Goal: Task Accomplishment & Management: Use online tool/utility

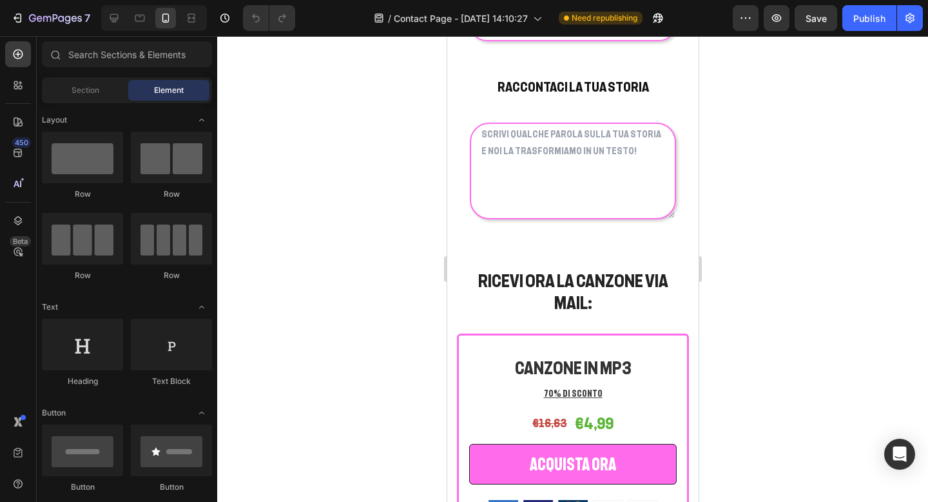
scroll to position [1612, 0]
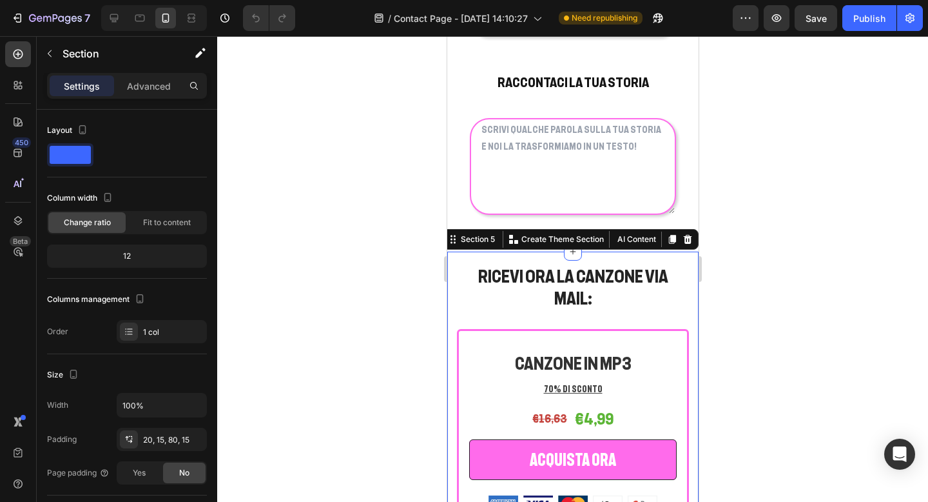
click at [154, 97] on div "Settings Advanced" at bounding box center [127, 86] width 160 height 26
click at [153, 86] on p "Advanced" at bounding box center [149, 86] width 44 height 14
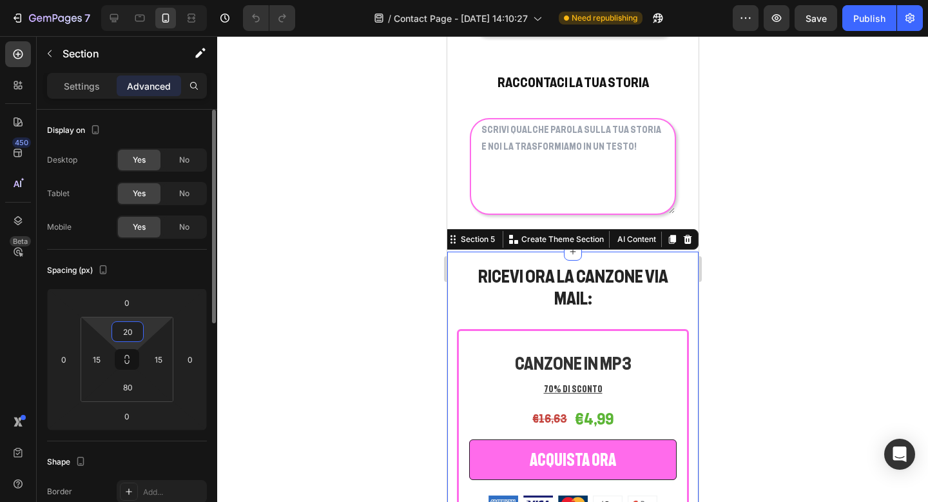
click at [126, 331] on input "20" at bounding box center [128, 331] width 26 height 19
type input "0"
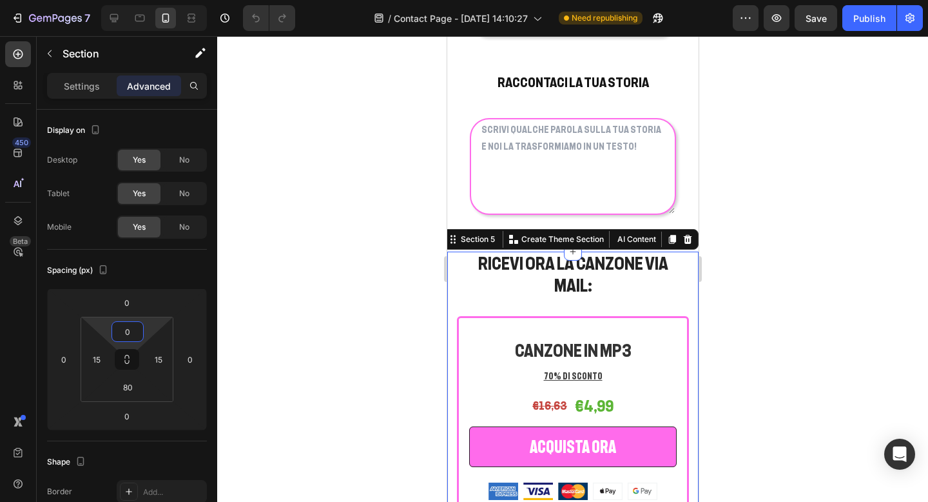
click at [792, 236] on div at bounding box center [572, 268] width 711 height 465
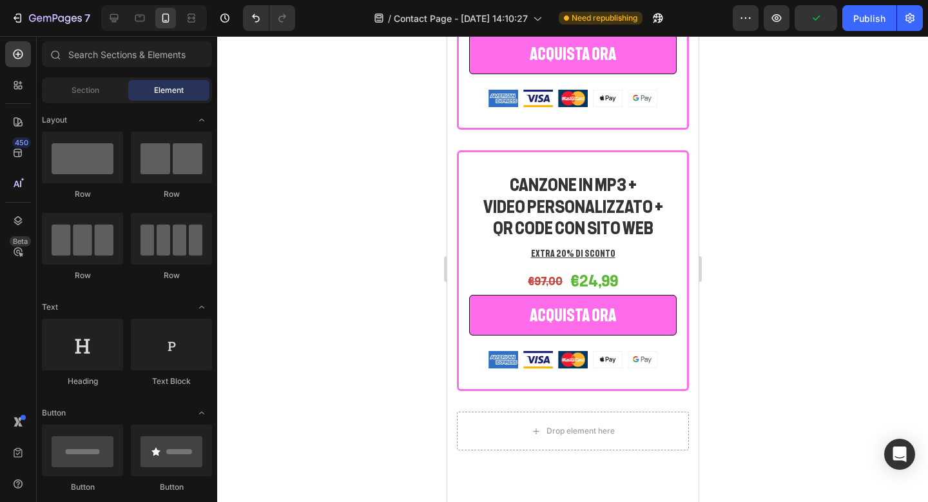
scroll to position [2249, 0]
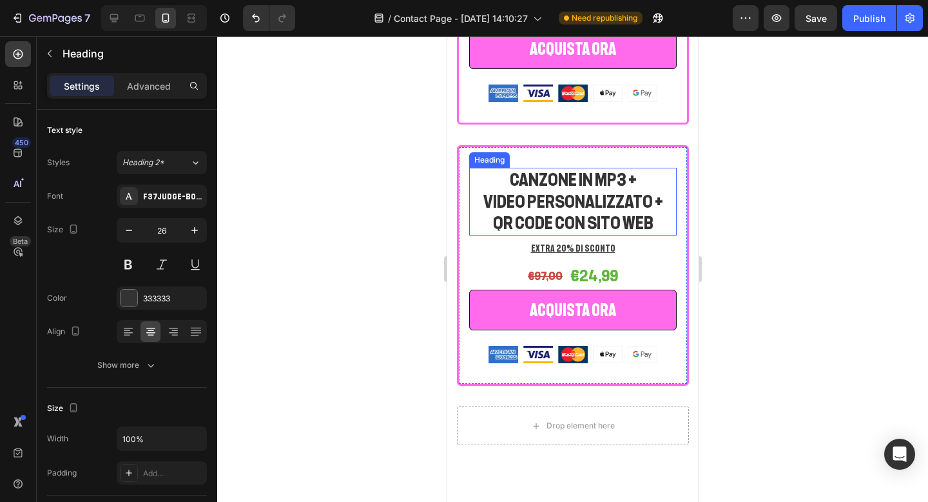
click at [480, 168] on h2 "CANZONE IN MP3 + VIDEO PERSONALIZZATO + QR CODE CON SITO WEB" at bounding box center [573, 202] width 208 height 68
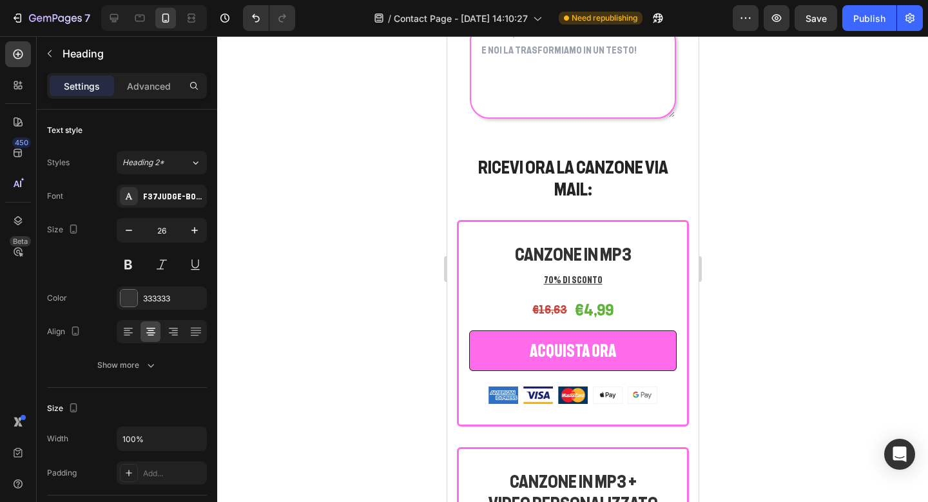
scroll to position [1707, 0]
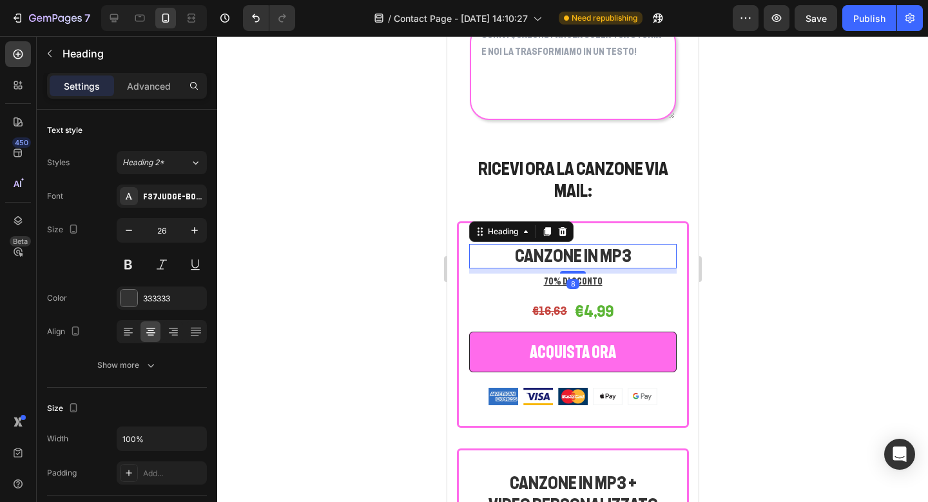
click at [567, 244] on h2 "CANZONE IN MP3" at bounding box center [573, 256] width 208 height 24
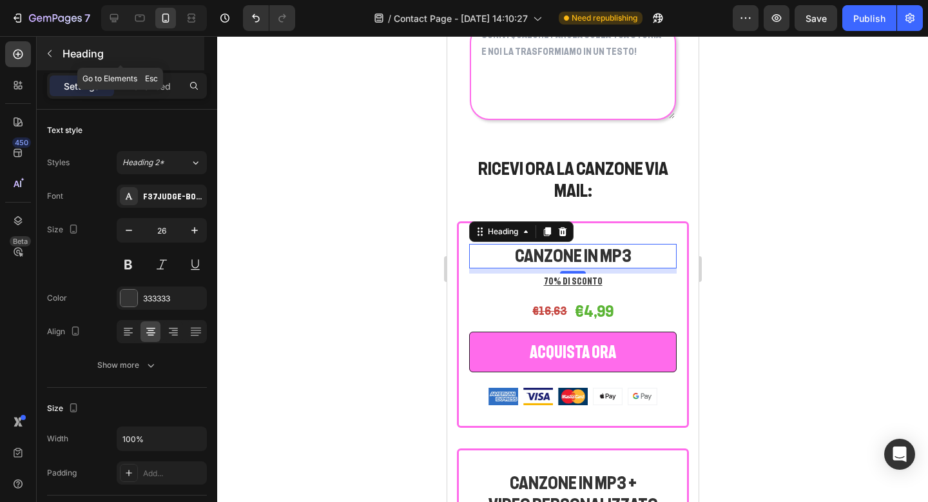
click at [53, 57] on icon "button" at bounding box center [49, 53] width 10 height 10
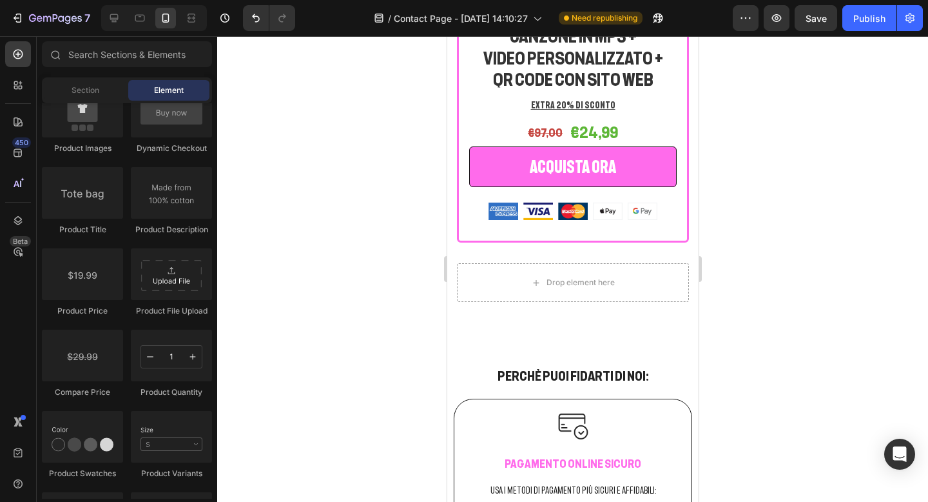
scroll to position [2399, 0]
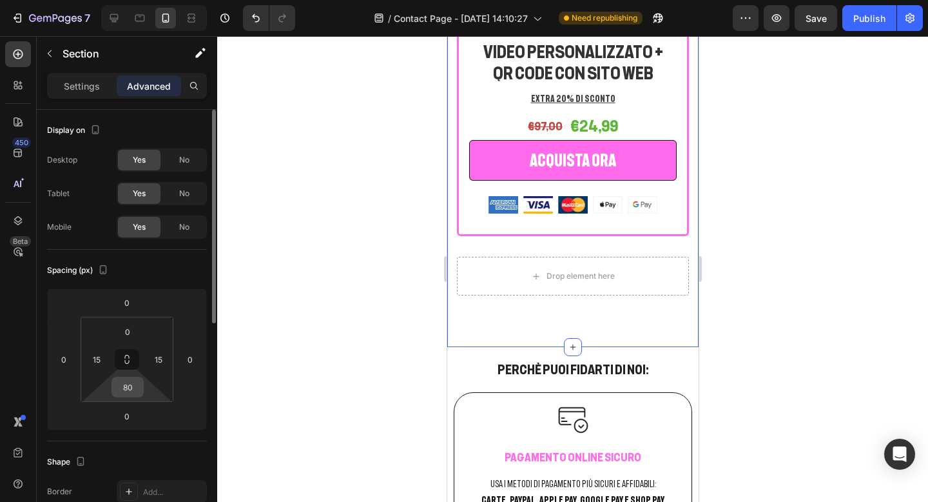
click at [132, 391] on input "80" at bounding box center [128, 386] width 26 height 19
type input "0"
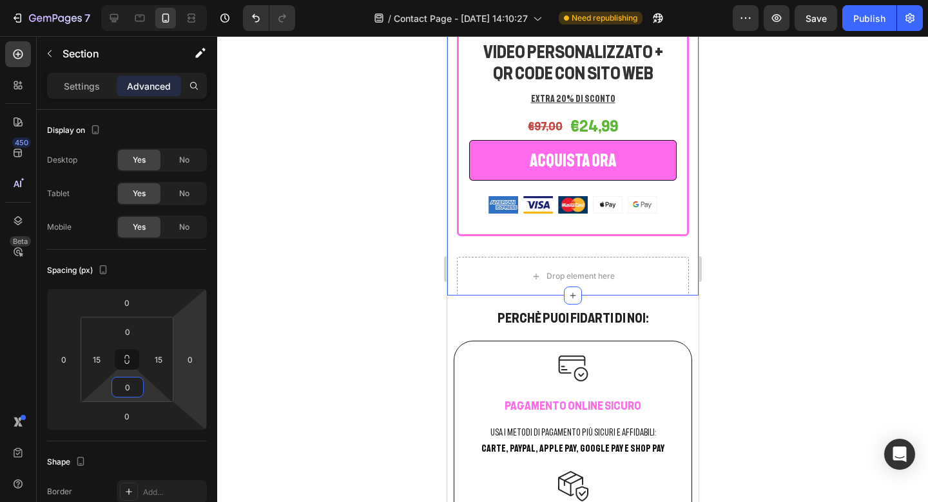
click at [258, 390] on div at bounding box center [572, 268] width 711 height 465
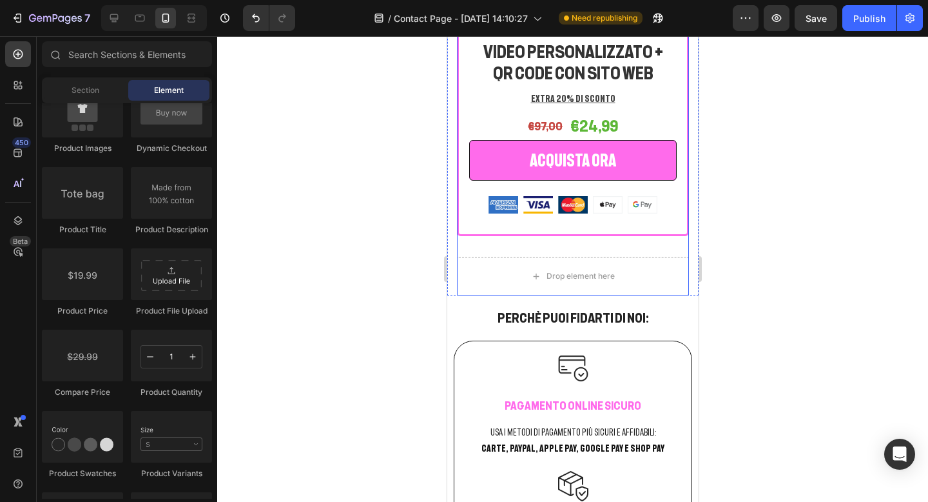
click at [803, 180] on div at bounding box center [572, 268] width 711 height 465
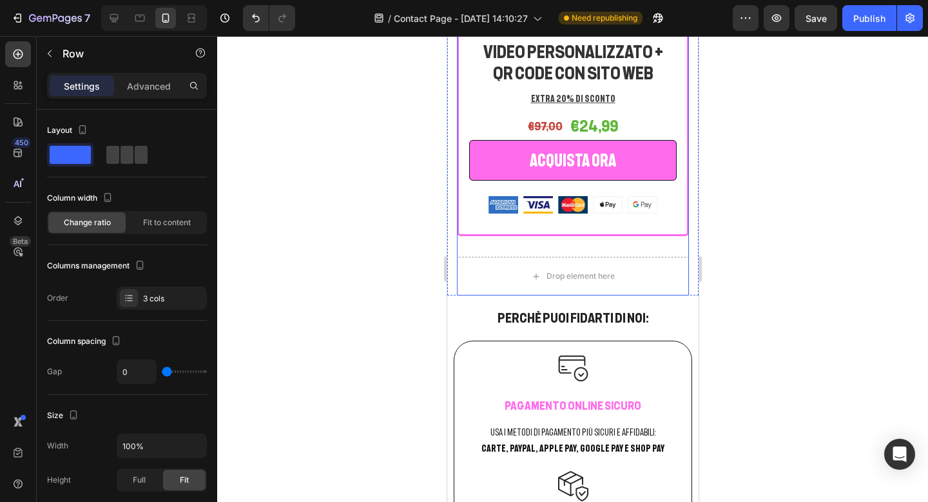
click at [548, 226] on div "CANZONE IN MP3 + VIDEO PERSONALIZZATO Heading EXTRA 15% DI SCONTO Text block €7…" at bounding box center [572, 6] width 232 height 501
click at [498, 257] on div "Drop element here" at bounding box center [572, 276] width 232 height 39
click at [646, 257] on div "Drop element here" at bounding box center [572, 276] width 232 height 39
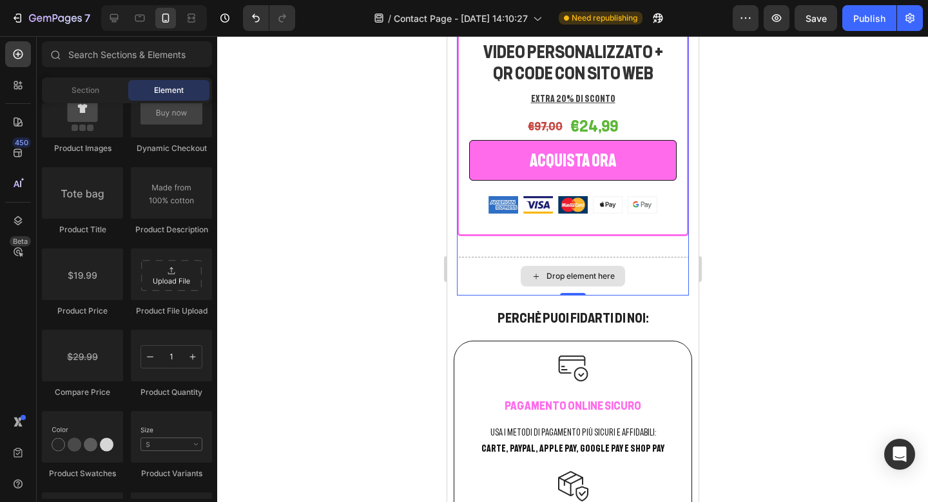
click at [620, 266] on div "Drop element here" at bounding box center [572, 276] width 104 height 21
click at [598, 271] on div "Drop element here" at bounding box center [580, 276] width 68 height 10
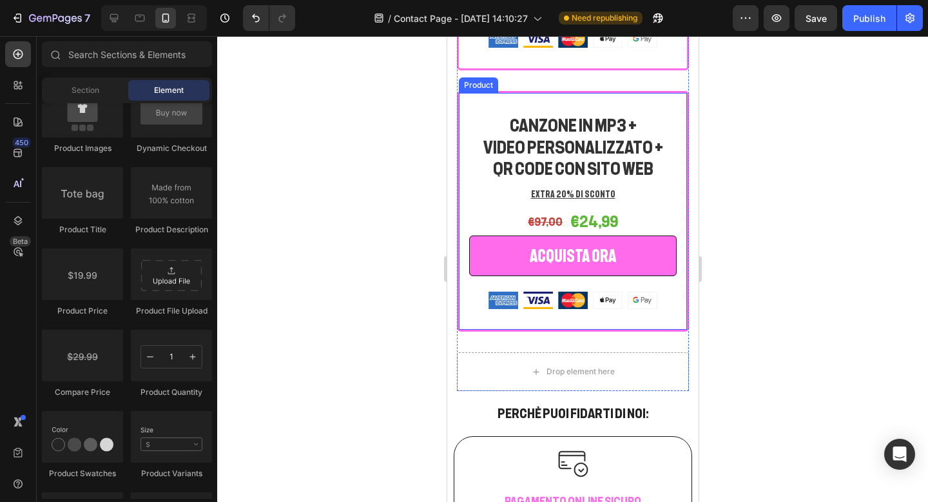
scroll to position [2314, 0]
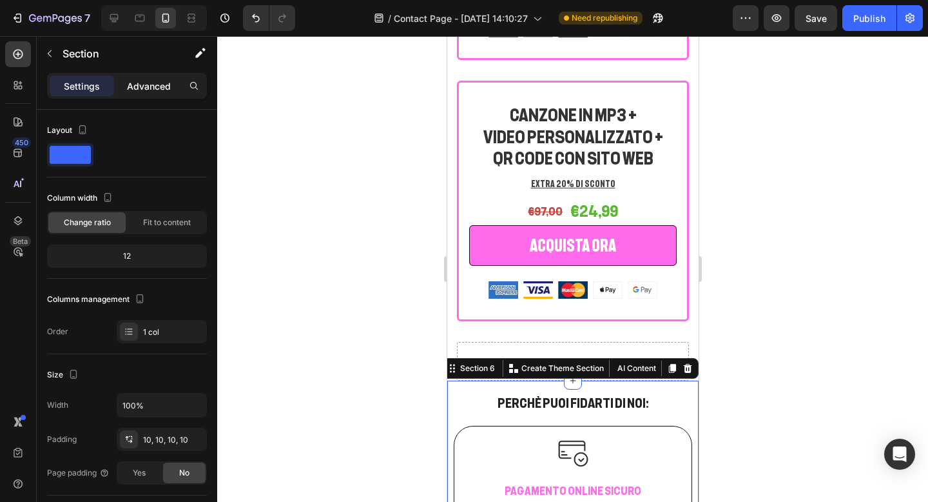
click at [145, 94] on div "Advanced" at bounding box center [149, 85] width 64 height 21
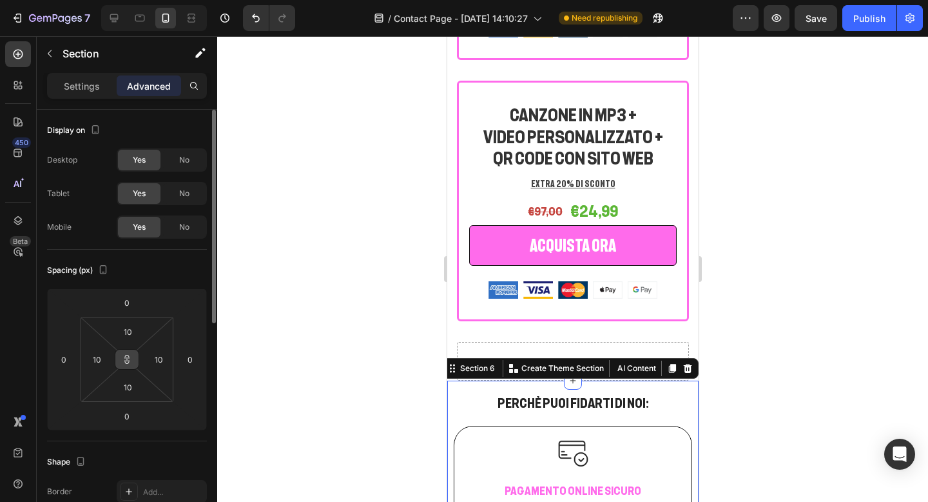
click at [130, 362] on icon at bounding box center [127, 359] width 10 height 10
click at [130, 333] on input "10" at bounding box center [128, 331] width 26 height 19
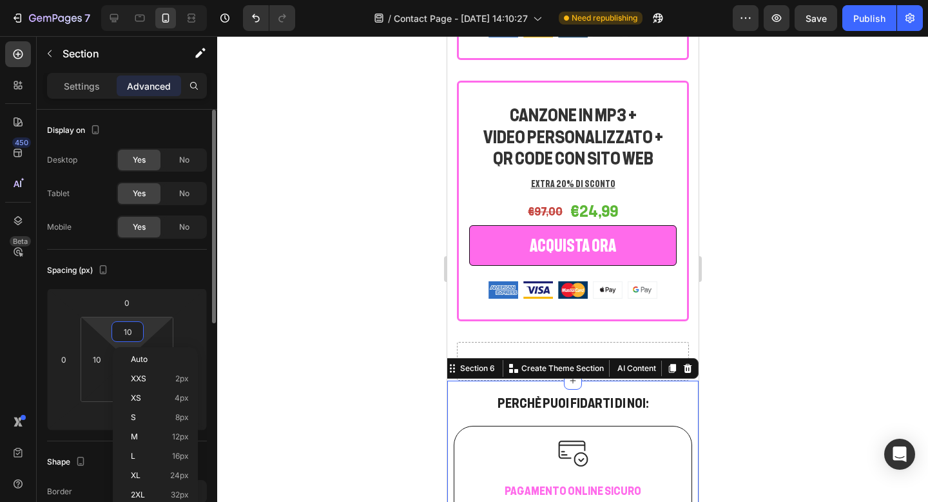
type input "0"
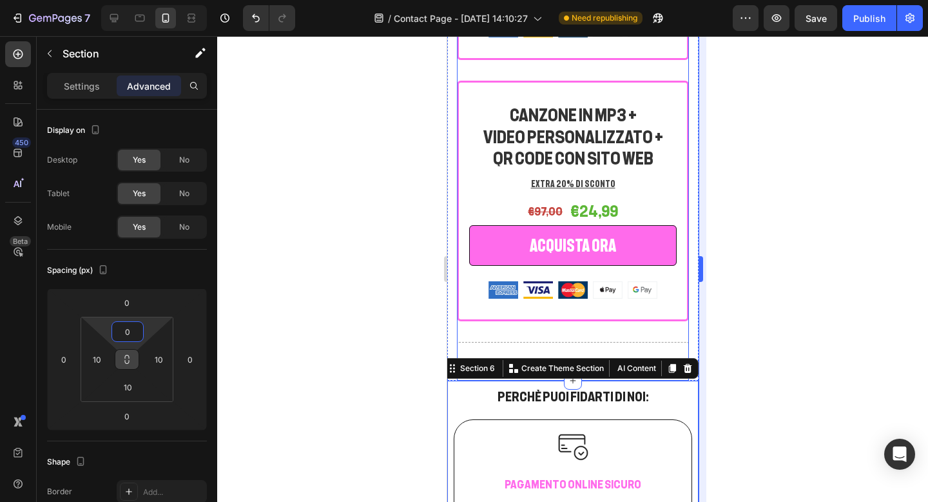
click at [729, 340] on div at bounding box center [572, 268] width 711 height 465
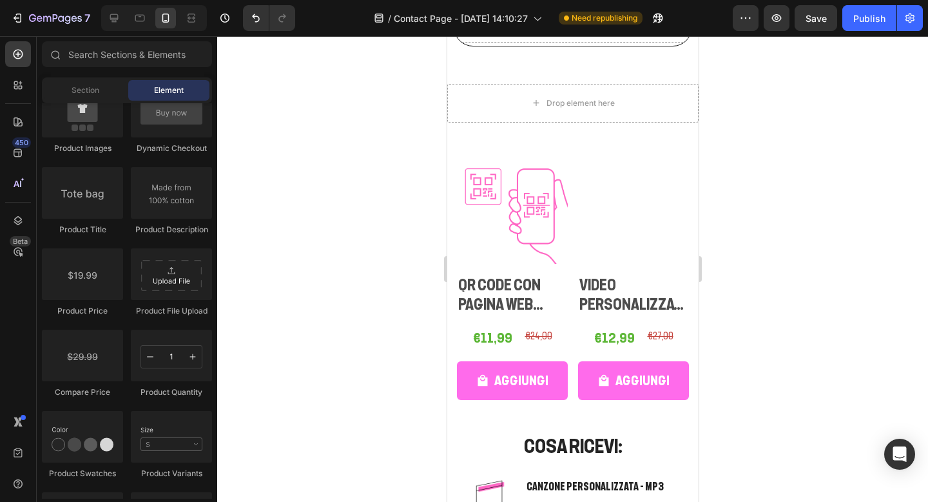
scroll to position [3090, 0]
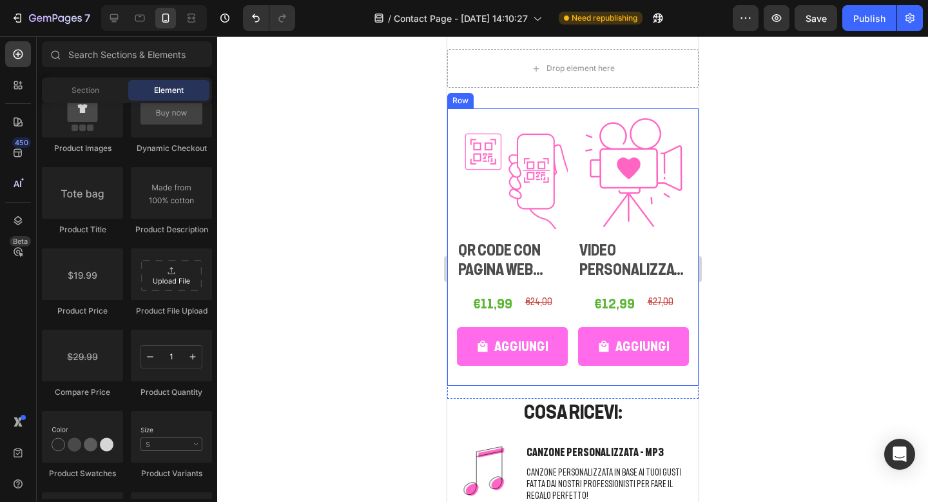
click at [547, 112] on div "Product Images QR CODE CON PAGINA WEB DEDICATA Product Title €11,99 Product Pri…" at bounding box center [572, 247] width 245 height 271
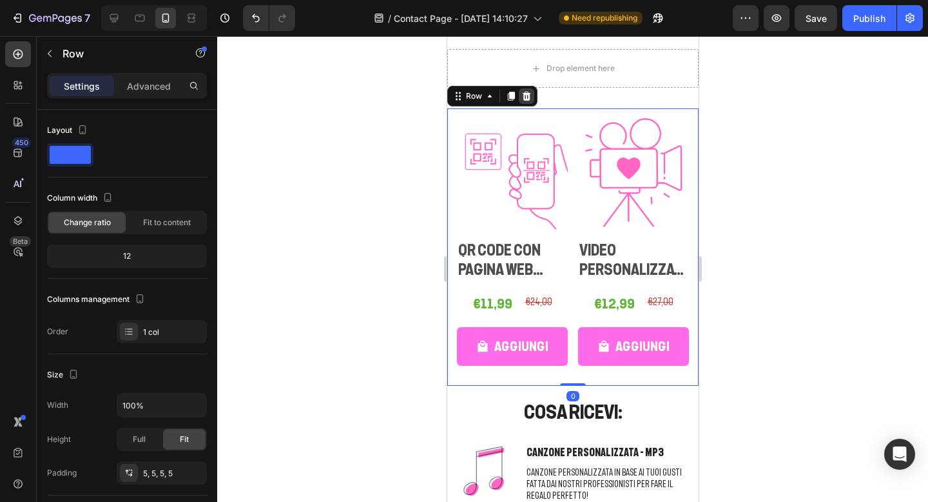
click at [529, 99] on icon at bounding box center [526, 96] width 8 height 9
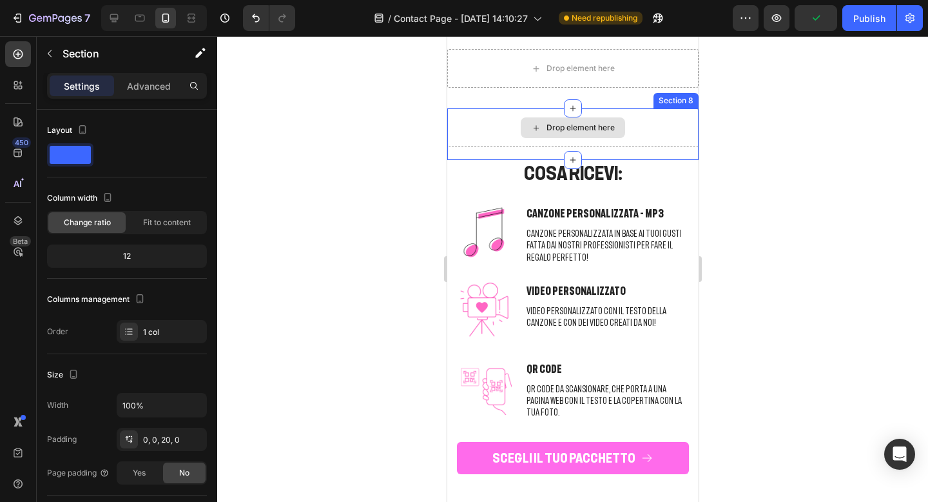
click at [629, 113] on div "Drop element here" at bounding box center [572, 127] width 251 height 39
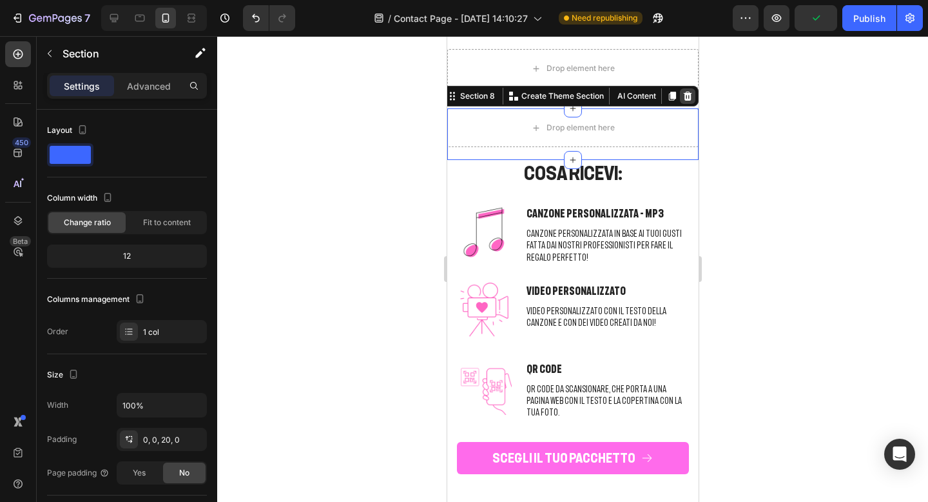
click at [687, 101] on div at bounding box center [687, 95] width 15 height 15
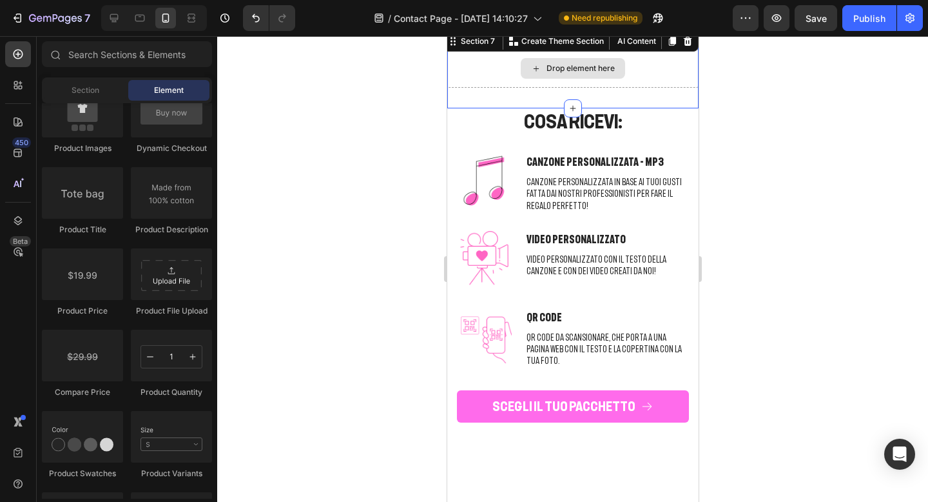
click at [672, 77] on div "Drop element here" at bounding box center [572, 68] width 251 height 39
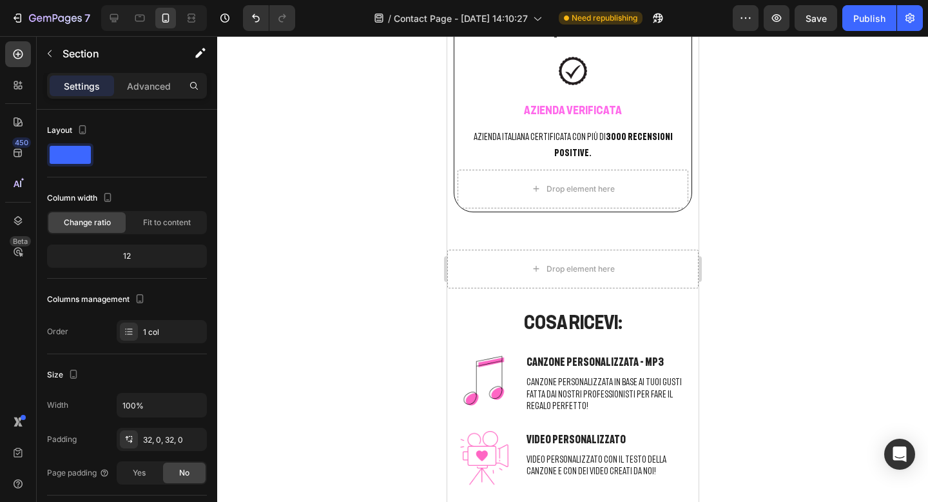
scroll to position [2904, 0]
click at [689, 265] on div "Drop element here" at bounding box center [572, 270] width 251 height 39
click at [672, 230] on div "Drop element here Section 7" at bounding box center [572, 270] width 251 height 80
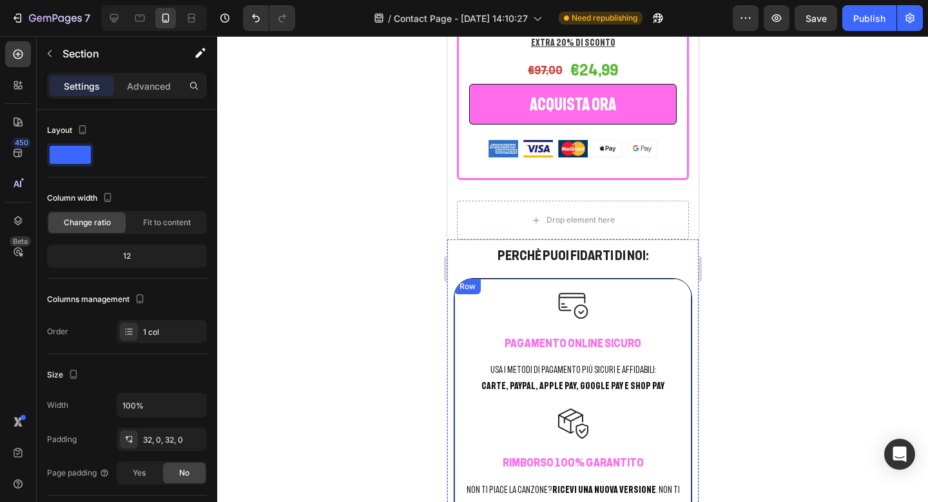
scroll to position [2454, 0]
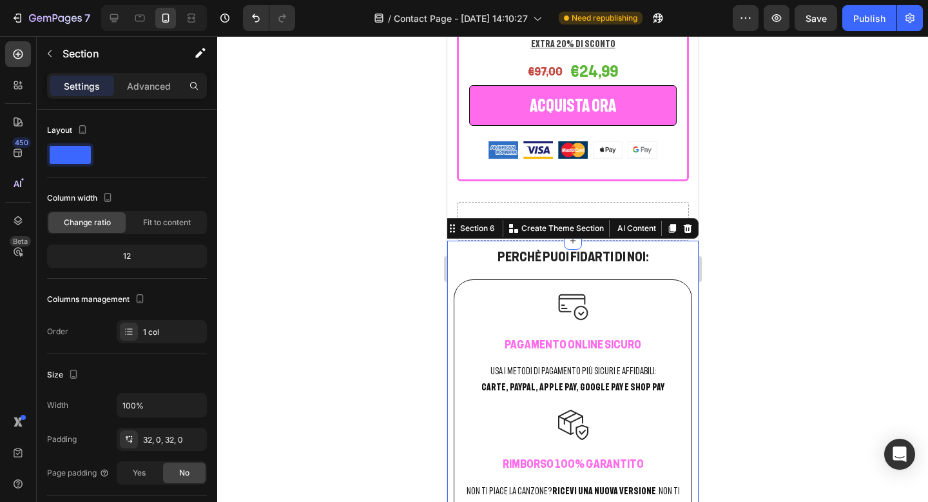
click at [450, 245] on div "Perchè puoi fidarti di noi: Heading Row Image Free Shipping Text Block Free shi…" at bounding box center [572, 471] width 251 height 462
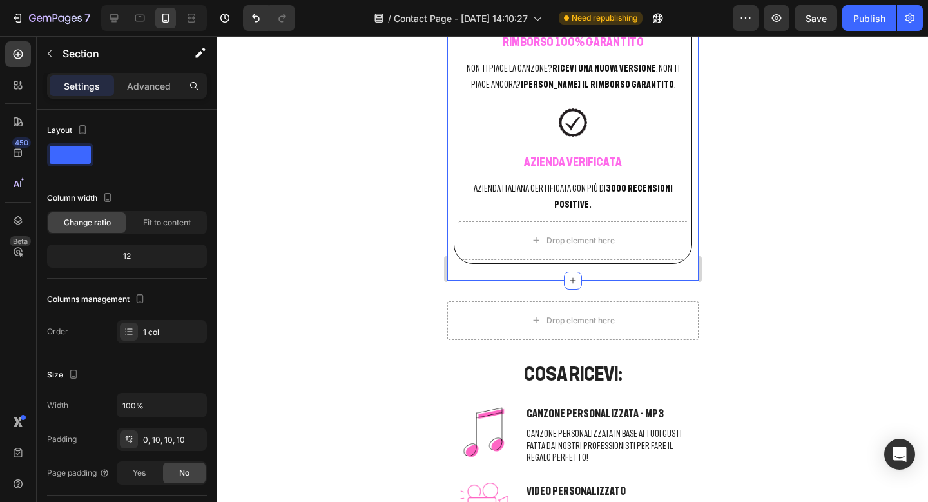
scroll to position [2868, 0]
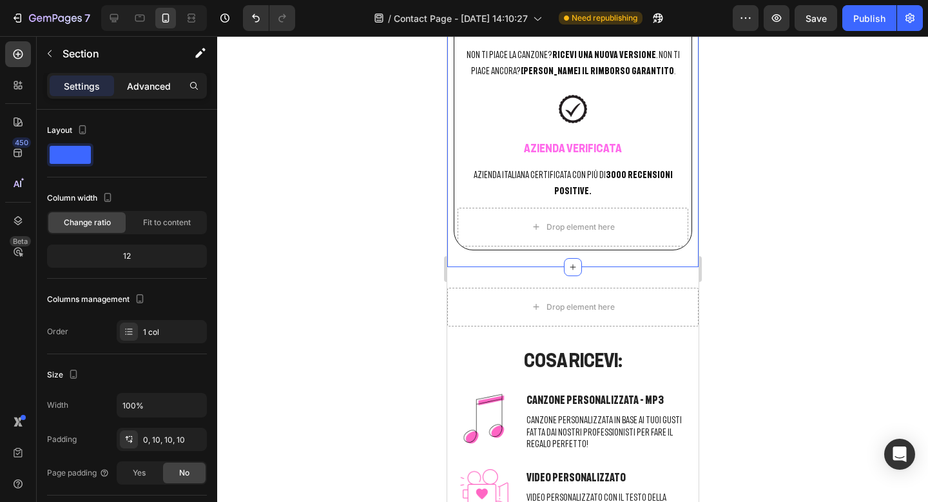
click at [162, 83] on p "Advanced" at bounding box center [149, 86] width 44 height 14
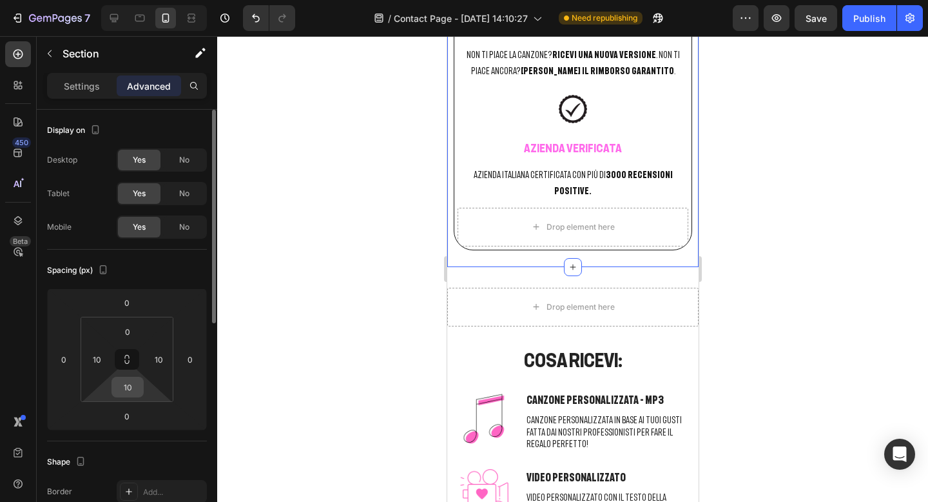
click at [142, 392] on div "10" at bounding box center [128, 387] width 32 height 21
click at [132, 390] on input "10" at bounding box center [128, 386] width 26 height 19
type input "0"
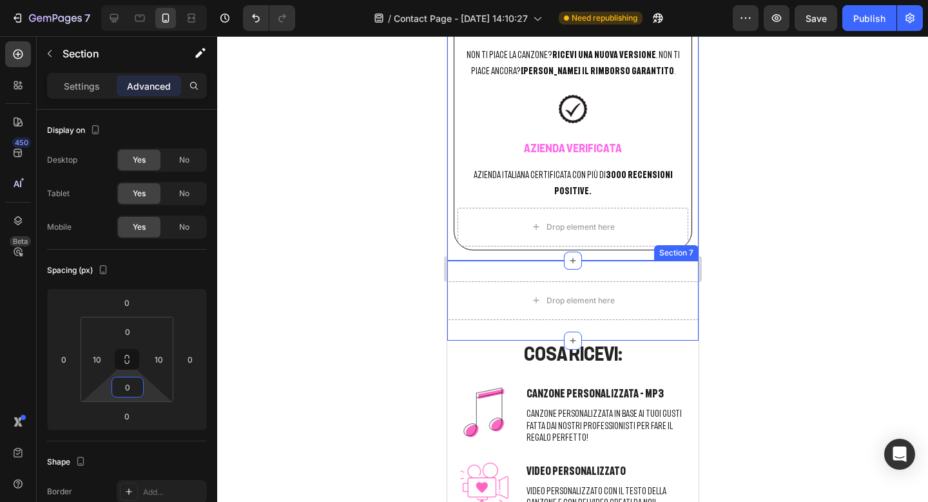
click at [673, 260] on div "Drop element here Section 7" at bounding box center [572, 300] width 251 height 80
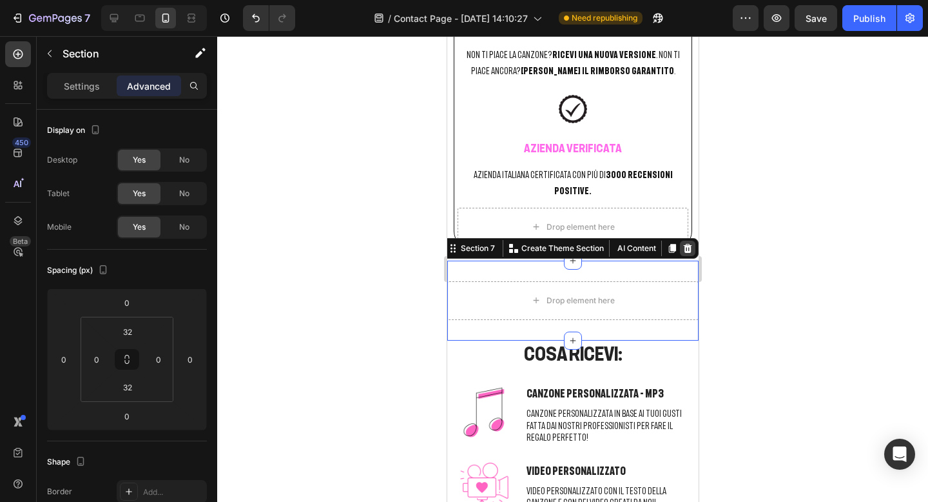
click at [692, 243] on icon at bounding box center [687, 248] width 10 height 10
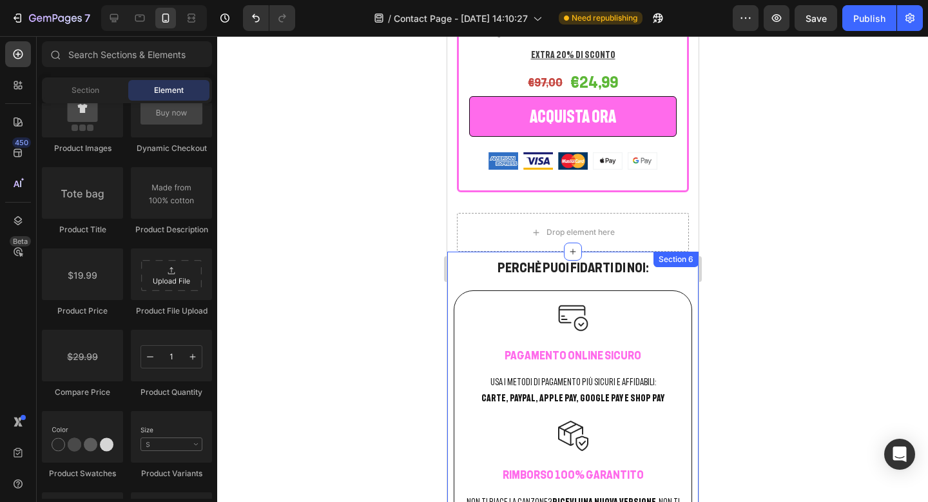
scroll to position [2441, 0]
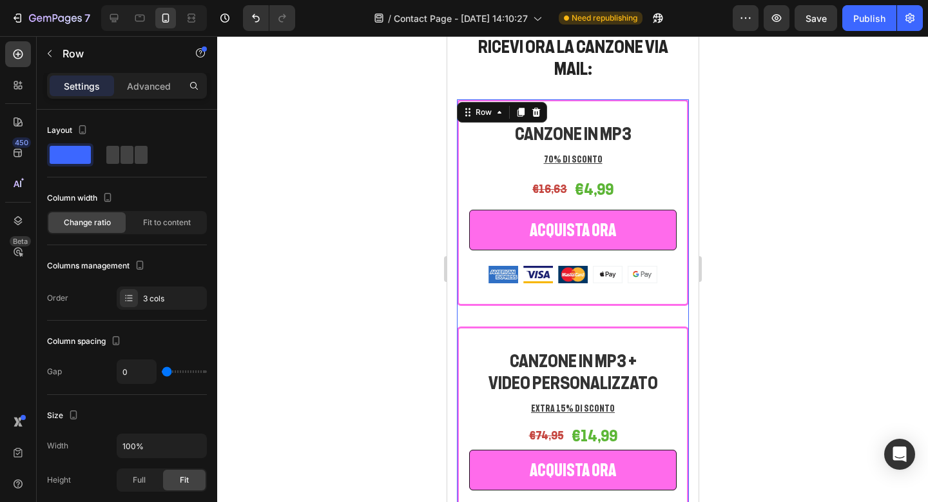
scroll to position [1820, 0]
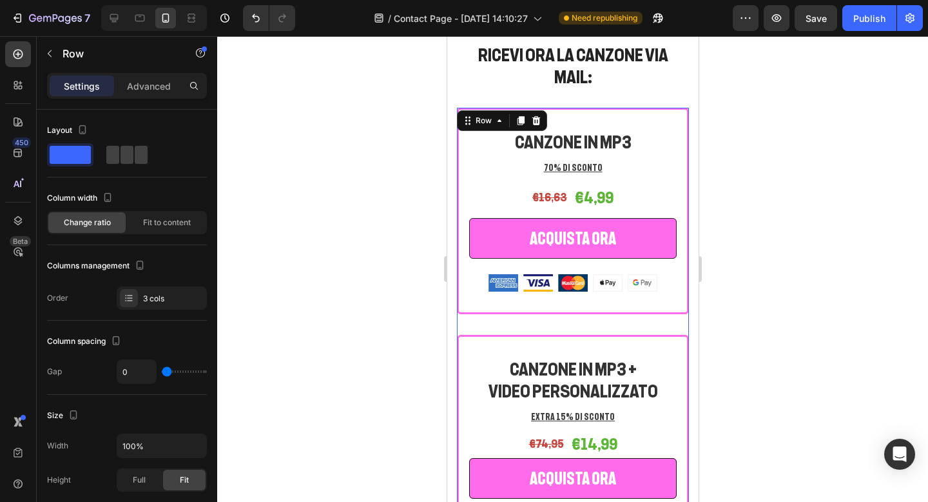
click at [825, 135] on div at bounding box center [572, 268] width 711 height 465
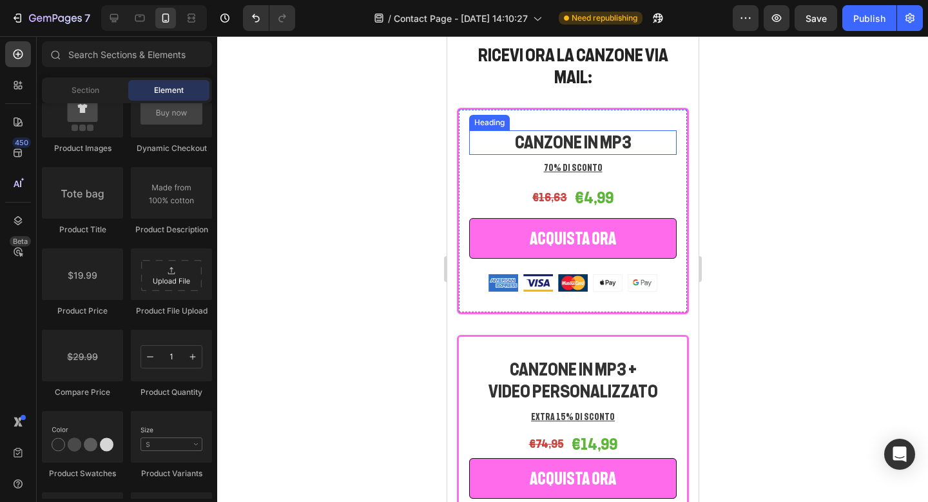
click at [595, 130] on h2 "CANZONE IN MP3" at bounding box center [573, 142] width 208 height 24
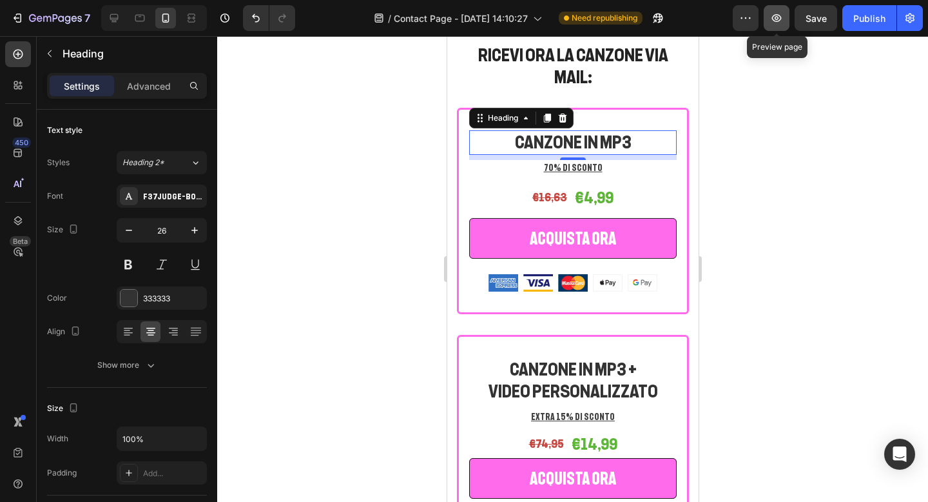
click at [772, 24] on icon "button" at bounding box center [776, 18] width 13 height 13
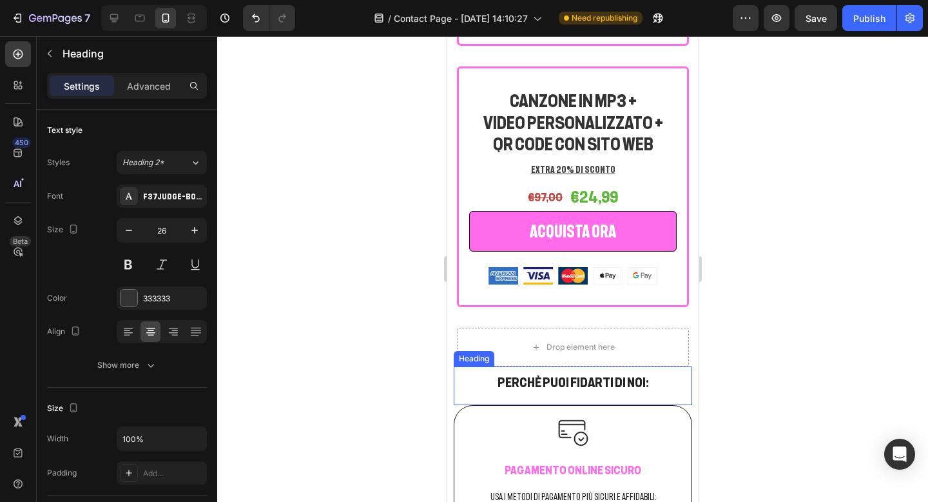
scroll to position [2378, 0]
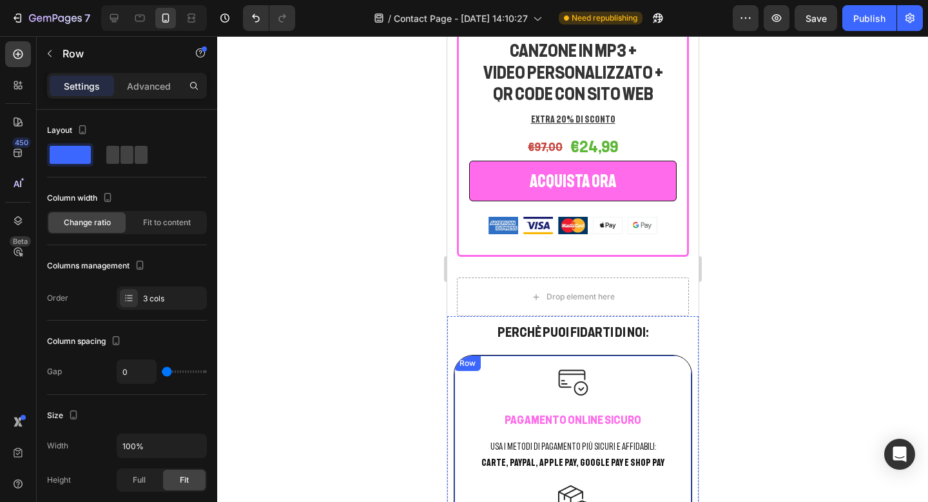
click at [470, 357] on div "Row" at bounding box center [466, 363] width 21 height 12
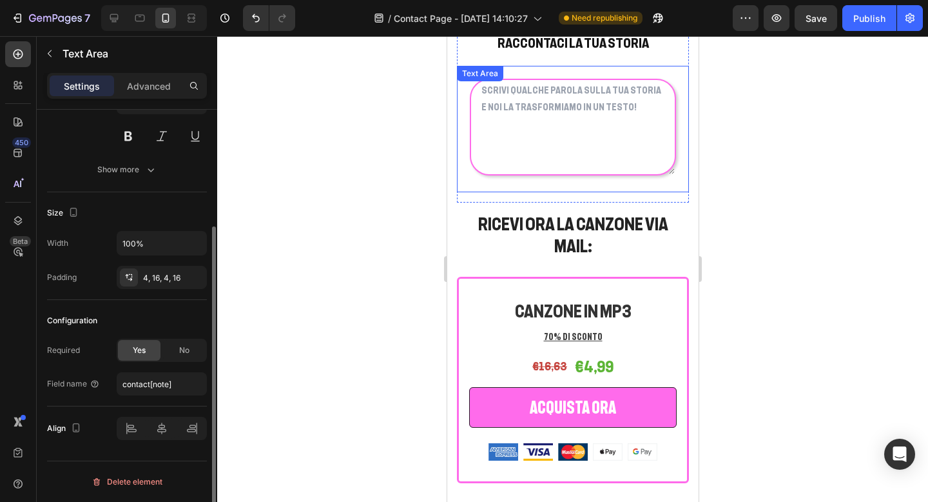
scroll to position [0, 0]
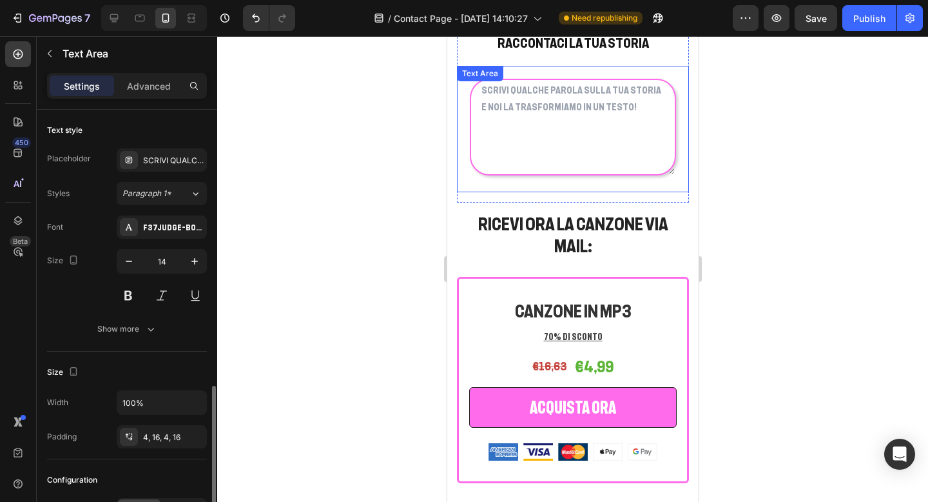
click at [490, 175] on textarea at bounding box center [572, 127] width 206 height 97
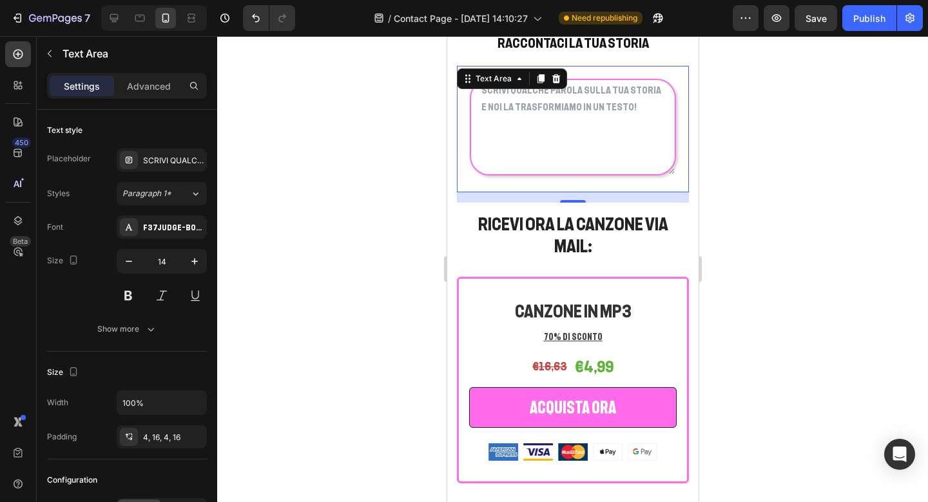
click at [761, 139] on div at bounding box center [572, 268] width 711 height 465
click at [462, 159] on div "Text Area 16" at bounding box center [572, 129] width 232 height 126
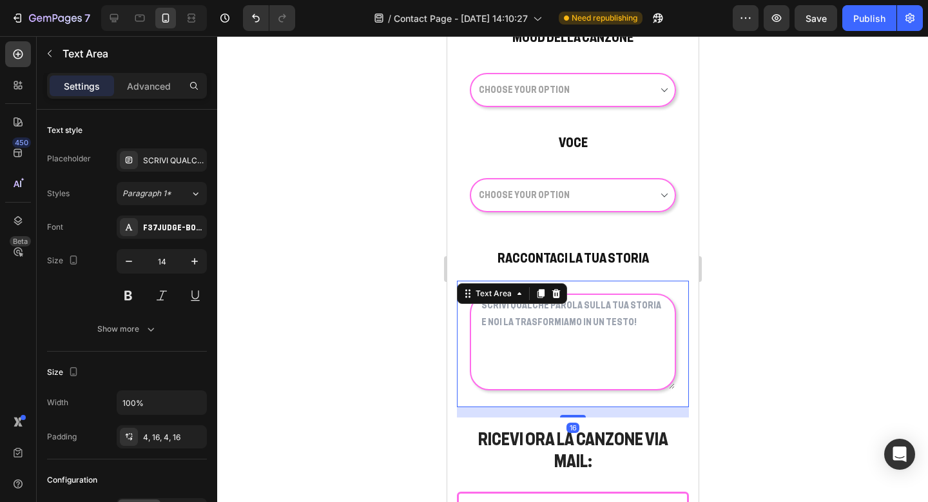
scroll to position [1384, 0]
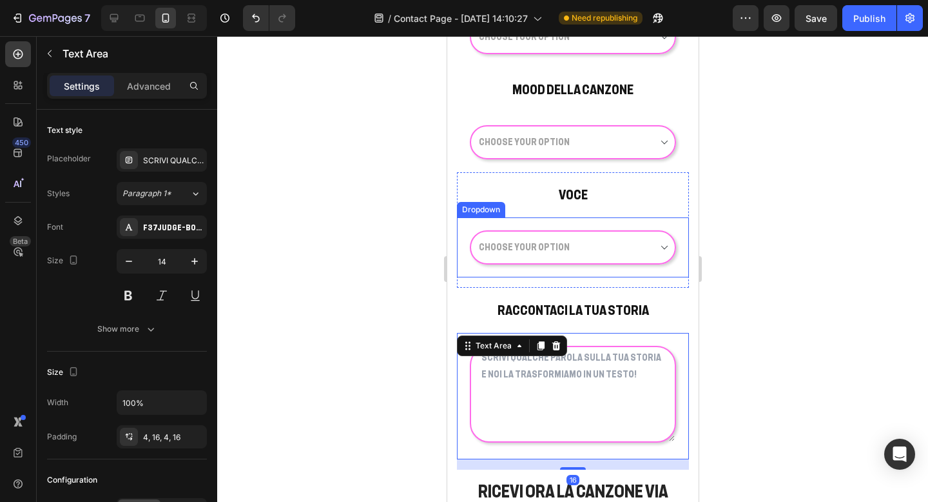
click at [474, 249] on select "Choose your option MASCHILE FEMMINILE CASUALE" at bounding box center [572, 247] width 206 height 34
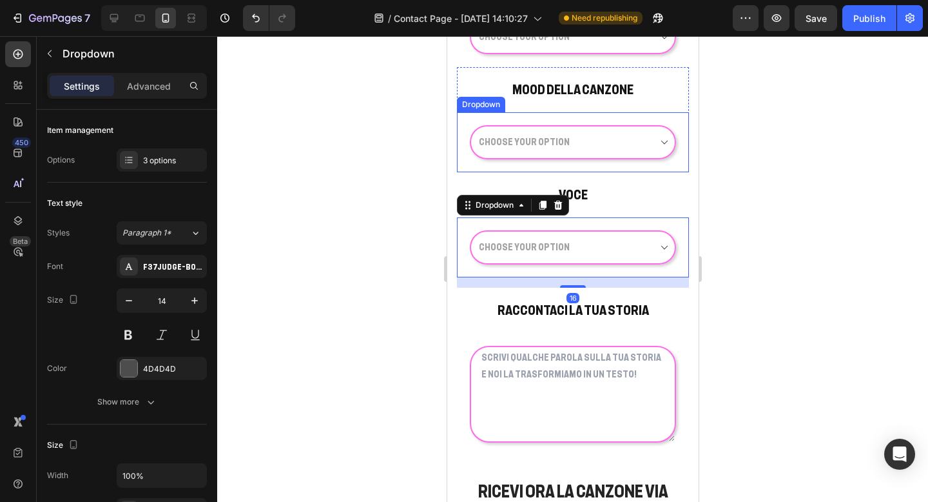
click at [471, 135] on select "Choose your option ALLEGRO EMOZIONANTE TRISTE COMICO MIX" at bounding box center [572, 142] width 206 height 34
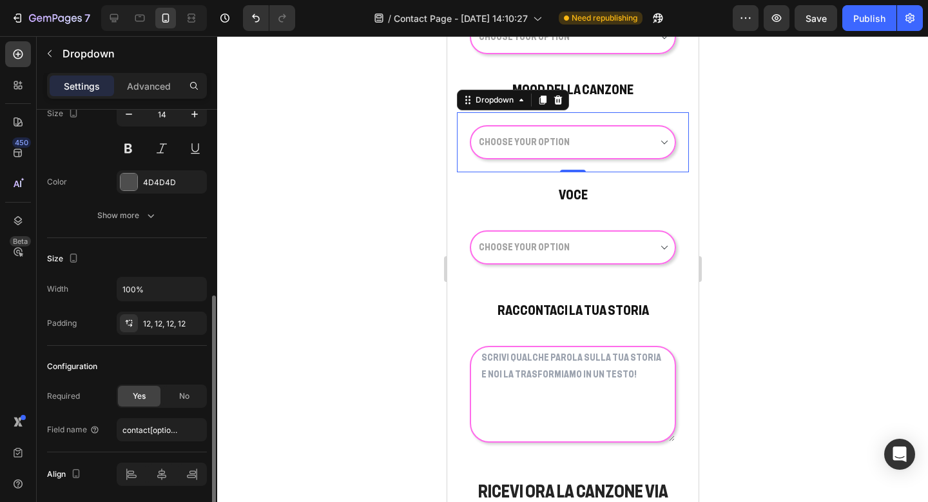
scroll to position [232, 0]
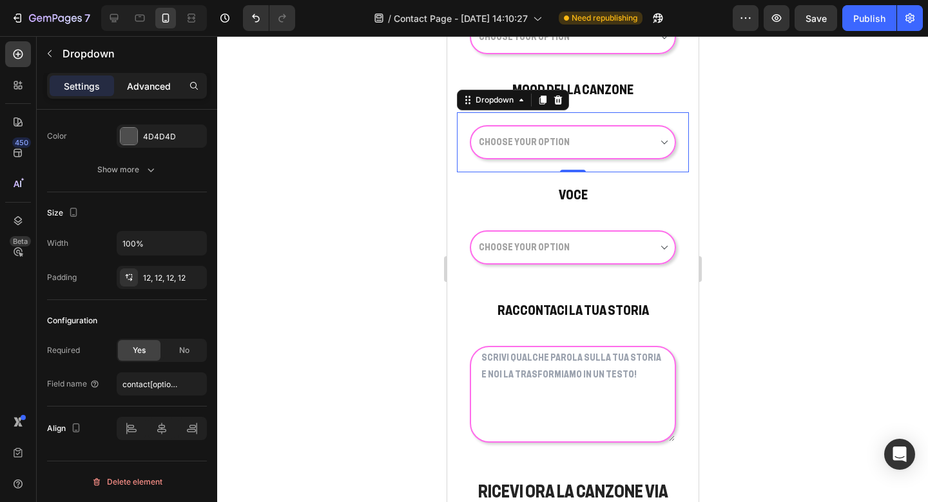
click at [148, 92] on p "Advanced" at bounding box center [149, 86] width 44 height 14
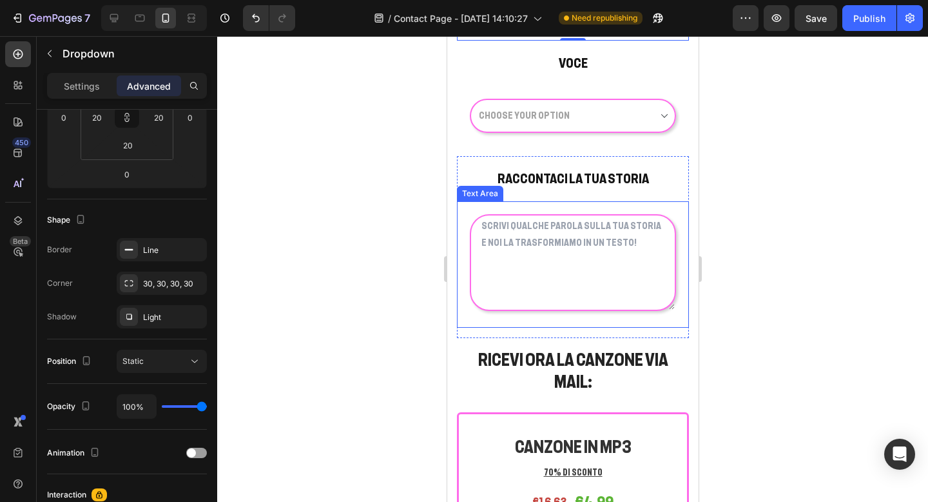
scroll to position [1544, 0]
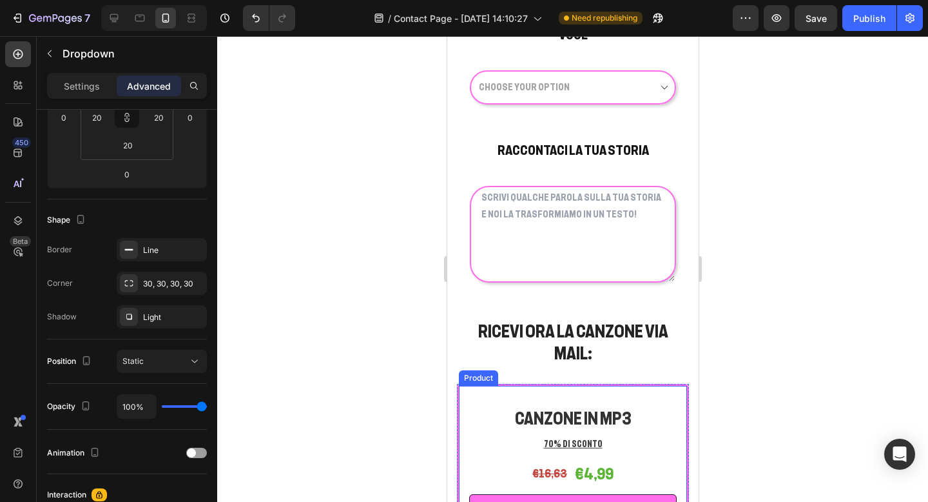
click at [595, 384] on div "CANZONE IN MP3 Heading 70% DI SCONTO Text block €16,63 (P) Price (P) Price €4,9…" at bounding box center [572, 487] width 232 height 206
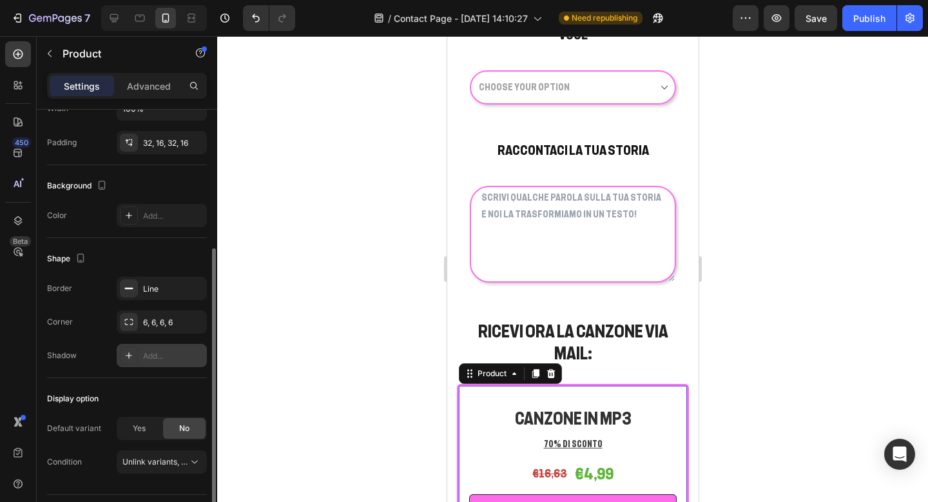
scroll to position [232, 0]
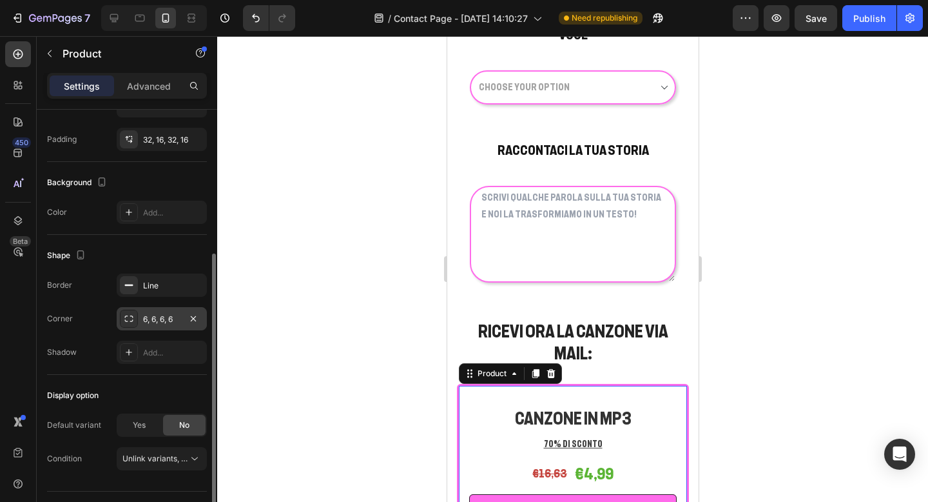
click at [153, 319] on div "6, 6, 6, 6" at bounding box center [161, 319] width 37 height 12
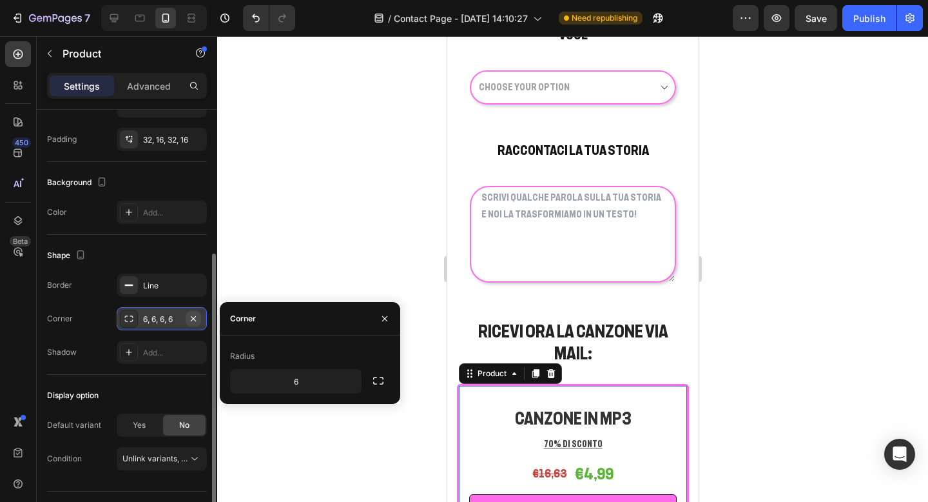
click at [194, 320] on icon "button" at bounding box center [193, 318] width 10 height 10
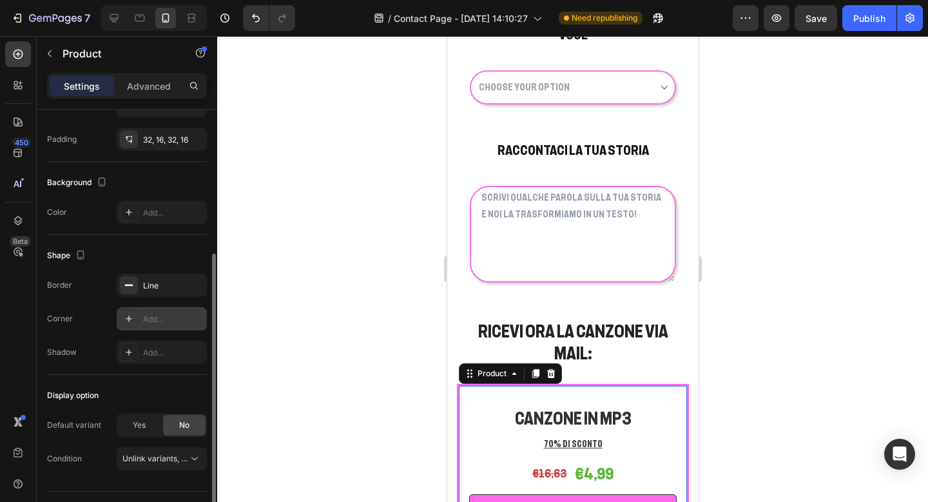
click at [184, 320] on div "Add..." at bounding box center [173, 319] width 61 height 12
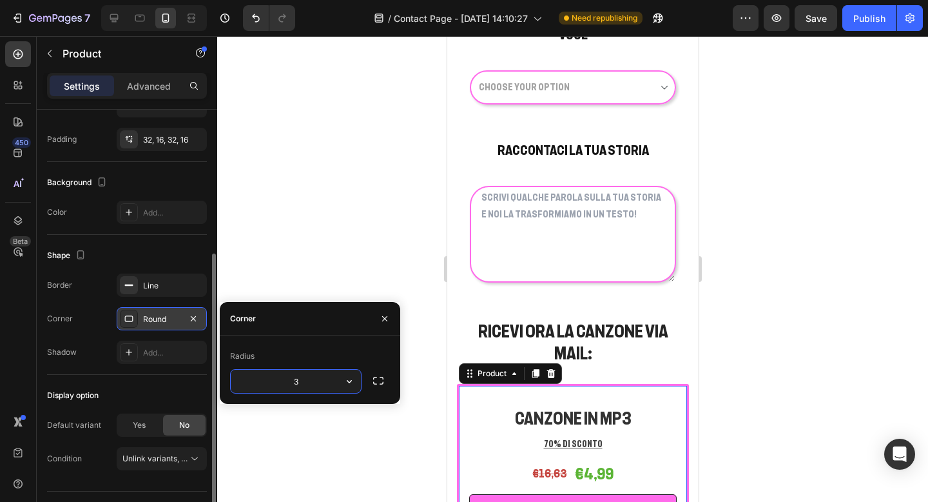
type input "30"
click at [819, 278] on div at bounding box center [572, 268] width 711 height 465
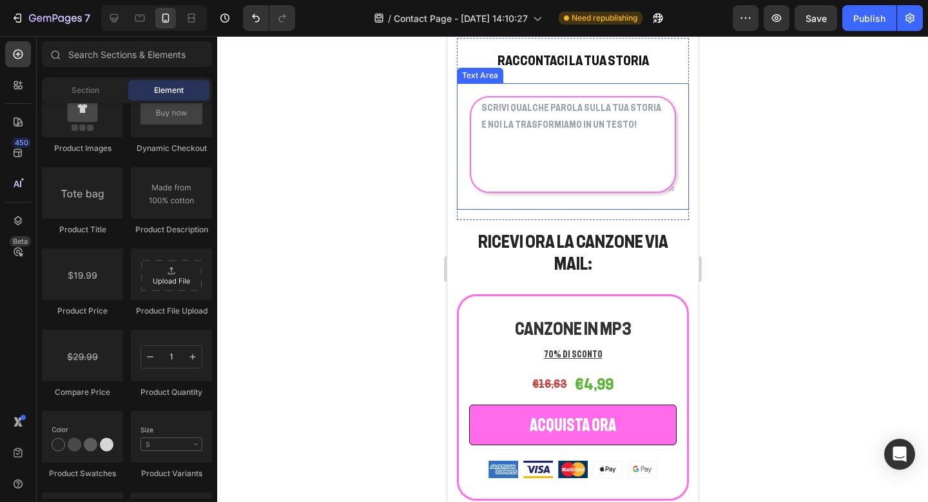
scroll to position [1636, 0]
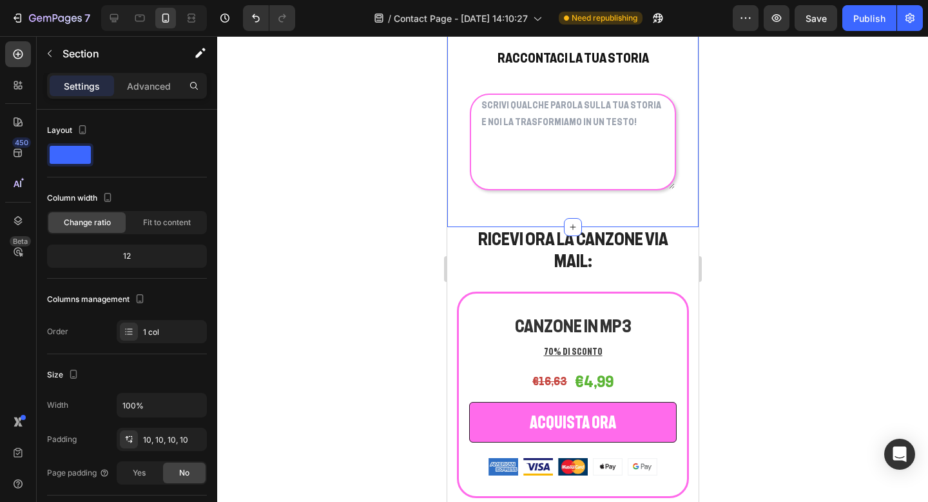
click at [144, 89] on p "Advanced" at bounding box center [149, 86] width 44 height 14
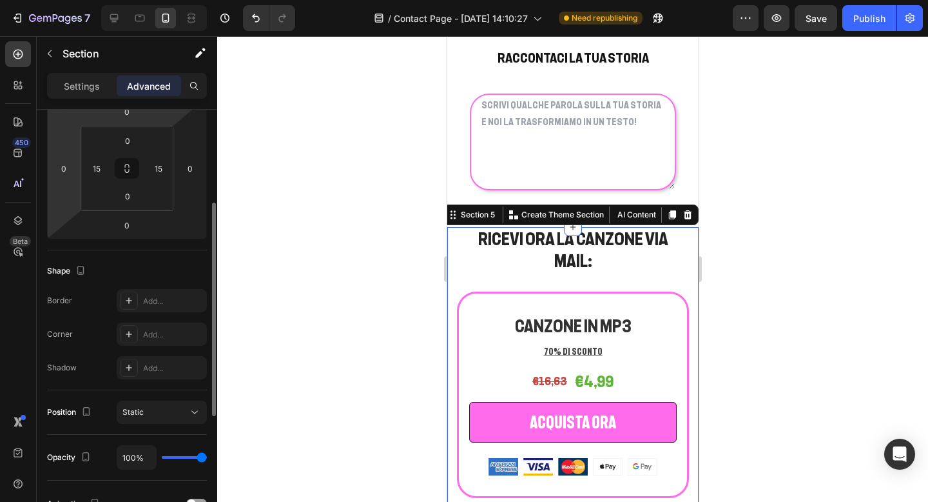
scroll to position [190, 0]
click at [61, 174] on input "0" at bounding box center [63, 169] width 19 height 19
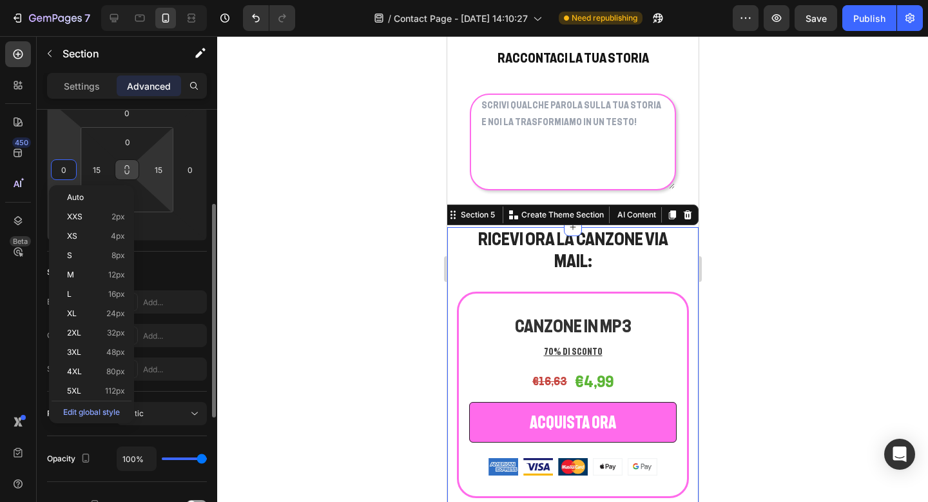
click at [134, 179] on button at bounding box center [127, 169] width 24 height 21
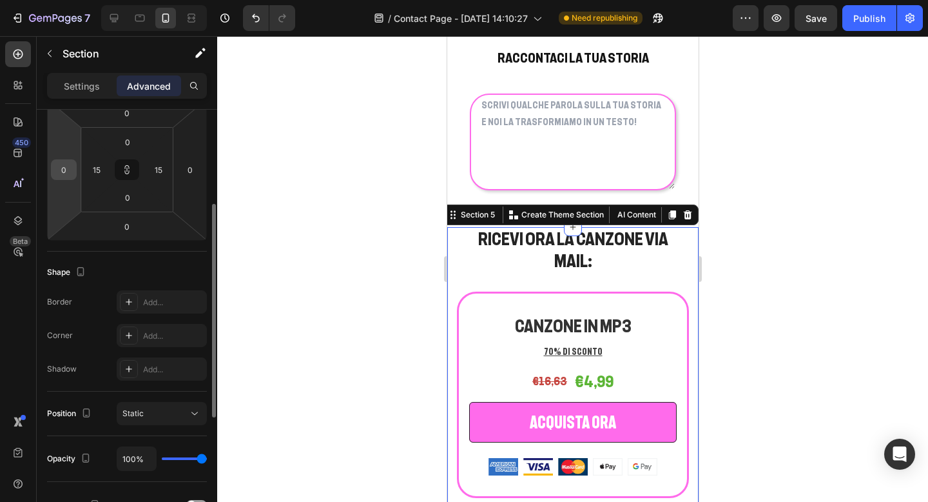
click at [64, 167] on input "0" at bounding box center [63, 169] width 19 height 19
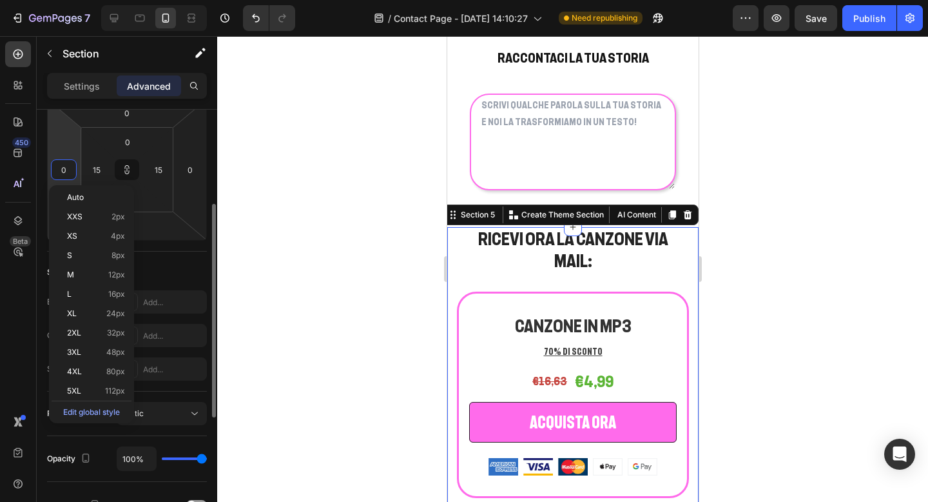
type input "5"
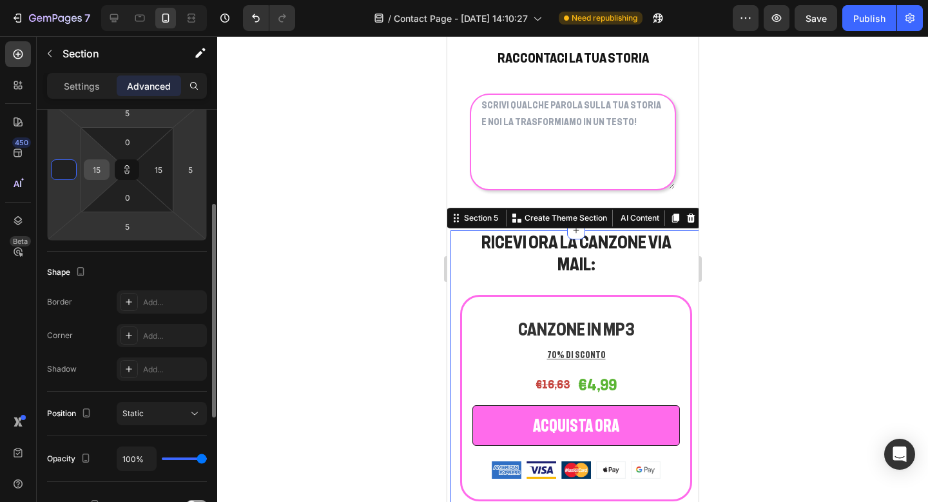
type input "0"
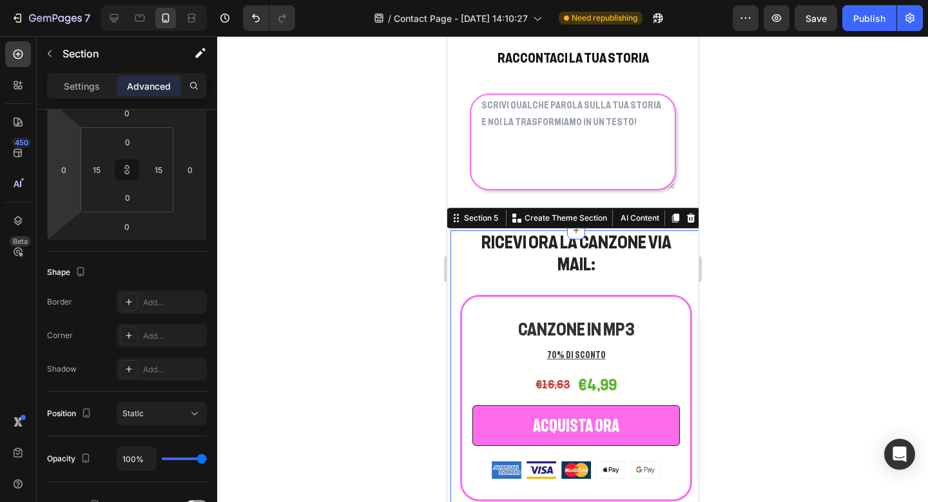
click at [251, 174] on div at bounding box center [572, 268] width 711 height 465
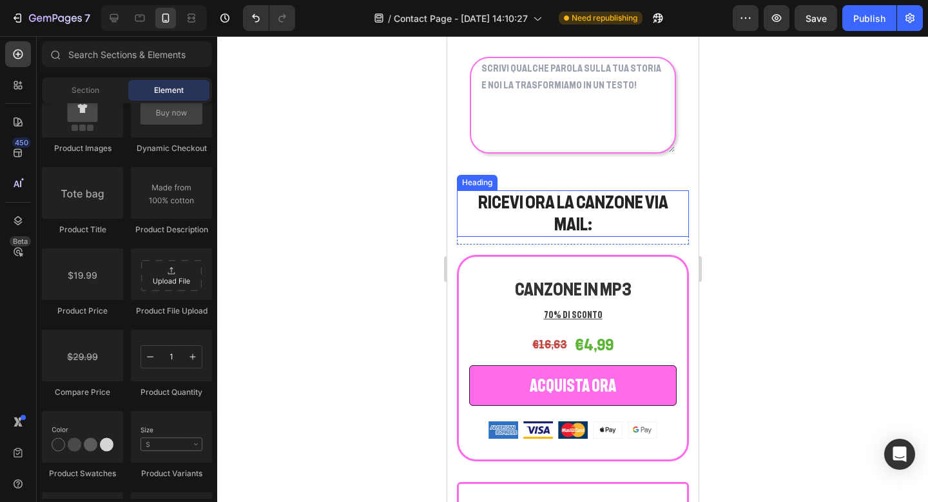
scroll to position [1698, 0]
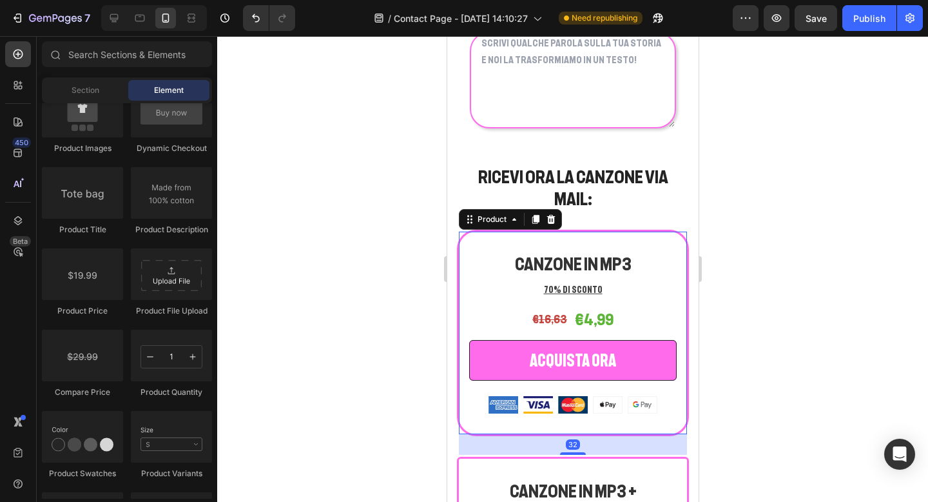
click at [463, 236] on div "CANZONE IN MP3 Heading 70% DI SCONTO Text block €16,63 (P) Price (P) Price €4,9…" at bounding box center [572, 333] width 232 height 206
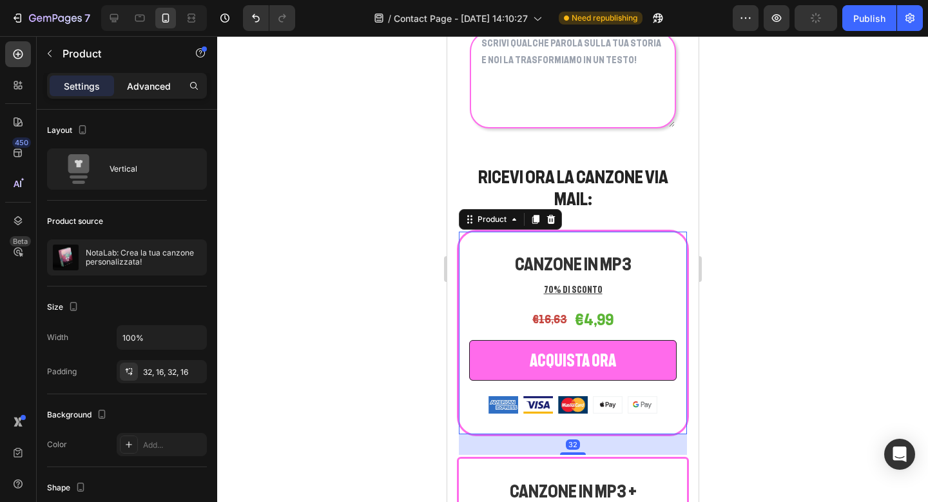
click at [165, 87] on p "Advanced" at bounding box center [149, 86] width 44 height 14
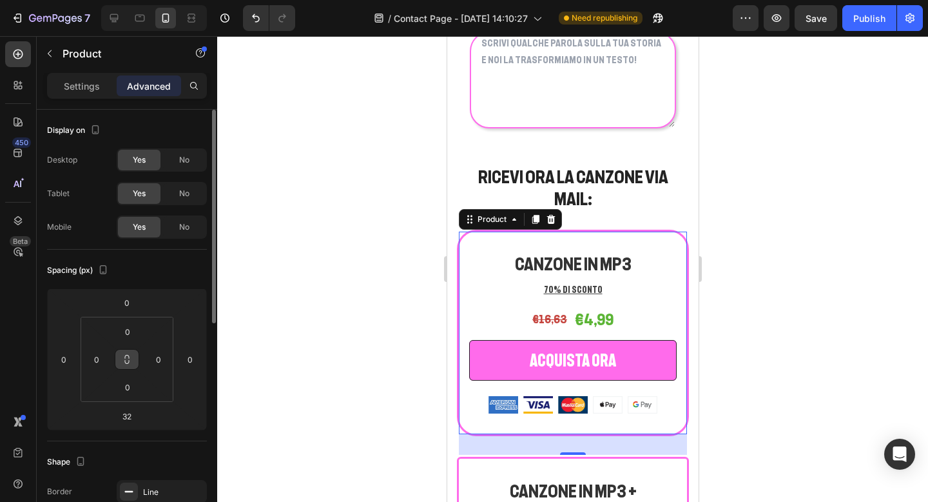
click at [122, 362] on icon at bounding box center [127, 359] width 10 height 10
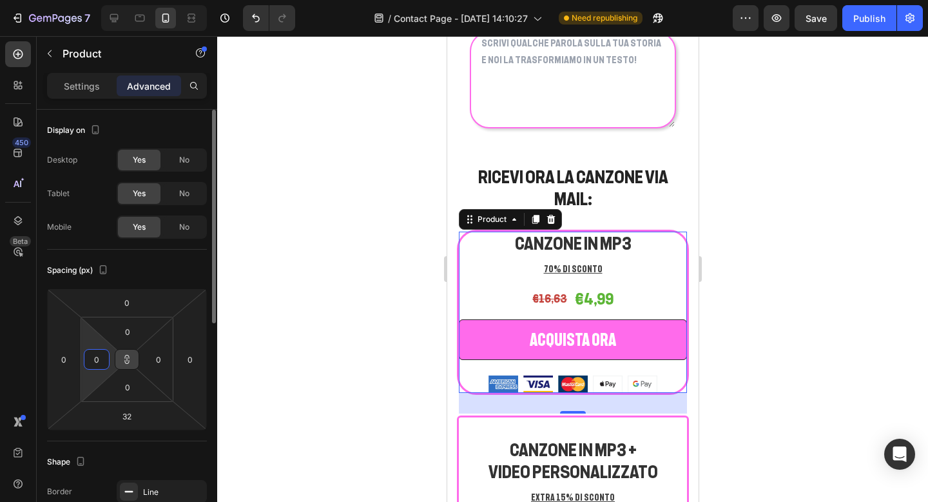
click at [93, 362] on input "0" at bounding box center [96, 358] width 19 height 19
type input "5"
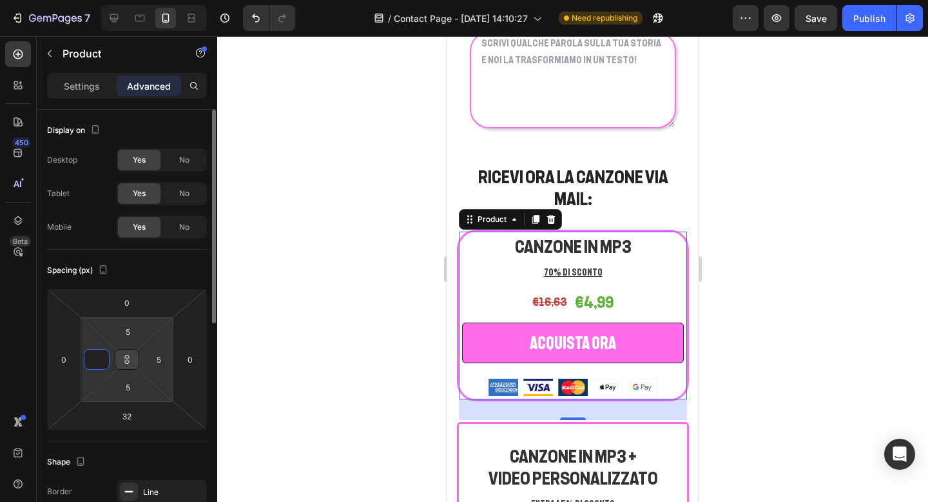
type input "1"
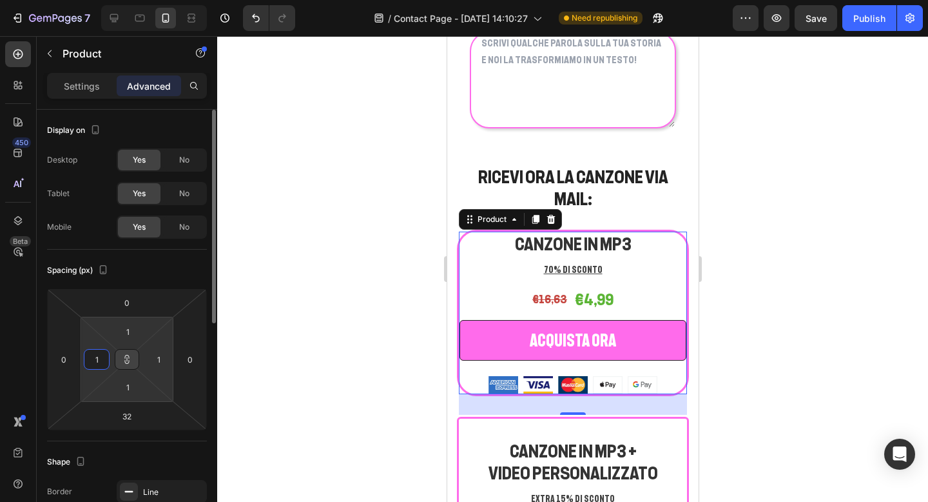
type input "10"
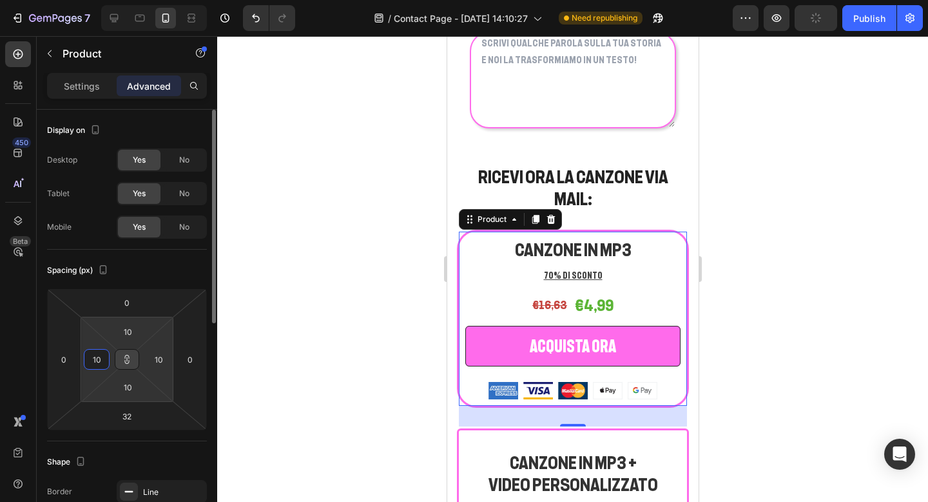
type input "1"
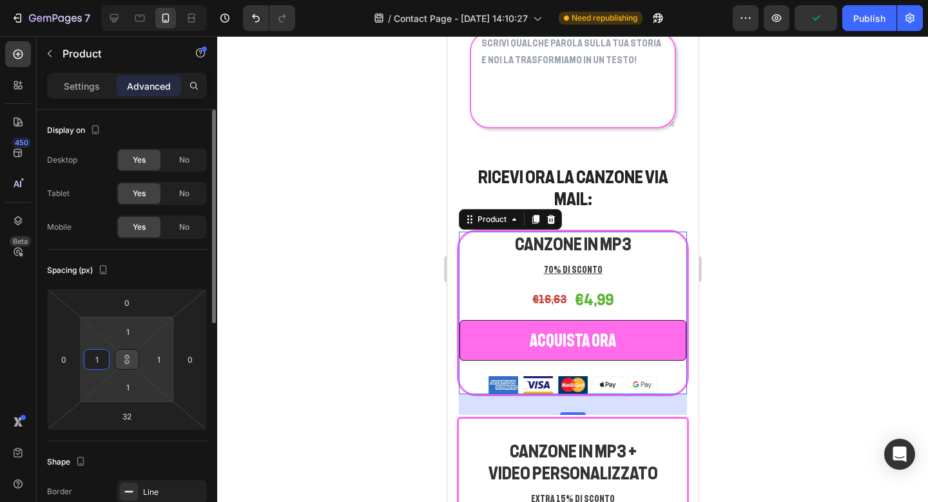
type input "10"
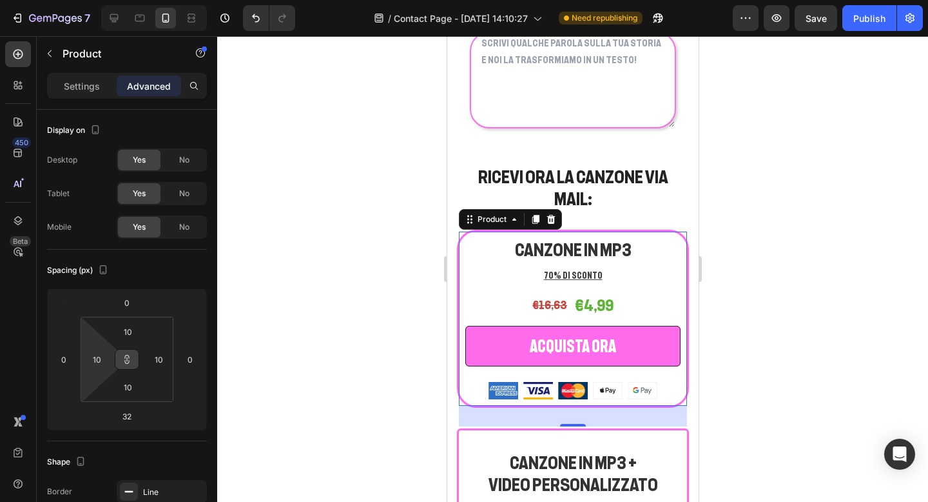
click at [821, 272] on div at bounding box center [572, 268] width 711 height 465
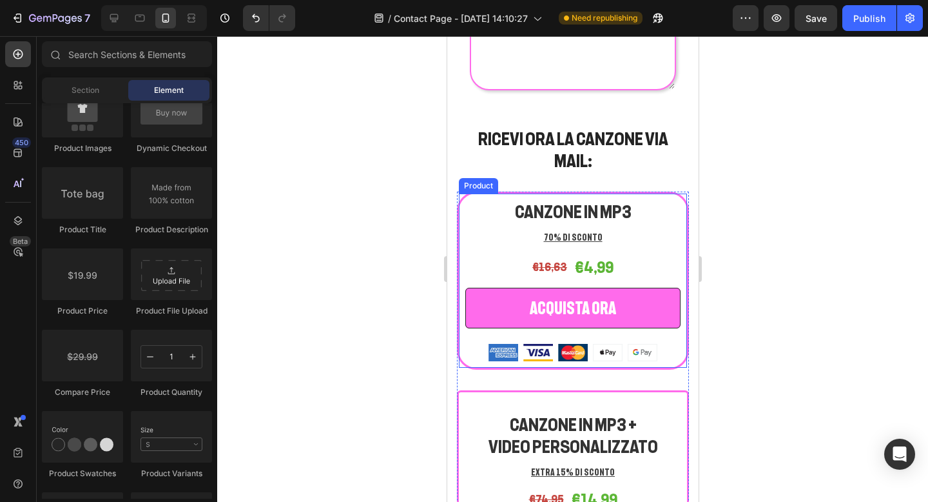
scroll to position [1743, 0]
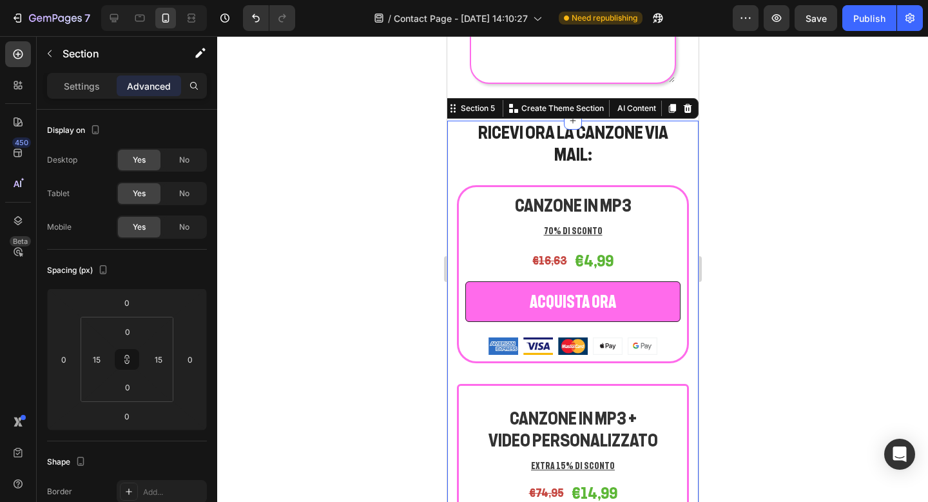
click at [101, 361] on input "15" at bounding box center [96, 358] width 19 height 19
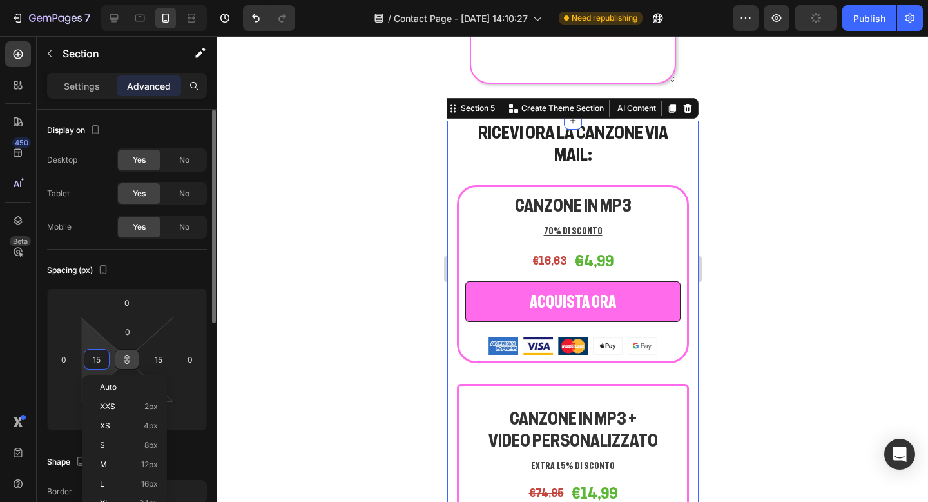
type input "2"
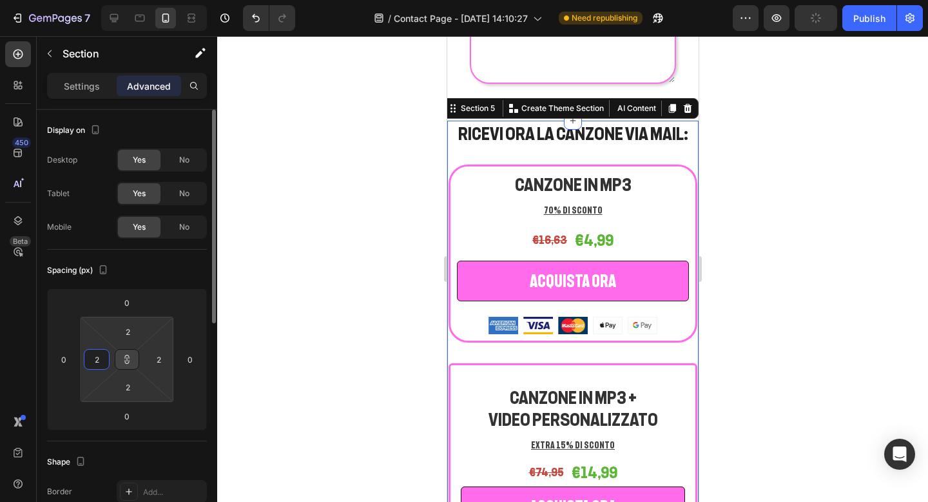
type input "20"
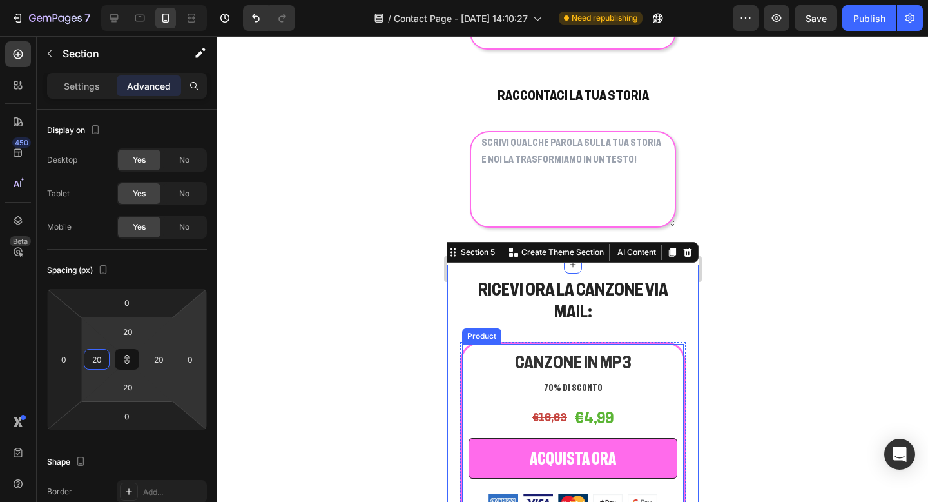
scroll to position [1619, 0]
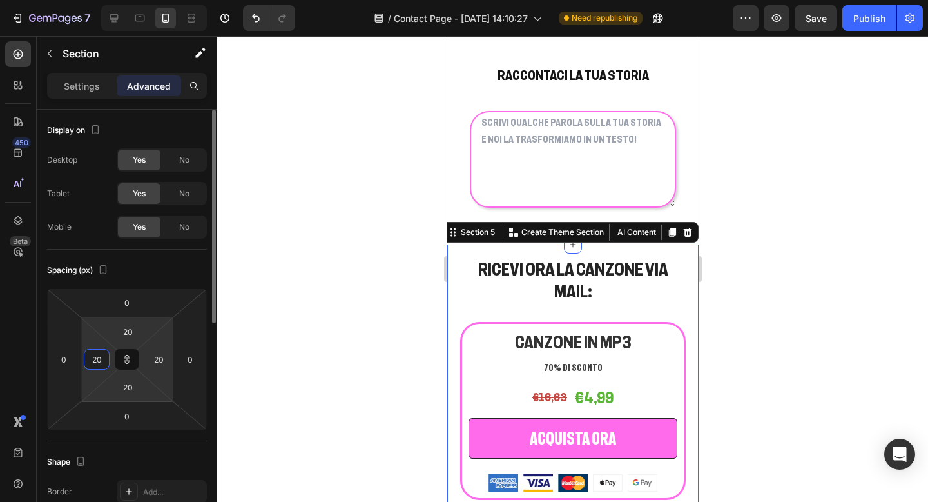
drag, startPoint x: 105, startPoint y: 360, endPoint x: 88, endPoint y: 358, distance: 17.5
click at [88, 358] on input "20" at bounding box center [96, 358] width 19 height 19
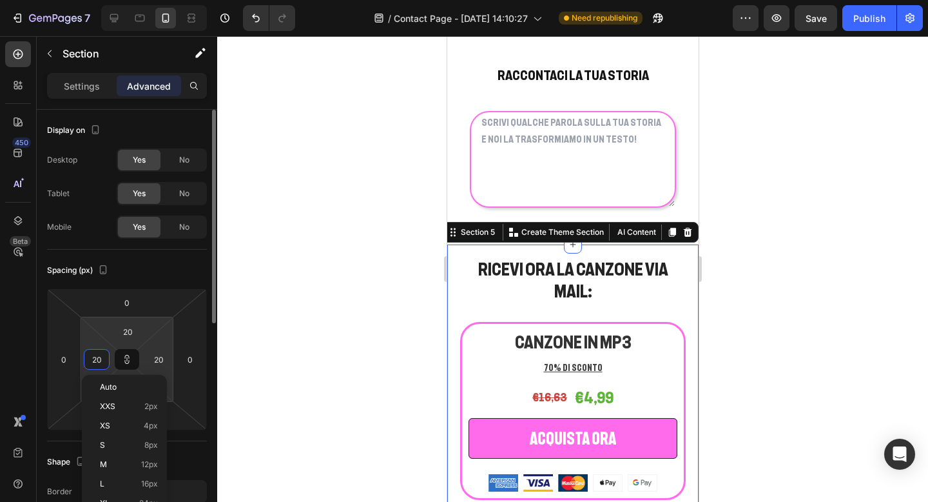
type input "4"
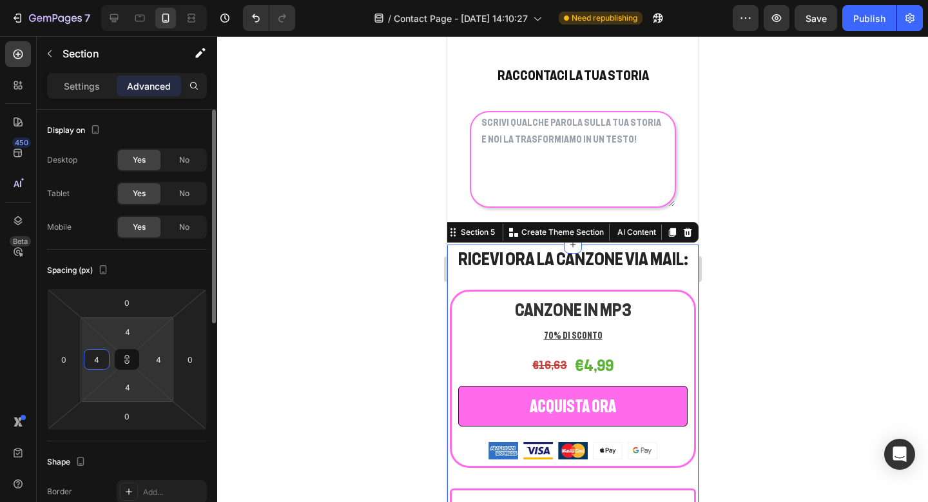
type input "40"
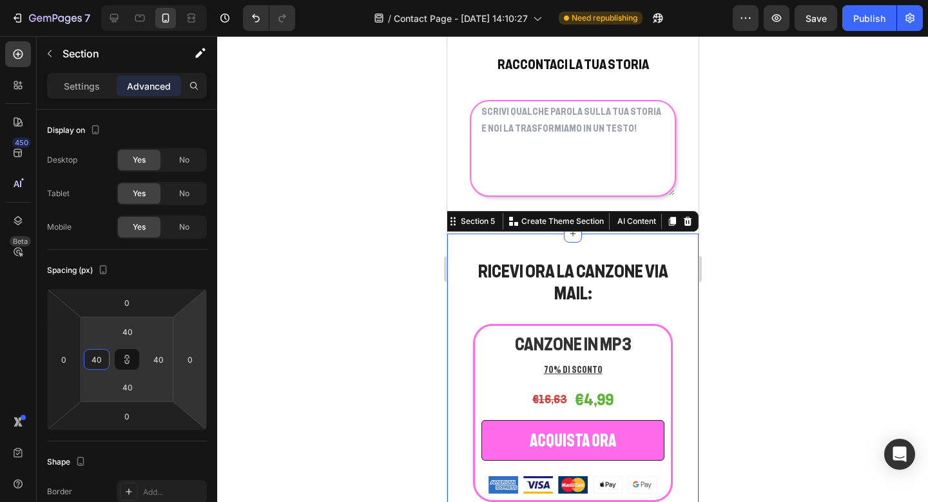
scroll to position [1631, 0]
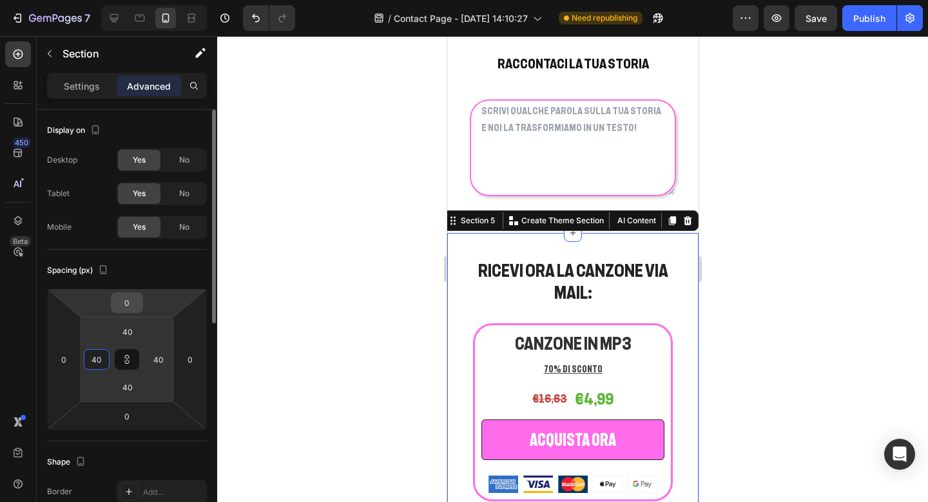
type input "4"
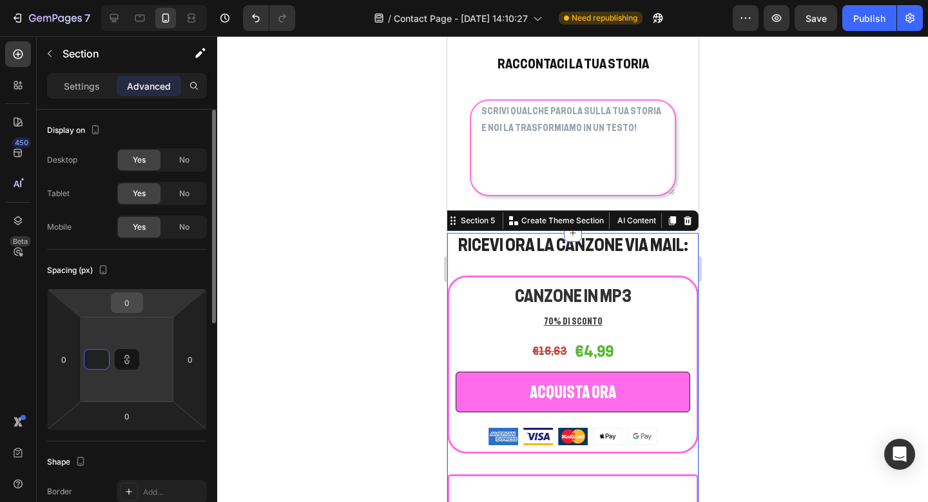
type input "3"
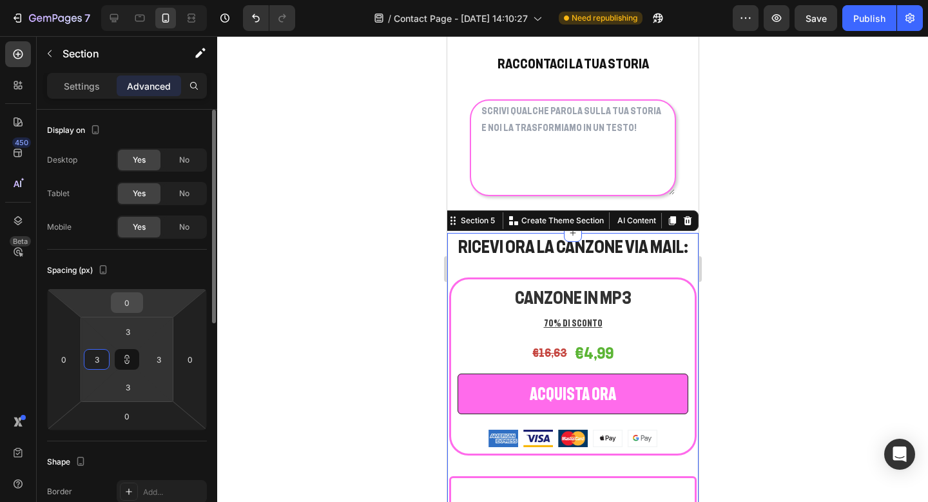
type input "35"
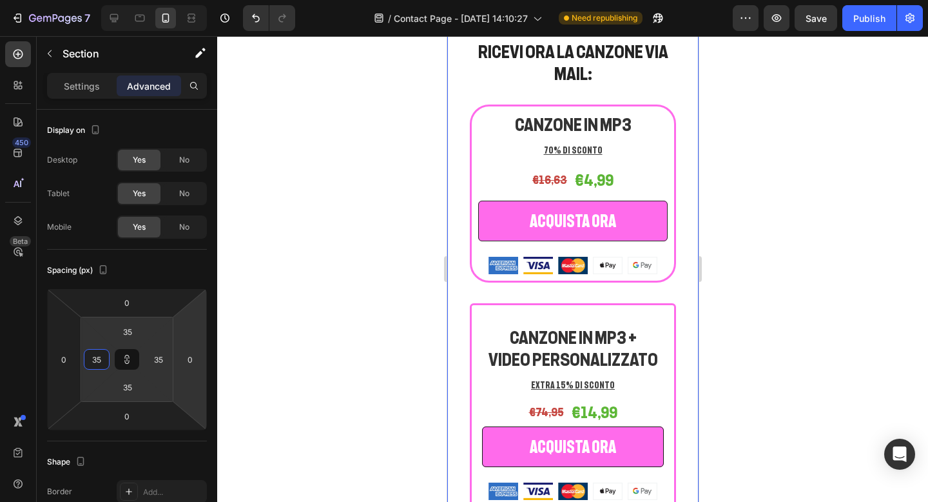
scroll to position [1846, 0]
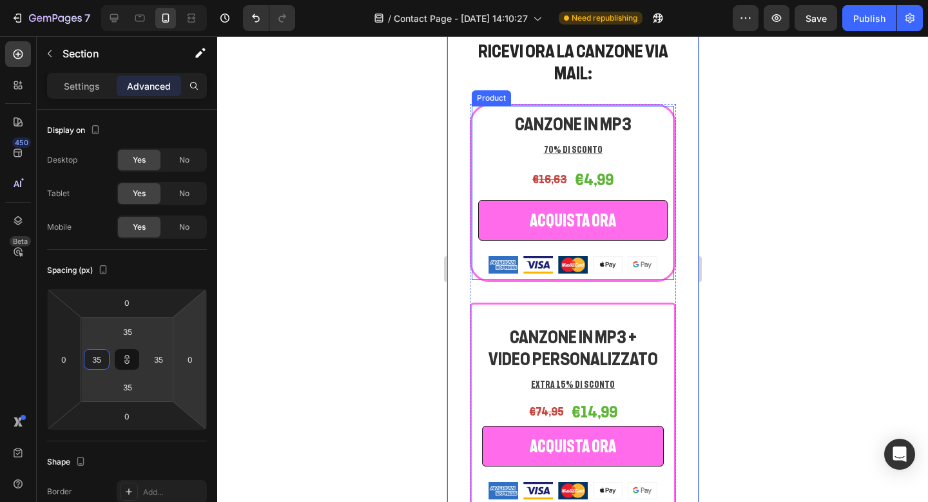
click at [474, 229] on div "CANZONE IN MP3 Heading 70% DI SCONTO Text block €16,63 (P) Price (P) Price €4,9…" at bounding box center [572, 193] width 206 height 178
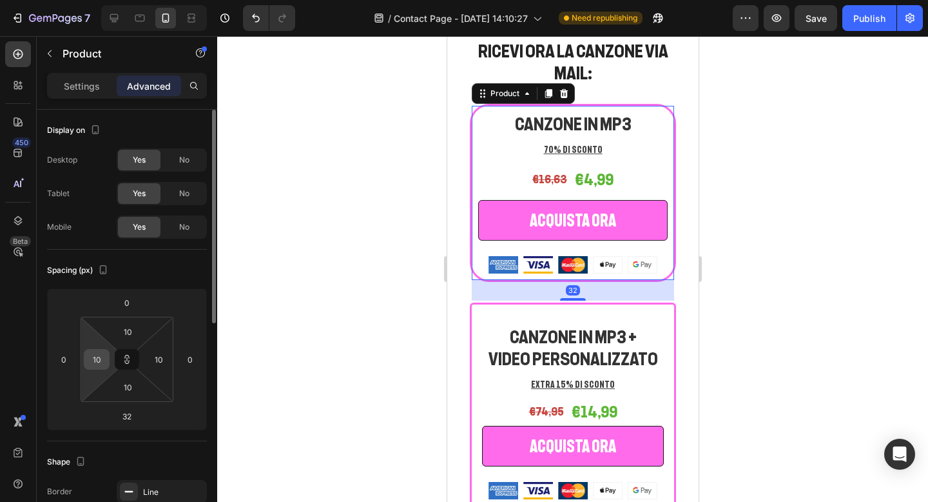
click at [102, 361] on input "10" at bounding box center [96, 358] width 19 height 19
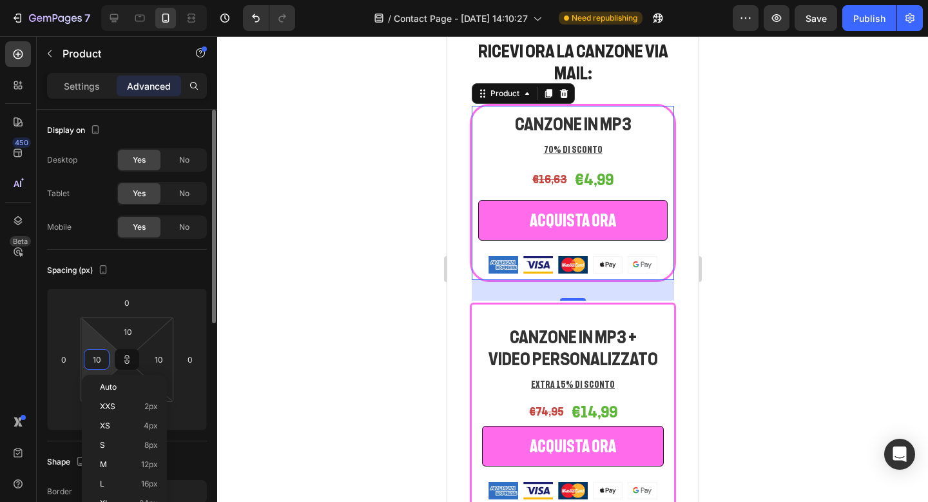
type input "1"
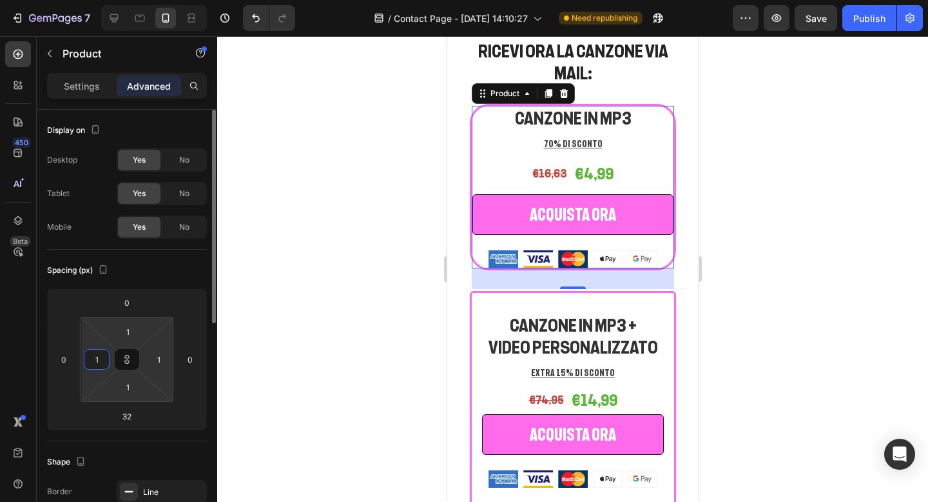
type input "15"
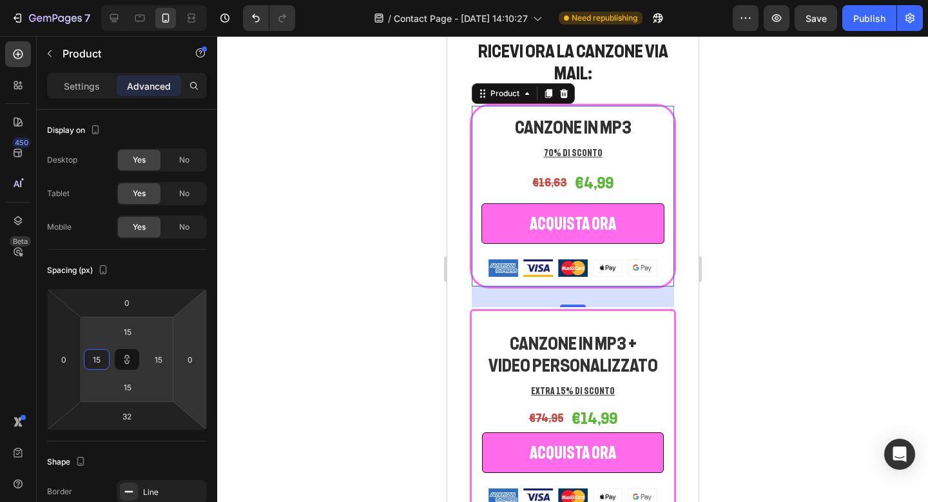
type input "15"
click at [812, 248] on div at bounding box center [572, 268] width 711 height 465
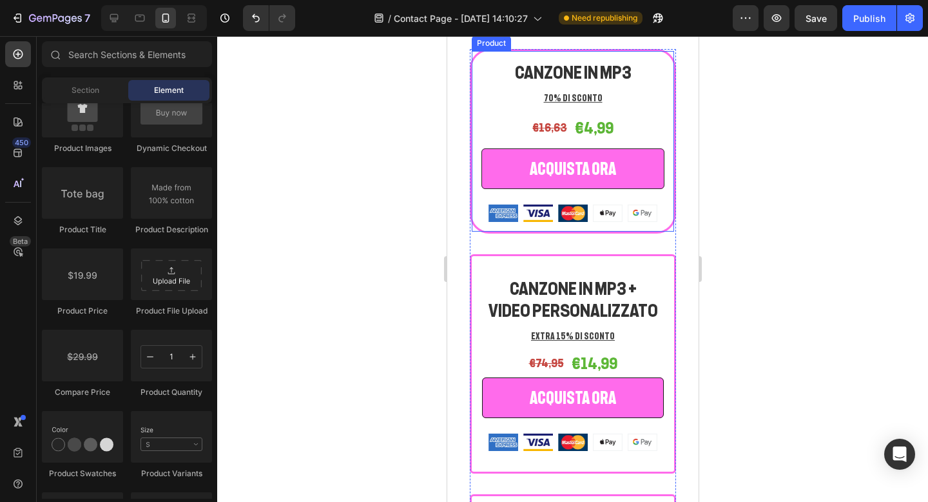
scroll to position [1910, 0]
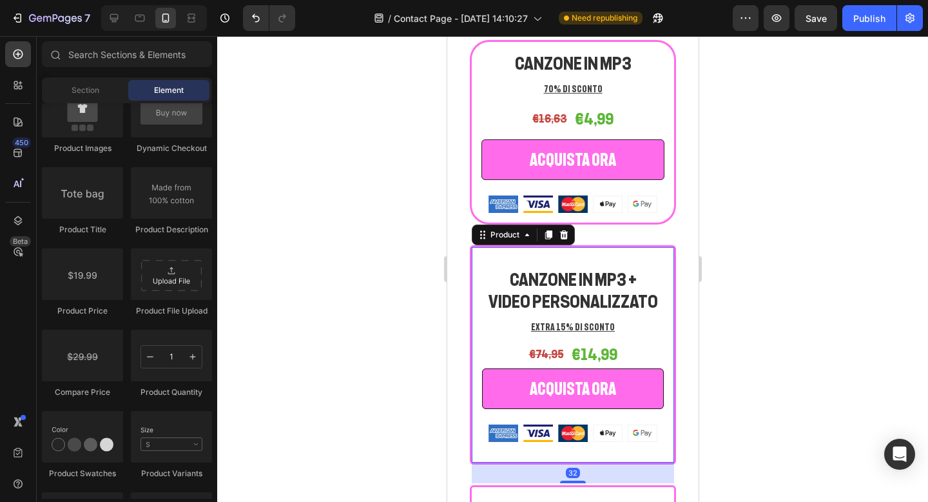
click at [669, 245] on div "CANZONE IN MP3 + VIDEO PERSONALIZZATO Heading EXTRA 15% DI SCONTO Text block €7…" at bounding box center [572, 354] width 206 height 219
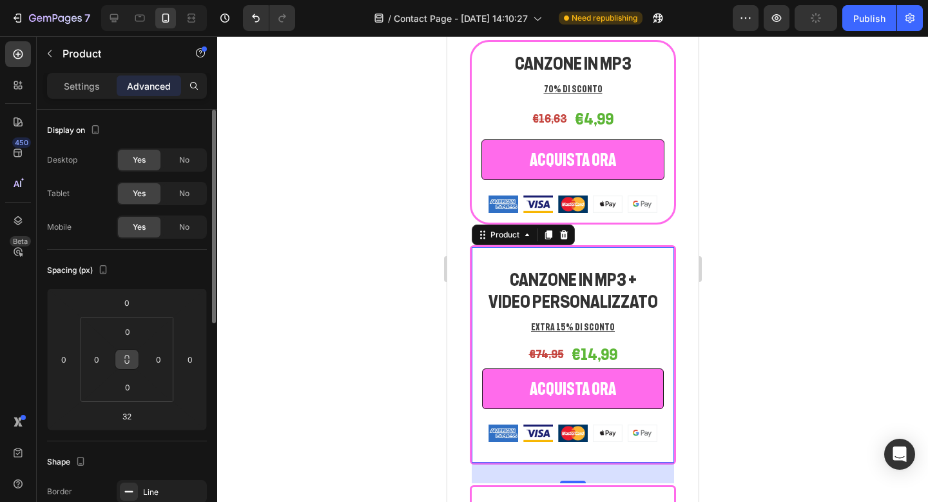
click at [130, 362] on icon at bounding box center [127, 359] width 10 height 10
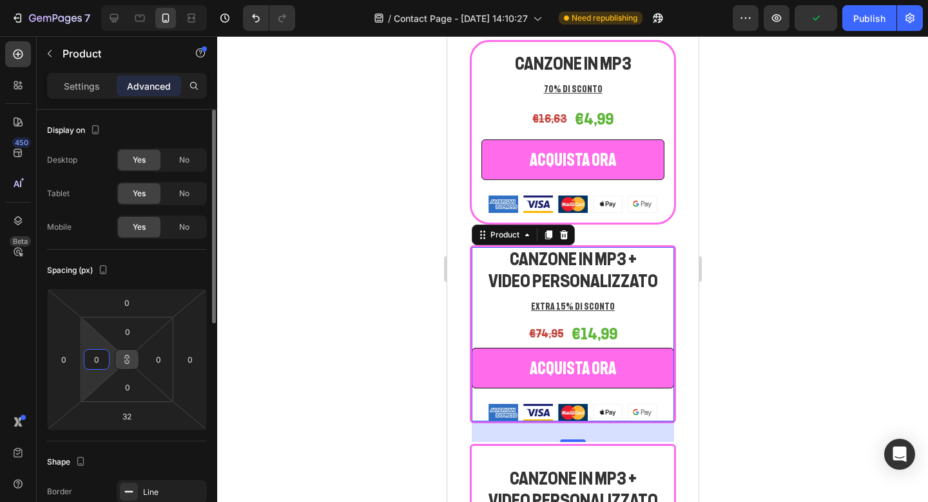
click at [94, 361] on input "0" at bounding box center [96, 358] width 19 height 19
type input "1"
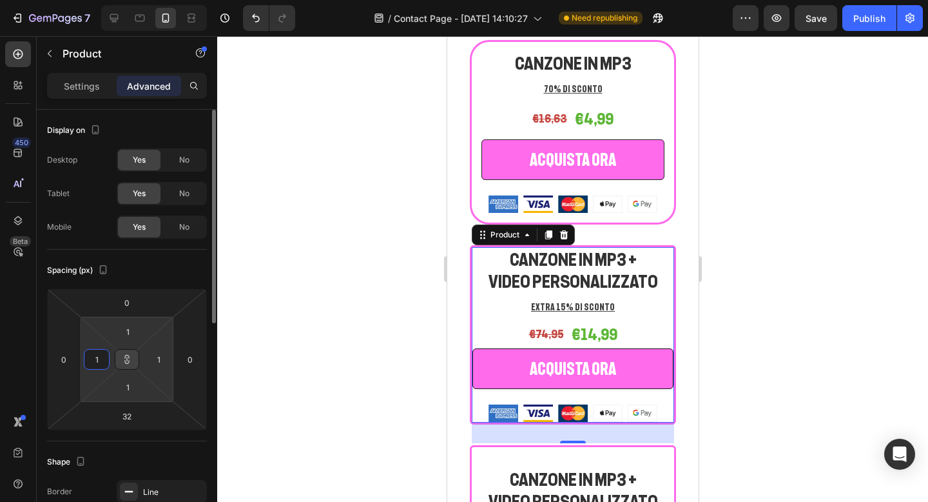
type input "15"
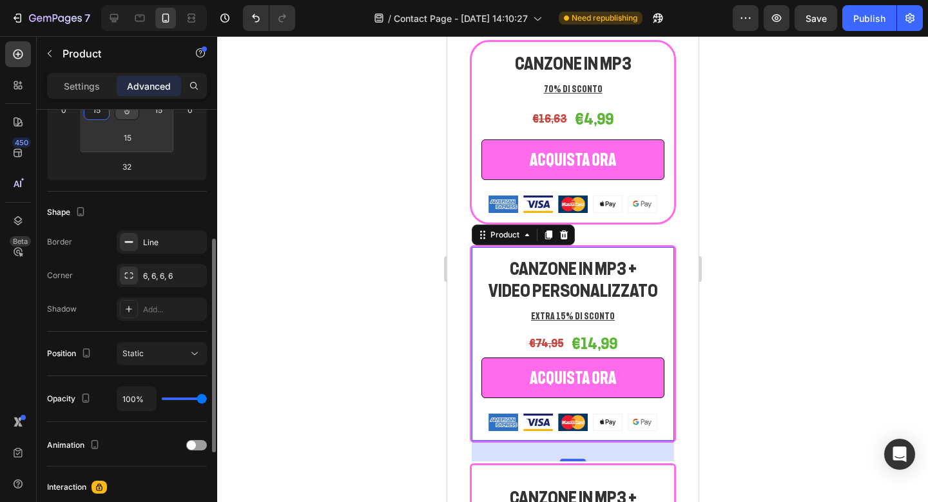
scroll to position [253, 0]
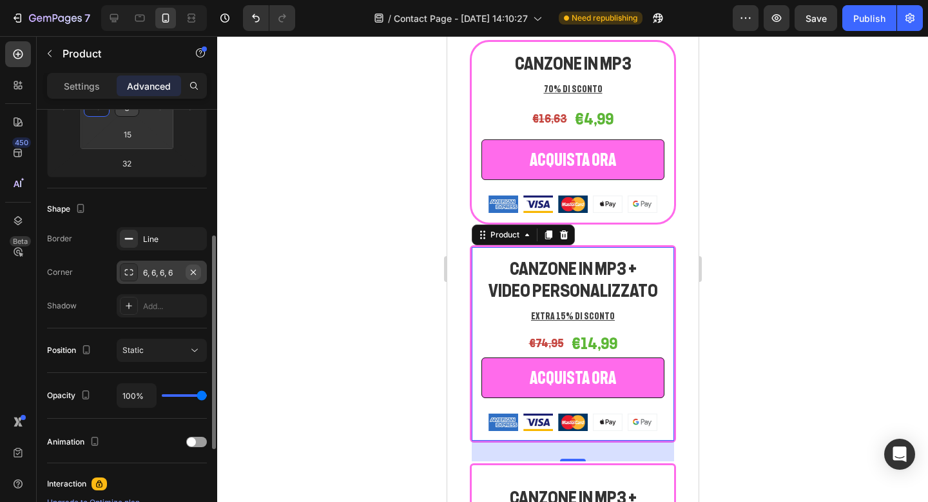
type input "15"
click at [198, 272] on icon "button" at bounding box center [193, 272] width 10 height 10
click at [169, 271] on div "Add..." at bounding box center [173, 273] width 61 height 12
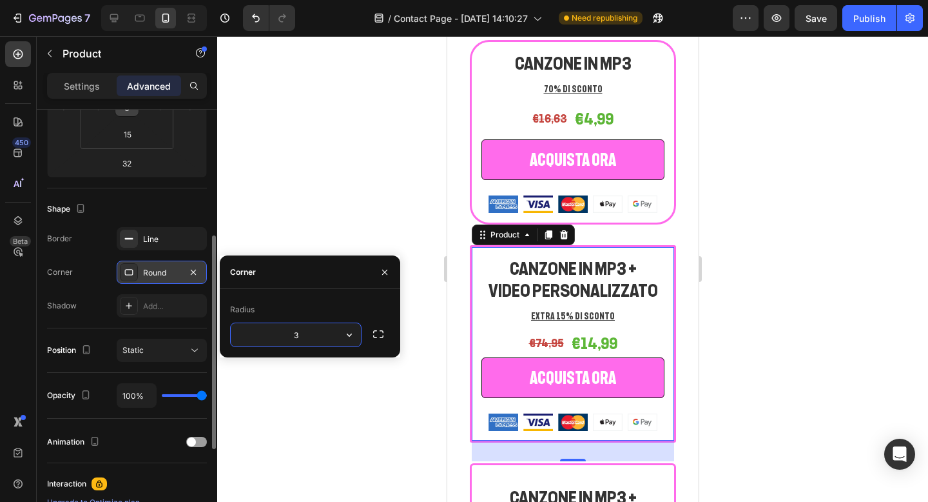
type input "30"
click at [798, 148] on div at bounding box center [572, 268] width 711 height 465
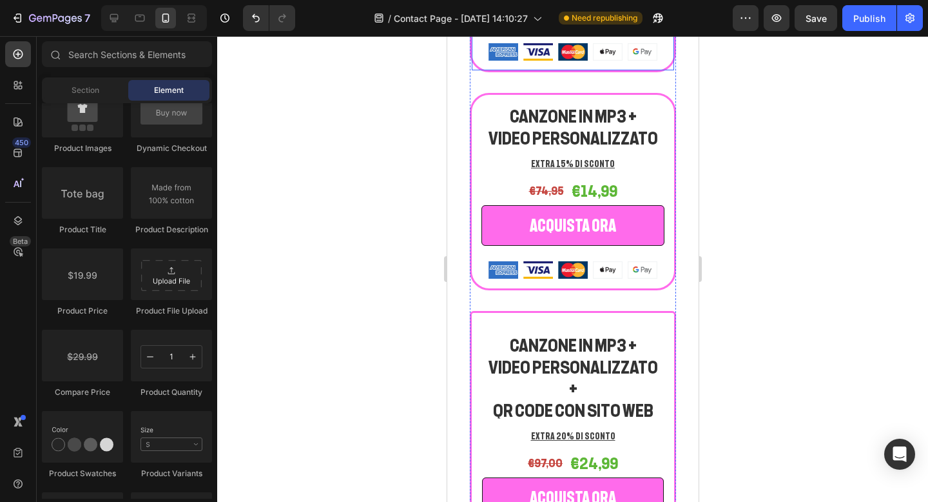
scroll to position [2113, 0]
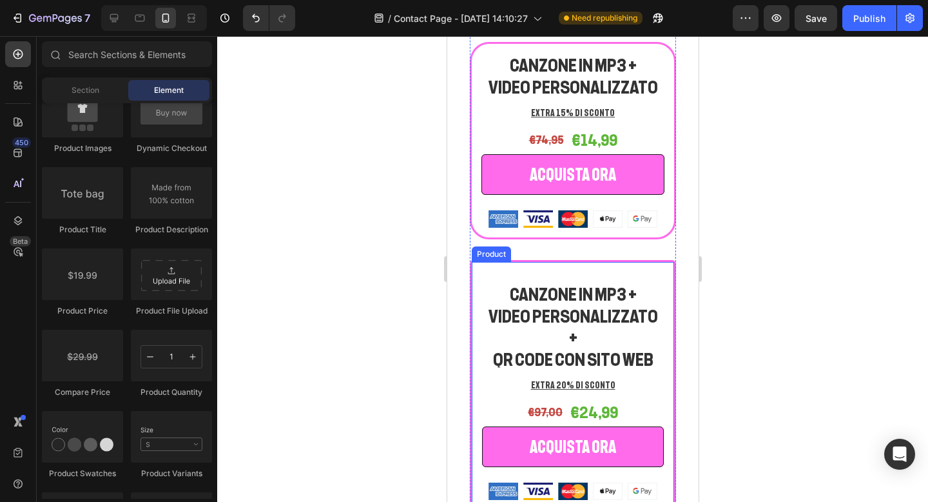
click at [576, 262] on div "CANZONE IN MP3 + VIDEO PERSONALIZZATO + QR CODE CON SITO WEB Heading EXTRA 20% …" at bounding box center [572, 391] width 206 height 262
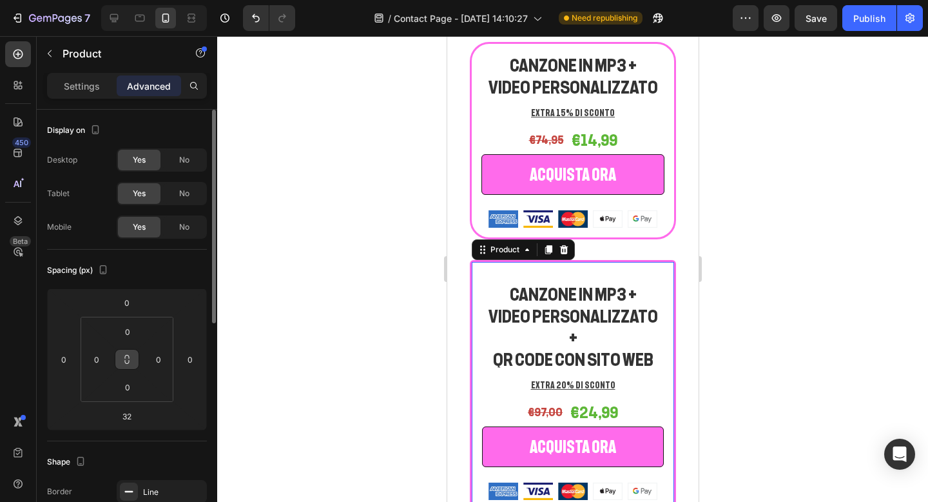
click at [131, 364] on button at bounding box center [127, 359] width 24 height 21
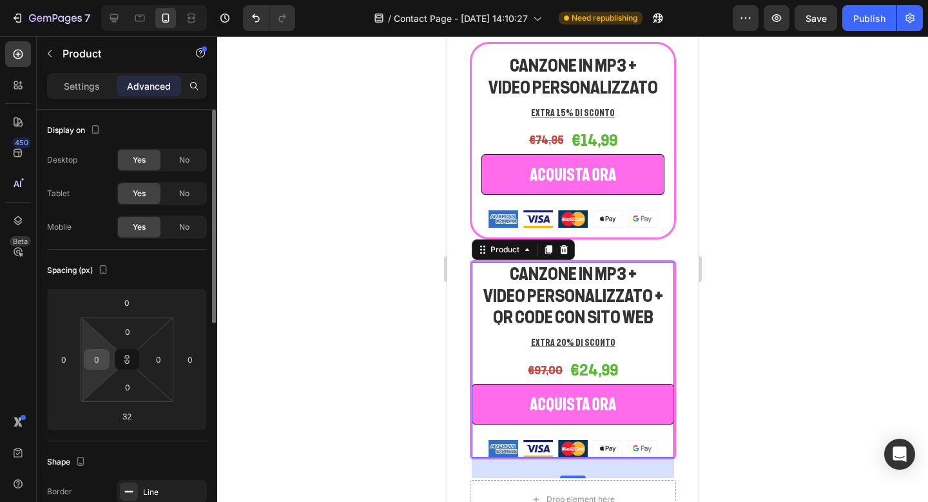
click at [100, 362] on input "0" at bounding box center [96, 358] width 19 height 19
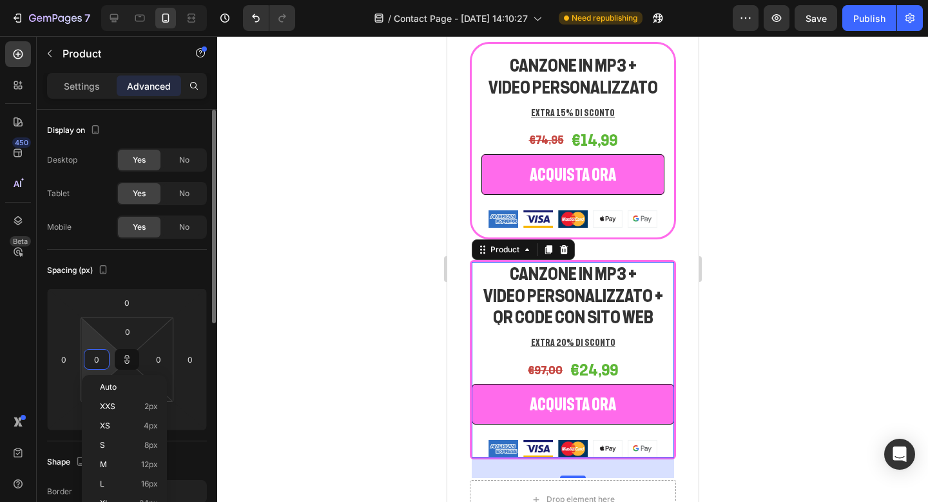
type input "1"
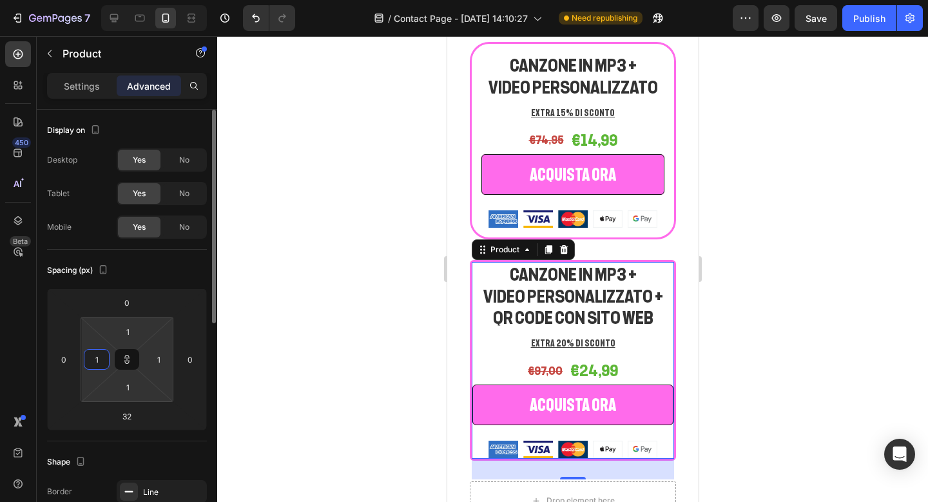
type input "15"
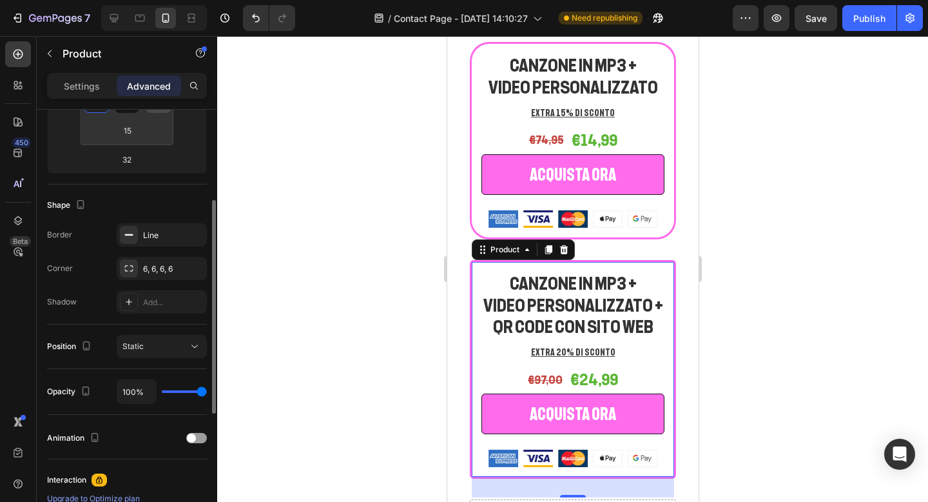
scroll to position [281, 0]
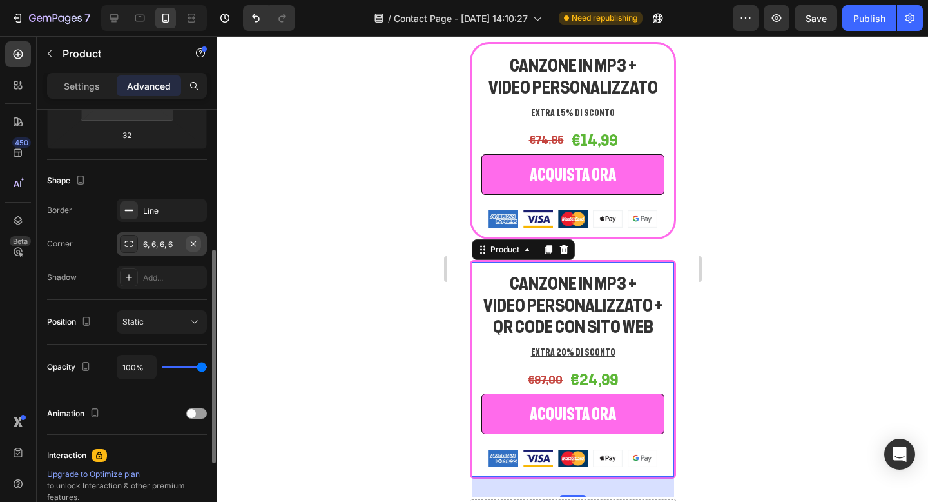
type input "15"
click at [193, 242] on icon "button" at bounding box center [193, 244] width 10 height 10
click at [162, 242] on div "Add..." at bounding box center [173, 245] width 61 height 12
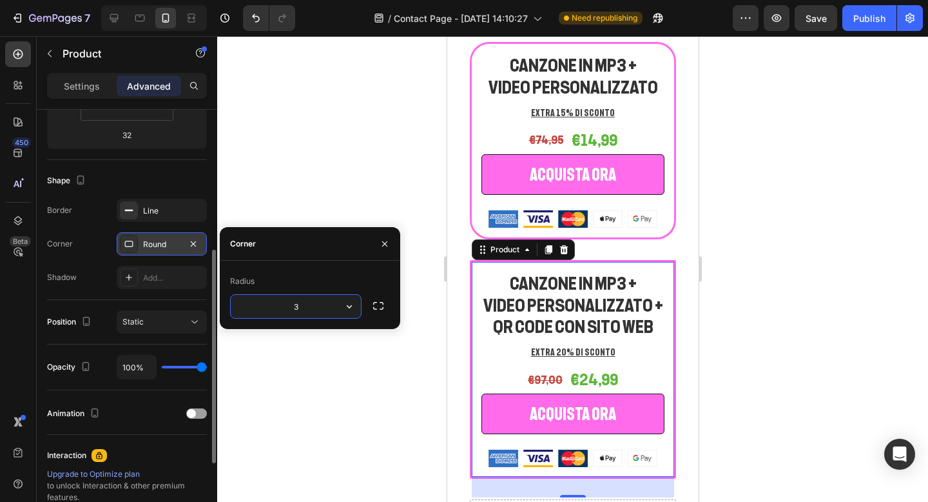
type input "30"
click at [810, 231] on div at bounding box center [572, 268] width 711 height 465
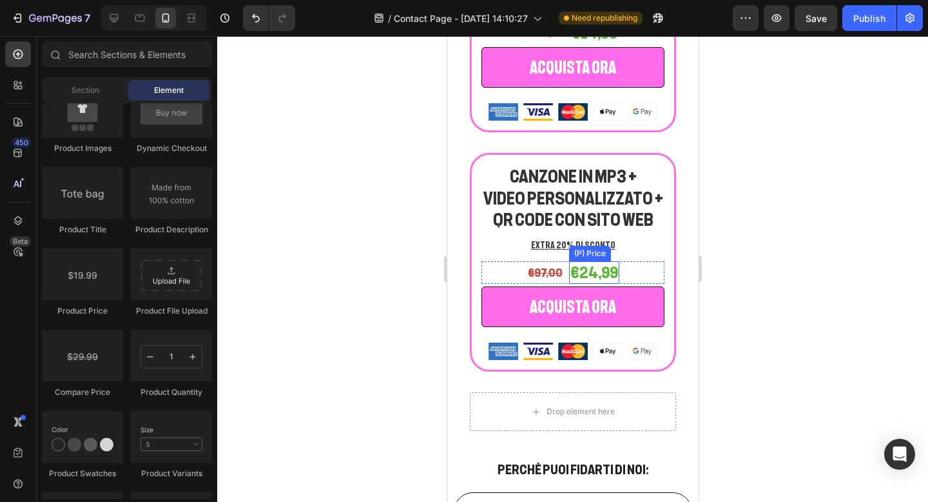
scroll to position [2228, 0]
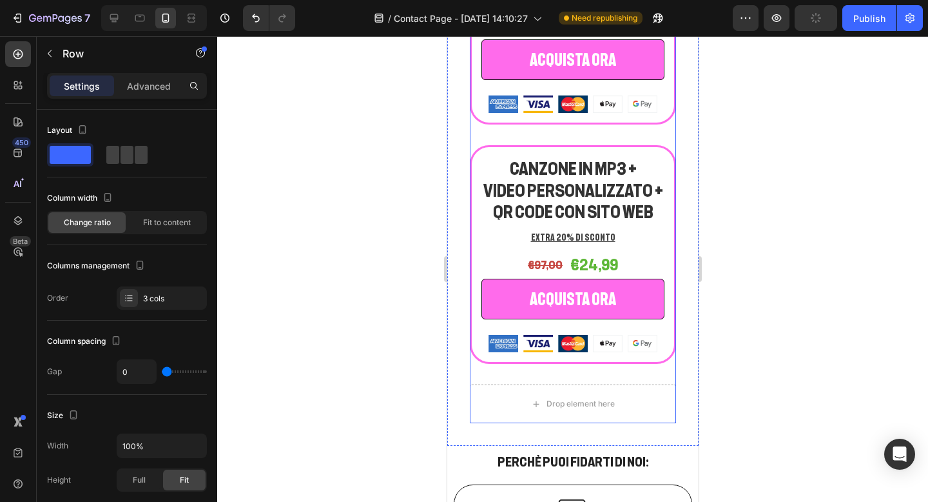
click at [594, 373] on div "CANZONE IN MP3 + VIDEO PERSONALIZZATO Heading EXTRA 15% DI SCONTO Text block €7…" at bounding box center [572, 155] width 206 height 457
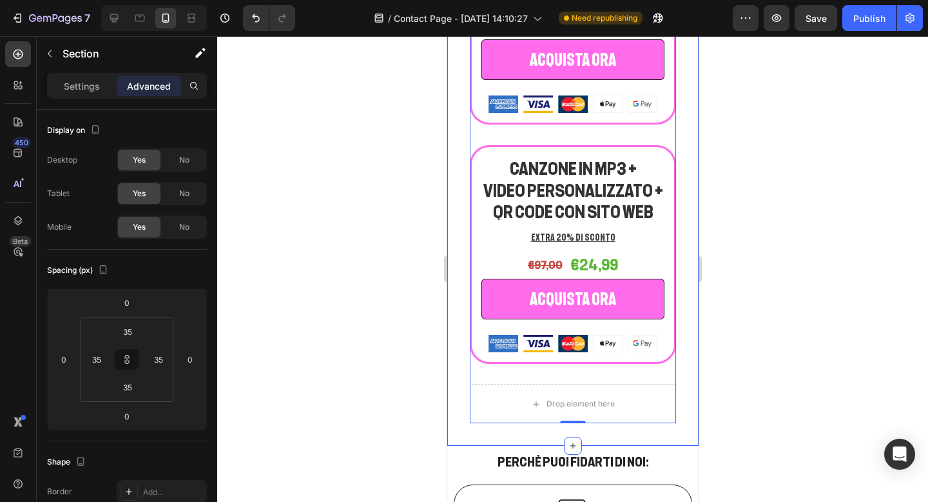
click at [686, 115] on div "RICEVI [PERSON_NAME] VIA MAIL: Heading Row CANZONE IN MP3 Heading 70% DI SCONTO…" at bounding box center [572, 40] width 251 height 810
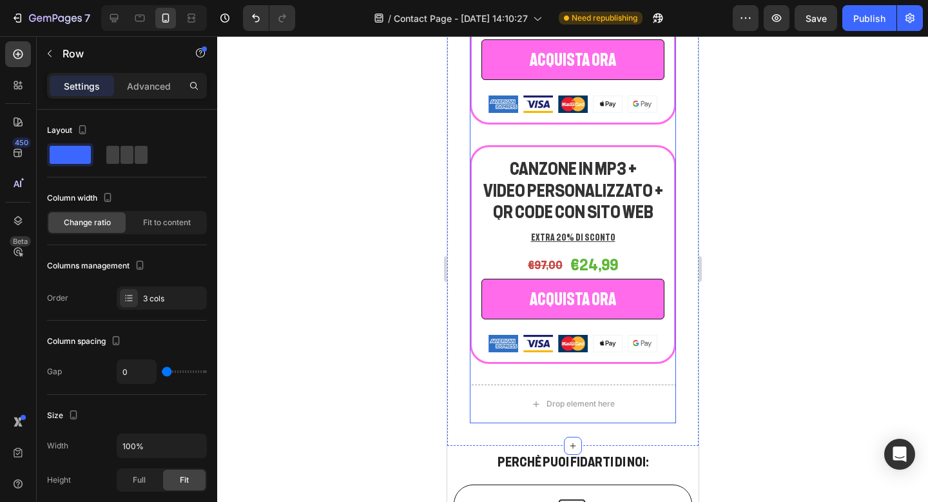
click at [470, 154] on div "CANZONE IN MP3 + VIDEO PERSONALIZZATO Heading EXTRA 15% DI SCONTO Text block €7…" at bounding box center [572, 155] width 206 height 457
drag, startPoint x: 566, startPoint y: 422, endPoint x: 566, endPoint y: 384, distance: 38.0
click at [566, 384] on div "CANZONE IN MP3 Heading 70% DI SCONTO Text block €16,63 (P) Price (P) Price €4,9…" at bounding box center [572, 72] width 206 height 701
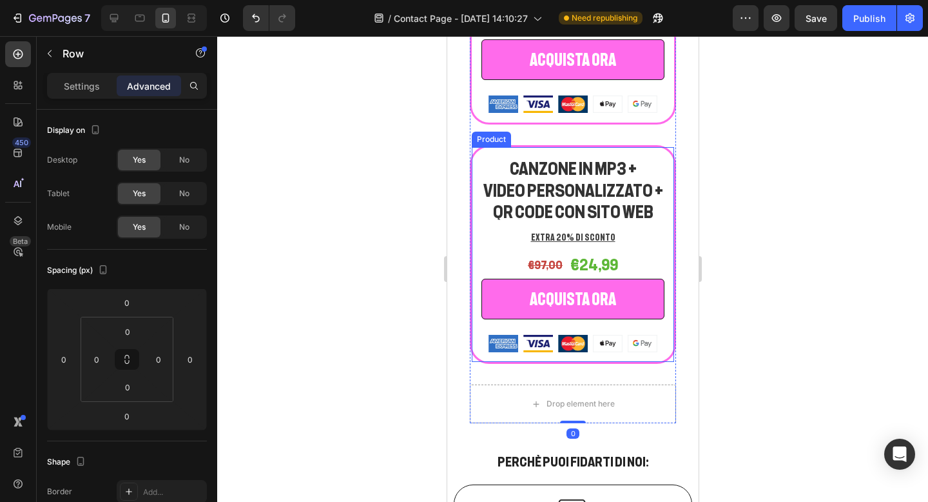
click at [565, 365] on div "CANZONE IN MP3 + VIDEO PERSONALIZZATO Heading EXTRA 15% DI SCONTO Text block €7…" at bounding box center [572, 155] width 206 height 457
click at [478, 214] on div "CANZONE IN MP3 + VIDEO PERSONALIZZATO + QR CODE CON SITO WEB Heading EXTRA 20% …" at bounding box center [572, 254] width 206 height 219
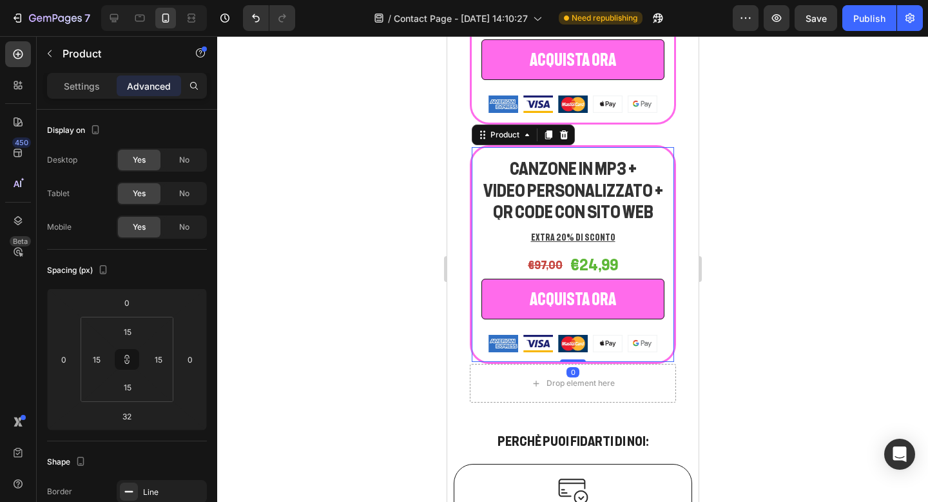
drag, startPoint x: 573, startPoint y: 378, endPoint x: 573, endPoint y: 354, distance: 24.5
click at [573, 354] on div "CANZONE IN MP3 + VIDEO PERSONALIZZATO + QR CODE CON SITO WEB Heading EXTRA 20% …" at bounding box center [572, 254] width 206 height 219
type input "0"
click at [750, 297] on div at bounding box center [572, 268] width 711 height 465
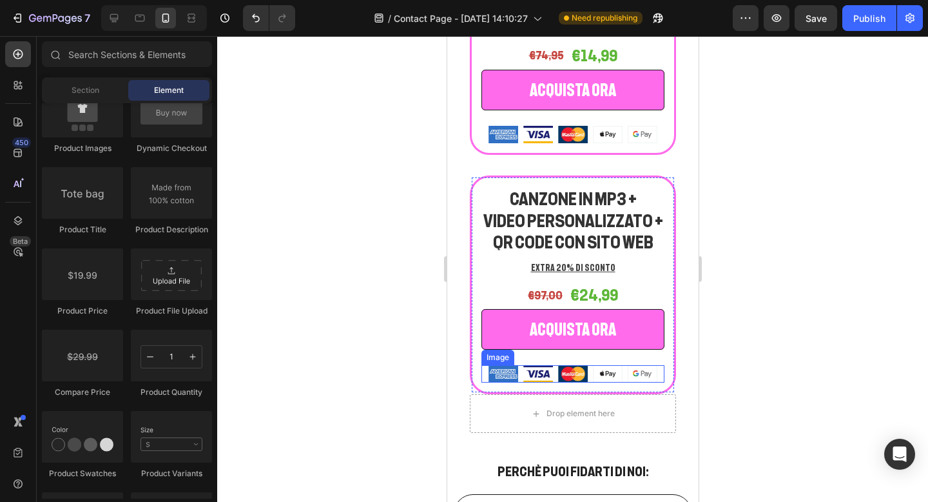
scroll to position [2197, 0]
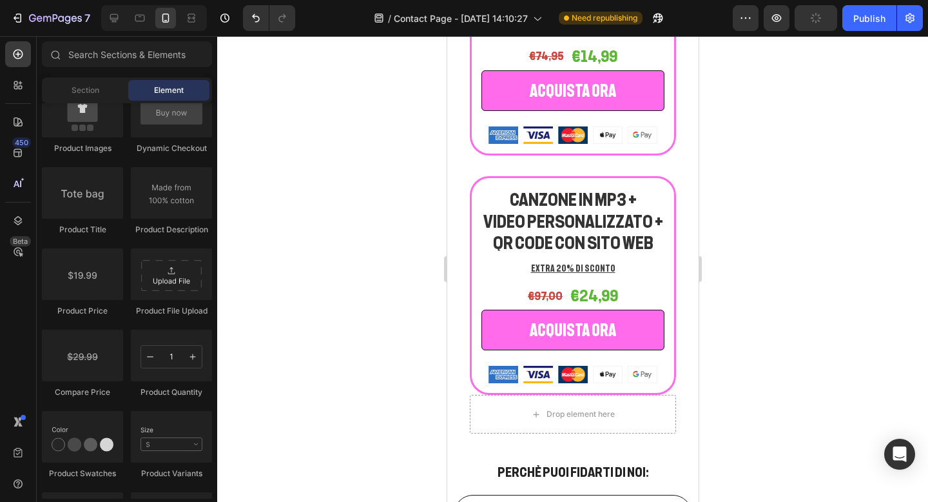
click at [784, 314] on div at bounding box center [572, 268] width 711 height 465
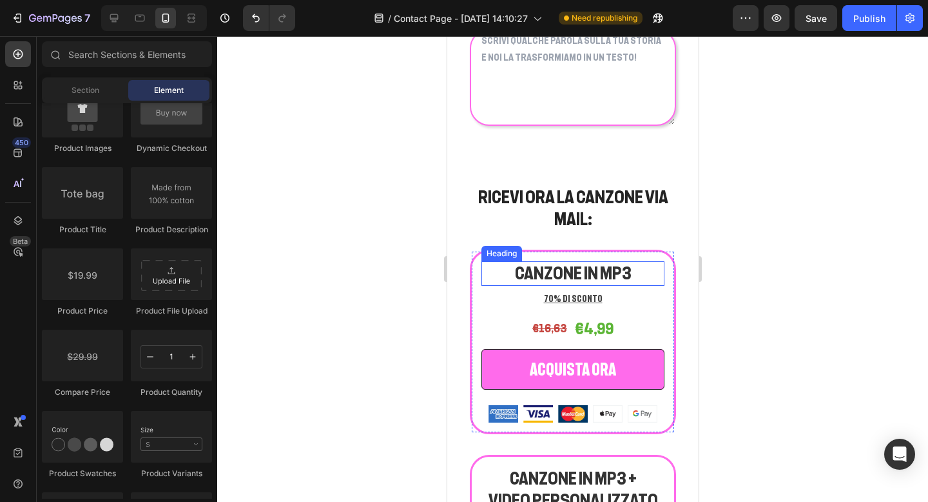
scroll to position [1685, 0]
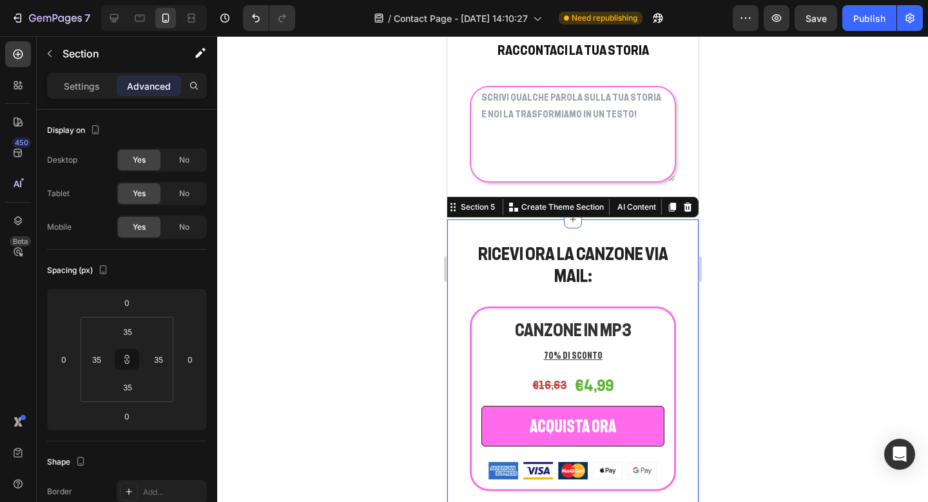
scroll to position [1641, 0]
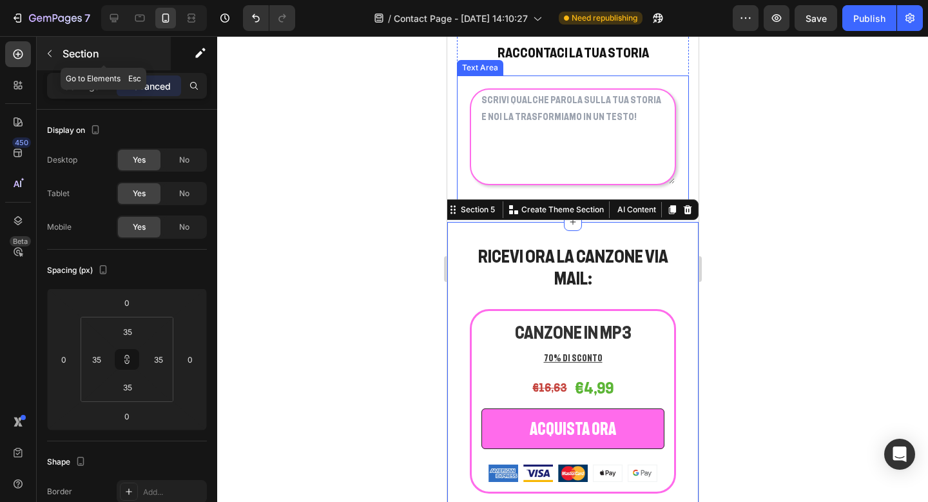
click at [45, 51] on icon "button" at bounding box center [49, 53] width 10 height 10
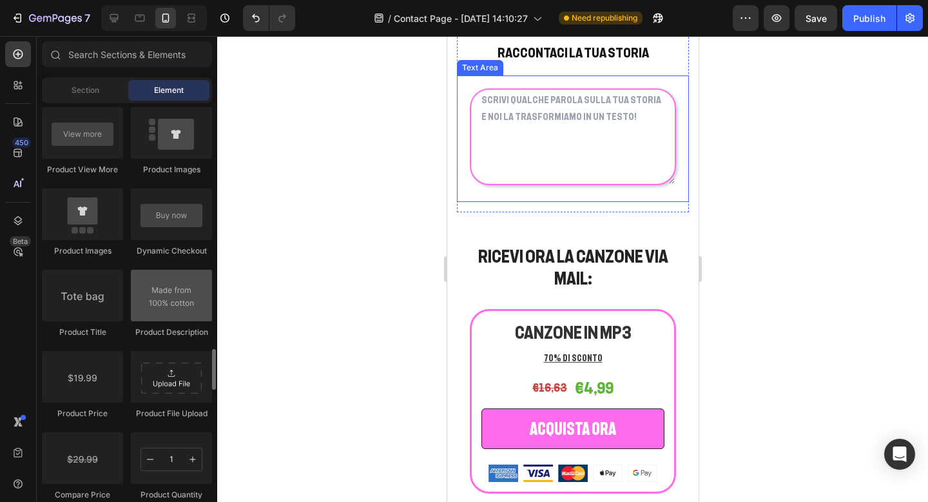
scroll to position [1341, 0]
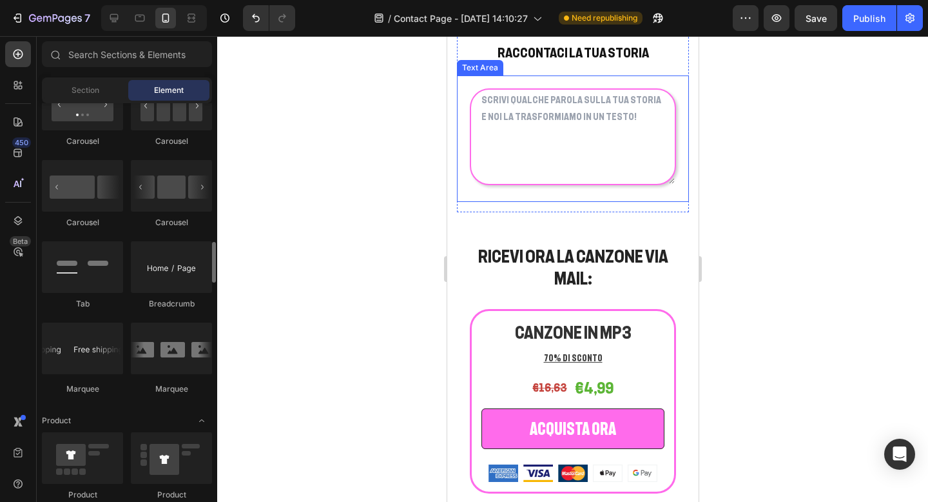
click at [106, 79] on div "Section Element" at bounding box center [127, 90] width 170 height 26
click at [101, 90] on div "Section" at bounding box center [84, 90] width 81 height 21
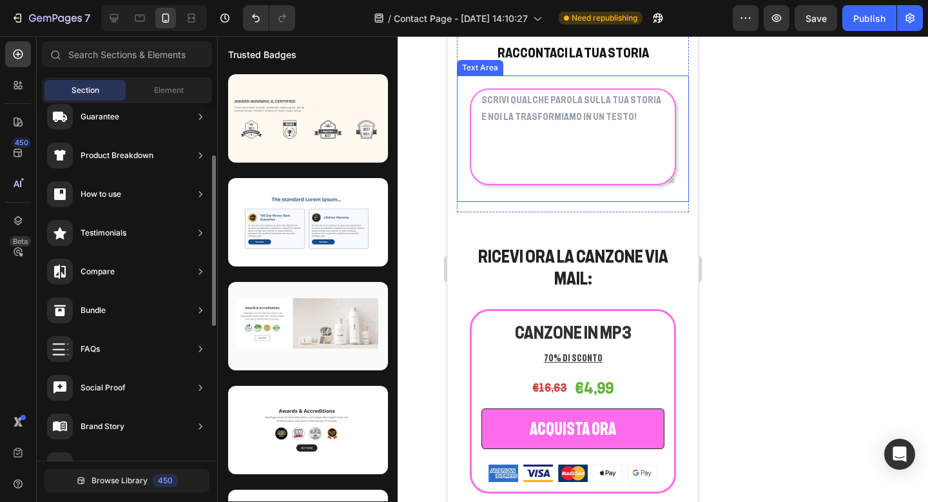
scroll to position [171, 0]
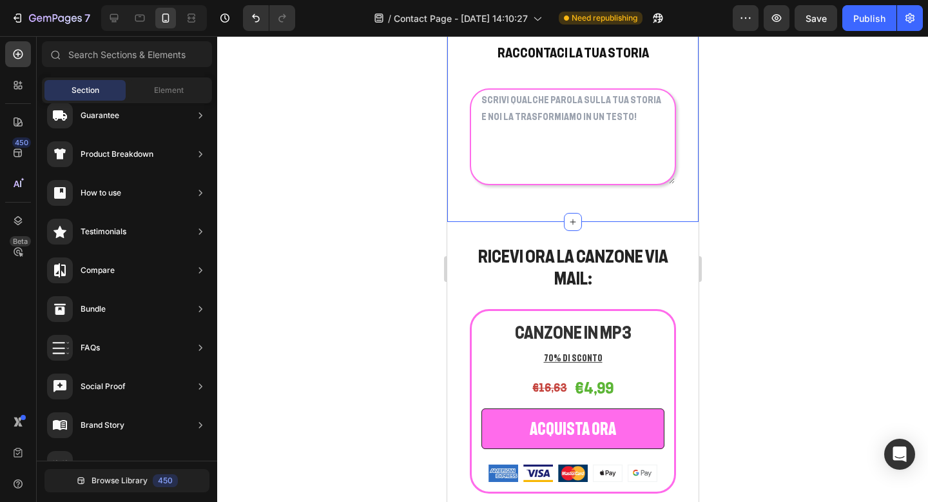
drag, startPoint x: 565, startPoint y: 334, endPoint x: 492, endPoint y: 219, distance: 136.5
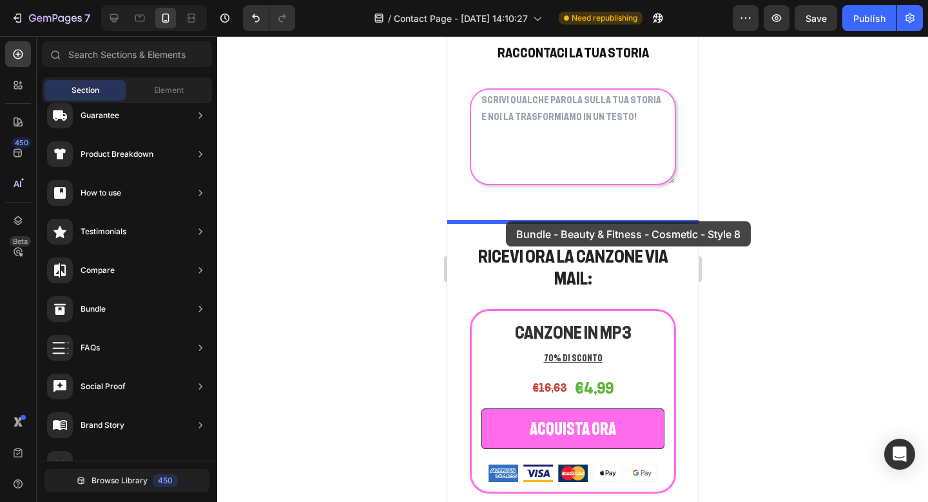
drag, startPoint x: 749, startPoint y: 185, endPoint x: 505, endPoint y: 221, distance: 246.4
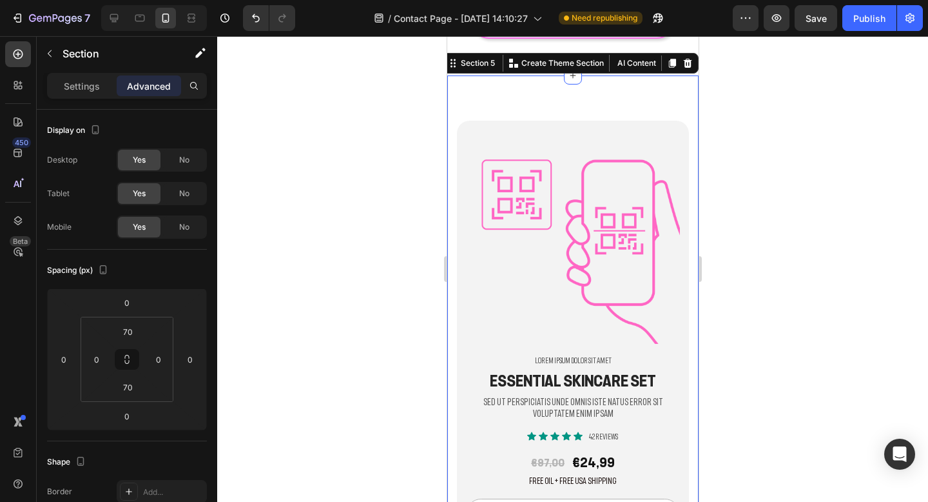
scroll to position [1787, 0]
click at [687, 66] on icon at bounding box center [687, 63] width 8 height 9
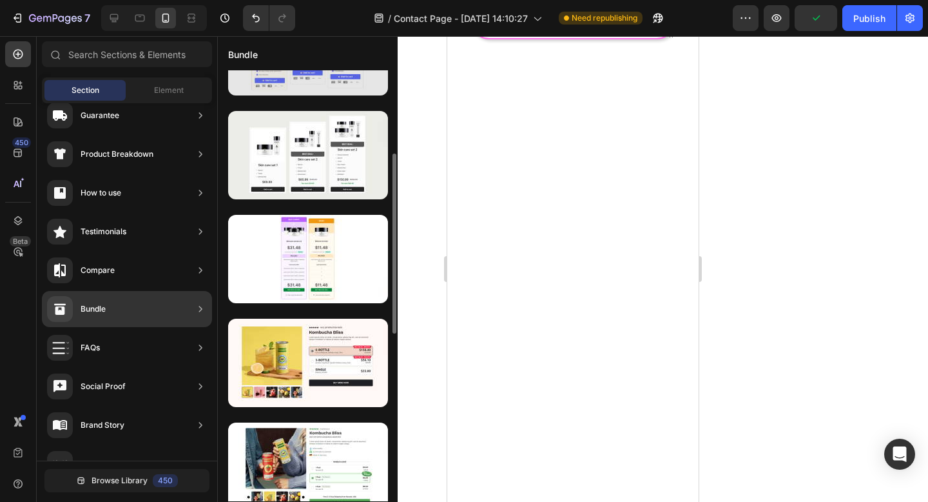
scroll to position [219, 0]
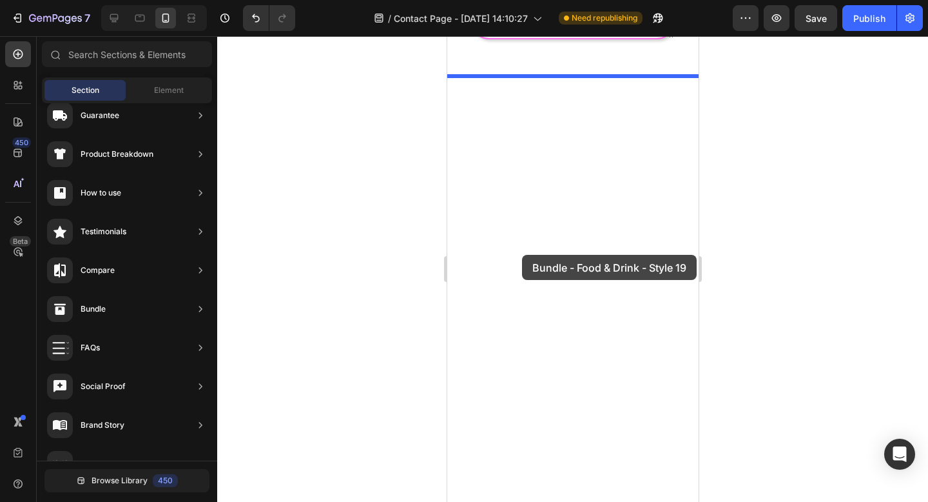
drag, startPoint x: 758, startPoint y: 350, endPoint x: 520, endPoint y: 255, distance: 255.5
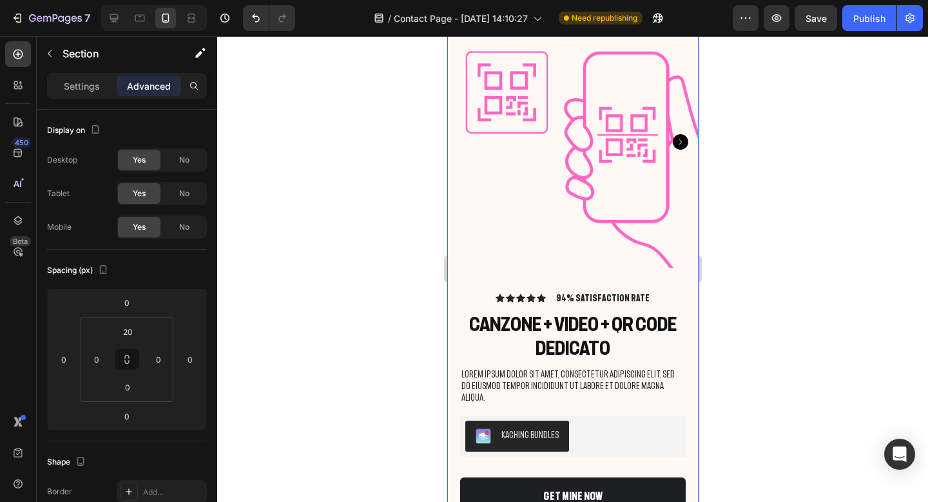
scroll to position [1830, 0]
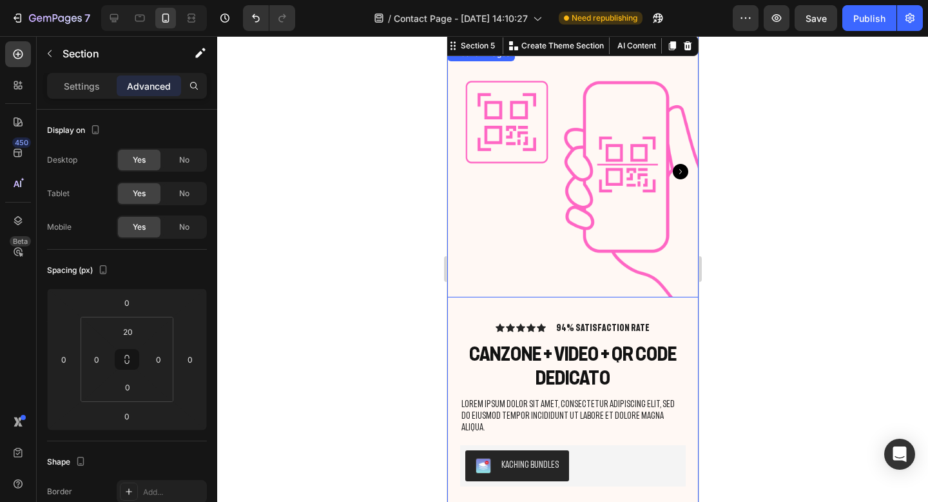
click at [522, 210] on img at bounding box center [572, 171] width 251 height 251
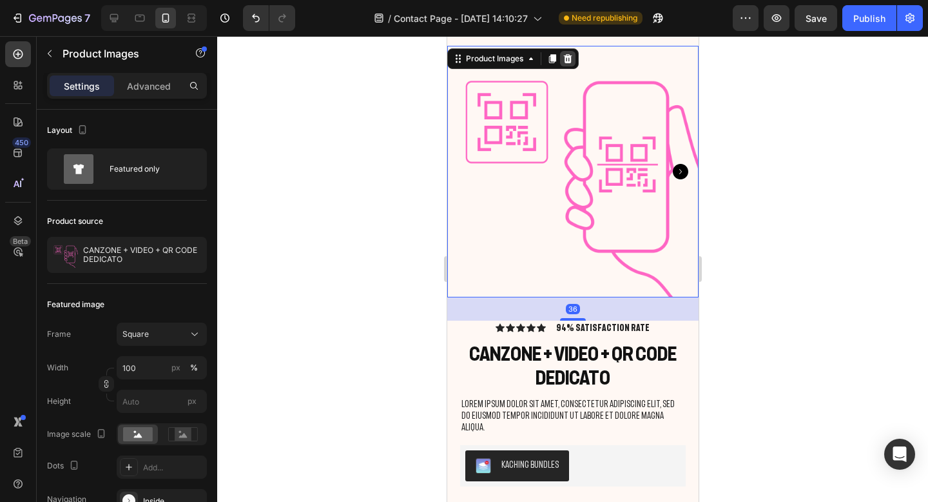
click at [563, 57] on icon at bounding box center [567, 59] width 10 height 10
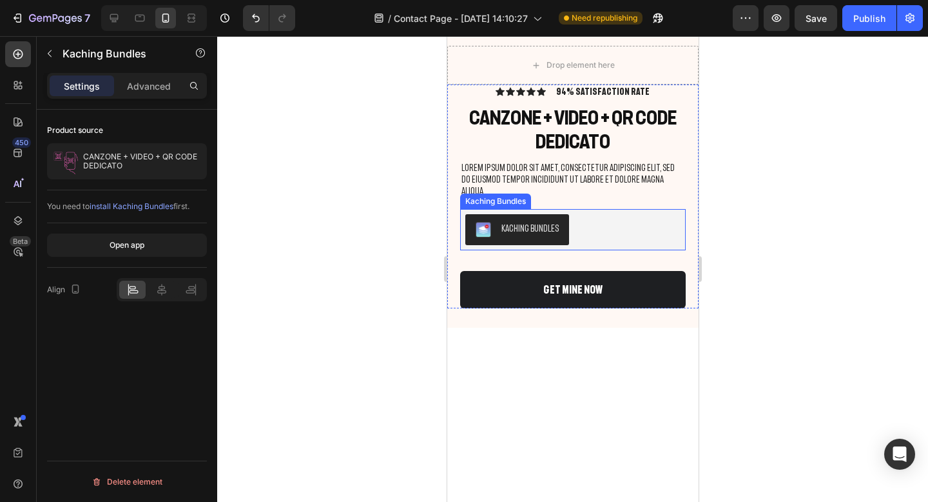
click at [509, 214] on button "Kaching Bundles" at bounding box center [517, 229] width 104 height 31
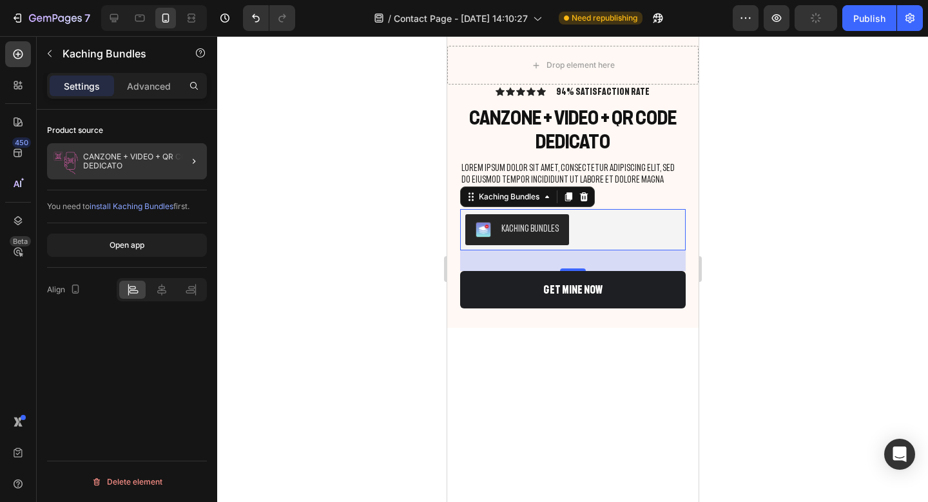
click at [177, 158] on div at bounding box center [189, 161] width 36 height 36
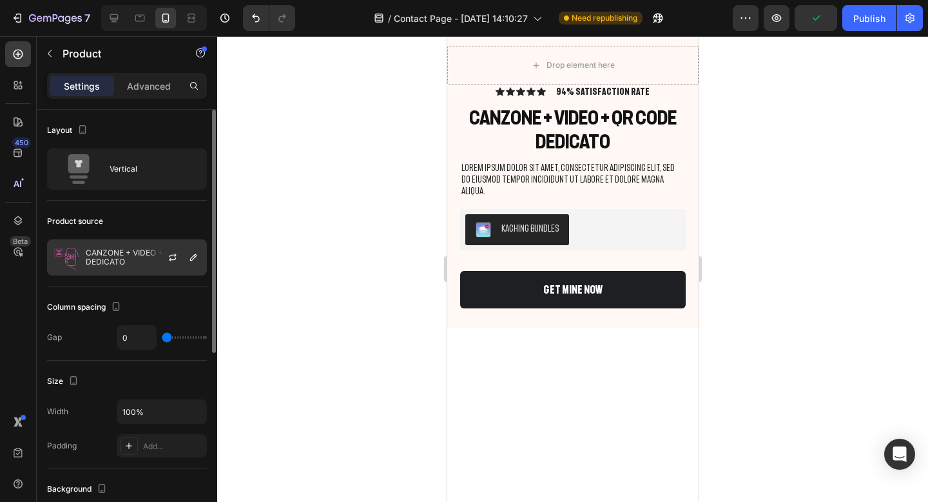
click at [142, 257] on p "CANZONE + VIDEO + QR CODE DEDICATO" at bounding box center [143, 257] width 115 height 18
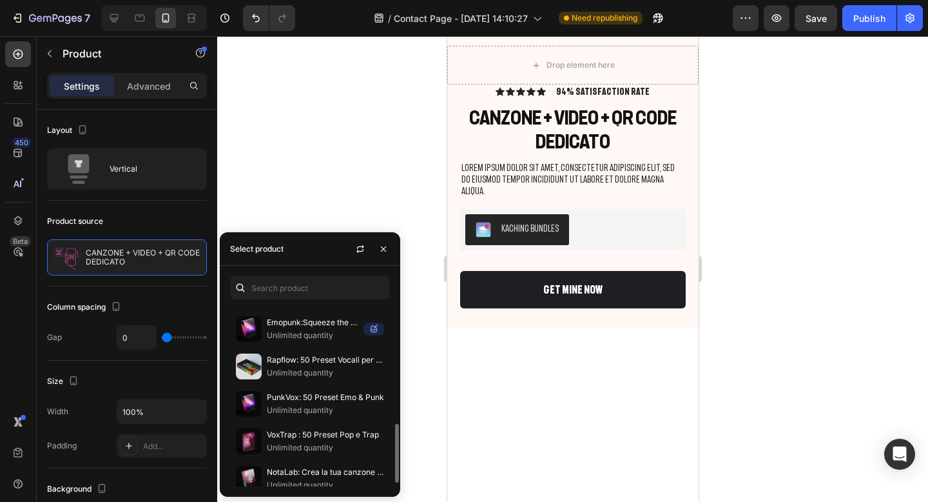
scroll to position [379, 0]
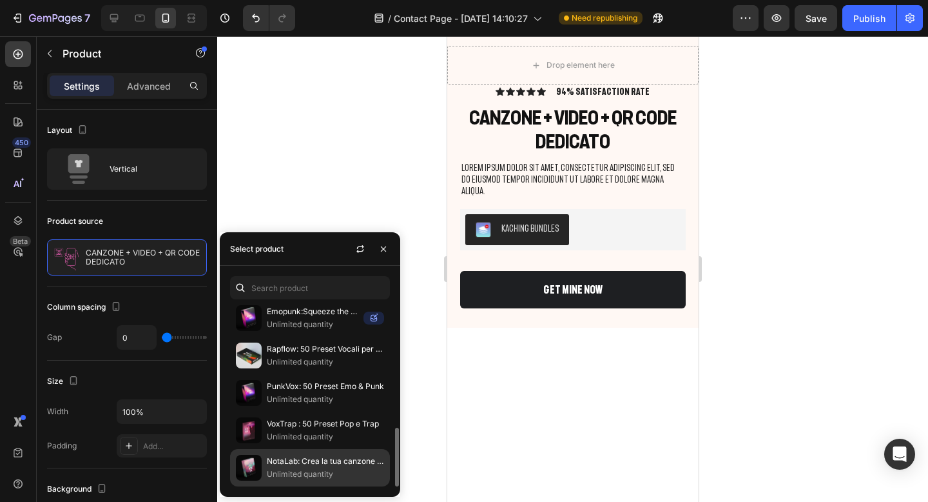
click at [297, 461] on p "NotaLab: Crea la tua canzone personalizzata!" at bounding box center [325, 461] width 117 height 13
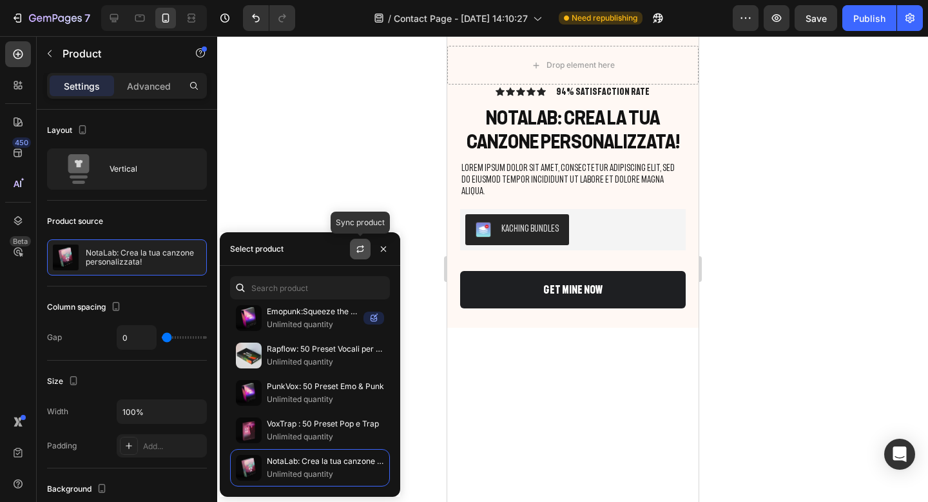
click at [367, 252] on button "button" at bounding box center [360, 249] width 21 height 21
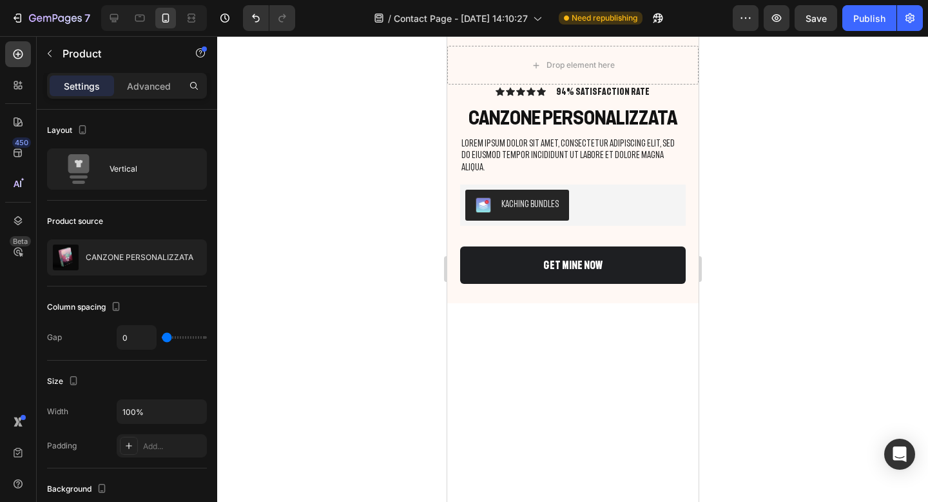
click at [321, 181] on div at bounding box center [572, 268] width 711 height 465
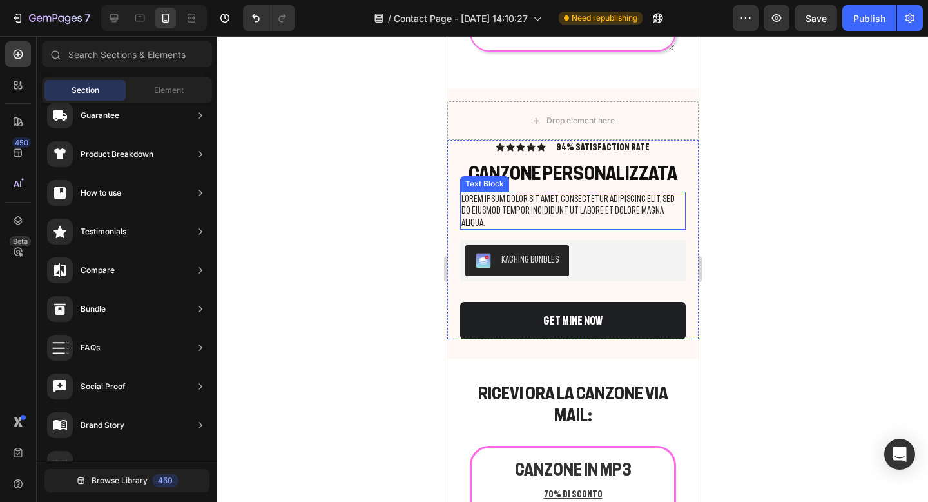
scroll to position [1746, 0]
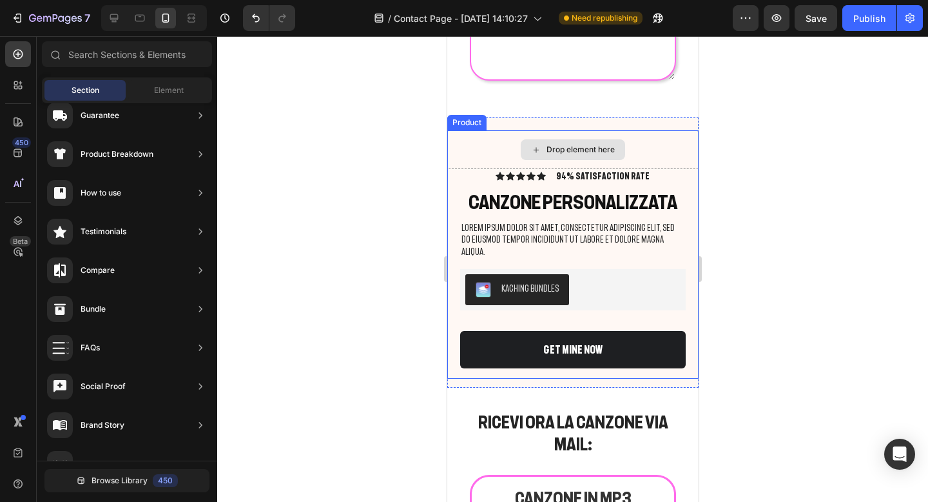
click at [651, 138] on div "Drop element here" at bounding box center [572, 149] width 251 height 39
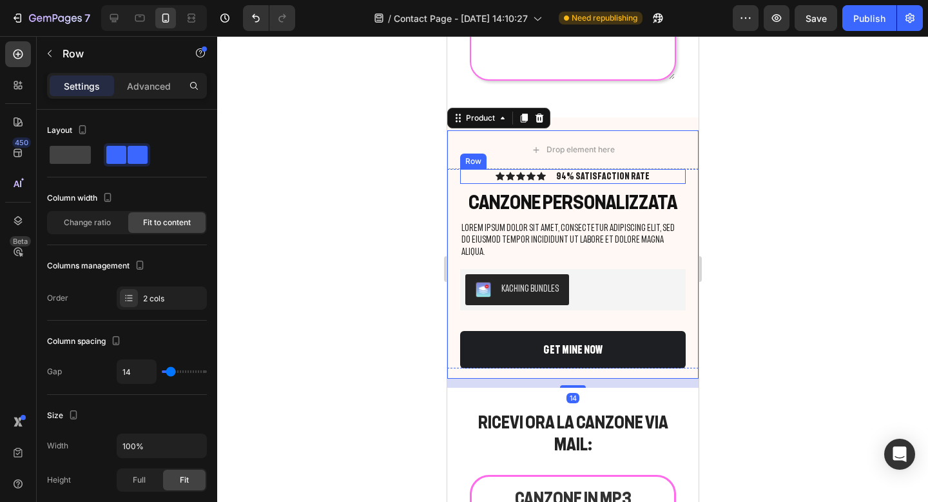
click at [652, 177] on div "Icon Icon Icon Icon Icon Icon List 94% SATISFACTION RATE Text Block Row" at bounding box center [573, 176] width 226 height 14
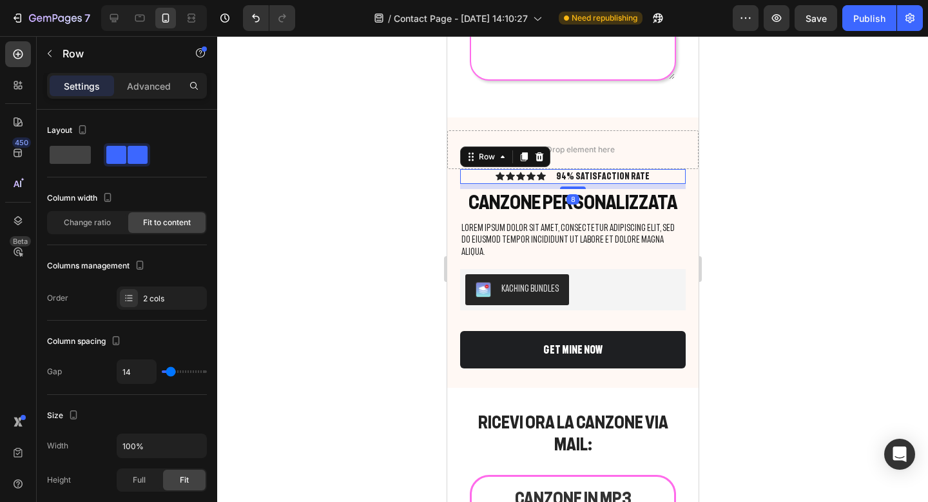
click at [652, 177] on div "Icon Icon Icon Icon Icon Icon List 94% SATISFACTION RATE Text Block Row 8" at bounding box center [573, 176] width 226 height 14
click at [641, 175] on div "Icon Icon Icon Icon Icon Icon List 94% SATISFACTION RATE Text Block Row 8" at bounding box center [573, 176] width 226 height 14
click at [632, 176] on p "94% SATISFACTION RATE" at bounding box center [602, 176] width 93 height 12
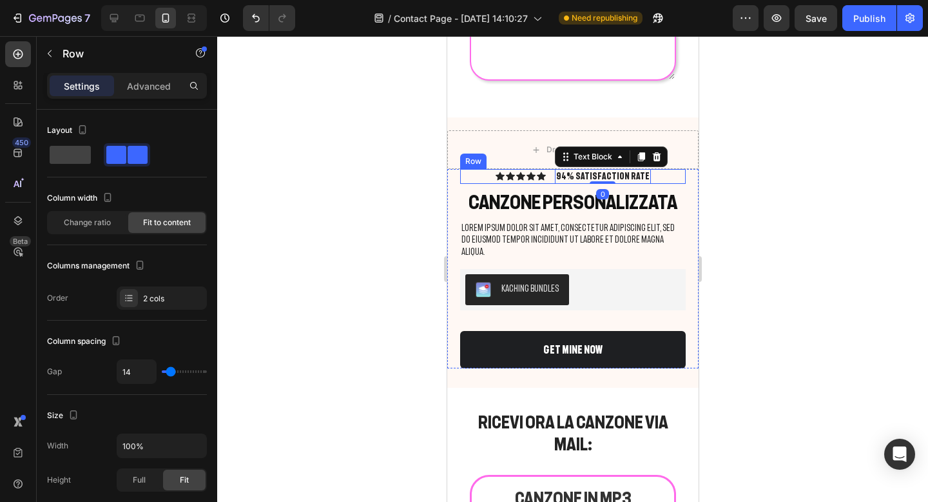
click at [641, 176] on div "Icon Icon Icon Icon Icon Icon List 94% SATISFACTION RATE Text Block 0 Row" at bounding box center [573, 176] width 226 height 14
click at [634, 176] on p "94% SATISFACTION RATE" at bounding box center [602, 176] width 93 height 12
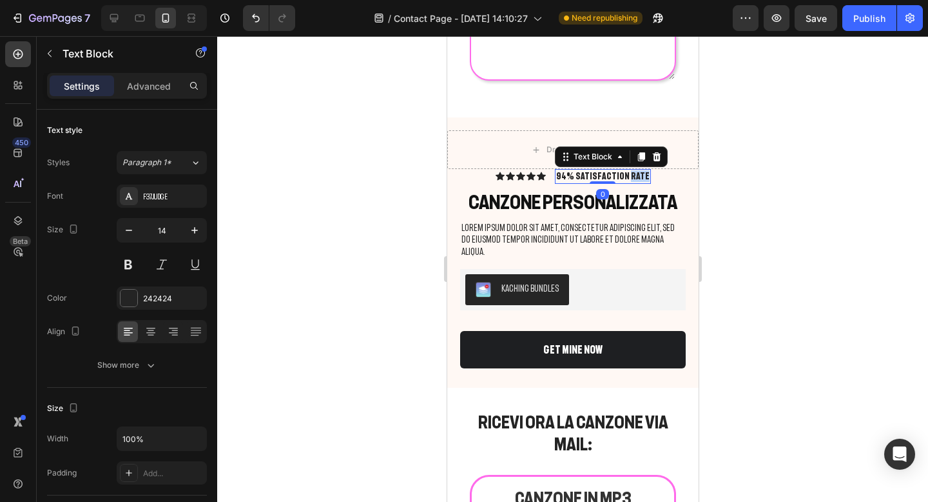
click at [634, 176] on p "94% SATISFACTION RATE" at bounding box center [602, 176] width 93 height 12
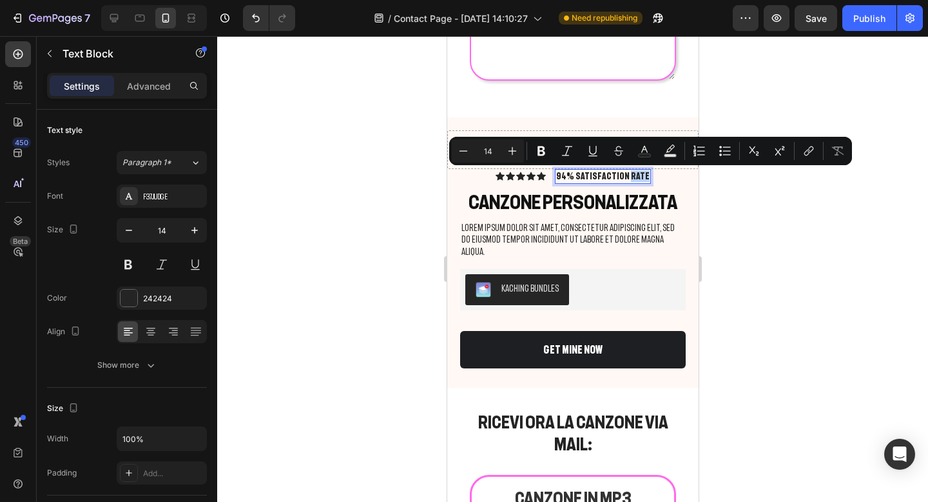
click at [638, 176] on p "94% SATISFACTION RATE" at bounding box center [602, 176] width 93 height 12
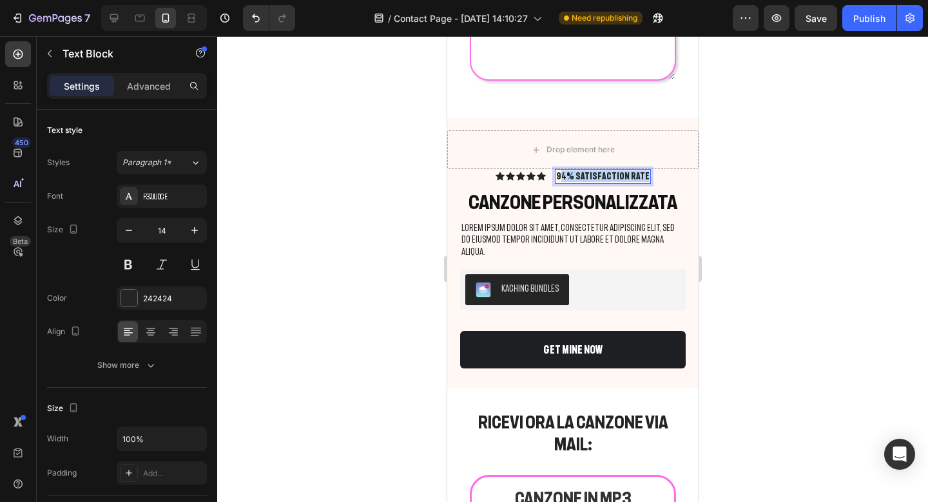
drag, startPoint x: 638, startPoint y: 176, endPoint x: 570, endPoint y: 175, distance: 68.3
click at [570, 175] on p "94% SATISFACTION RATE" at bounding box center [602, 176] width 93 height 12
click at [814, 187] on div at bounding box center [572, 268] width 711 height 465
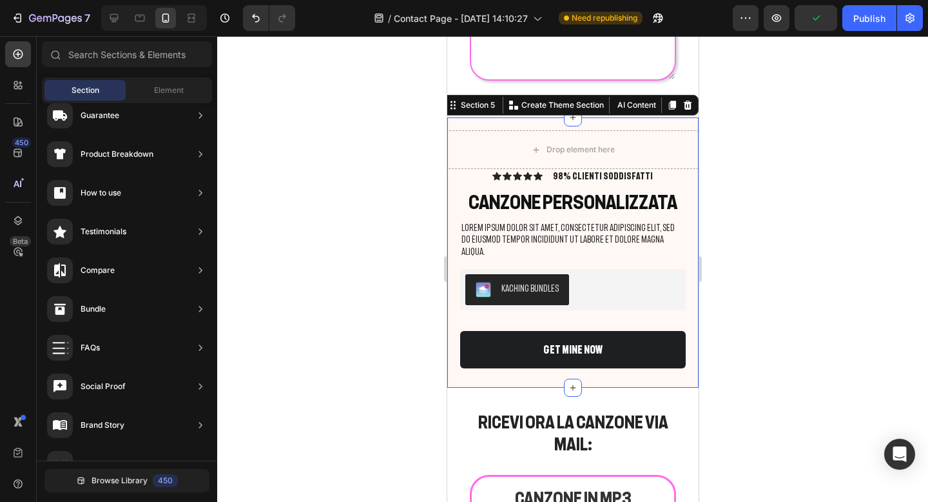
click at [675, 123] on div "Drop element here Icon Icon Icon Icon Icon Icon List 98% CLIENTI SODDISFATTI Te…" at bounding box center [572, 252] width 251 height 270
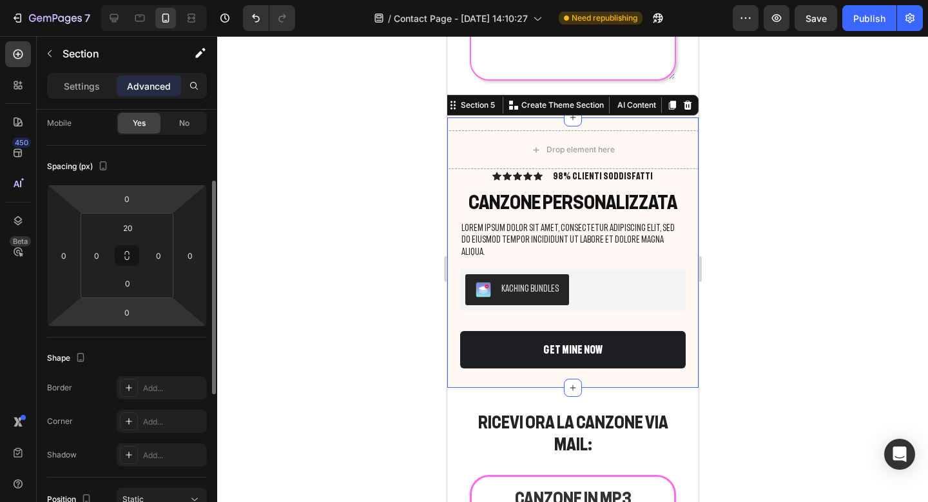
scroll to position [219, 0]
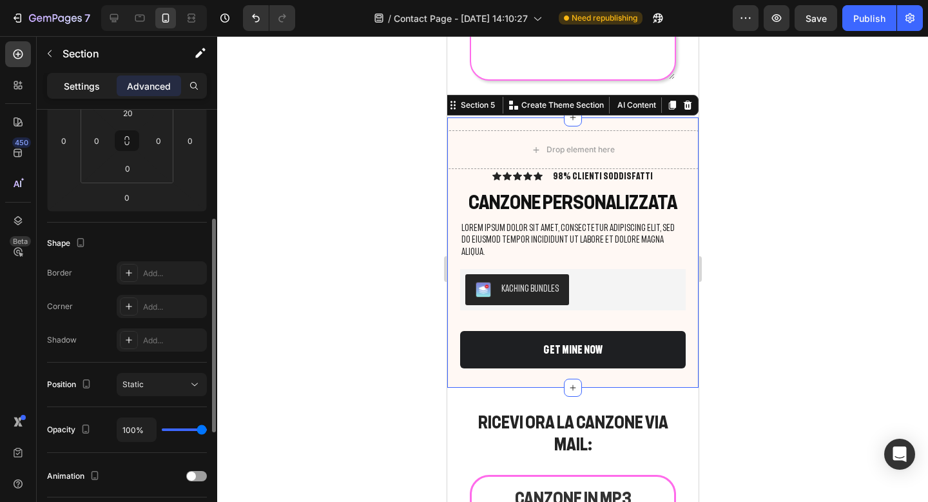
click at [86, 81] on p "Settings" at bounding box center [82, 86] width 36 height 14
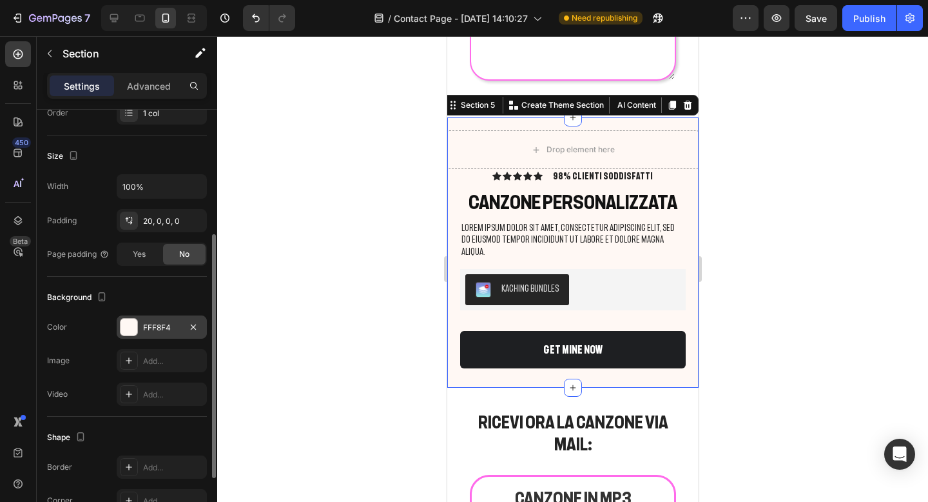
click at [130, 328] on div at bounding box center [129, 326] width 17 height 17
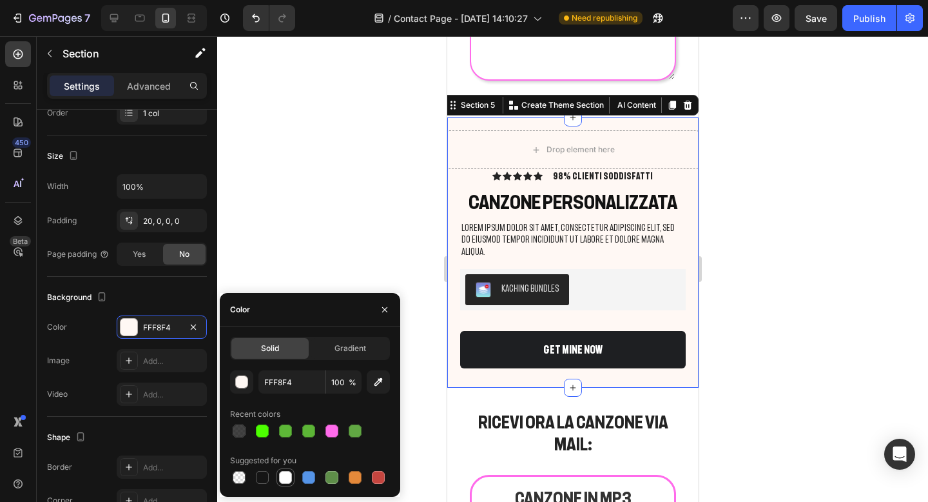
click at [284, 472] on div at bounding box center [285, 477] width 13 height 13
type input "FFFFFF"
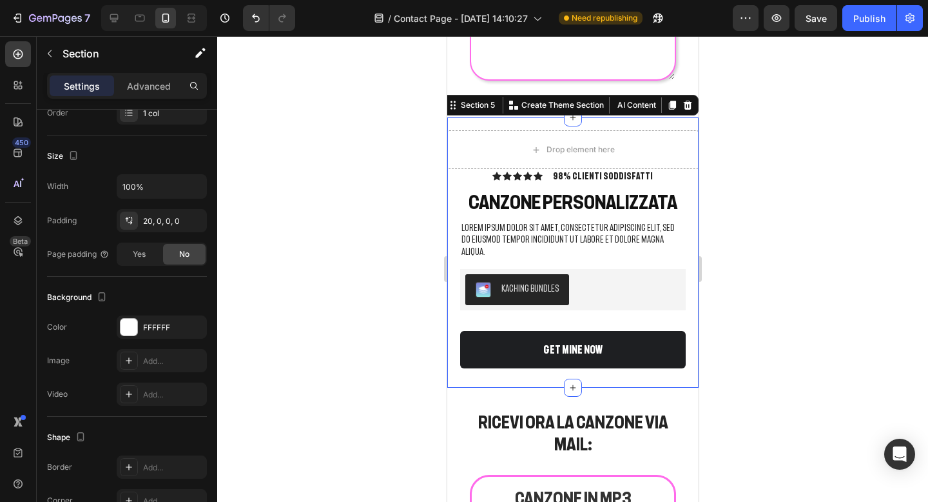
click at [750, 154] on div at bounding box center [572, 268] width 711 height 465
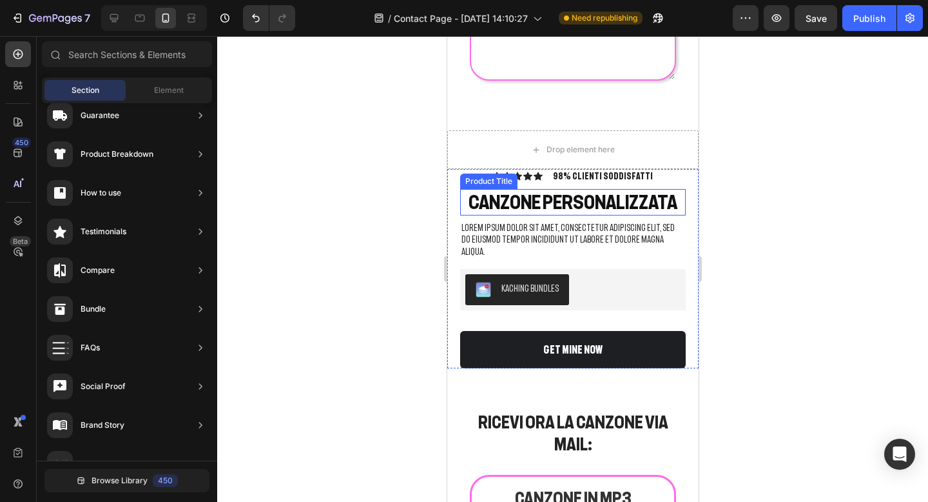
click at [629, 203] on h1 "CANZONE PERSONALIZZATA" at bounding box center [573, 202] width 226 height 27
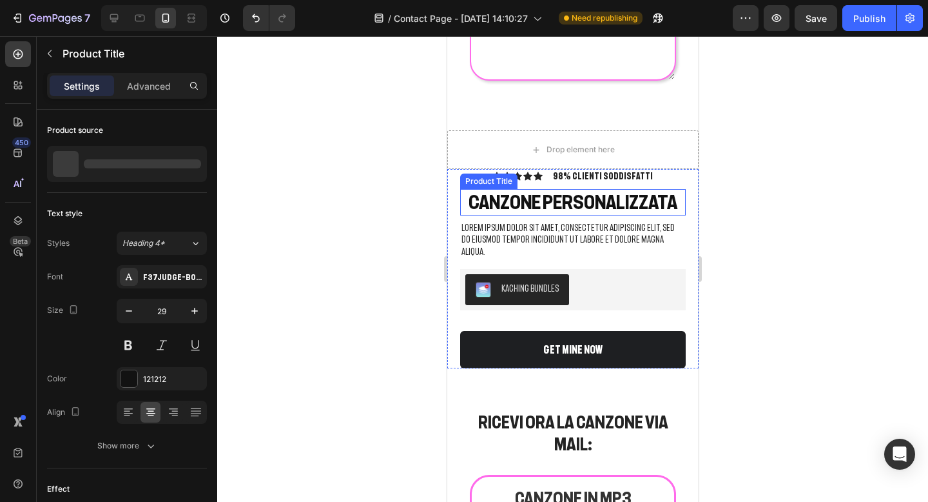
click at [629, 203] on h1 "CANZONE PERSONALIZZATA" at bounding box center [573, 202] width 226 height 27
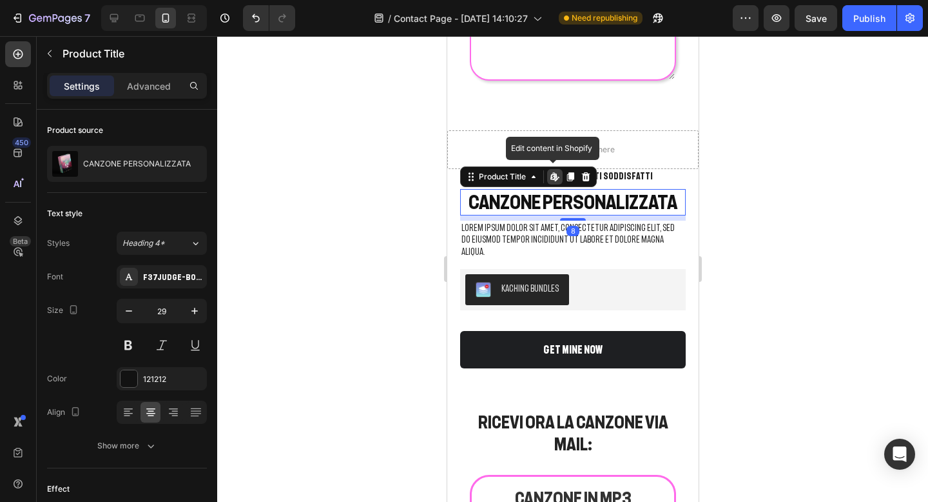
click at [678, 203] on h1 "CANZONE PERSONALIZZATA" at bounding box center [573, 202] width 226 height 27
click at [583, 171] on icon at bounding box center [585, 176] width 10 height 10
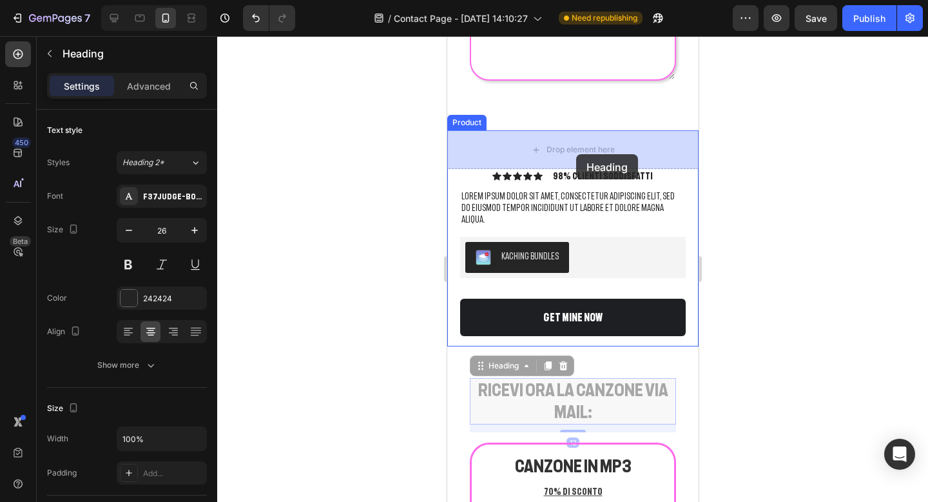
drag, startPoint x: 582, startPoint y: 377, endPoint x: 576, endPoint y: 155, distance: 221.9
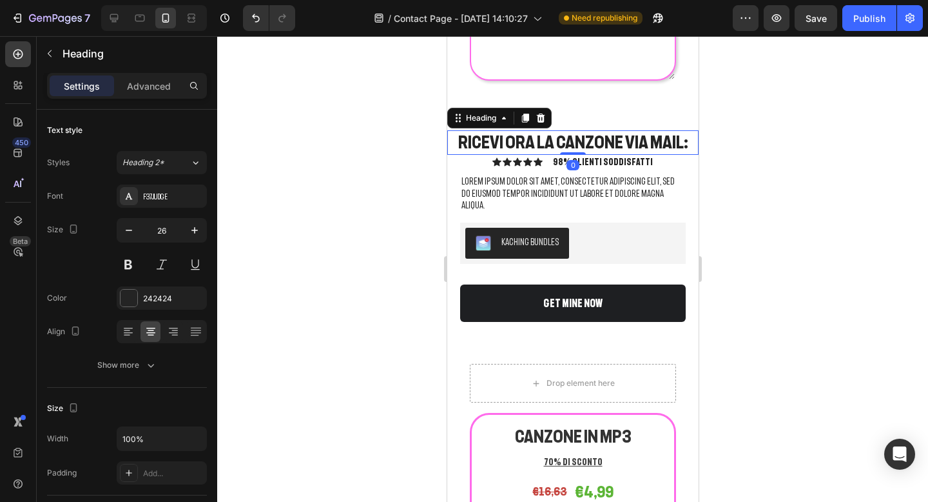
drag, startPoint x: 574, startPoint y: 161, endPoint x: 574, endPoint y: 149, distance: 12.2
click at [574, 149] on div "RICEVI [PERSON_NAME] VIA MAIL: Heading 0" at bounding box center [572, 142] width 251 height 24
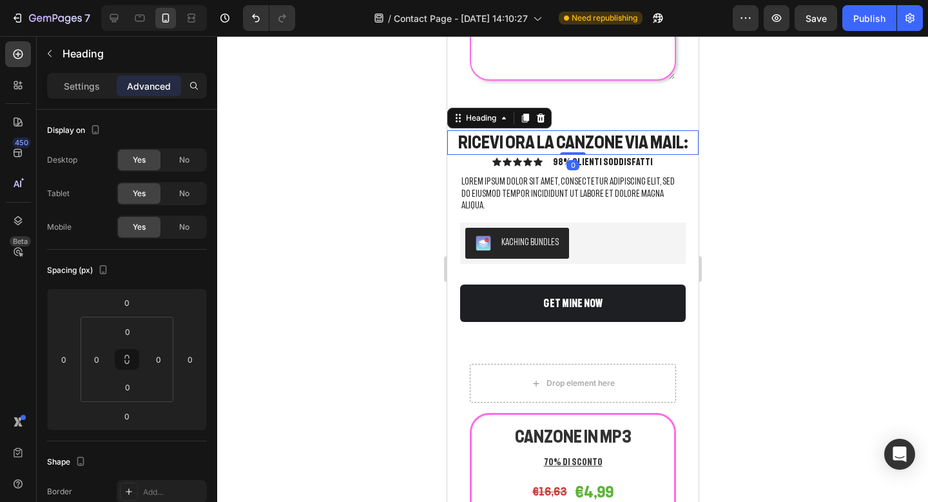
click at [734, 117] on div at bounding box center [572, 268] width 711 height 465
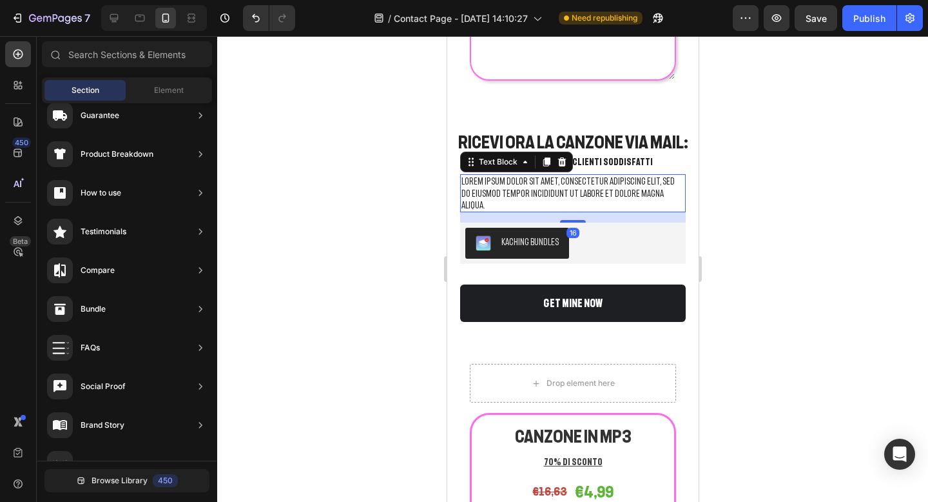
click at [639, 180] on p "Lorem ipsum dolor sit amet, consectetur adipiscing elit, sed do eiusmod tempor …" at bounding box center [572, 192] width 223 height 35
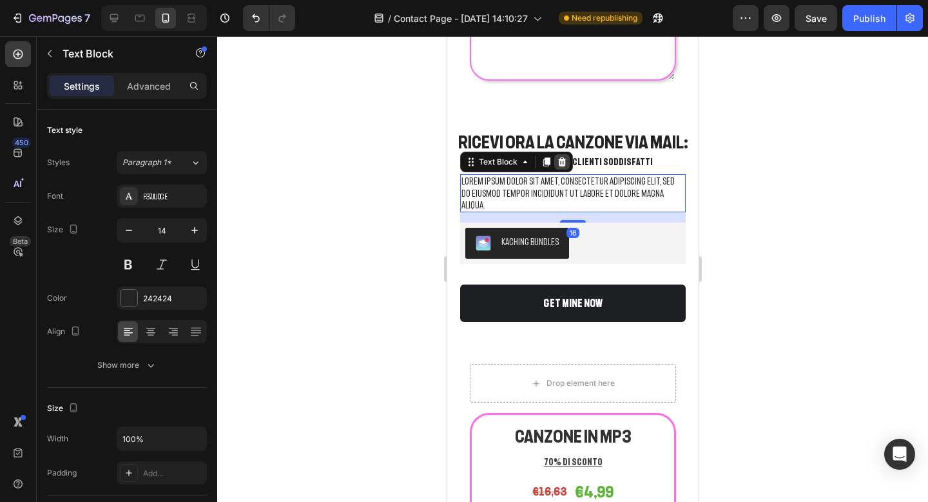
click at [554, 162] on div at bounding box center [561, 161] width 15 height 15
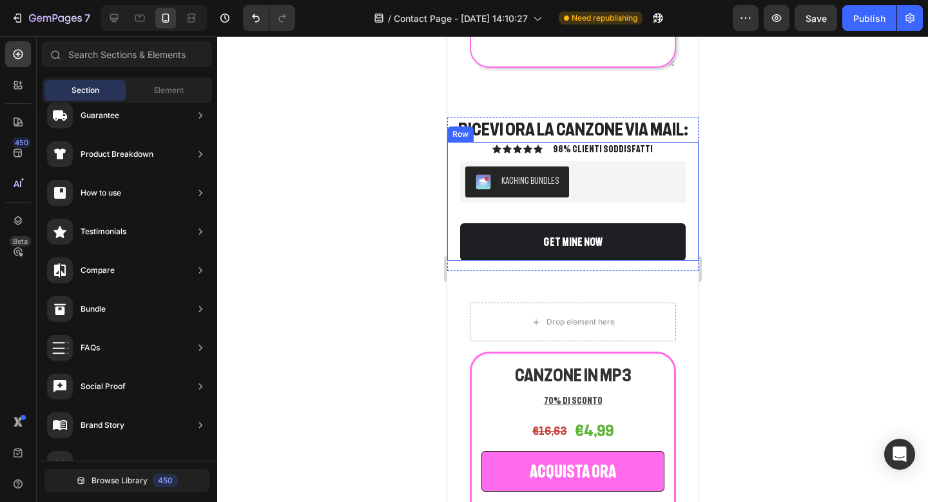
scroll to position [1765, 0]
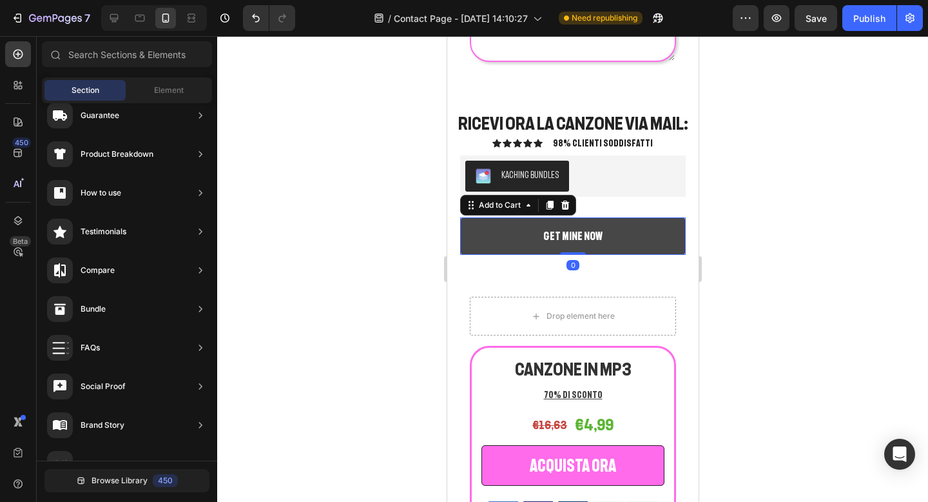
click at [522, 251] on button "GET MINE NOW" at bounding box center [573, 235] width 226 height 37
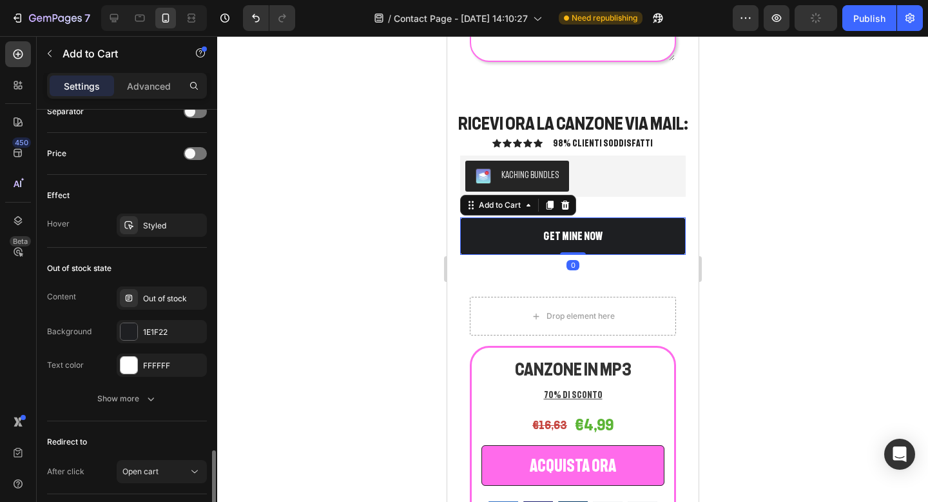
scroll to position [953, 0]
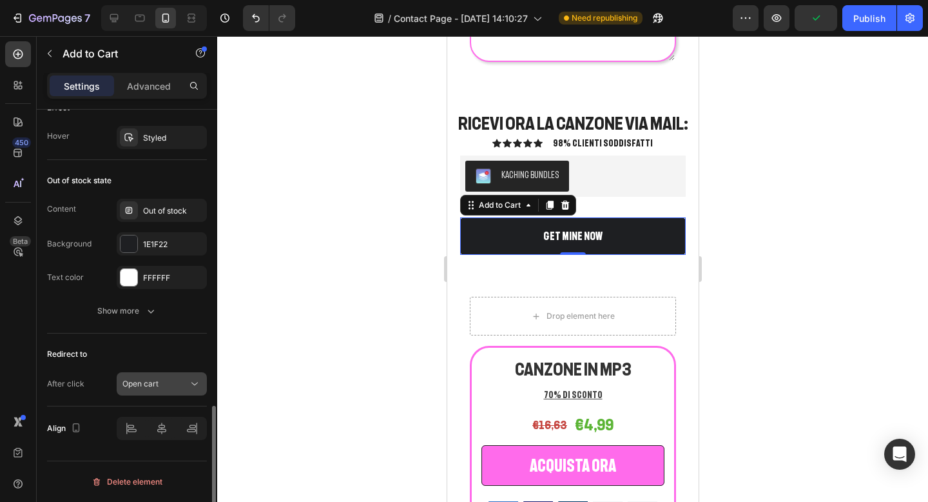
click at [148, 384] on span "Open cart" at bounding box center [140, 383] width 36 height 10
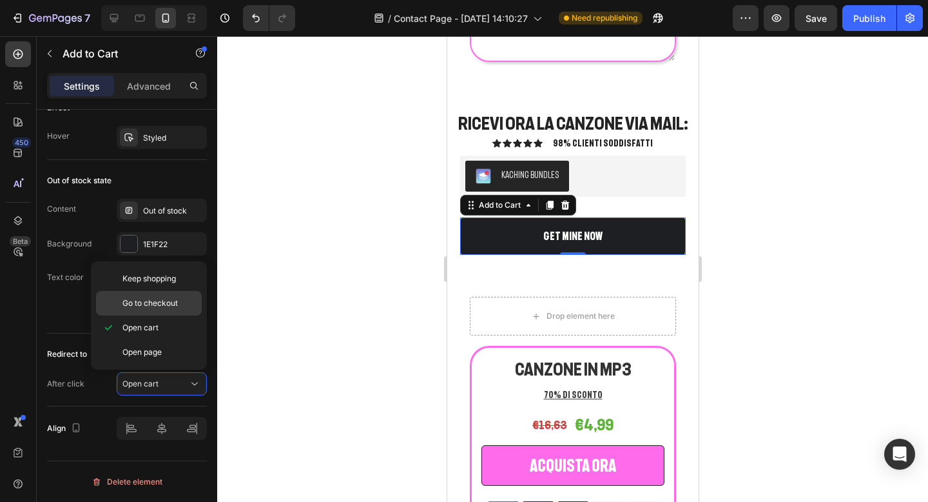
click at [149, 300] on span "Go to checkout" at bounding box center [149, 303] width 55 height 12
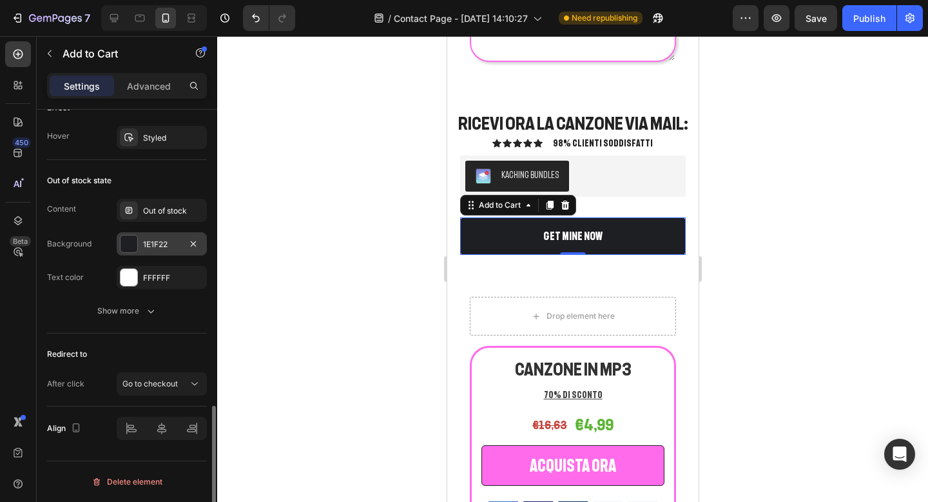
click at [128, 250] on div at bounding box center [129, 243] width 17 height 17
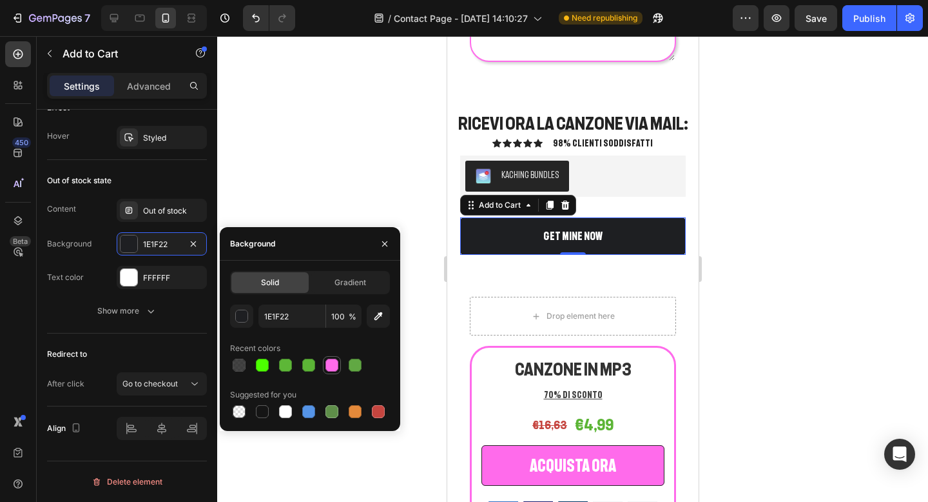
click at [332, 366] on div at bounding box center [332, 364] width 13 height 13
type input "FF6BEB"
click at [720, 201] on div at bounding box center [572, 268] width 711 height 465
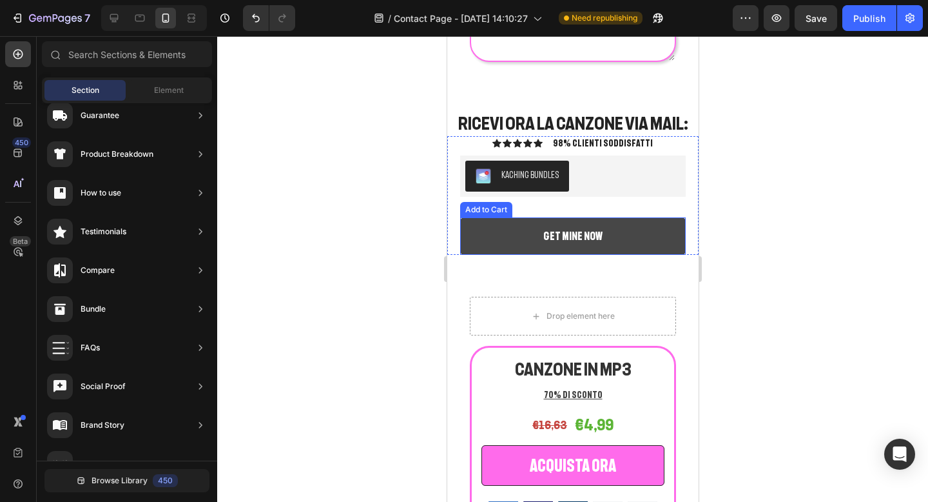
click at [636, 235] on button "GET MINE NOW" at bounding box center [573, 235] width 226 height 37
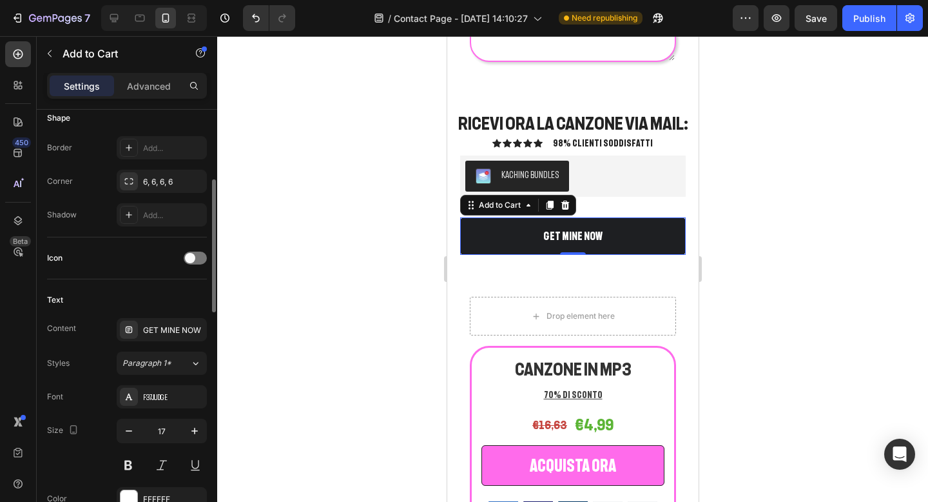
scroll to position [331, 0]
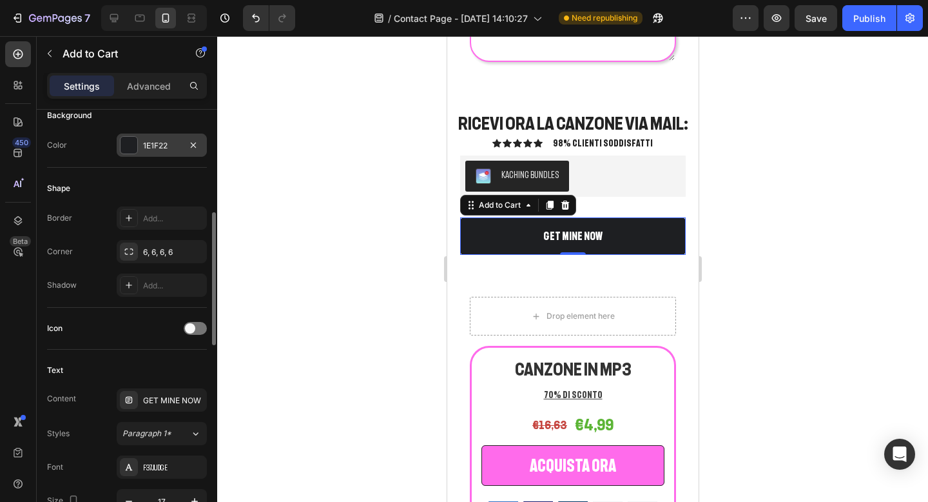
click at [133, 146] on div at bounding box center [129, 145] width 17 height 17
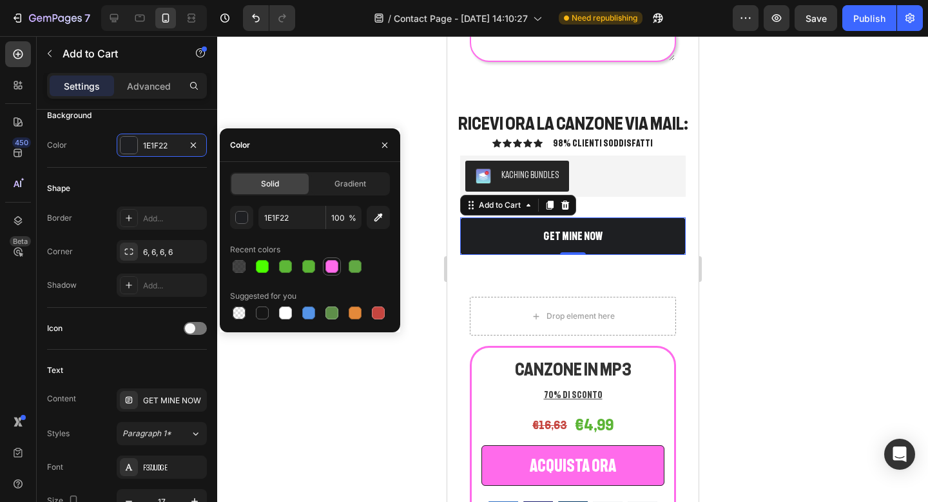
click at [331, 264] on div at bounding box center [332, 266] width 13 height 13
type input "FF6BEB"
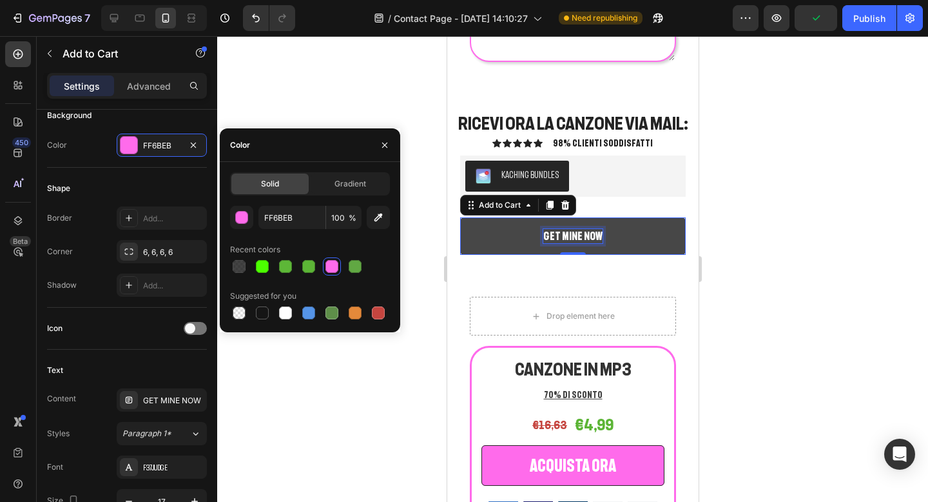
click at [551, 235] on div "GET MINE NOW" at bounding box center [572, 236] width 59 height 14
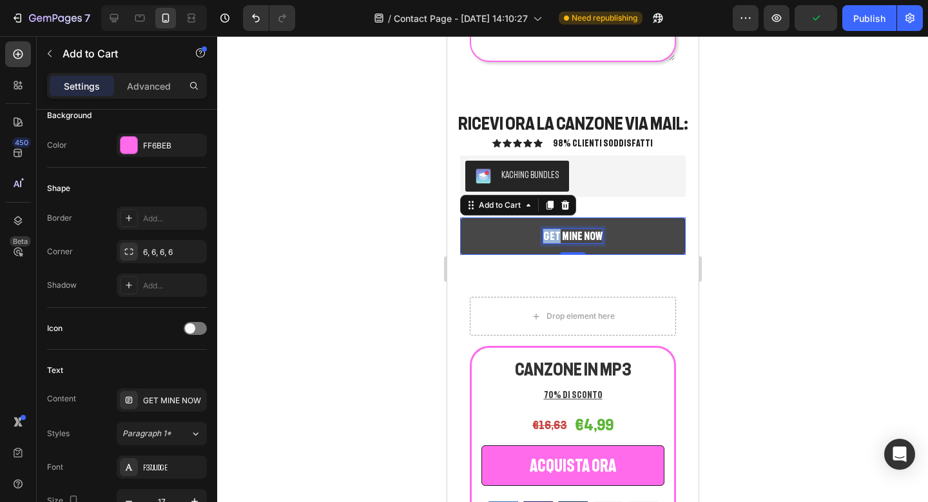
click at [551, 235] on p "GET MINE NOW" at bounding box center [572, 236] width 59 height 14
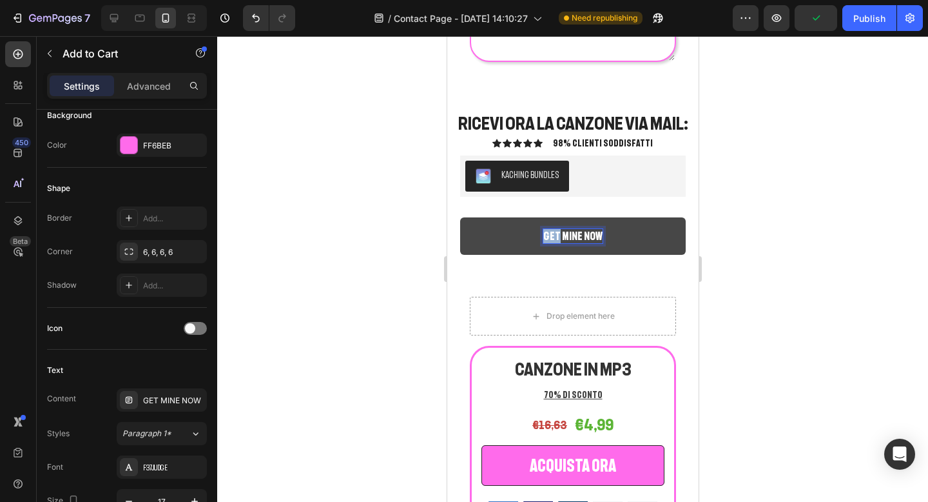
click at [551, 235] on p "GET MINE NOW" at bounding box center [572, 236] width 59 height 14
drag, startPoint x: 547, startPoint y: 234, endPoint x: 598, endPoint y: 234, distance: 50.9
click at [598, 234] on p "GET MINE NOW" at bounding box center [572, 236] width 59 height 14
click at [460, 217] on button "CQUISTA" at bounding box center [573, 235] width 226 height 37
click at [460, 217] on button "ACQUISTA" at bounding box center [573, 235] width 226 height 37
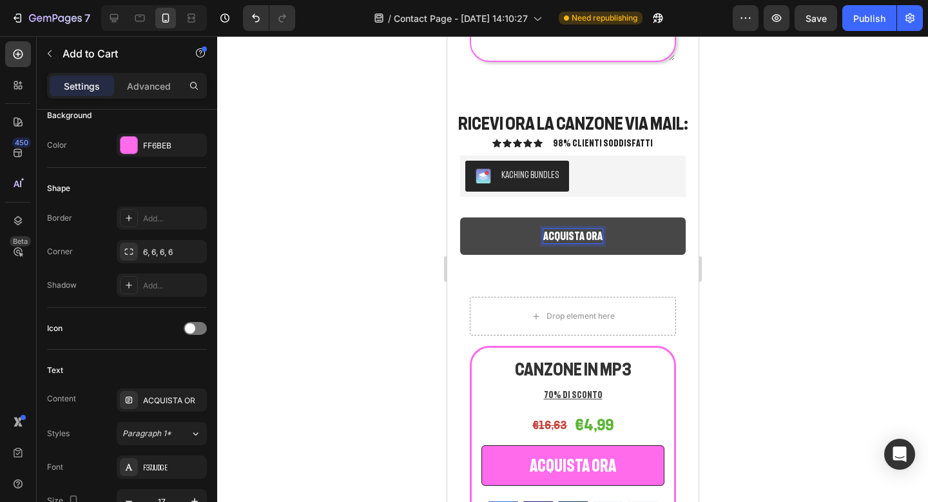
click at [460, 217] on button "ACQUISTA ORA" at bounding box center [573, 235] width 226 height 37
click at [460, 217] on button "[PERSON_NAME] CON" at bounding box center [573, 235] width 226 height 37
click at [460, 217] on button "[PERSON_NAME] CON LO" at bounding box center [573, 235] width 226 height 37
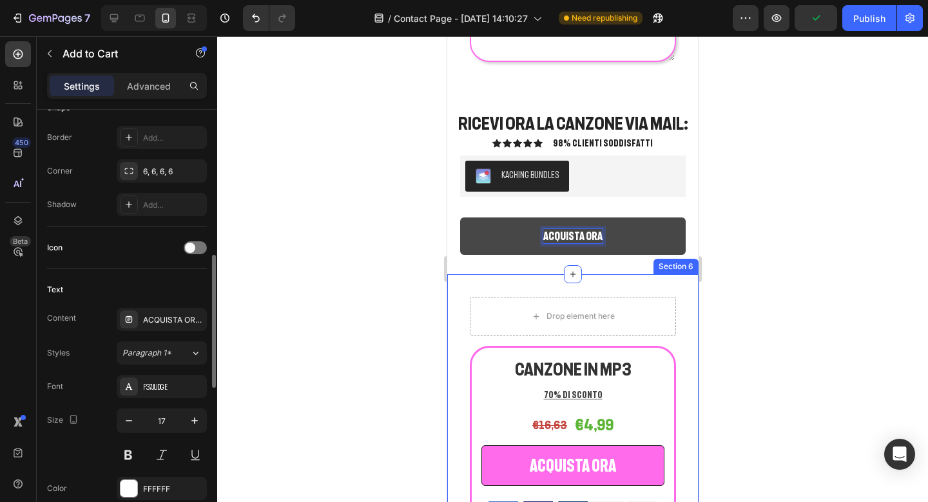
scroll to position [427, 0]
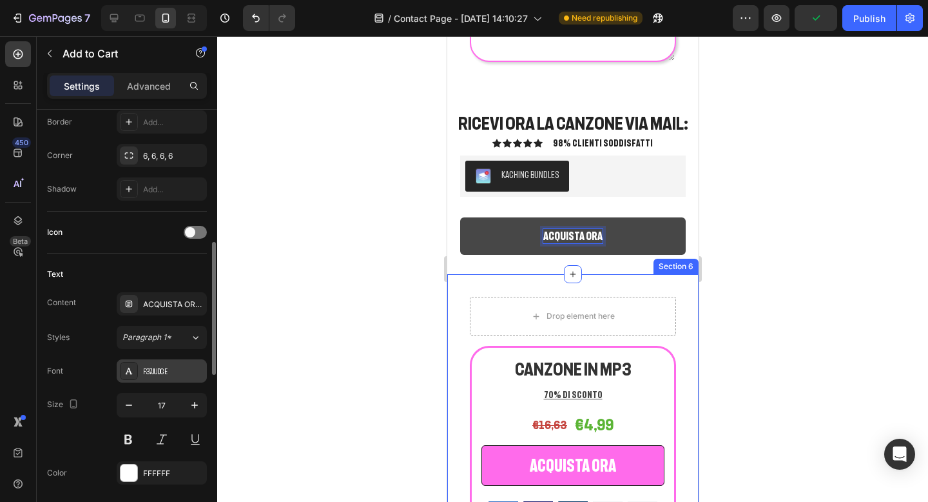
click at [155, 369] on div "F37Judge" at bounding box center [173, 372] width 61 height 12
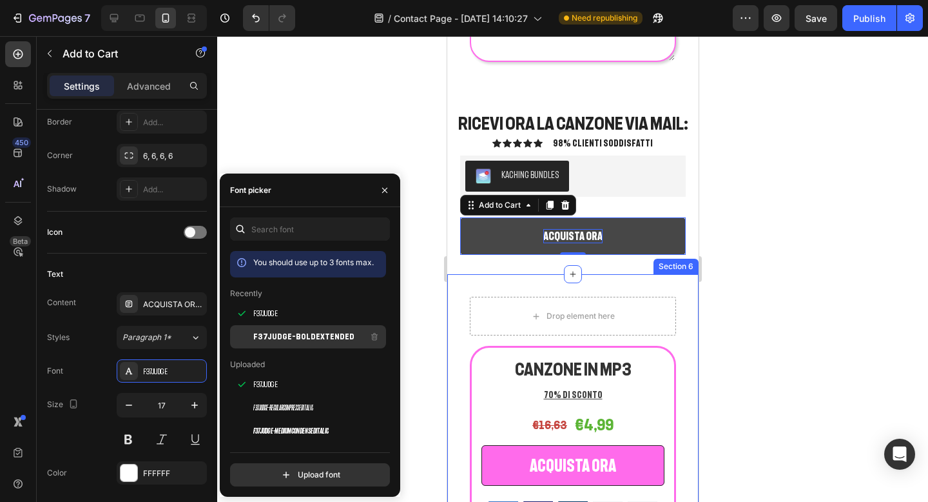
click at [259, 333] on span "F37Judge-BoldExtended" at bounding box center [303, 337] width 101 height 12
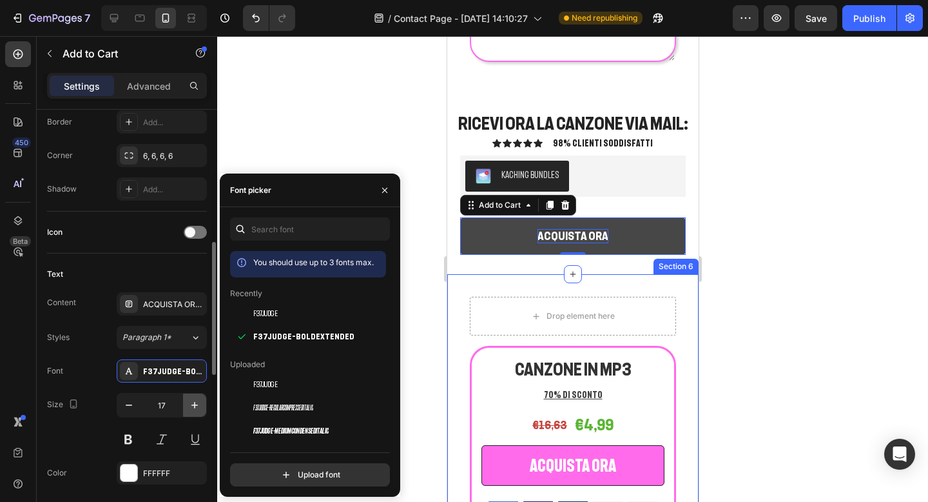
click at [186, 403] on button "button" at bounding box center [194, 404] width 23 height 23
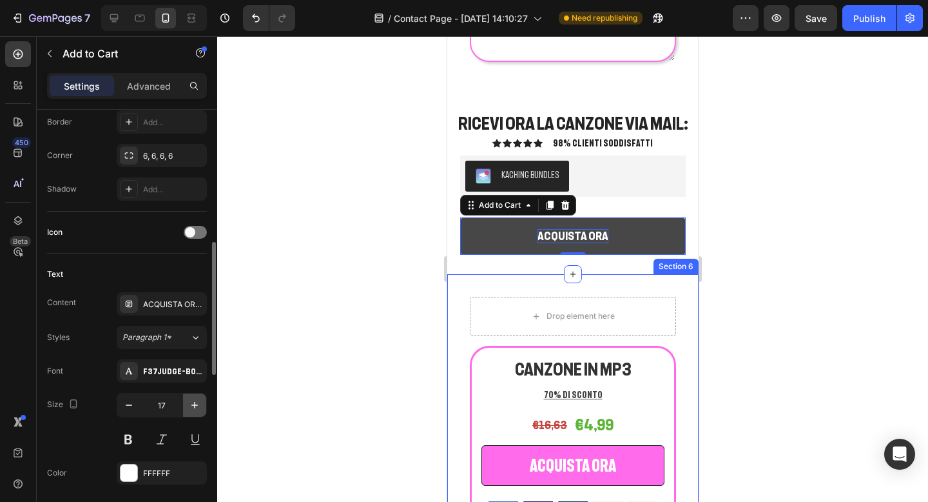
click at [186, 403] on button "button" at bounding box center [194, 404] width 23 height 23
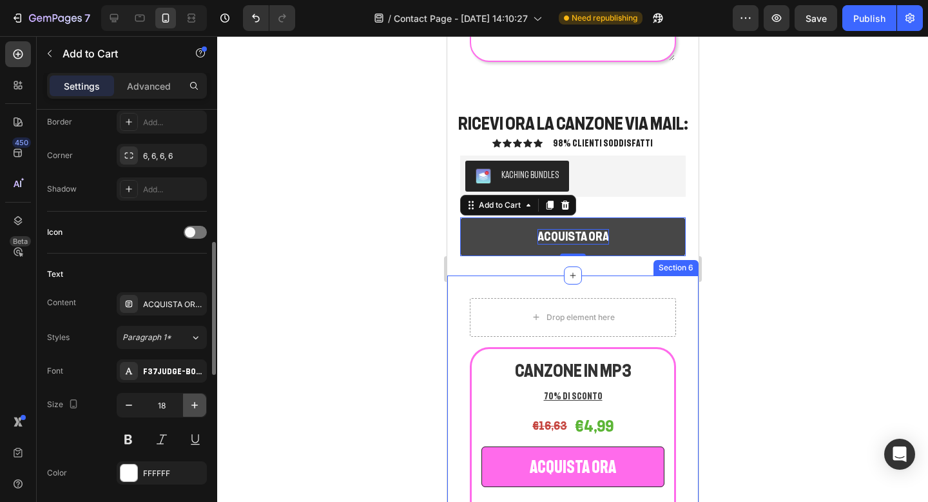
click at [186, 403] on button "button" at bounding box center [194, 404] width 23 height 23
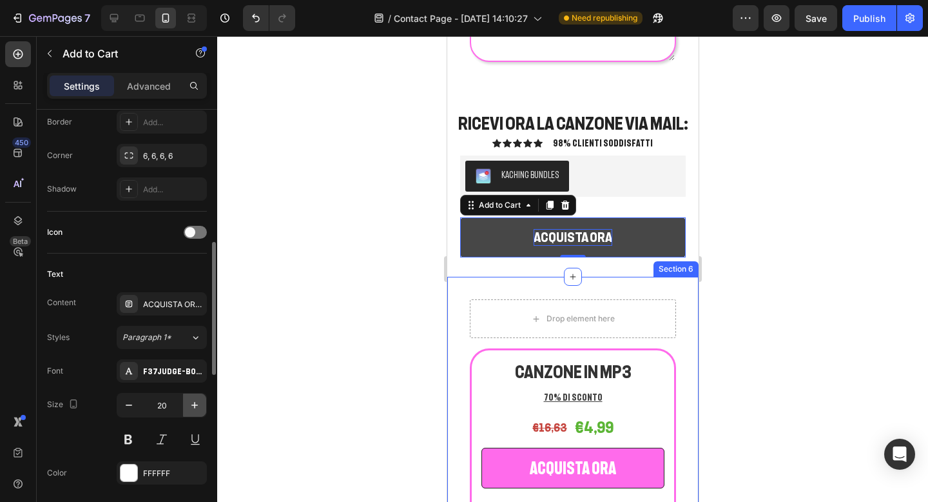
click at [186, 403] on button "button" at bounding box center [194, 404] width 23 height 23
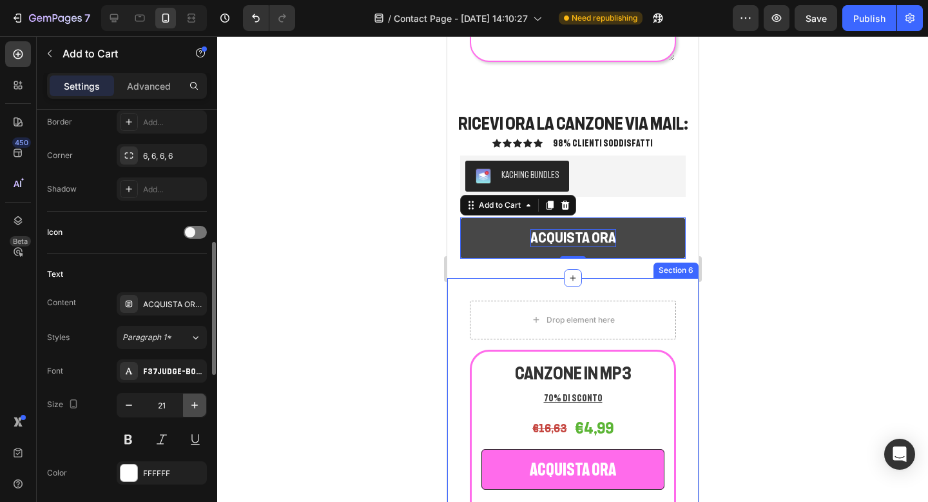
click at [186, 403] on button "button" at bounding box center [194, 404] width 23 height 23
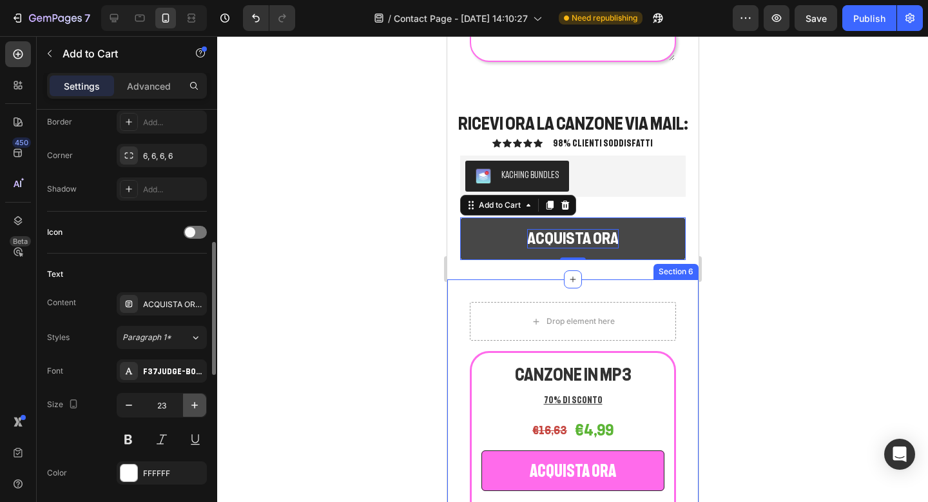
click at [186, 403] on button "button" at bounding box center [194, 404] width 23 height 23
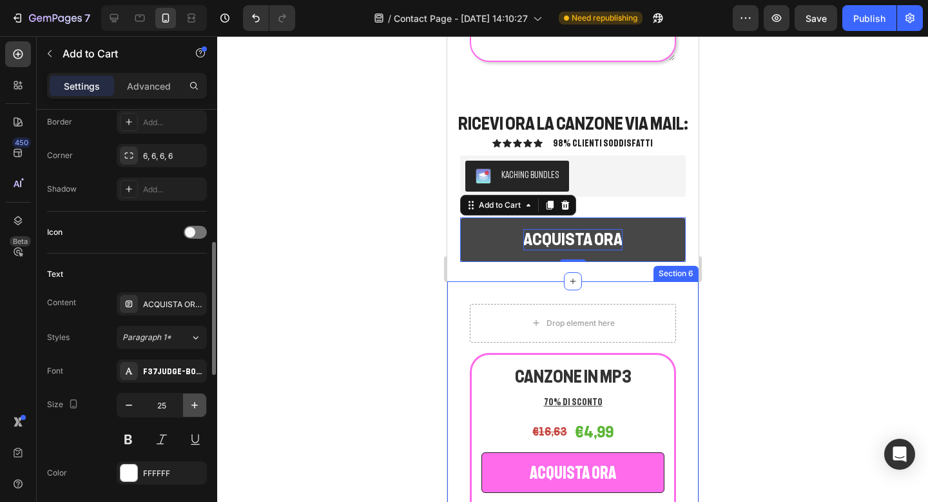
click at [186, 403] on button "button" at bounding box center [194, 404] width 23 height 23
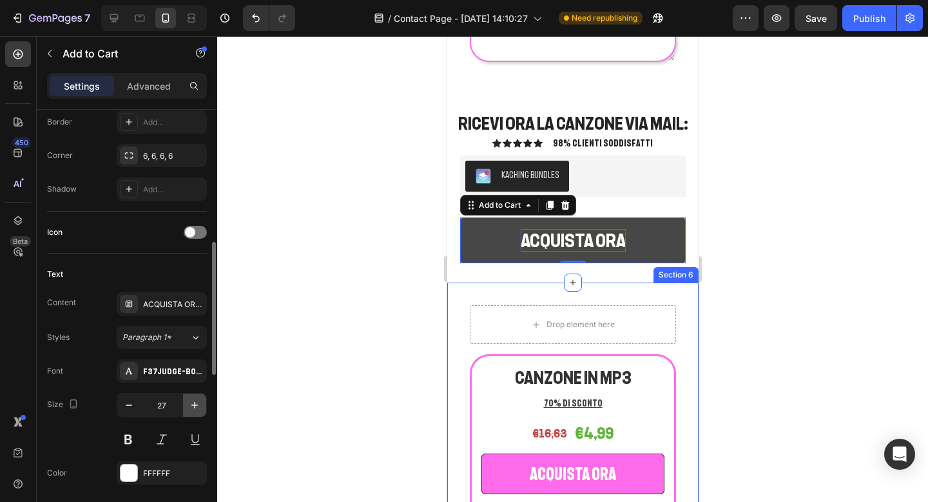
click at [186, 403] on button "button" at bounding box center [194, 404] width 23 height 23
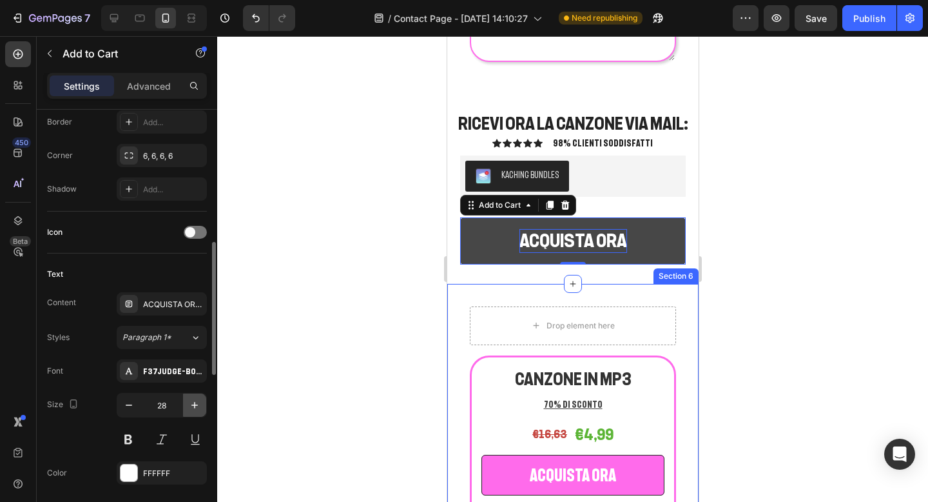
click at [186, 403] on button "button" at bounding box center [194, 404] width 23 height 23
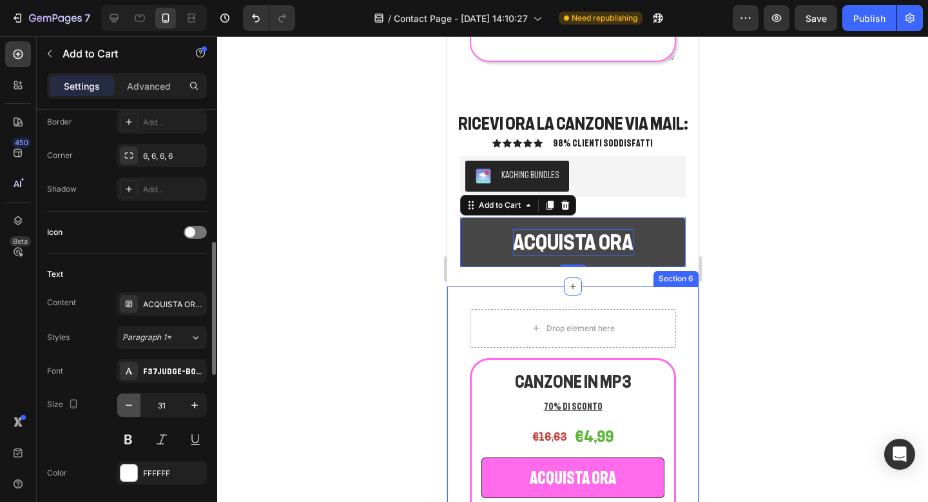
click at [130, 402] on icon "button" at bounding box center [128, 404] width 13 height 13
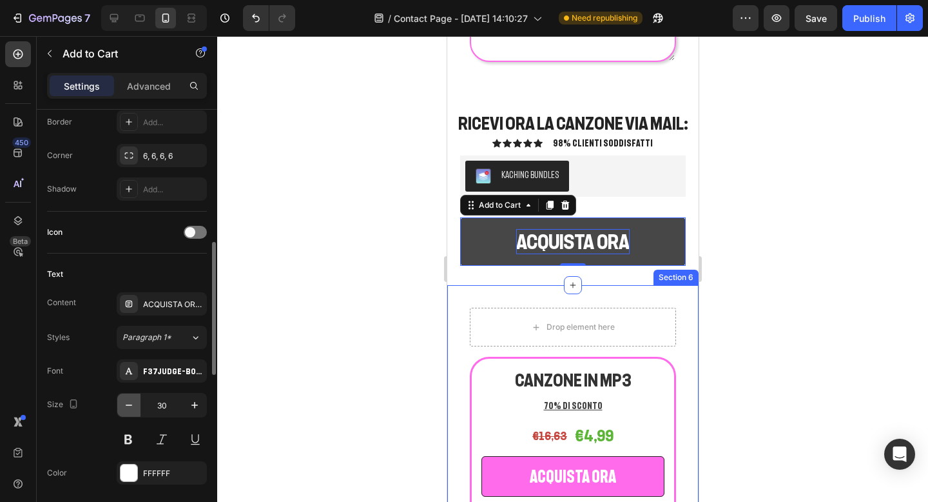
click at [130, 402] on icon "button" at bounding box center [128, 404] width 13 height 13
type input "29"
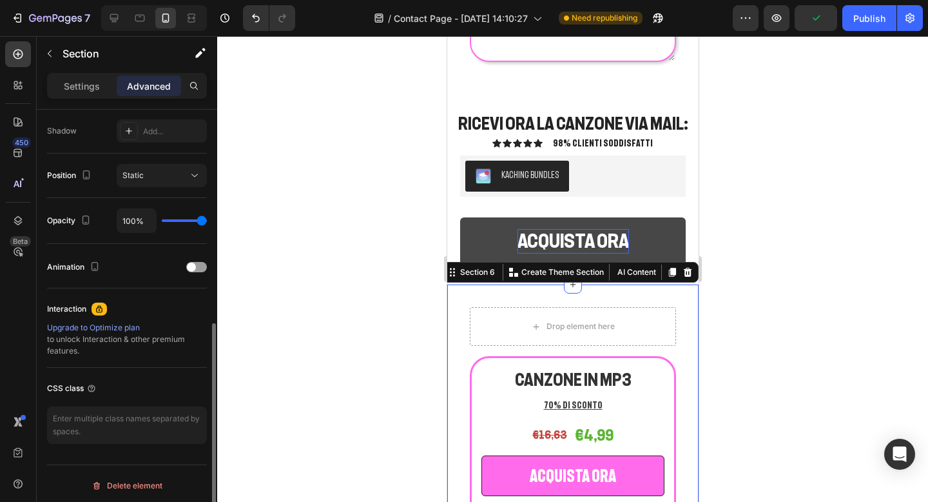
scroll to position [0, 0]
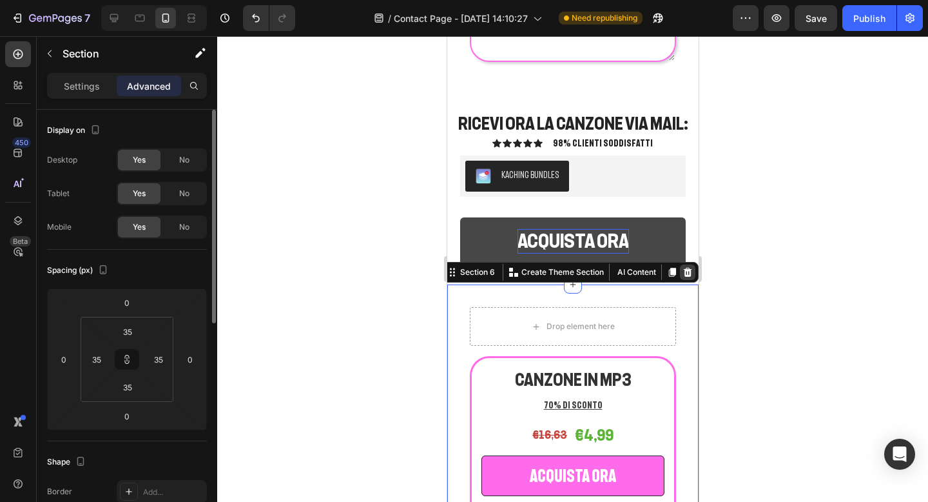
click at [685, 268] on icon at bounding box center [687, 272] width 10 height 10
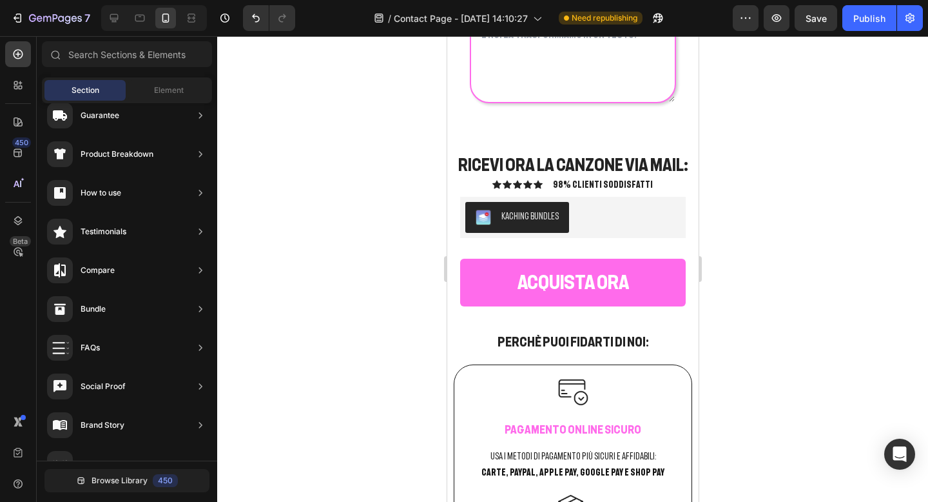
scroll to position [1720, 0]
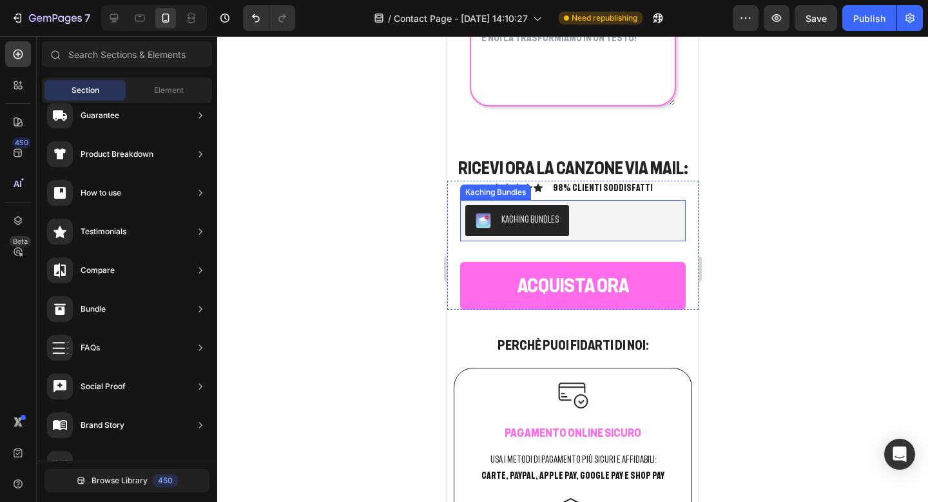
click at [556, 215] on button "Kaching Bundles" at bounding box center [517, 220] width 104 height 31
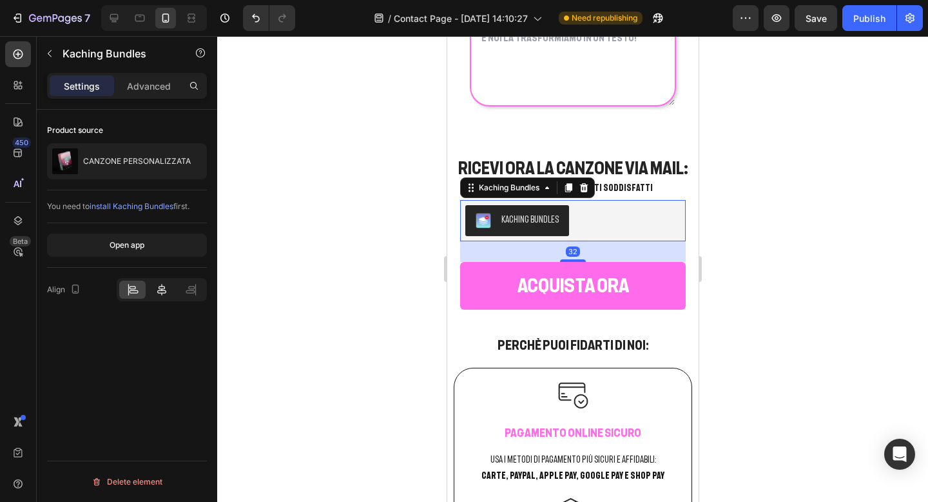
click at [163, 290] on icon at bounding box center [161, 290] width 9 height 12
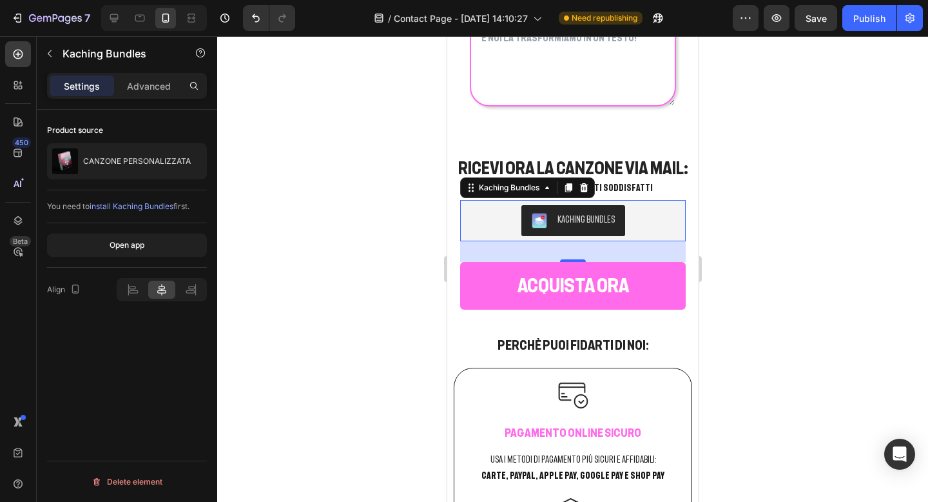
click at [769, 208] on div at bounding box center [572, 268] width 711 height 465
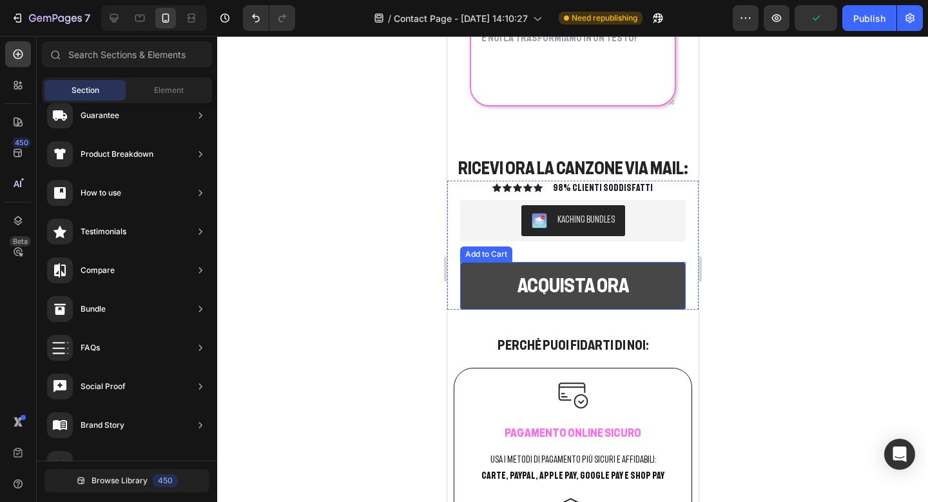
click at [656, 275] on button "ACQUISTA ORA" at bounding box center [573, 286] width 226 height 48
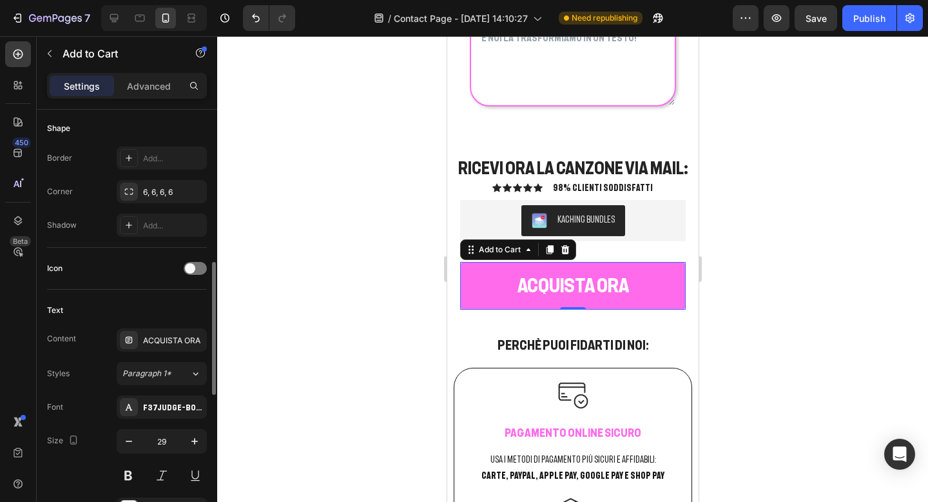
scroll to position [415, 0]
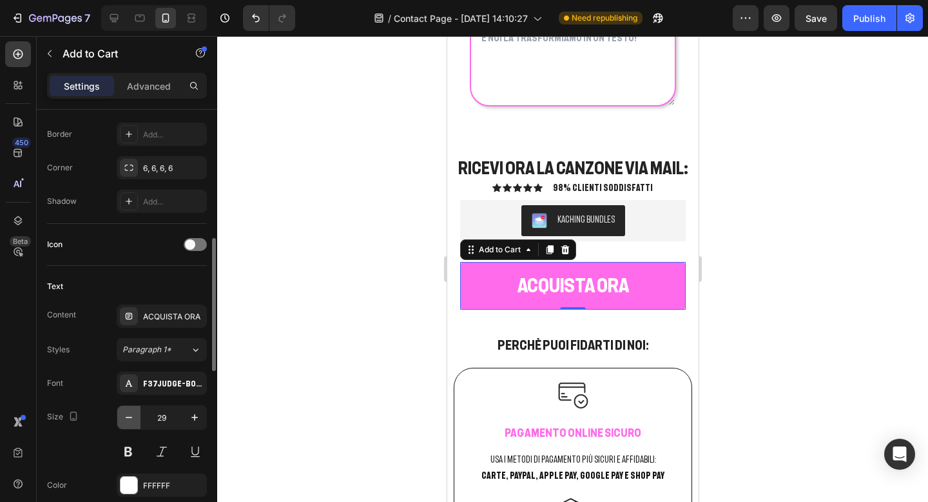
click at [130, 420] on icon "button" at bounding box center [128, 417] width 13 height 13
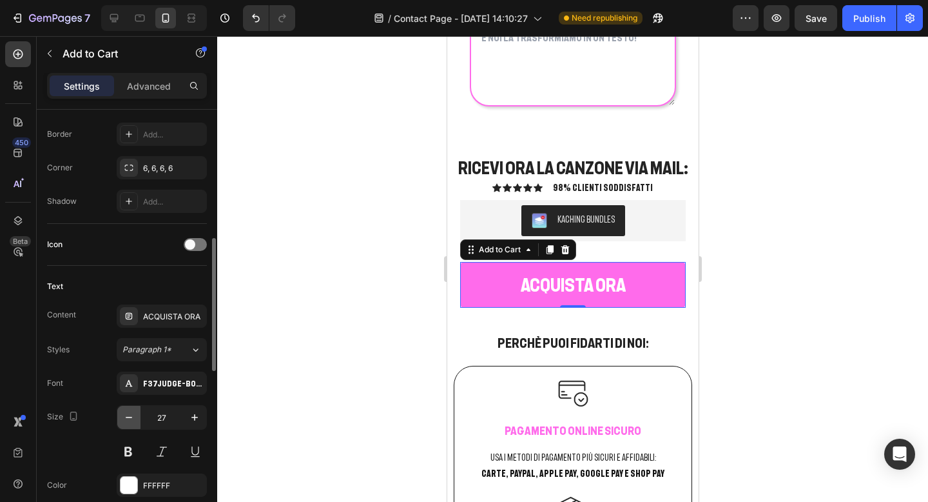
click at [130, 420] on icon "button" at bounding box center [128, 417] width 13 height 13
type input "26"
click at [769, 235] on div at bounding box center [572, 268] width 711 height 465
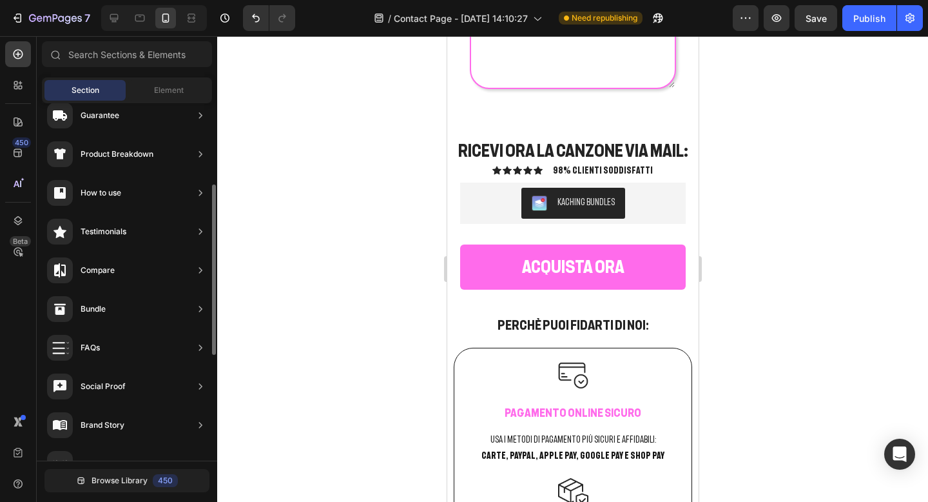
scroll to position [0, 0]
click at [24, 81] on div at bounding box center [18, 85] width 26 height 26
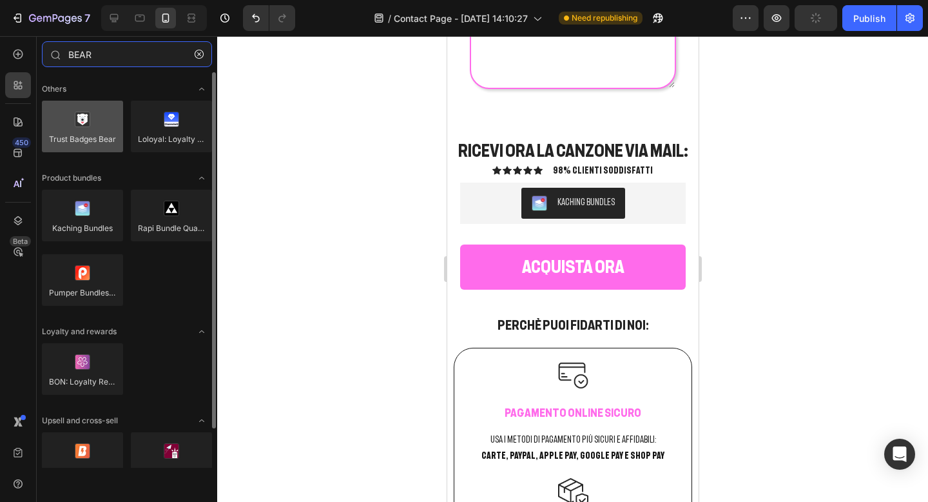
type input "BEAR"
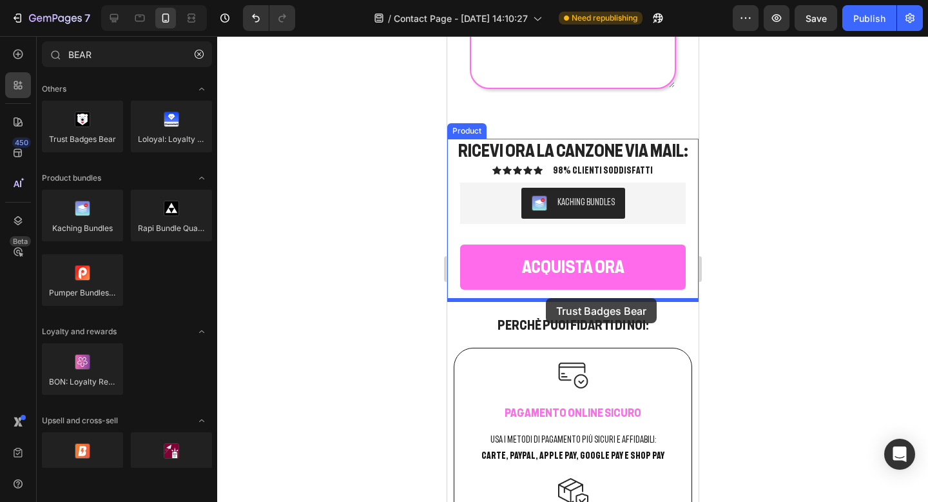
drag, startPoint x: 518, startPoint y: 163, endPoint x: 545, endPoint y: 298, distance: 137.4
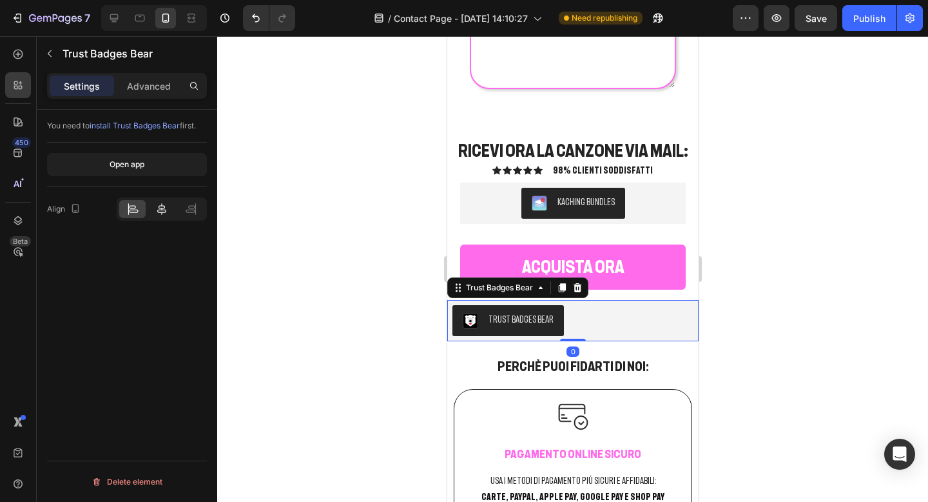
click at [169, 207] on div at bounding box center [161, 209] width 26 height 18
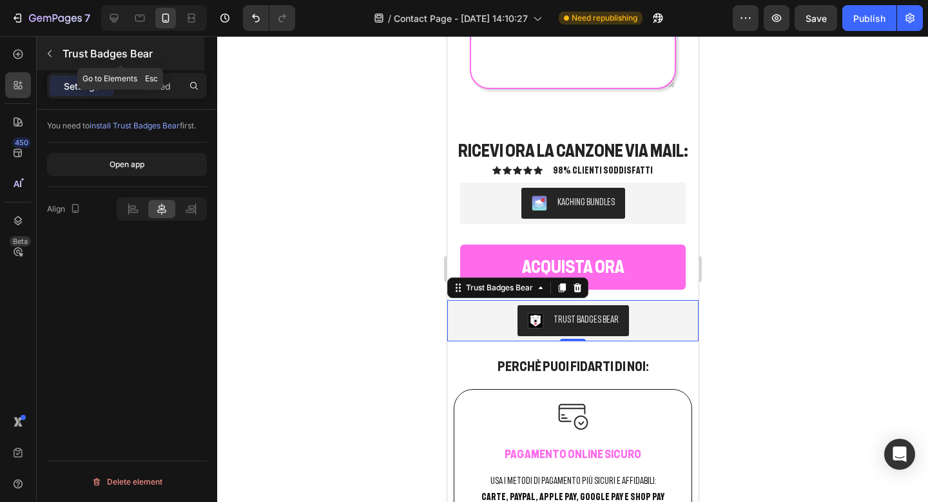
click at [49, 53] on icon "button" at bounding box center [49, 53] width 10 height 10
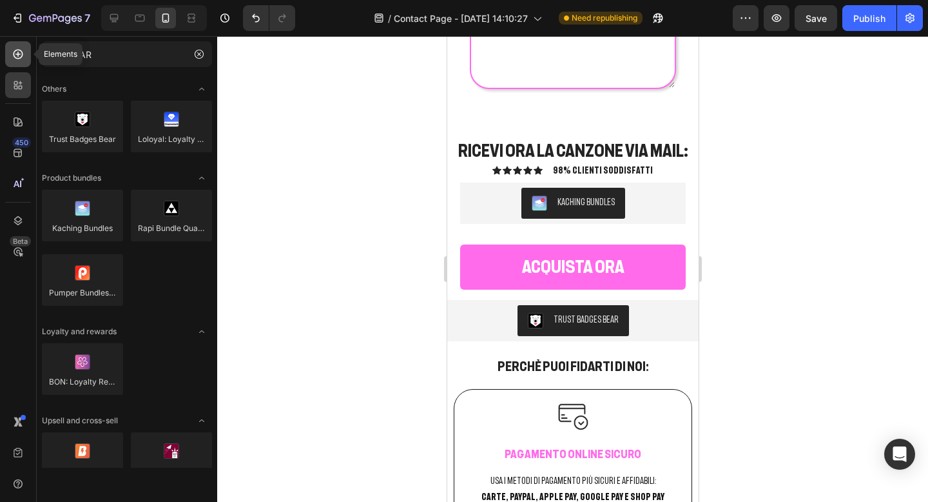
click at [18, 61] on div at bounding box center [18, 54] width 26 height 26
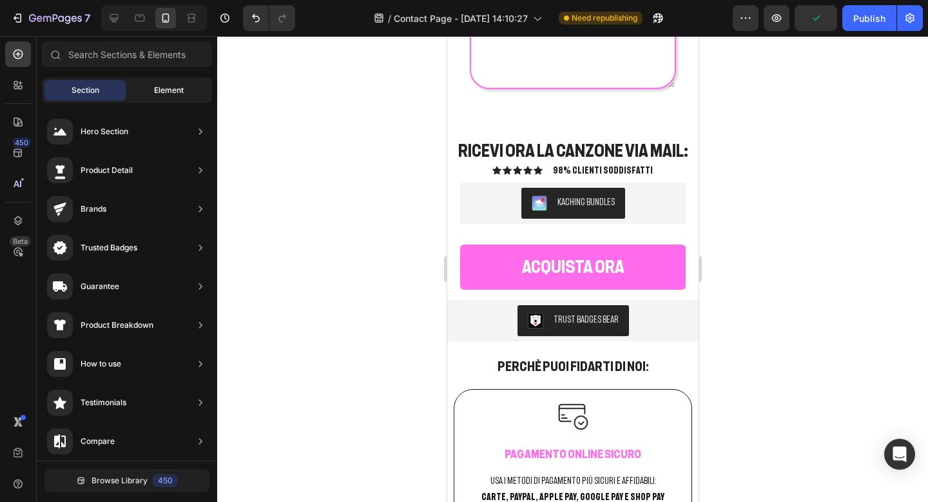
click at [153, 83] on div "Element" at bounding box center [168, 90] width 81 height 21
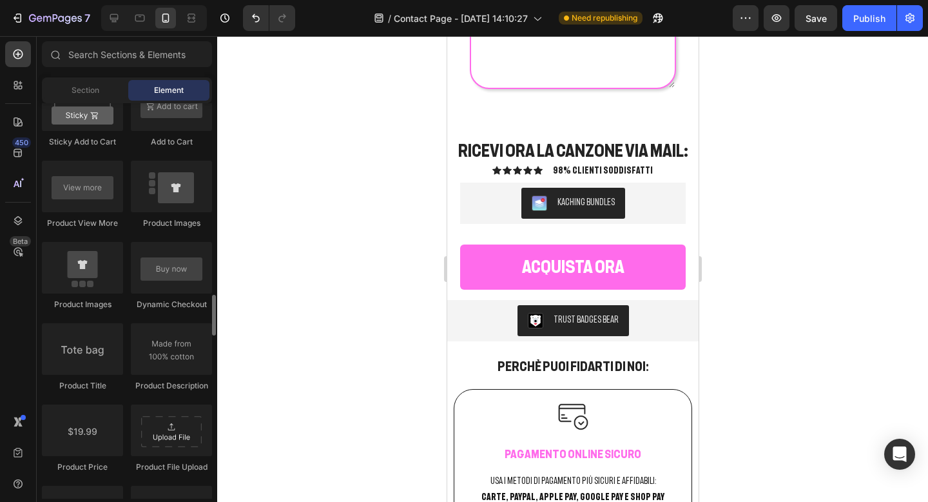
scroll to position [1859, 0]
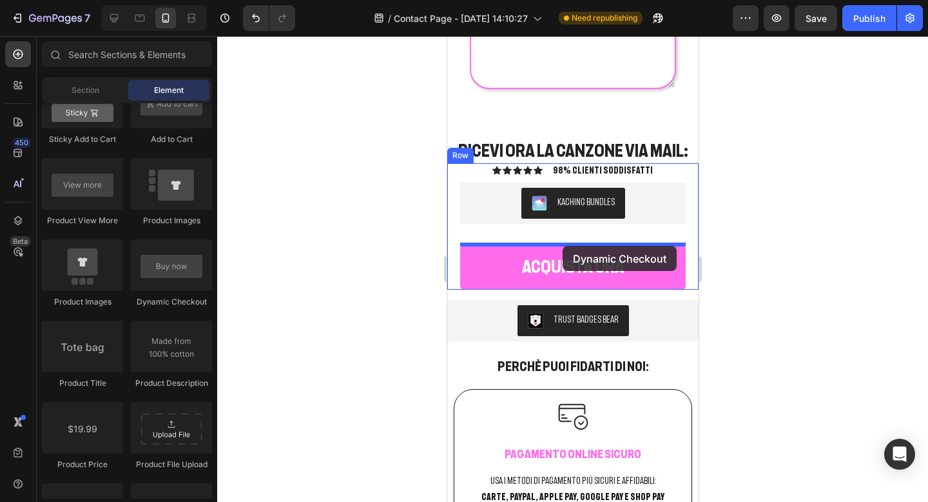
drag, startPoint x: 605, startPoint y: 304, endPoint x: 562, endPoint y: 246, distance: 72.5
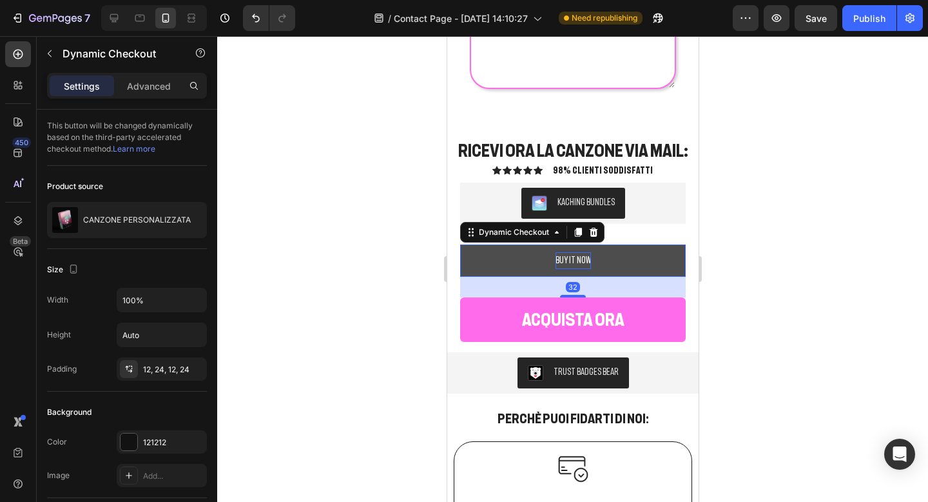
click at [577, 254] on div "Buy it now" at bounding box center [572, 260] width 35 height 16
click at [577, 254] on p "Buy it now" at bounding box center [572, 260] width 35 height 16
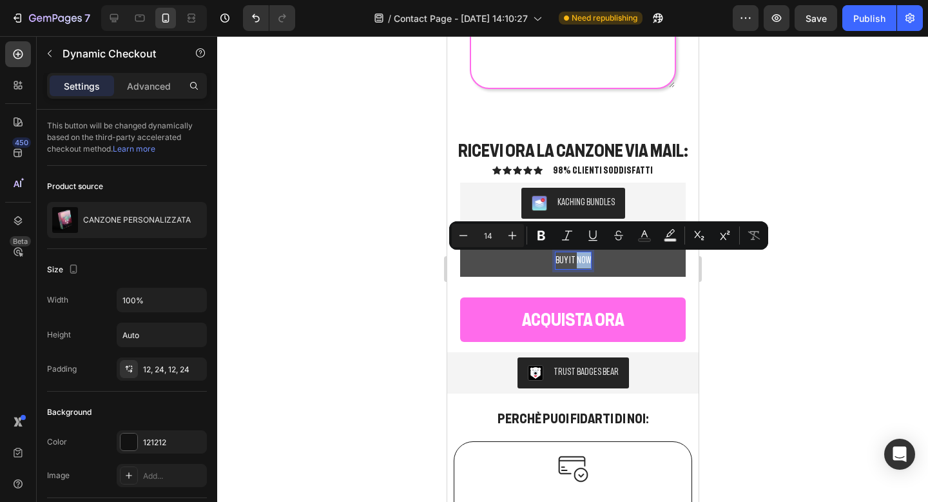
click at [588, 257] on p "Buy it now" at bounding box center [572, 260] width 35 height 16
drag, startPoint x: 588, startPoint y: 257, endPoint x: 557, endPoint y: 257, distance: 31.0
click at [557, 257] on p "Buy it now" at bounding box center [572, 260] width 35 height 16
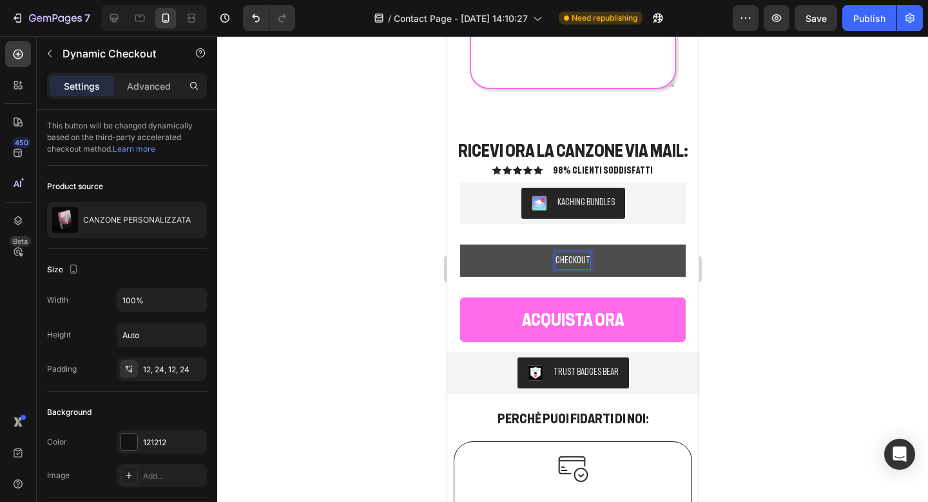
click at [460, 244] on button "CHECKOUT" at bounding box center [573, 260] width 226 height 32
click at [807, 266] on div at bounding box center [572, 268] width 711 height 465
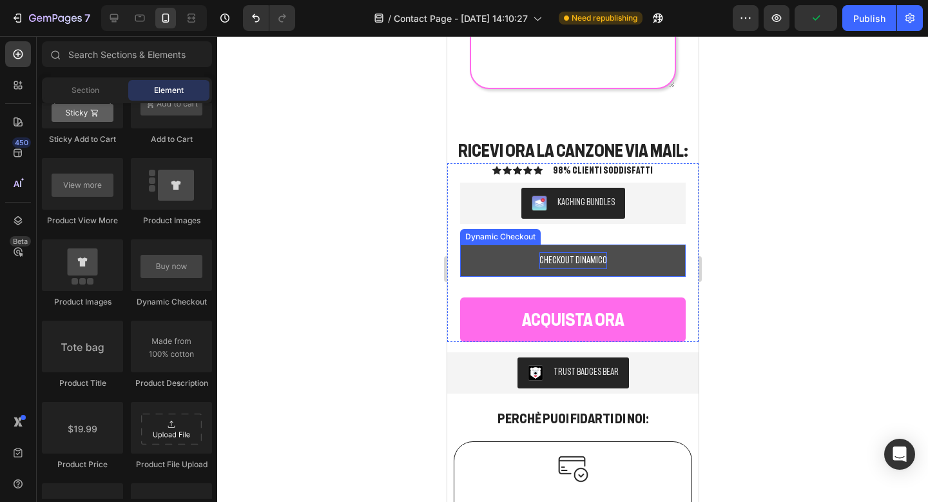
click at [514, 267] on button "CHECKOUT DINAMICO" at bounding box center [573, 260] width 226 height 32
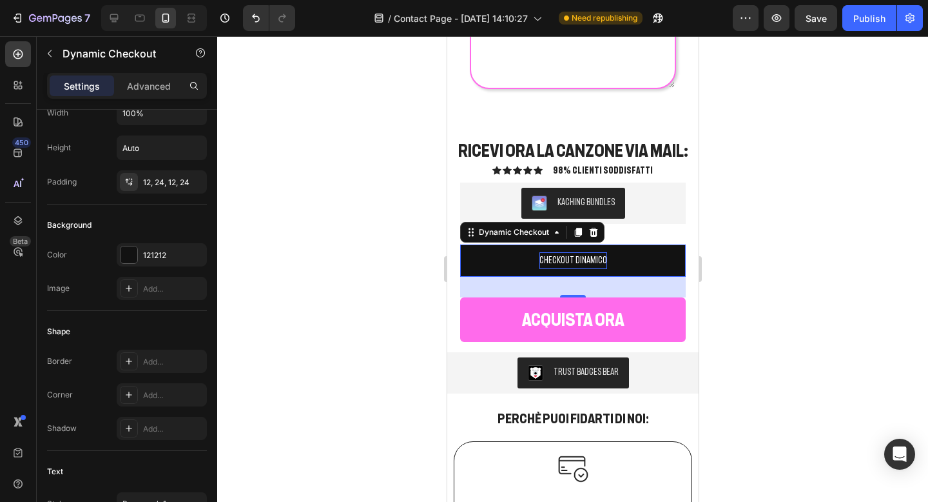
scroll to position [549, 0]
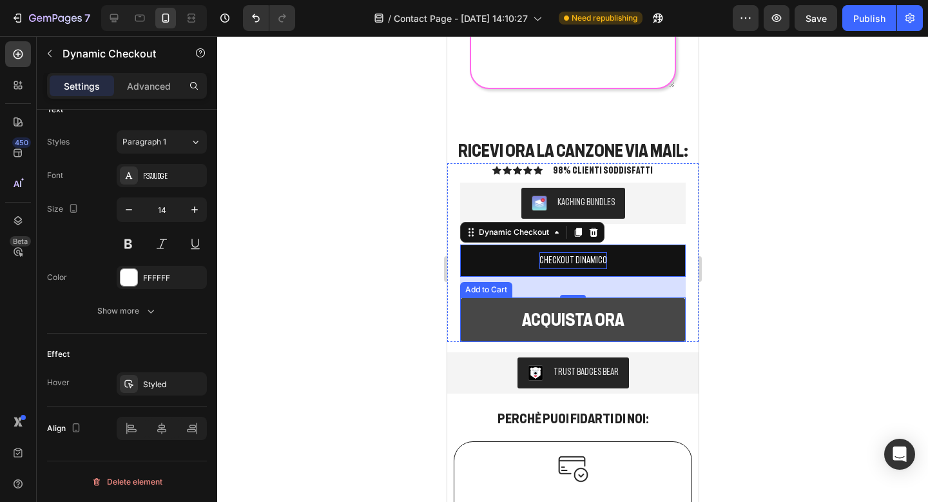
click at [496, 325] on button "ACQUISTA ORA" at bounding box center [573, 319] width 226 height 45
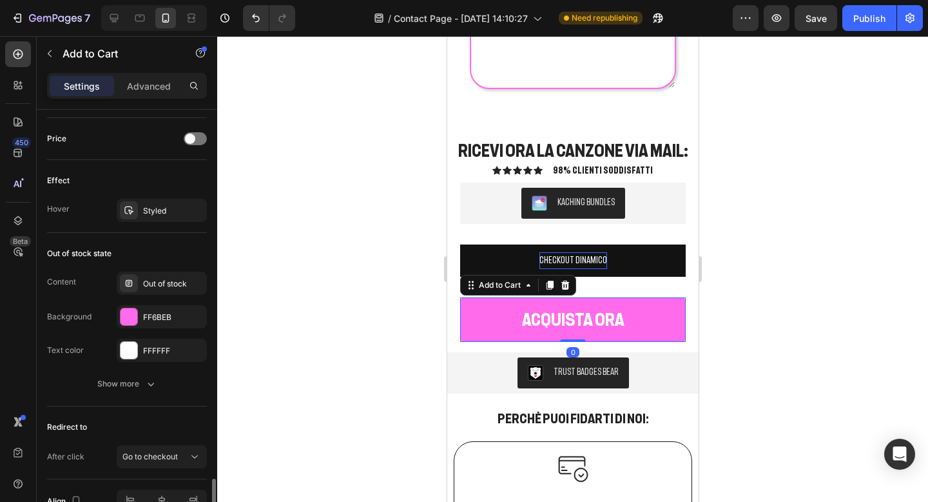
scroll to position [953, 0]
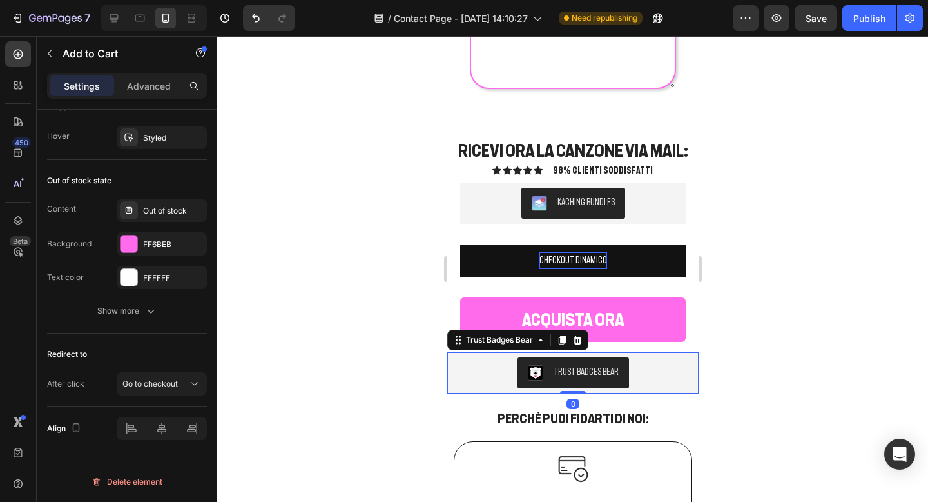
click at [559, 374] on div "Trust Badges Bear" at bounding box center [585, 372] width 65 height 14
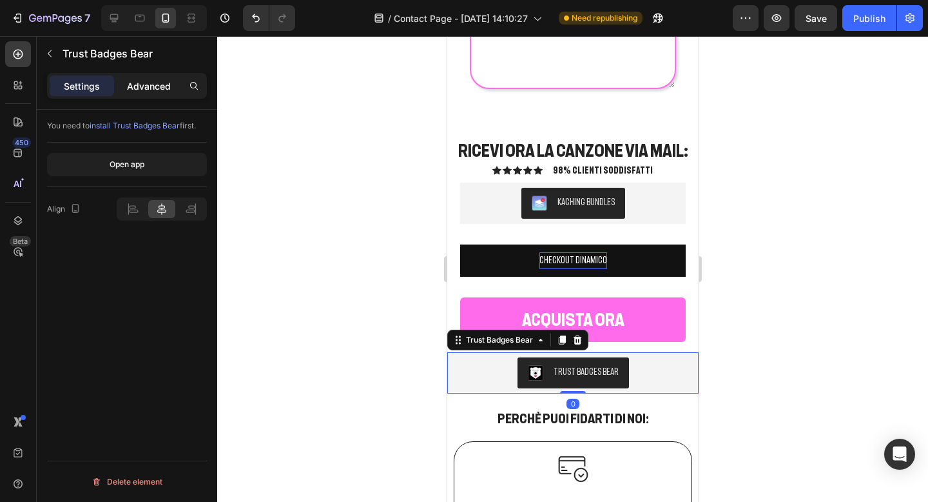
click at [168, 92] on p "Advanced" at bounding box center [149, 86] width 44 height 14
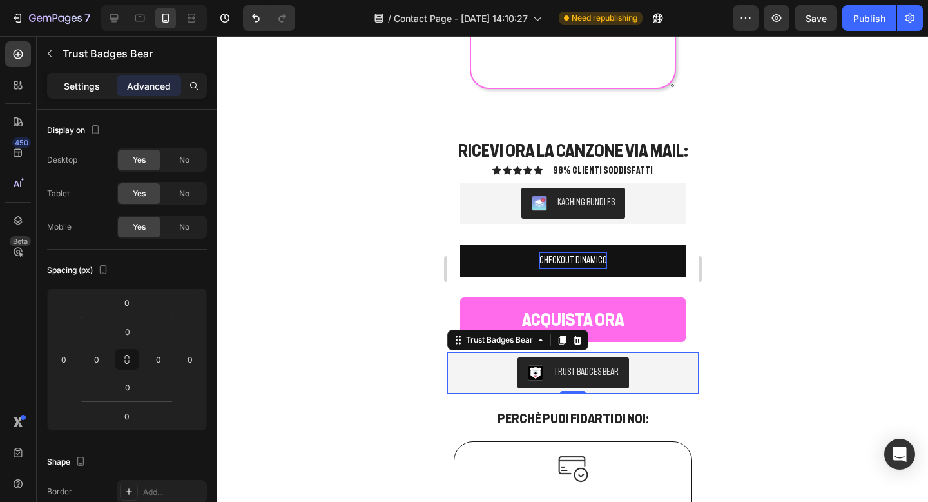
click at [86, 86] on p "Settings" at bounding box center [82, 86] width 36 height 14
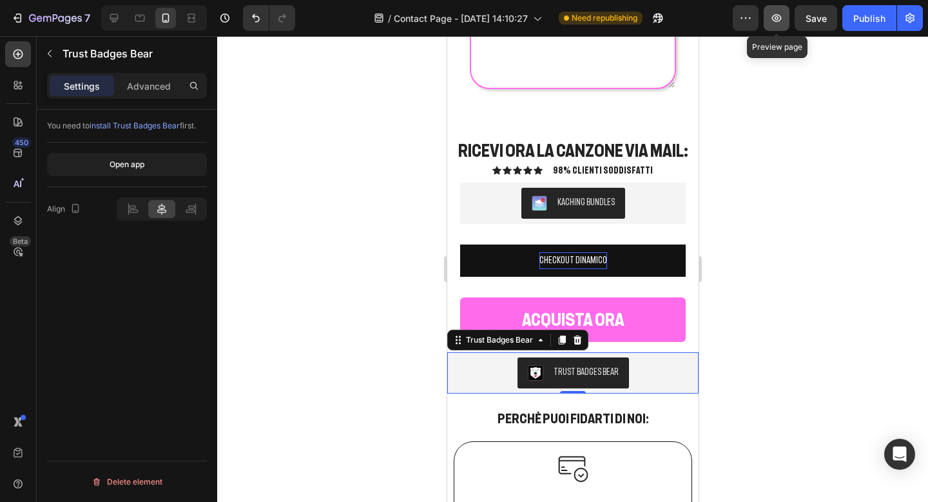
click at [779, 12] on icon "button" at bounding box center [776, 18] width 13 height 13
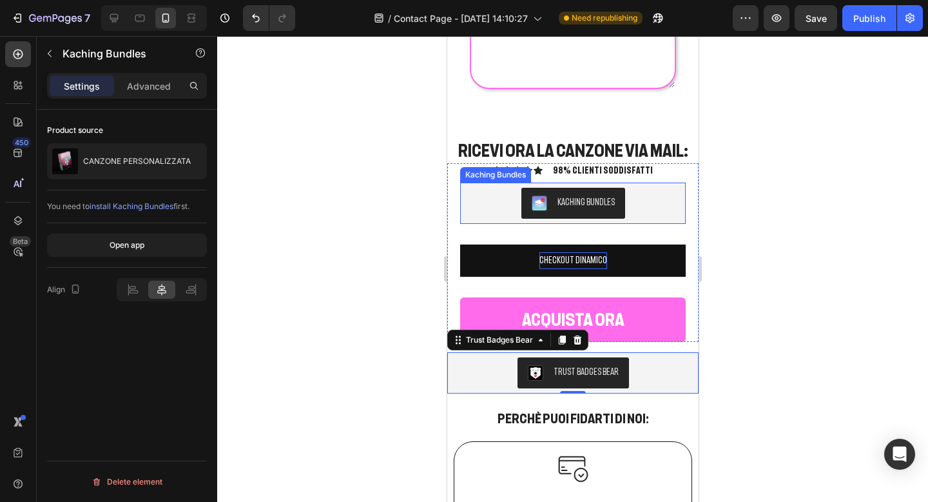
click at [507, 204] on div "Kaching Bundles" at bounding box center [572, 203] width 215 height 31
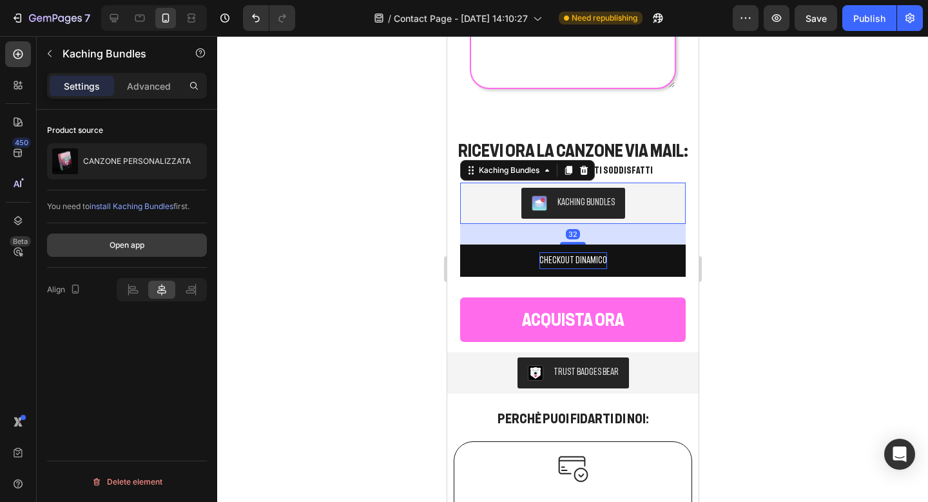
click at [176, 239] on button "Open app" at bounding box center [127, 244] width 160 height 23
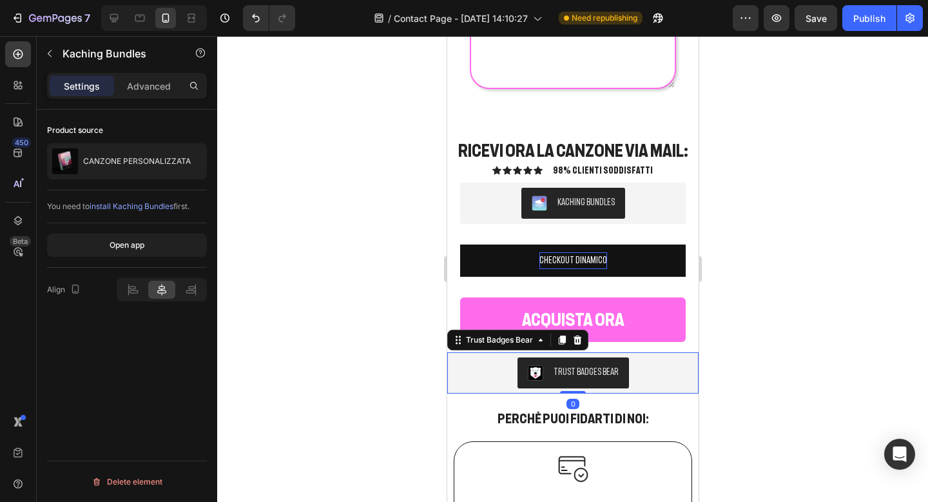
click at [487, 370] on div "Trust Badges Bear" at bounding box center [572, 372] width 241 height 31
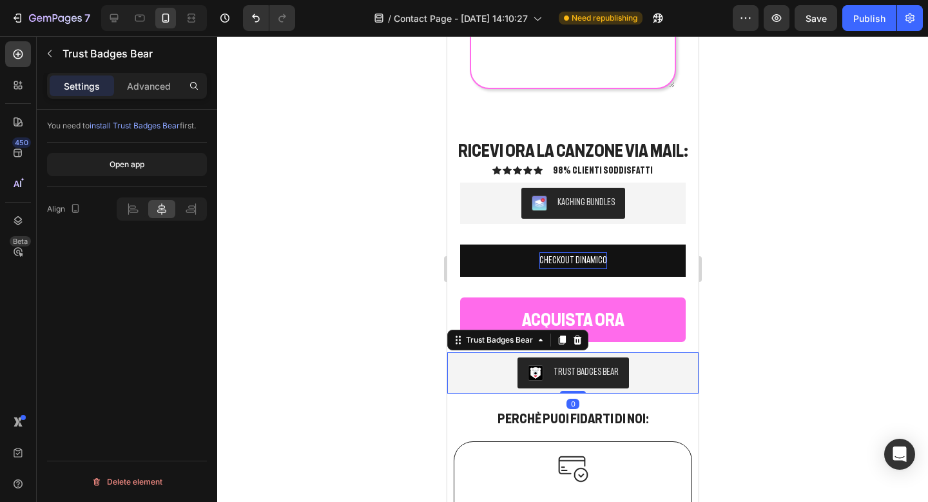
click at [150, 97] on div "Settings Advanced" at bounding box center [127, 86] width 160 height 26
click at [150, 91] on p "Advanced" at bounding box center [149, 86] width 44 height 14
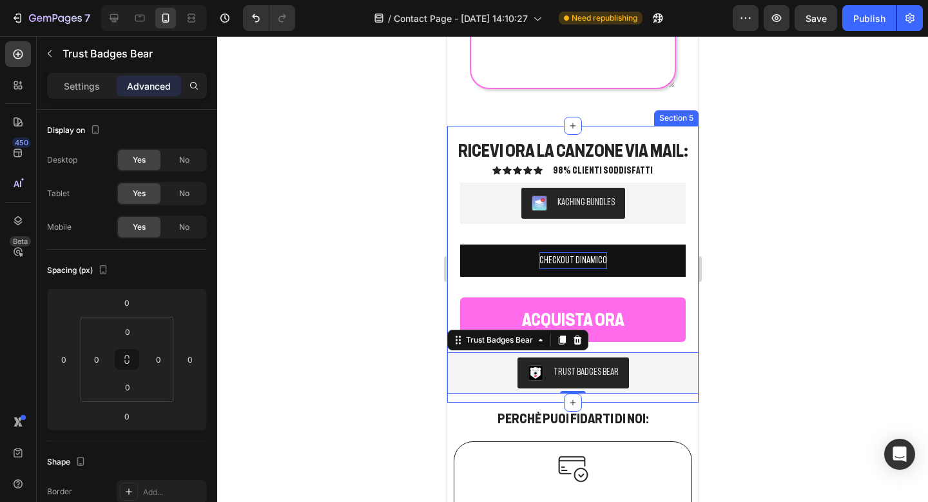
click at [647, 398] on div "RICEVI [PERSON_NAME] VIA MAIL: Heading Icon Icon Icon Icon Icon Icon List 98% C…" at bounding box center [572, 271] width 251 height 264
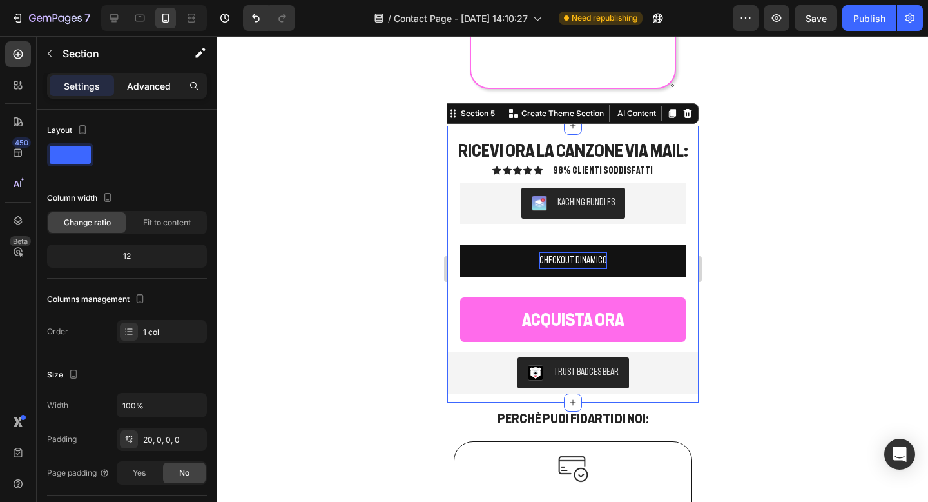
click at [142, 81] on p "Advanced" at bounding box center [149, 86] width 44 height 14
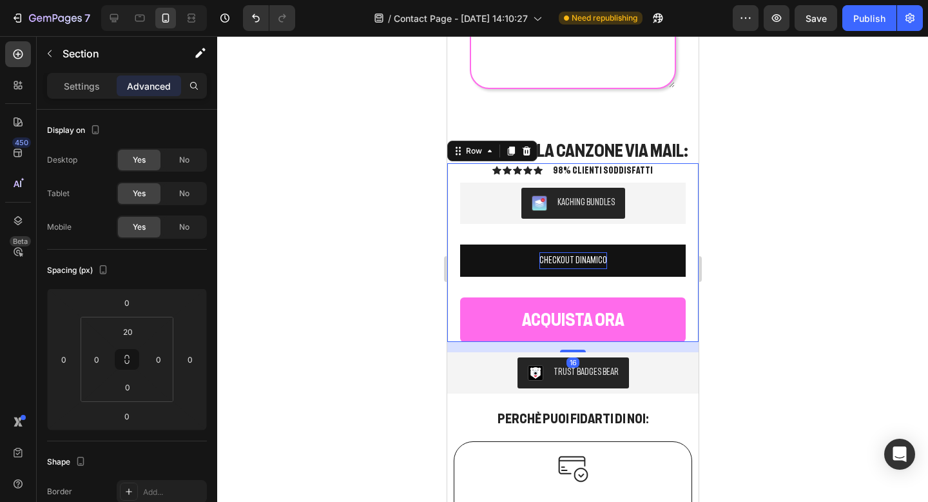
click at [689, 266] on div "Icon Icon Icon Icon Icon Icon List 98% CLIENTI SODDISFATTI Text Block Row Kachi…" at bounding box center [572, 252] width 251 height 179
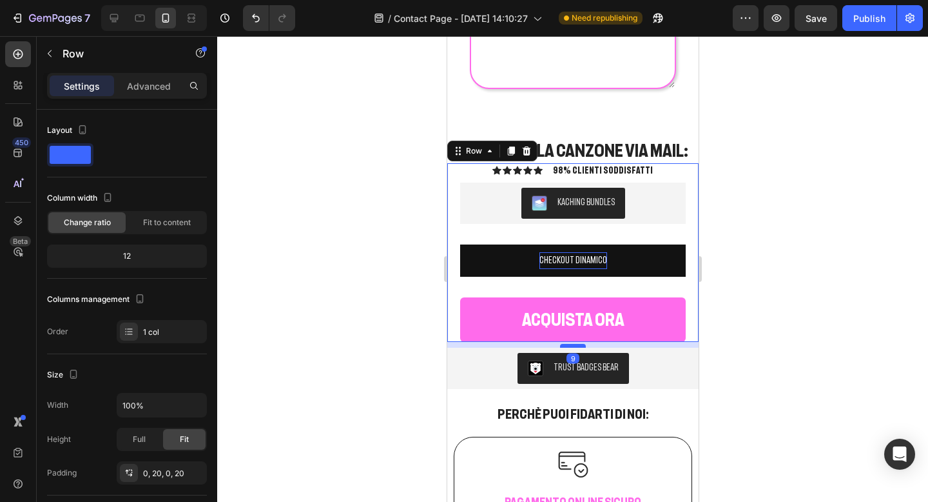
click at [566, 346] on div at bounding box center [573, 346] width 26 height 4
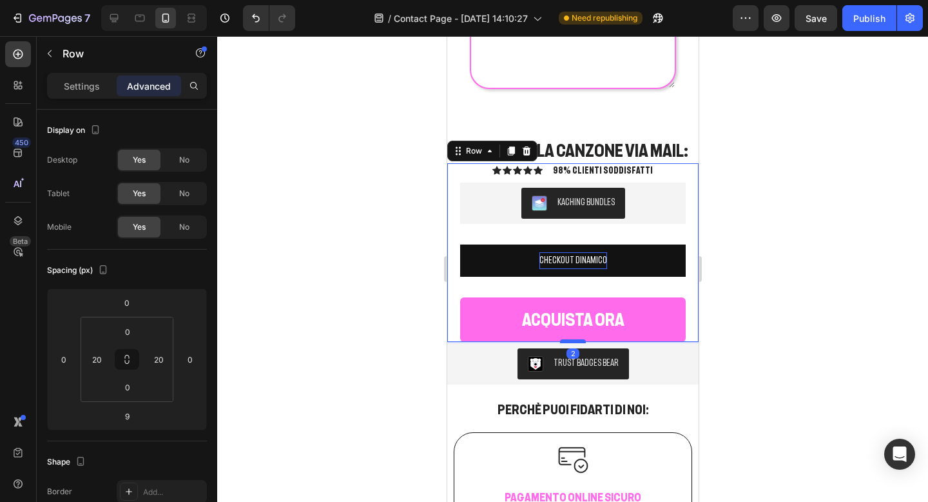
click at [576, 340] on div at bounding box center [573, 341] width 26 height 4
click at [578, 340] on div at bounding box center [573, 340] width 26 height 4
type input "1"
click at [750, 244] on div at bounding box center [572, 268] width 711 height 465
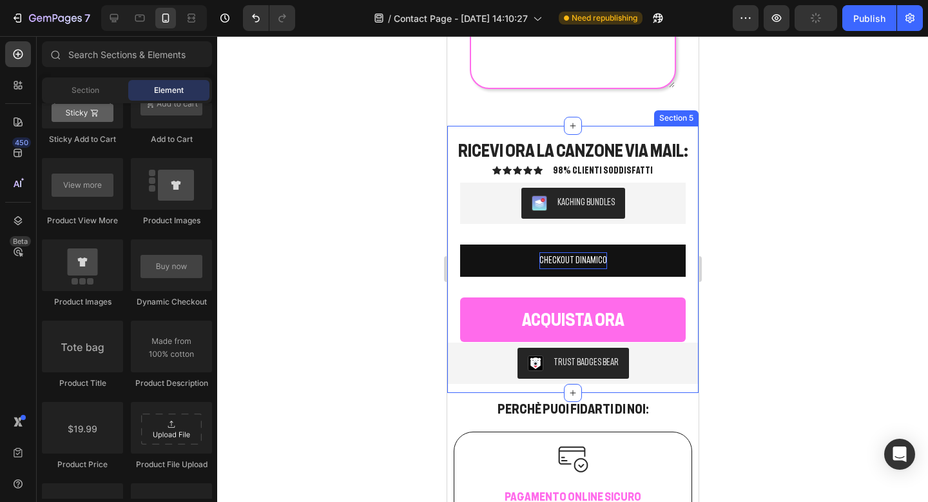
click at [516, 132] on div "RICEVI [PERSON_NAME] VIA MAIL: Heading Icon Icon Icon Icon Icon Icon List 98% C…" at bounding box center [572, 259] width 251 height 267
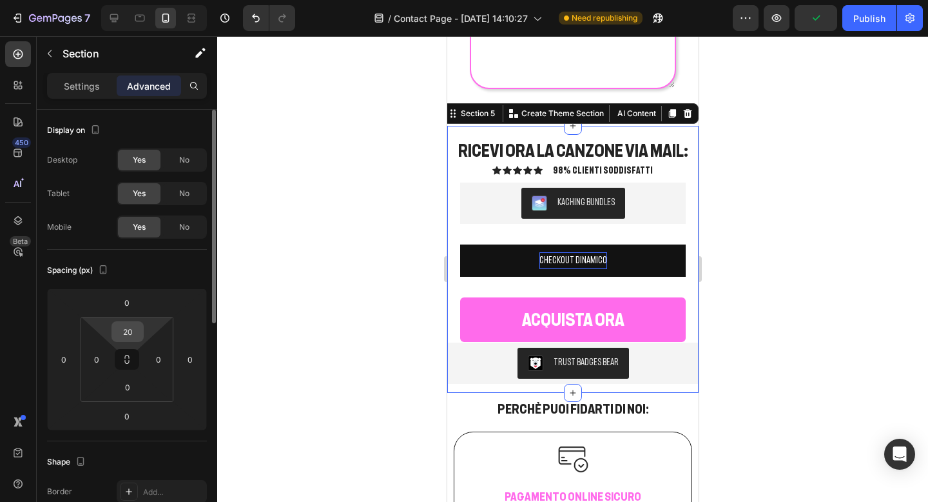
click at [127, 331] on input "20" at bounding box center [128, 331] width 26 height 19
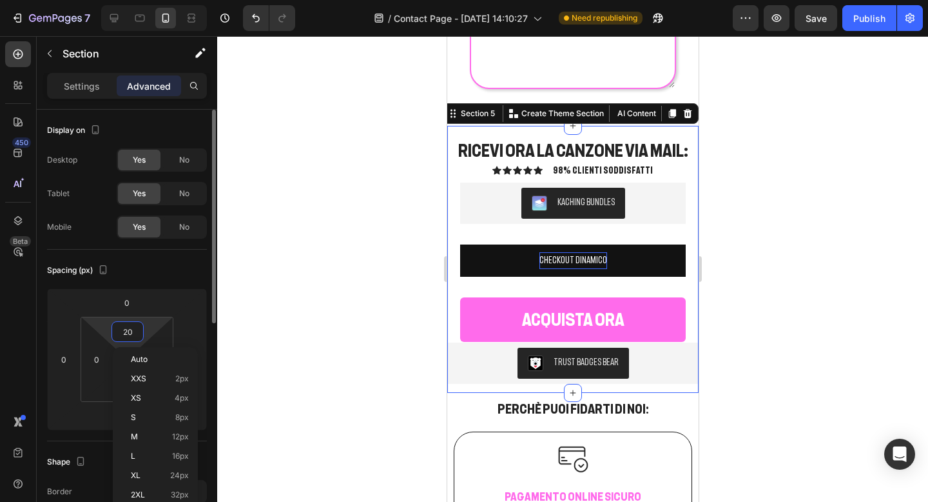
type input "0"
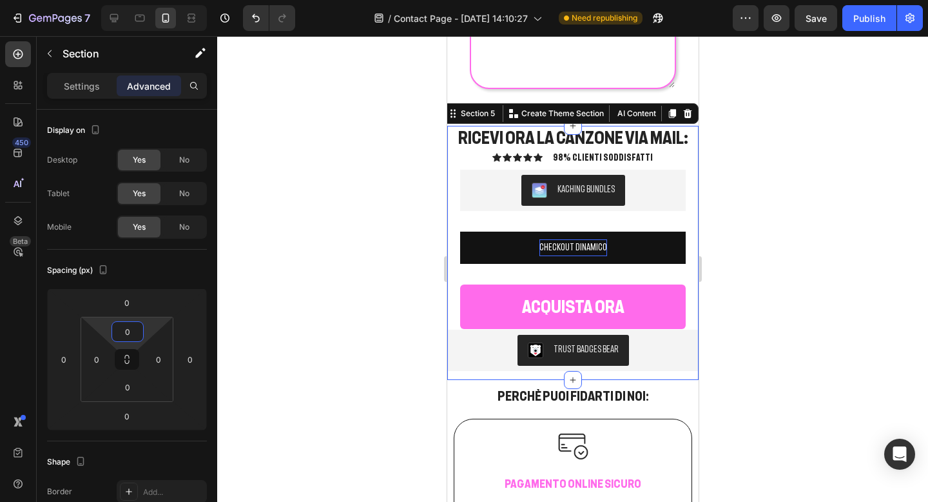
click at [825, 225] on div at bounding box center [572, 268] width 711 height 465
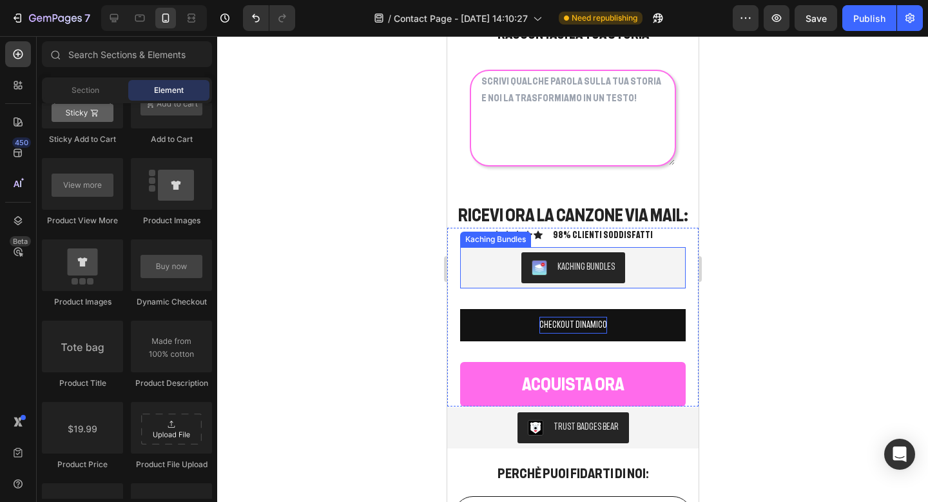
scroll to position [1660, 0]
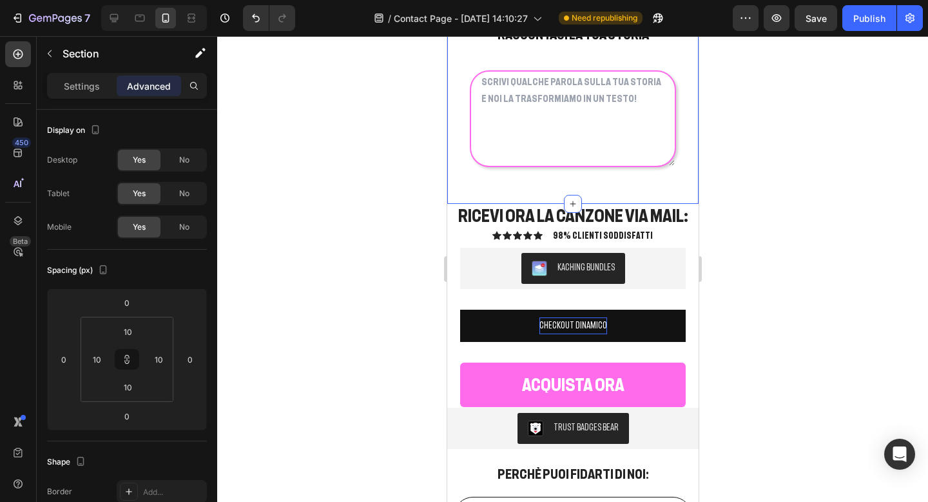
click at [130, 364] on icon at bounding box center [127, 359] width 10 height 10
click at [130, 387] on input "10" at bounding box center [128, 386] width 26 height 19
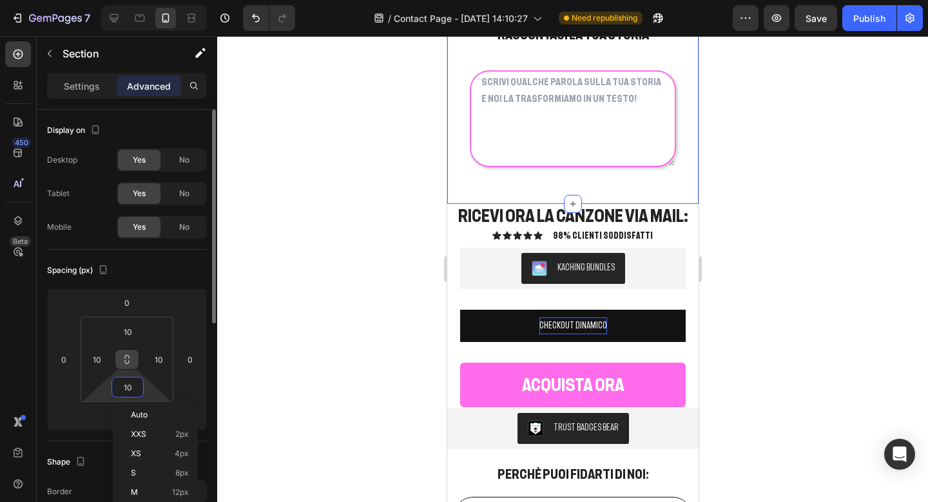
type input "0"
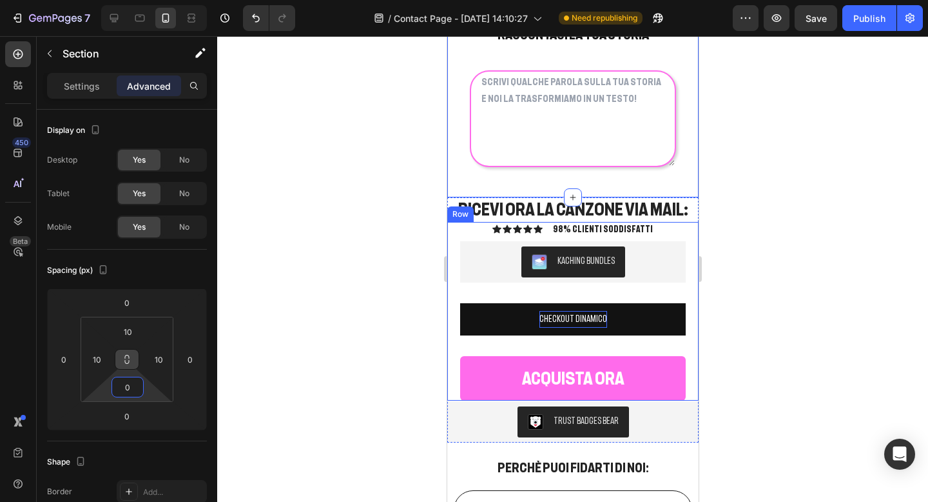
click at [767, 250] on div at bounding box center [572, 268] width 711 height 465
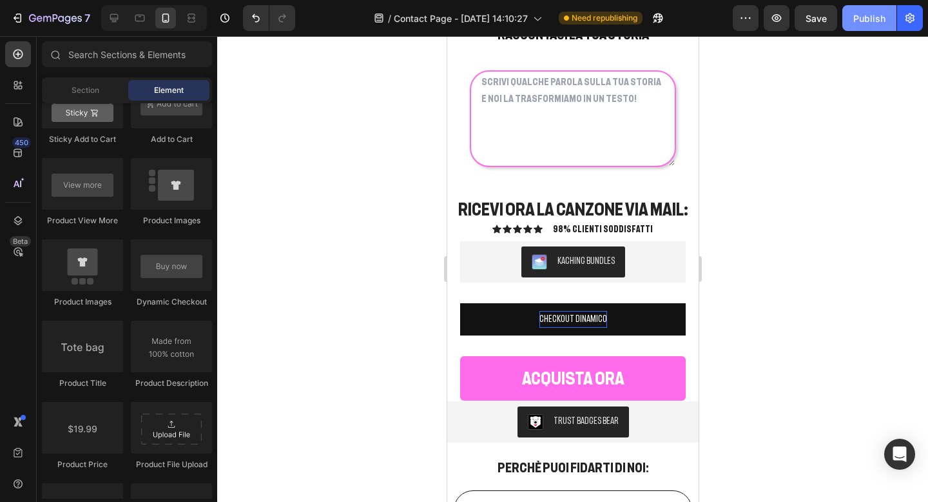
click at [856, 19] on div "Publish" at bounding box center [870, 19] width 32 height 14
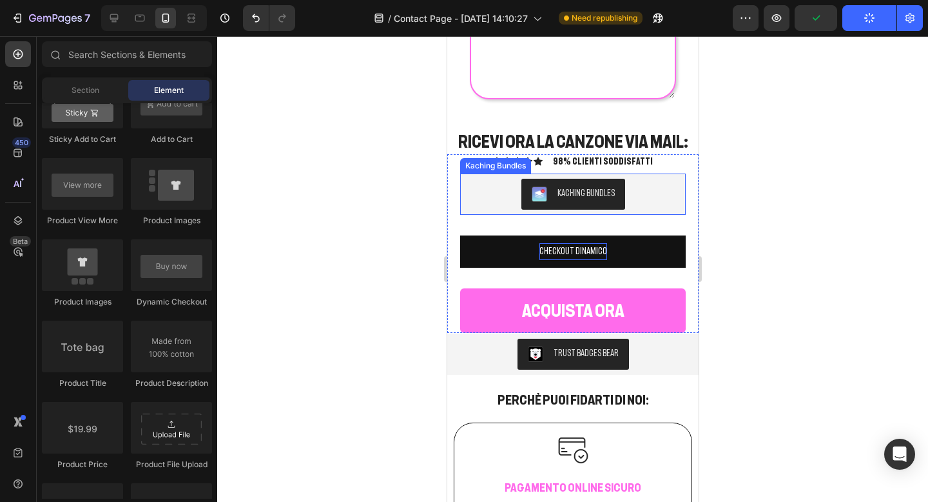
scroll to position [1726, 0]
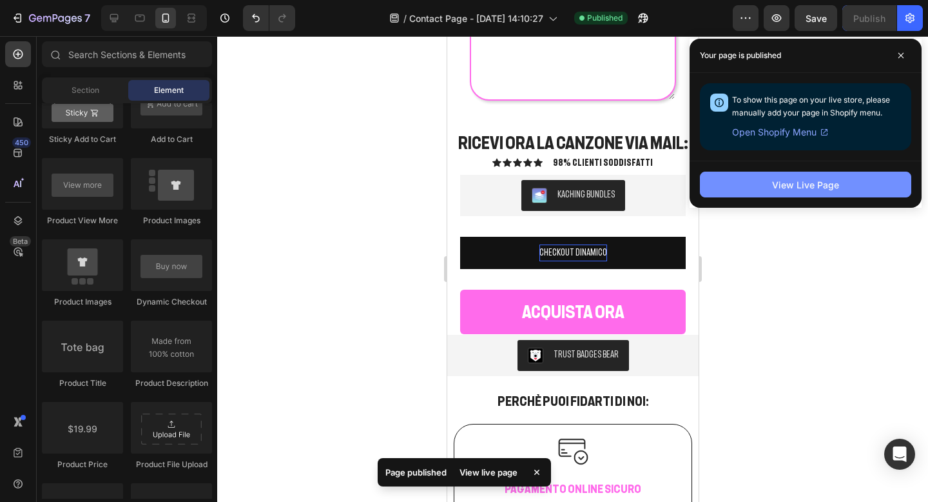
click at [772, 182] on button "View Live Page" at bounding box center [805, 184] width 211 height 26
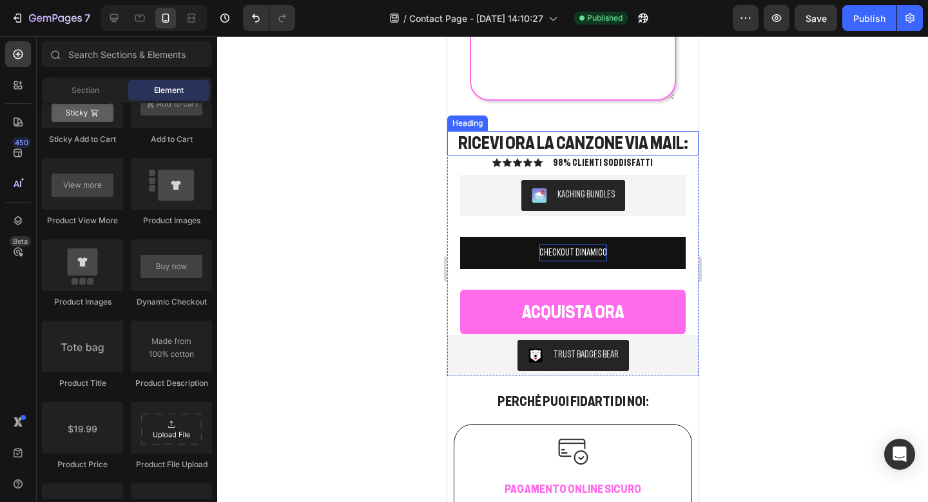
click at [545, 154] on h2 "RICEVI ORA LA CANZONE VIA MAIL:" at bounding box center [572, 143] width 251 height 24
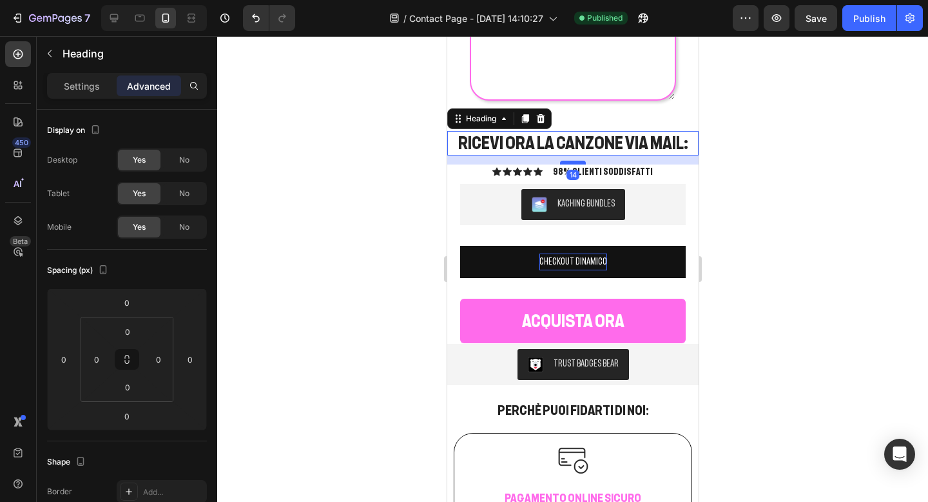
drag, startPoint x: 564, startPoint y: 153, endPoint x: 564, endPoint y: 162, distance: 9.0
click at [564, 162] on div at bounding box center [573, 163] width 26 height 4
type input "14"
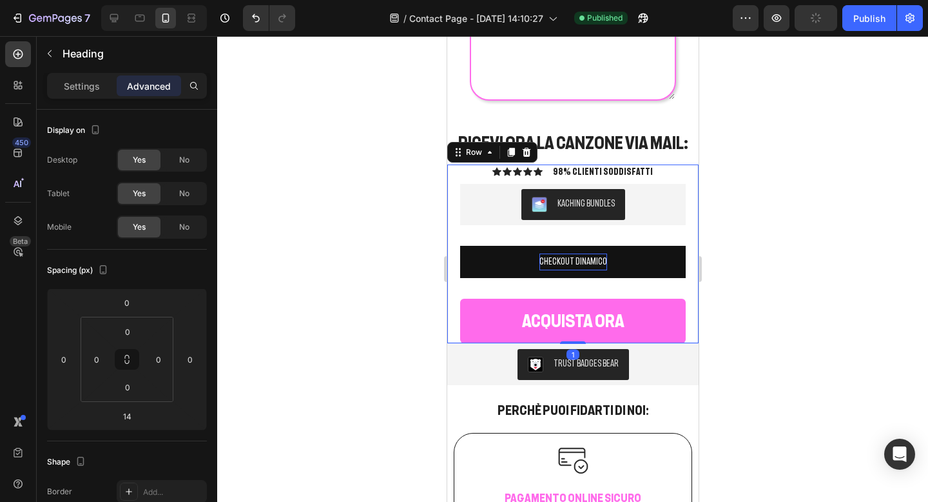
click at [563, 233] on div "Icon Icon Icon Icon Icon Icon List 98% CLIENTI SODDISFATTI Text Block Row Kachi…" at bounding box center [573, 253] width 226 height 179
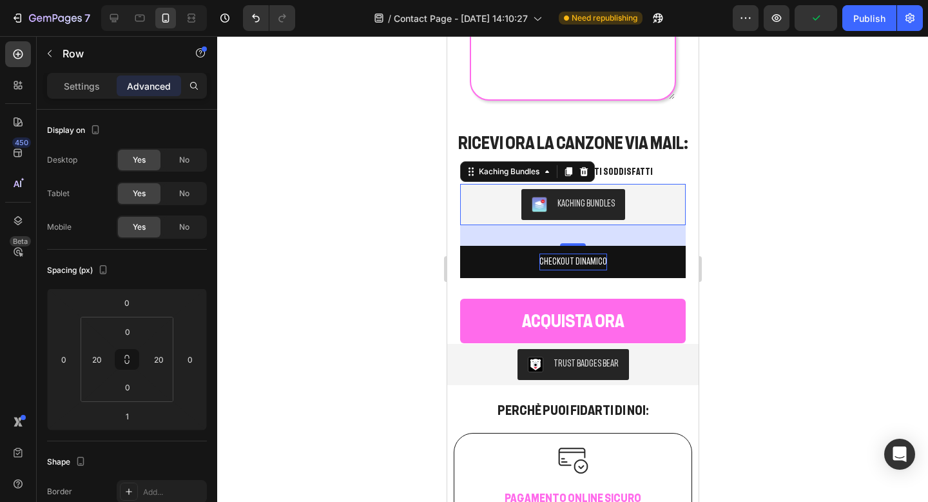
click at [644, 211] on div "Kaching Bundles" at bounding box center [572, 204] width 215 height 31
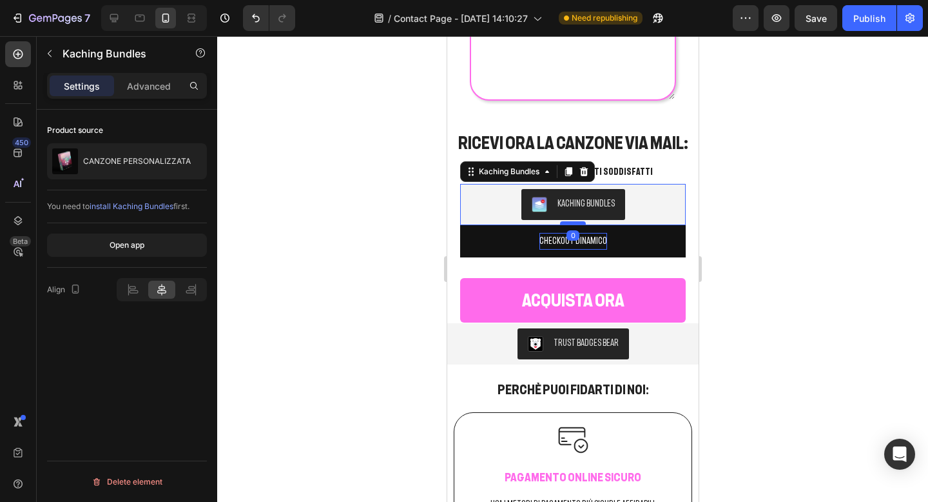
drag, startPoint x: 579, startPoint y: 244, endPoint x: 579, endPoint y: 221, distance: 23.2
click at [579, 221] on div at bounding box center [573, 223] width 26 height 4
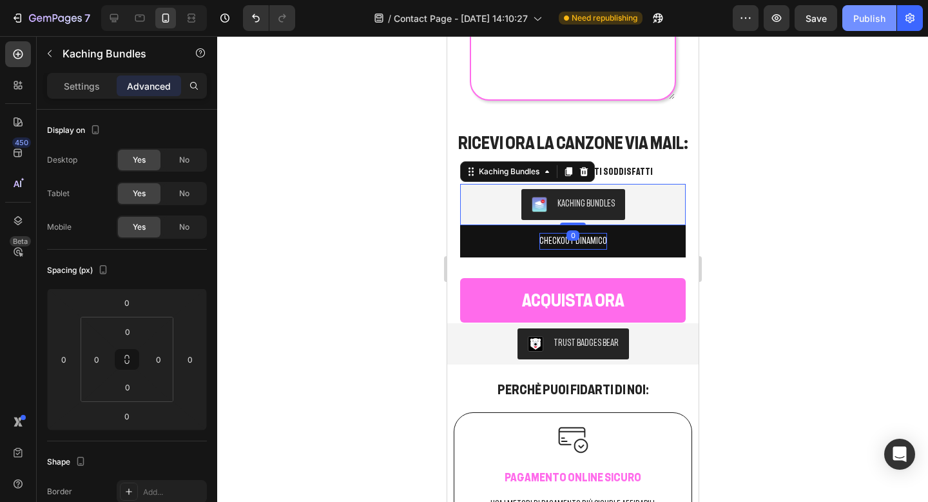
click at [878, 24] on div "Publish" at bounding box center [870, 19] width 32 height 14
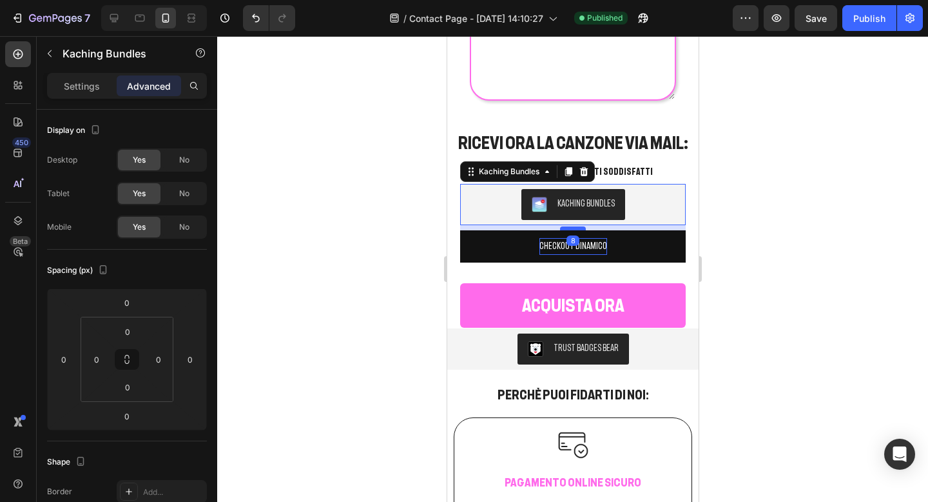
click at [574, 227] on div at bounding box center [573, 228] width 26 height 4
type input "8"
click at [787, 142] on div at bounding box center [572, 268] width 711 height 465
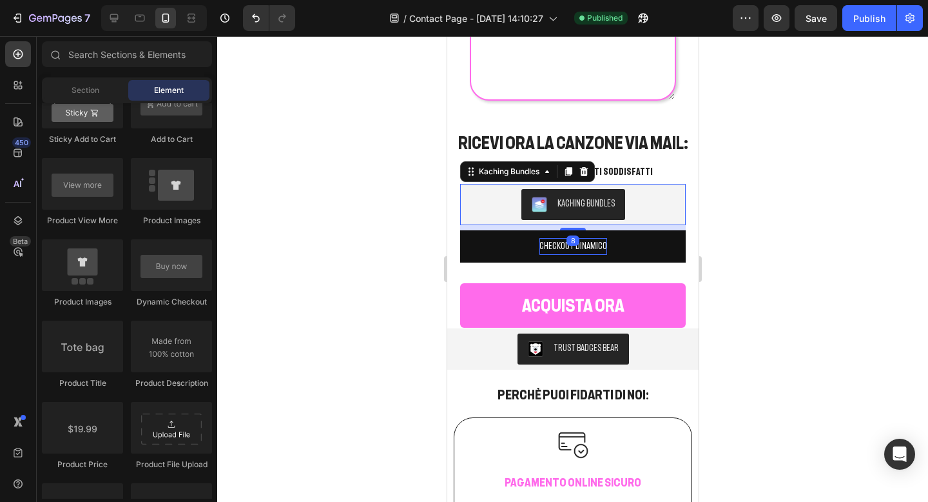
click at [578, 221] on div "Kaching Bundles" at bounding box center [573, 204] width 226 height 41
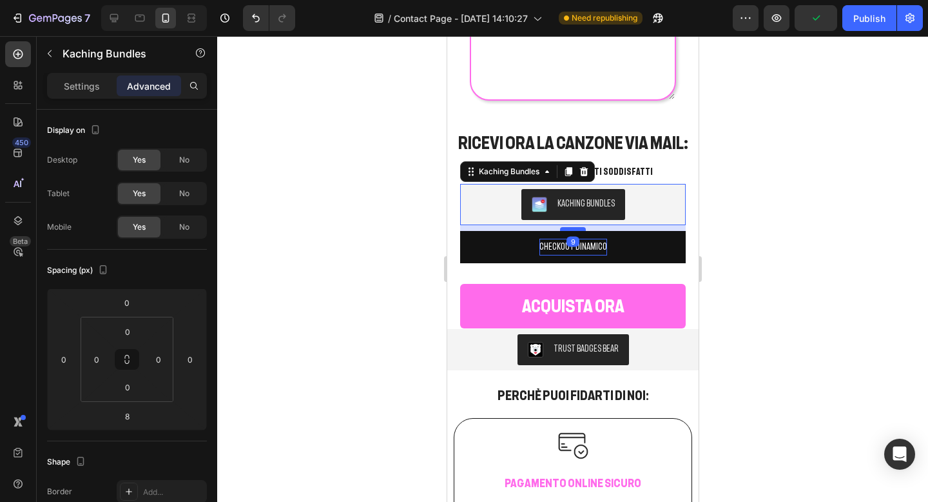
click at [571, 230] on div at bounding box center [573, 229] width 26 height 4
type input "9"
click at [734, 152] on div at bounding box center [572, 268] width 711 height 465
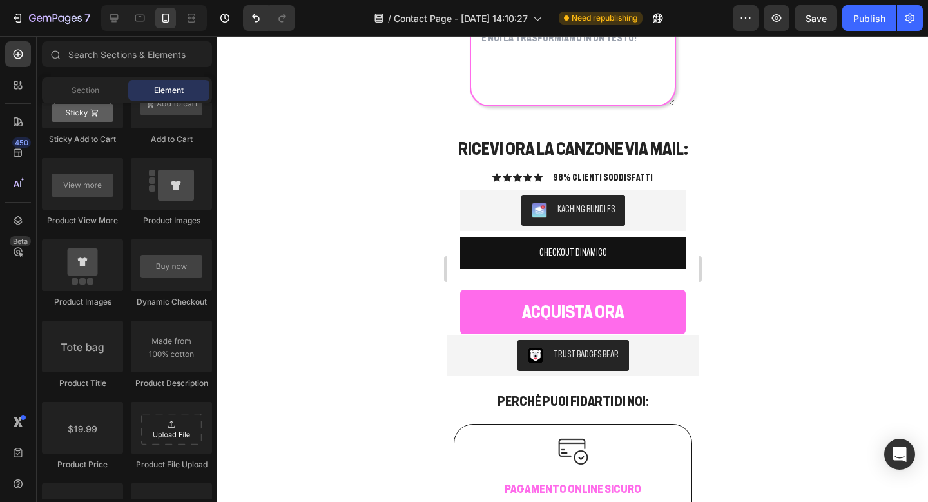
scroll to position [1723, 0]
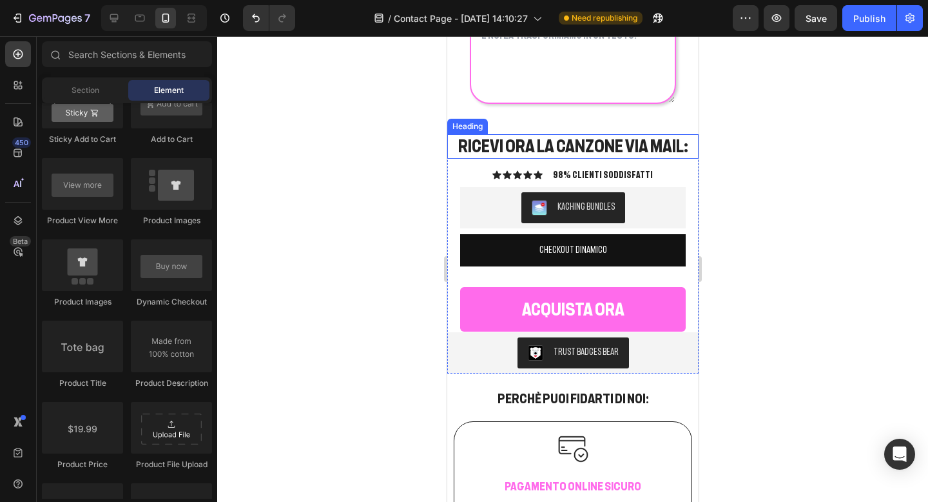
click at [607, 142] on h2 "RICEVI ORA LA CANZONE VIA MAIL:" at bounding box center [572, 146] width 251 height 24
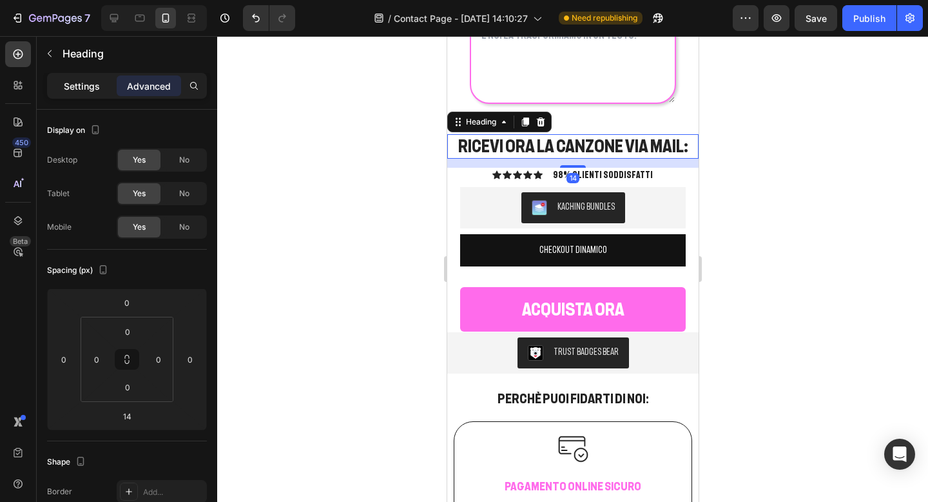
click at [101, 88] on div "Settings" at bounding box center [82, 85] width 64 height 21
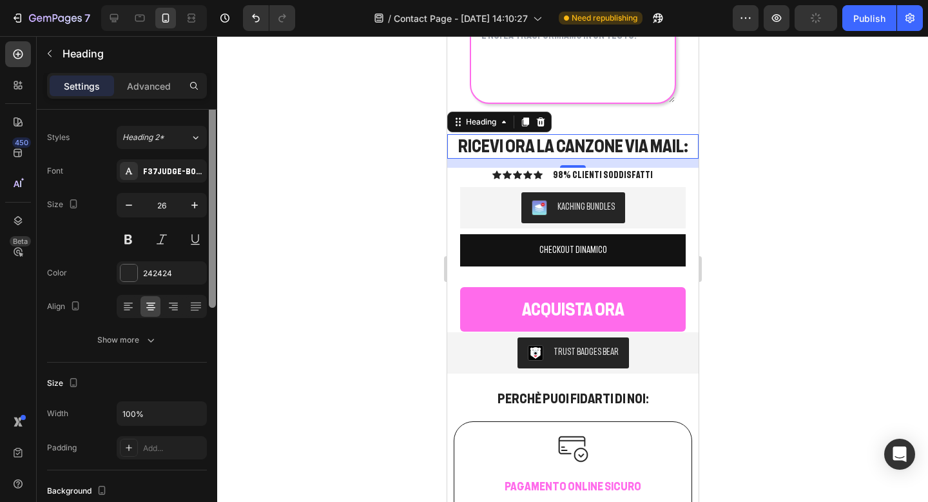
scroll to position [0, 0]
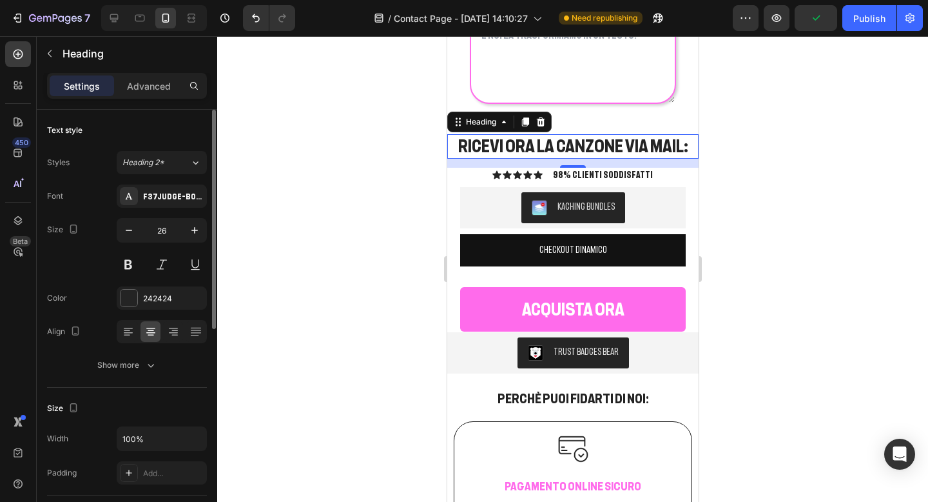
click at [718, 224] on div at bounding box center [572, 268] width 711 height 465
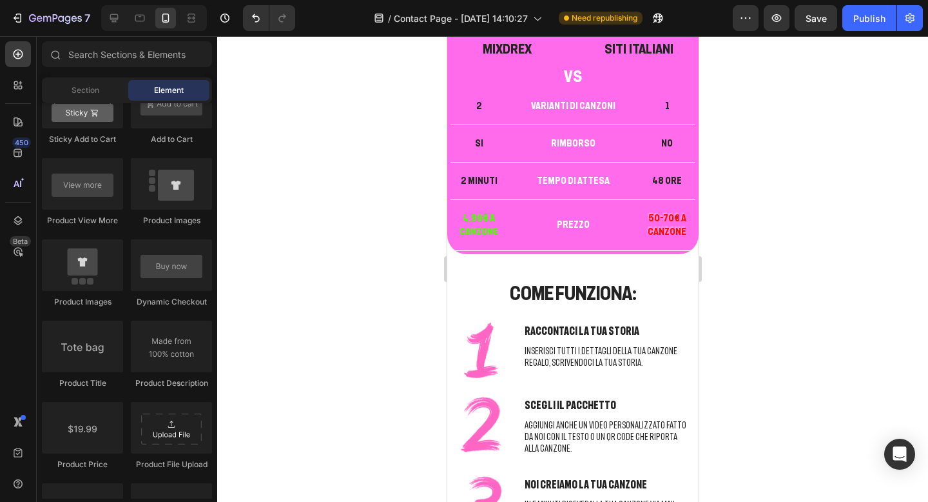
scroll to position [468, 0]
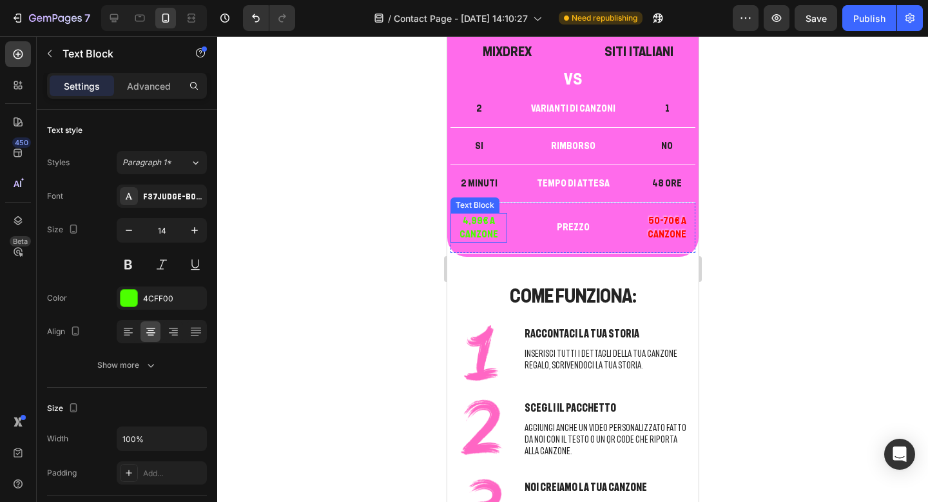
click at [484, 230] on p "4,99€ a canzone" at bounding box center [478, 227] width 54 height 27
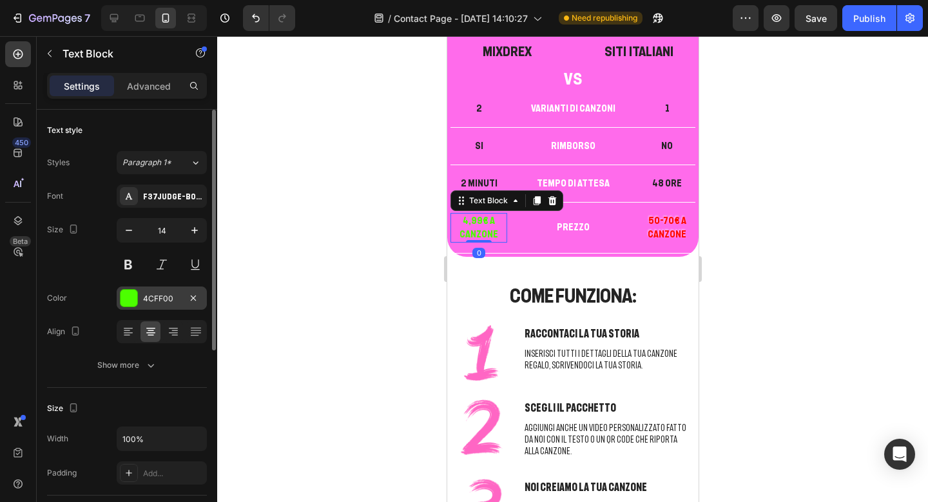
click at [139, 299] on div "4CFF00" at bounding box center [162, 297] width 90 height 23
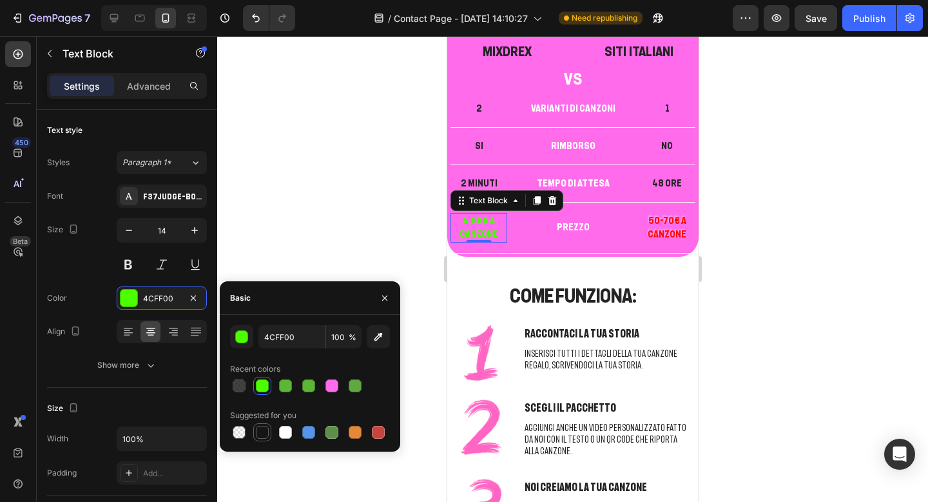
click at [265, 433] on div at bounding box center [262, 432] width 13 height 13
type input "151515"
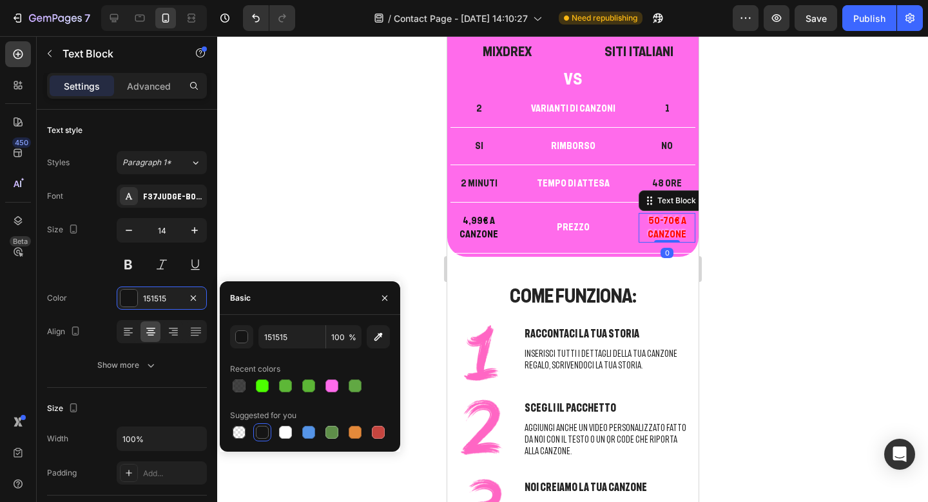
click at [667, 217] on p "50-70€ A CANZONE" at bounding box center [667, 227] width 54 height 27
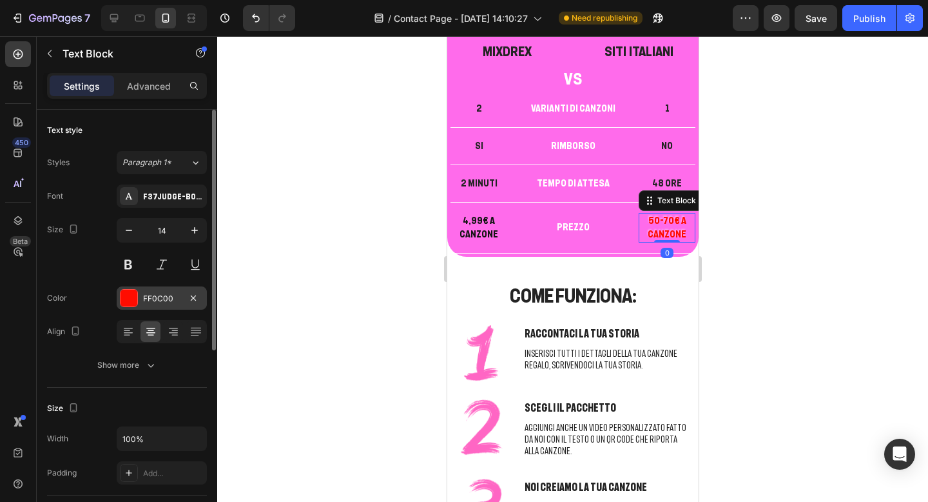
click at [130, 299] on div at bounding box center [129, 297] width 17 height 17
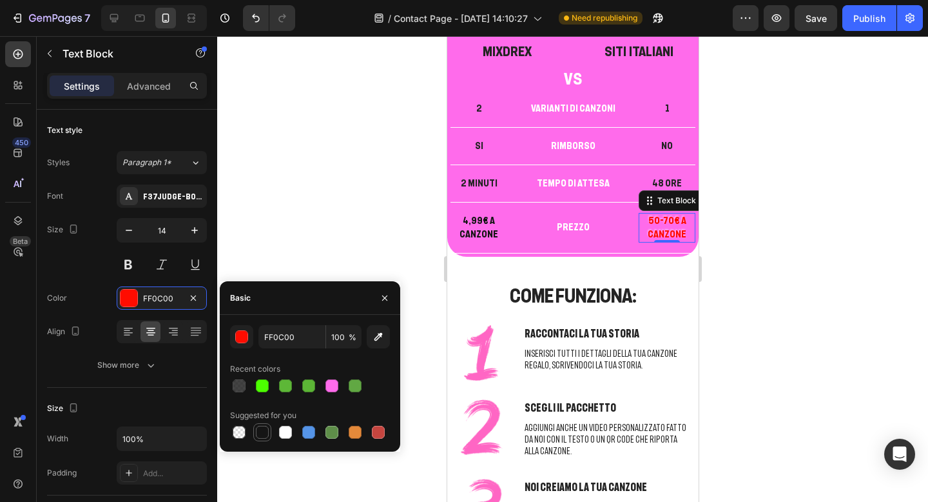
click at [266, 435] on div at bounding box center [262, 432] width 13 height 13
type input "151515"
click at [753, 291] on div at bounding box center [572, 268] width 711 height 465
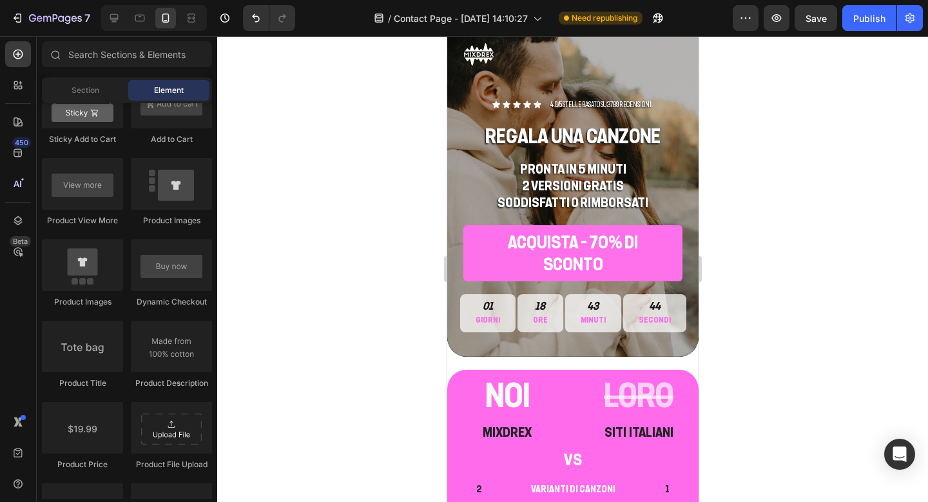
scroll to position [0, 0]
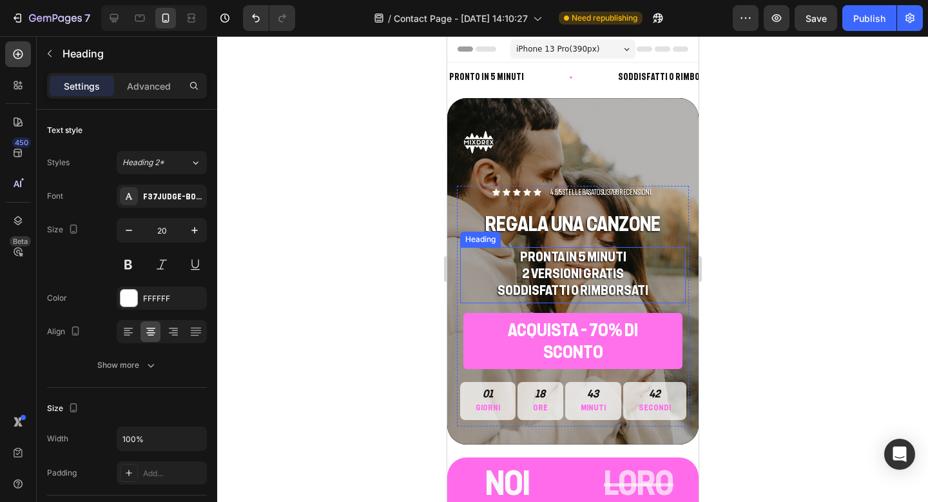
click at [610, 300] on h2 "PRONTA IN 5 MINUTI 2 VERSIONI GRATIS SODDISFATTI O RIMBORSATI" at bounding box center [573, 273] width 226 height 53
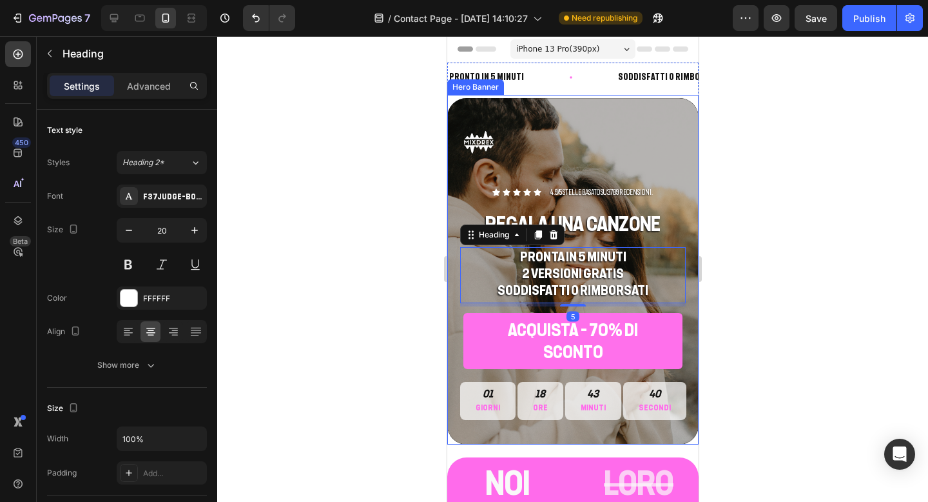
click at [607, 163] on div "Background Image" at bounding box center [572, 271] width 251 height 346
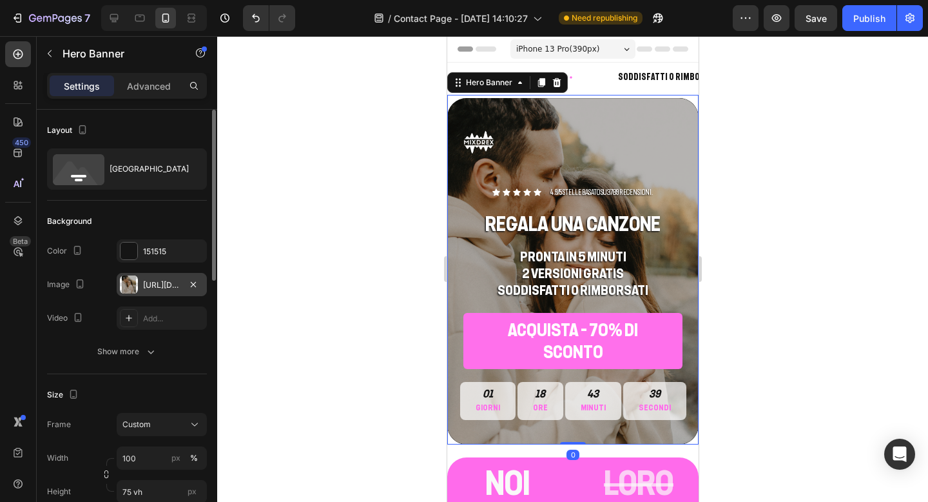
click at [159, 290] on div "[URL][DOMAIN_NAME]" at bounding box center [161, 285] width 37 height 12
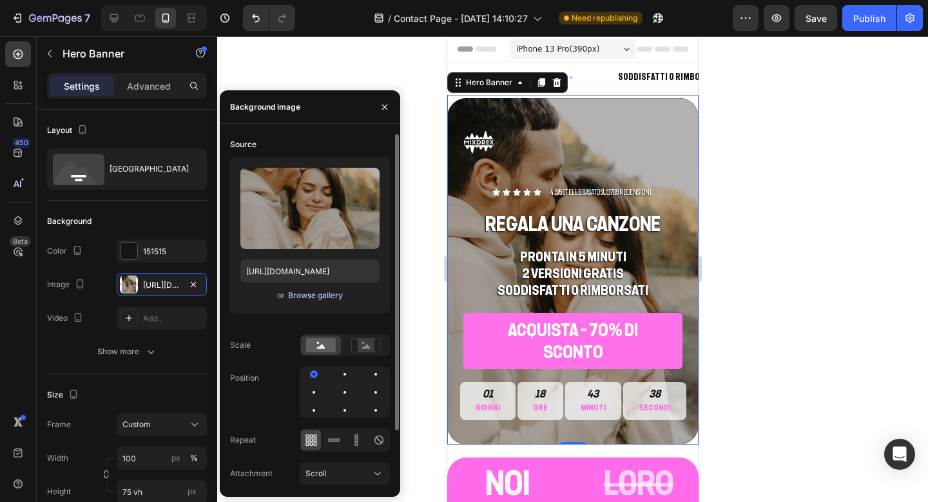
click at [308, 297] on div "Browse gallery" at bounding box center [315, 295] width 55 height 12
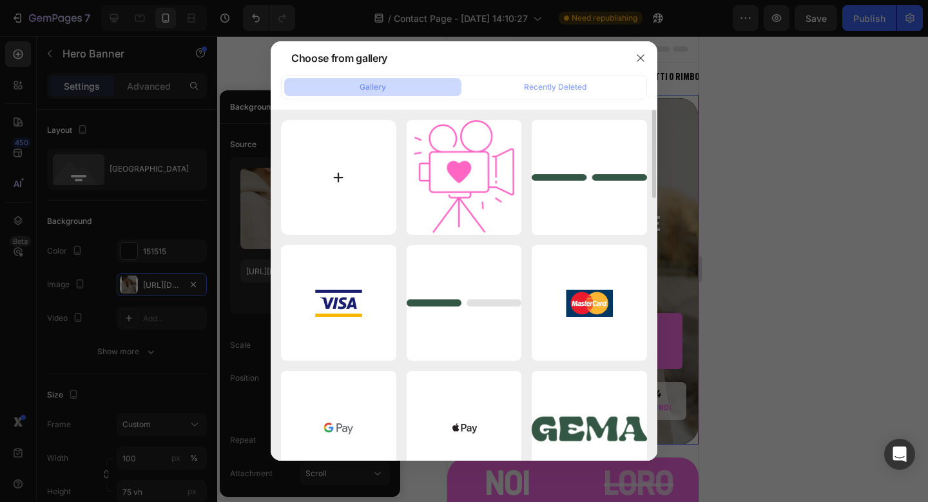
click at [349, 204] on input "file" at bounding box center [338, 177] width 115 height 115
click at [681, 320] on div at bounding box center [464, 251] width 928 height 502
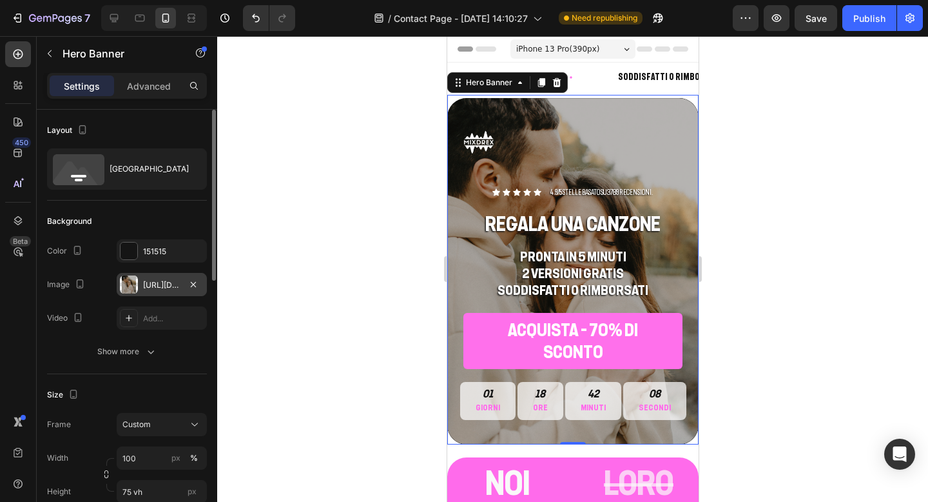
click at [159, 288] on div "[URL][DOMAIN_NAME]" at bounding box center [161, 285] width 37 height 12
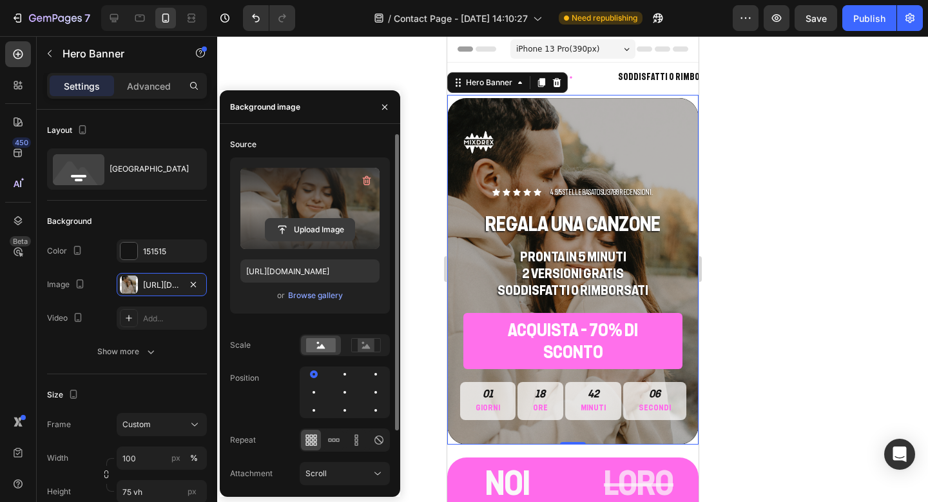
click at [292, 230] on input "file" at bounding box center [310, 230] width 89 height 22
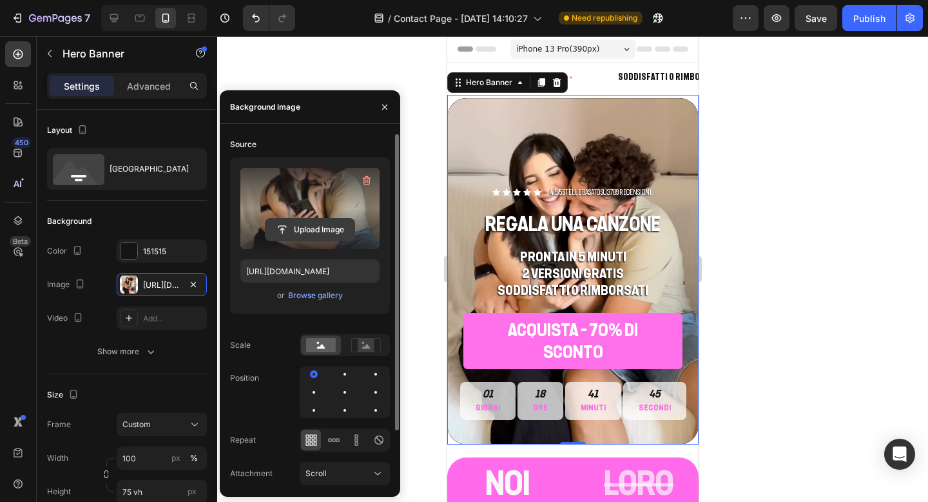
click at [322, 235] on input "file" at bounding box center [310, 230] width 89 height 22
type input "https://cdn.shopify.com/s/files/1/0815/7246/2920/files/gempages_572965129692382…"
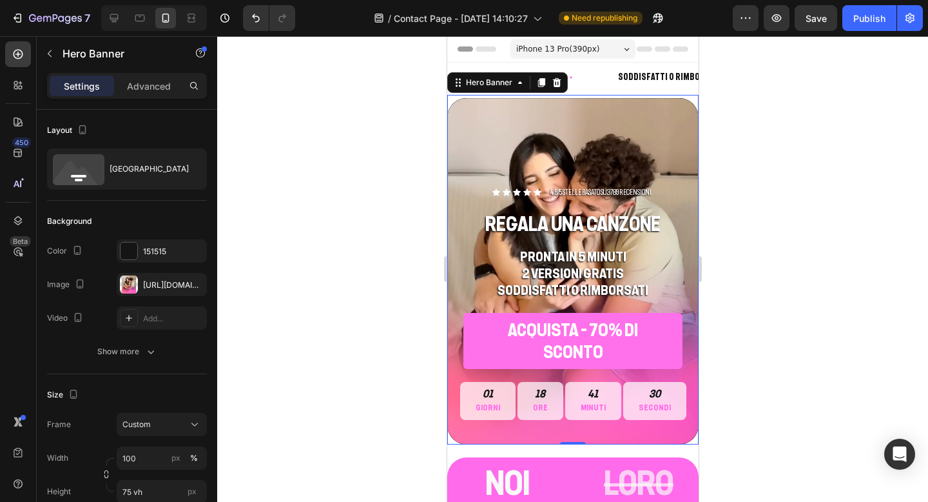
click at [803, 236] on div at bounding box center [572, 268] width 711 height 465
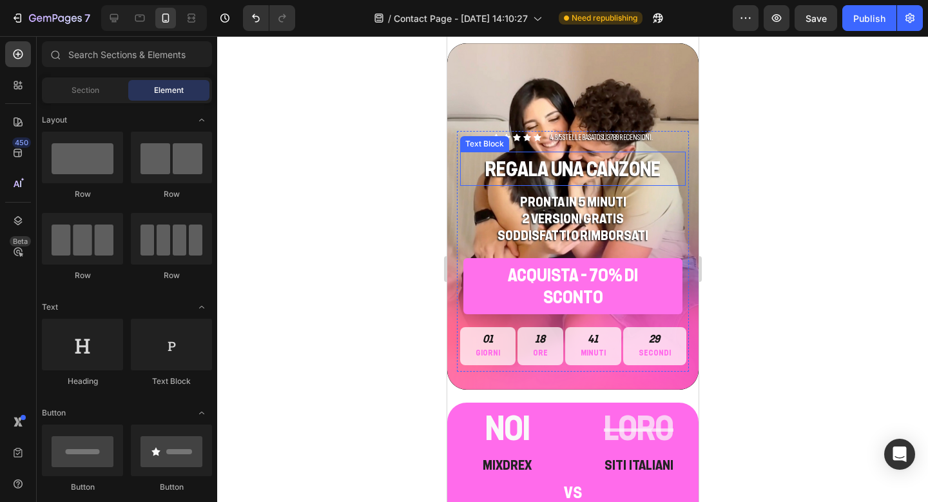
scroll to position [105, 0]
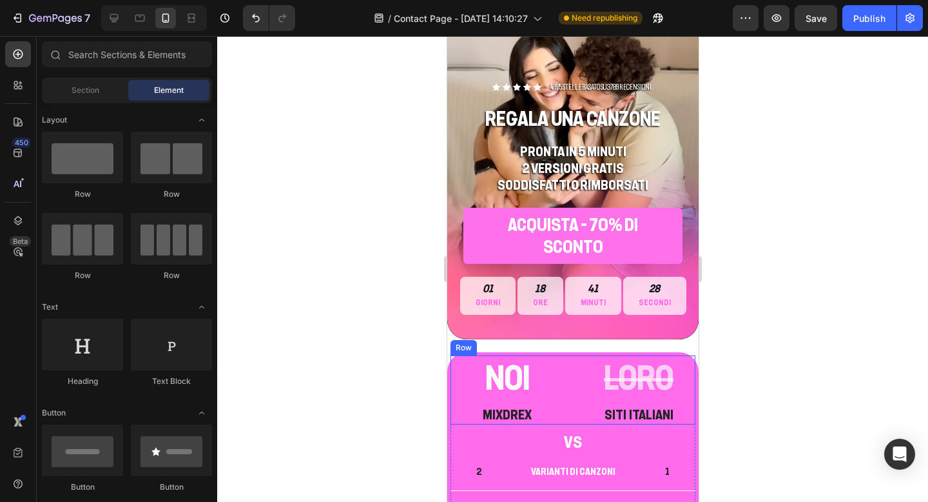
click at [574, 374] on div "NOI Heading MIXDREX Heading LORO Heading SITI ITALIANI Heading Row" at bounding box center [572, 389] width 245 height 69
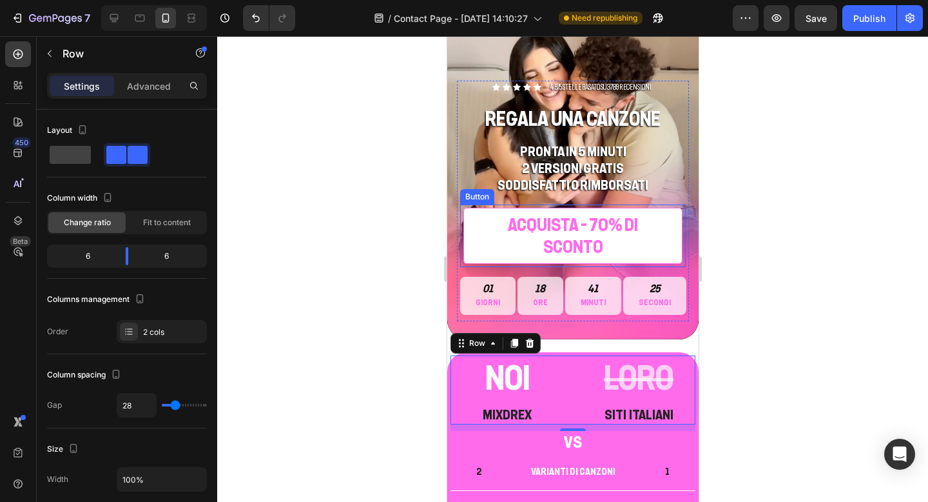
click at [469, 239] on link "ACQUISTA - 70% di sconto" at bounding box center [572, 236] width 219 height 57
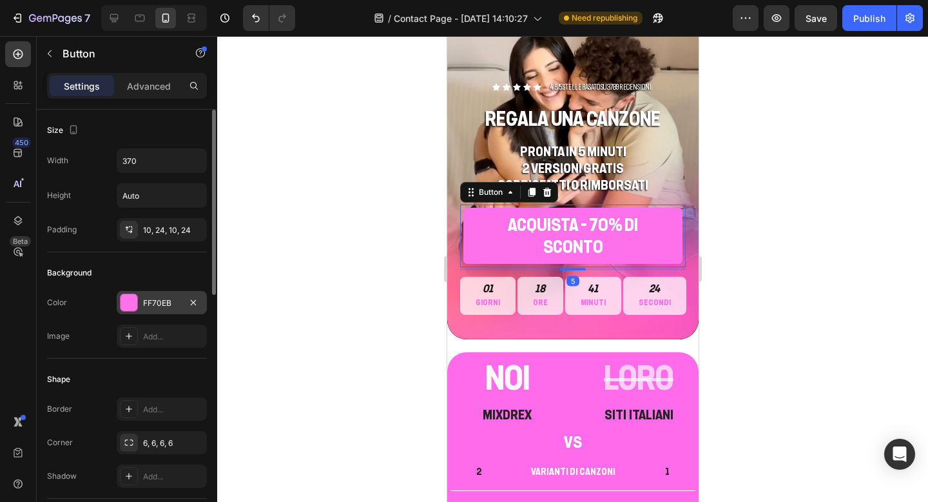
click at [161, 299] on div "FF70EB" at bounding box center [161, 303] width 37 height 12
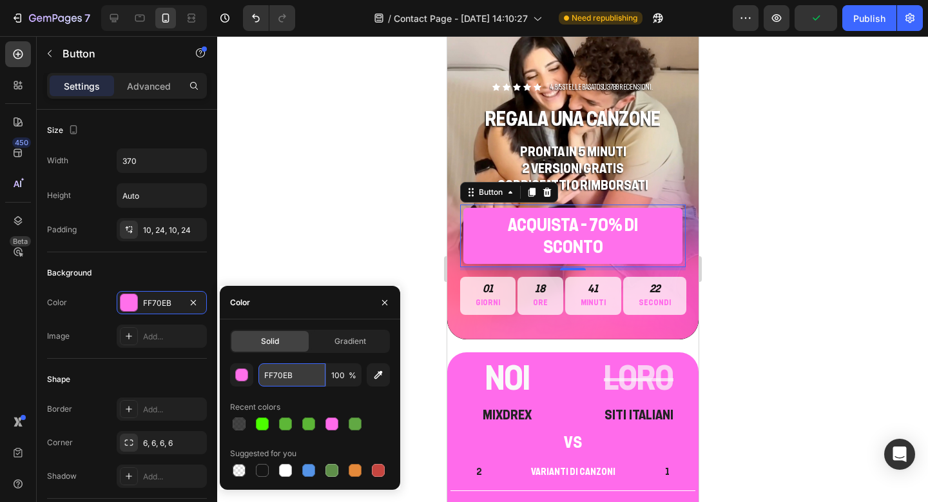
drag, startPoint x: 299, startPoint y: 376, endPoint x: 269, endPoint y: 373, distance: 29.1
click at [743, 215] on div at bounding box center [572, 268] width 711 height 465
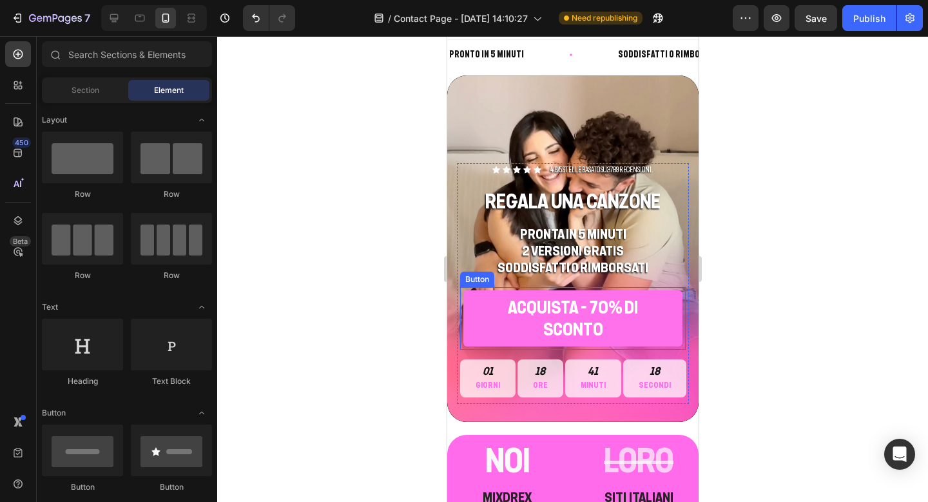
scroll to position [0, 0]
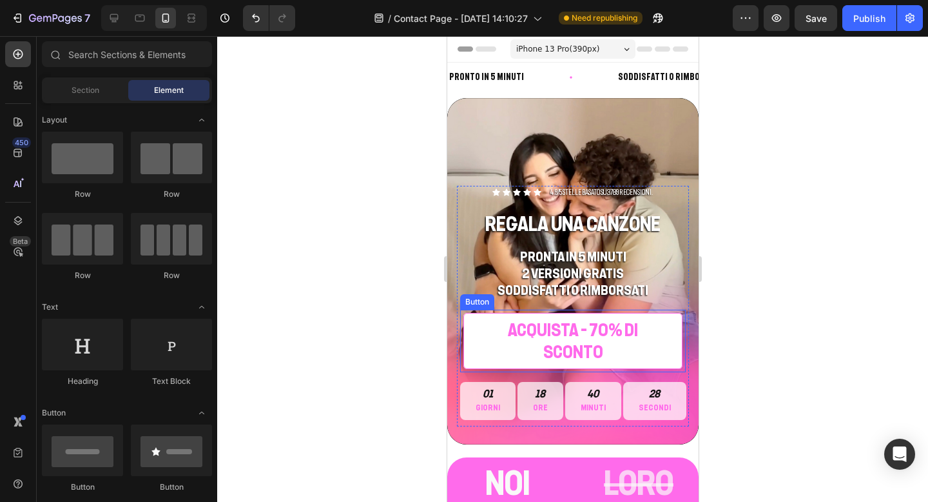
click at [467, 347] on link "ACQUISTA - 70% di sconto" at bounding box center [572, 341] width 219 height 57
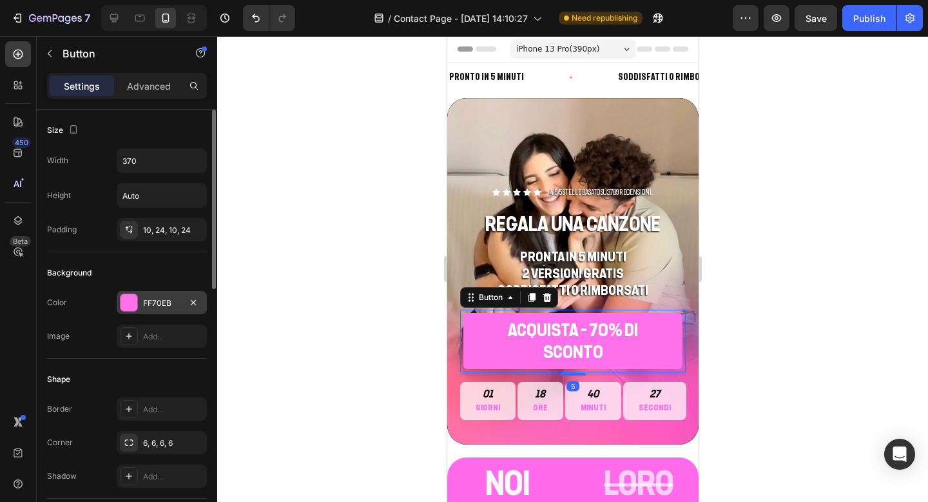
click at [161, 305] on div "FF70EB" at bounding box center [161, 303] width 37 height 12
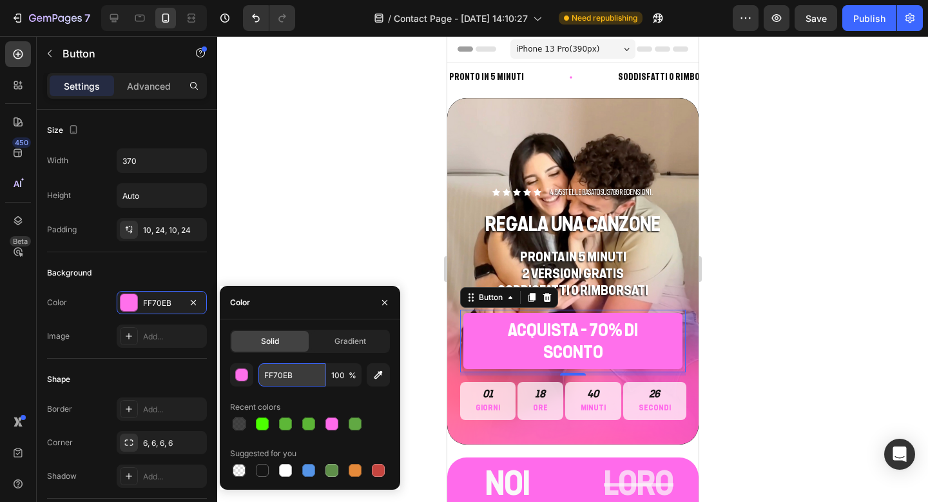
click at [286, 366] on input "FF70EB" at bounding box center [292, 374] width 67 height 23
drag, startPoint x: 291, startPoint y: 366, endPoint x: 310, endPoint y: 379, distance: 22.7
click at [310, 379] on input "FF70EB" at bounding box center [292, 374] width 67 height 23
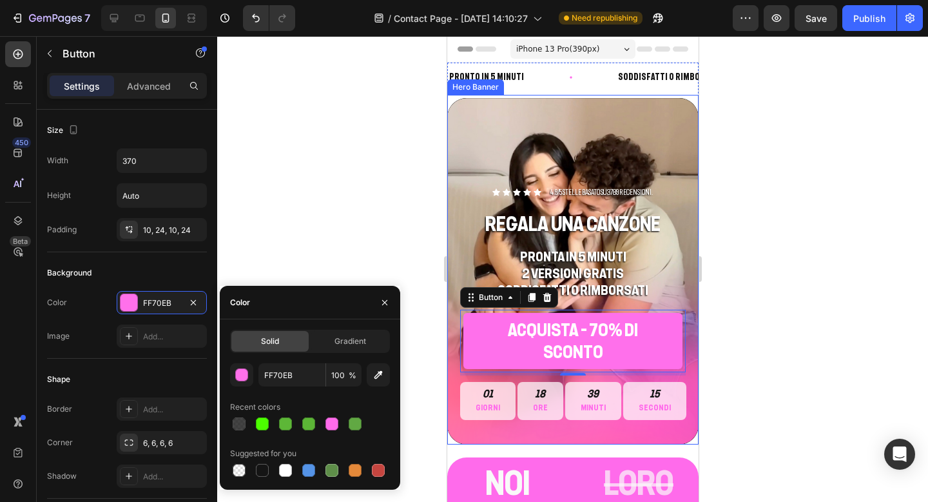
click at [533, 130] on div "Background Image" at bounding box center [572, 271] width 251 height 346
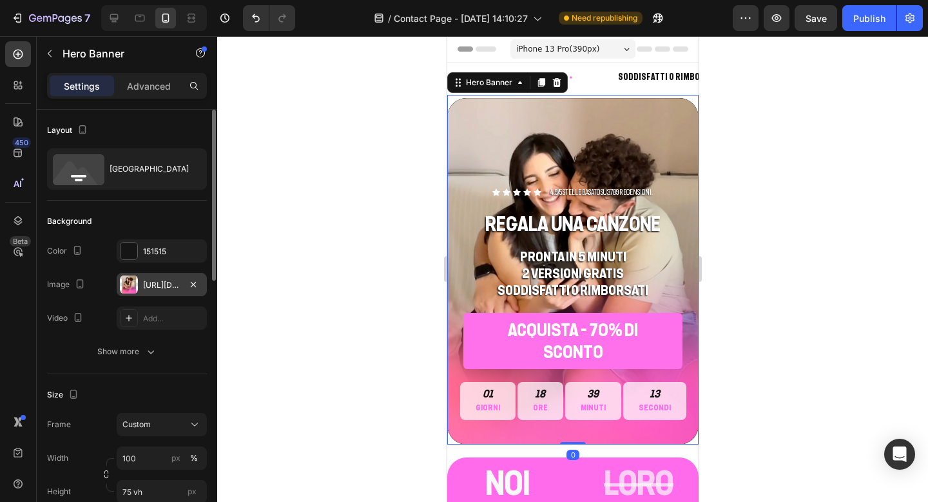
click at [159, 284] on div "https://cdn.shopify.com/s/files/1/0815/7246/2920/files/gempages_572965129692382…" at bounding box center [161, 285] width 37 height 12
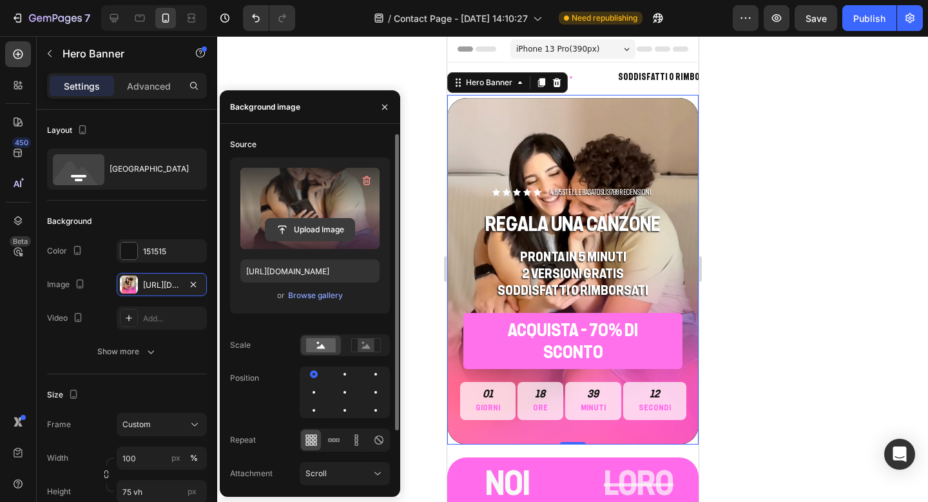
click at [283, 219] on input "file" at bounding box center [310, 230] width 89 height 22
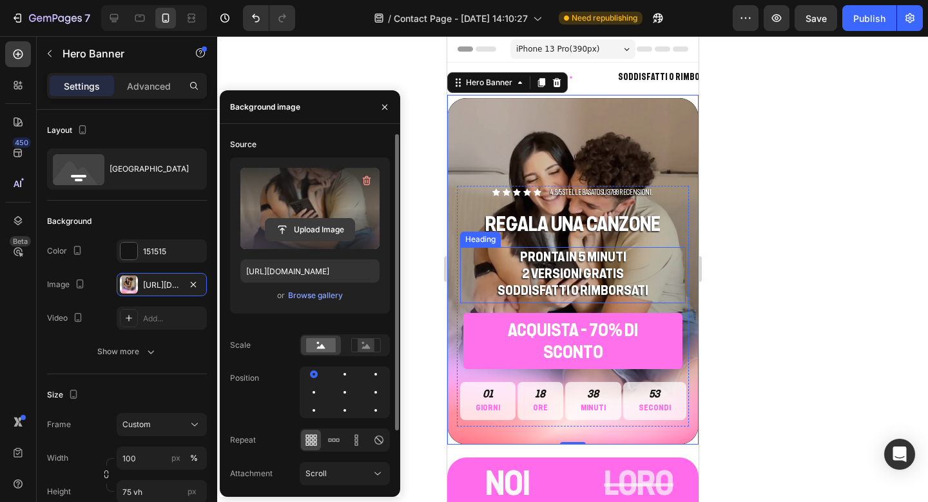
click at [286, 226] on input "file" at bounding box center [310, 230] width 89 height 22
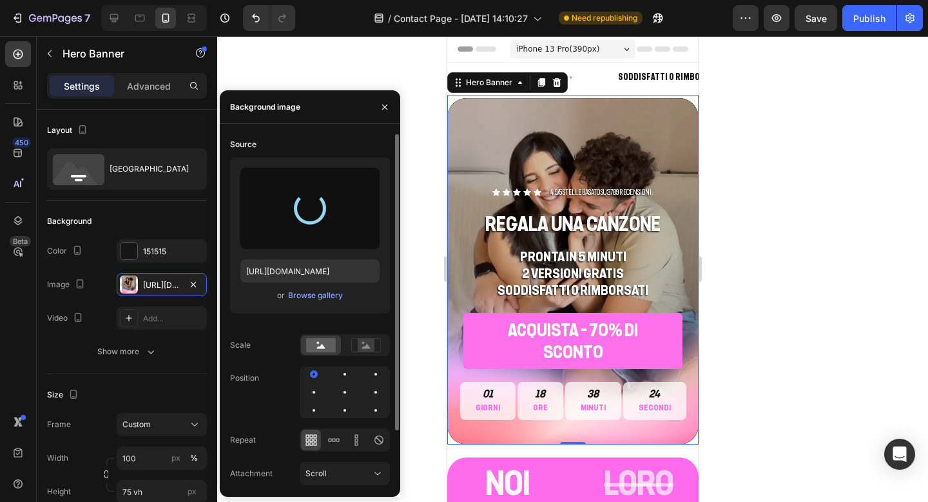
type input "https://cdn.shopify.com/s/files/1/0815/7246/2920/files/gempages_572965129692382…"
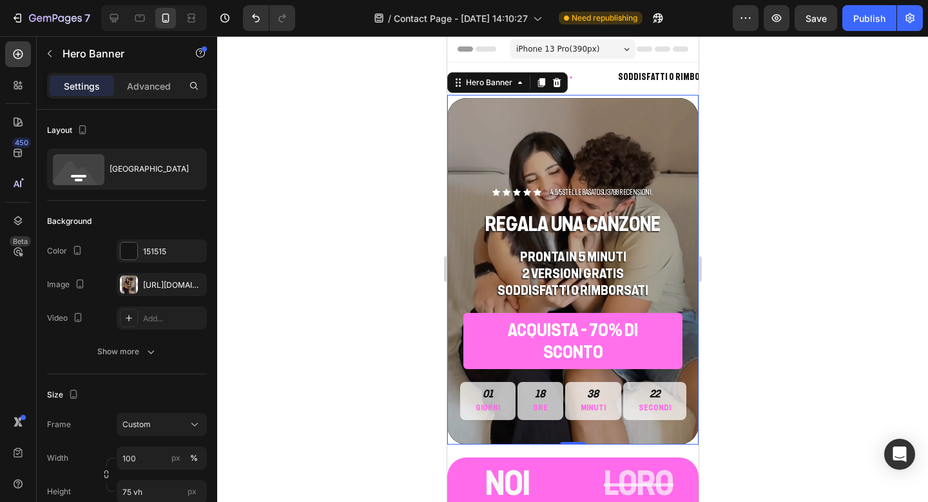
click at [805, 126] on div at bounding box center [572, 268] width 711 height 465
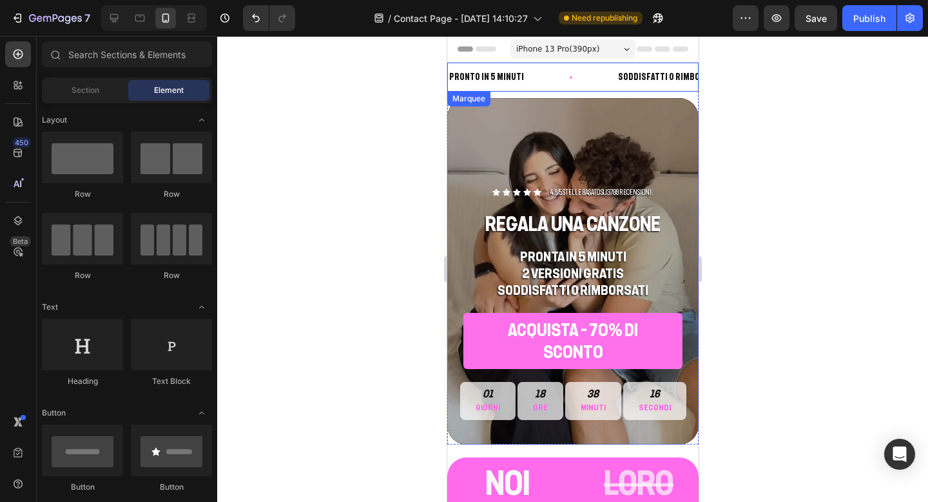
click at [535, 79] on div "PRONTO IN 5 MINUTI Text Block" at bounding box center [531, 77] width 169 height 29
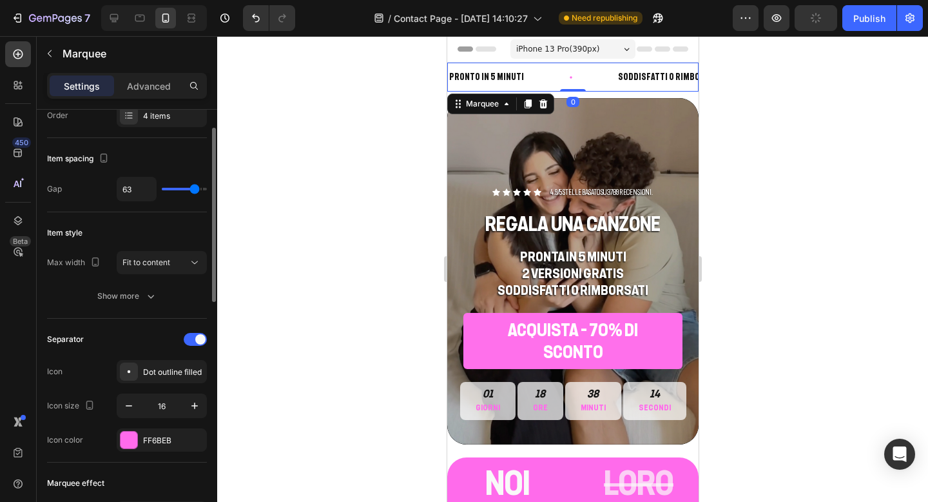
scroll to position [49, 0]
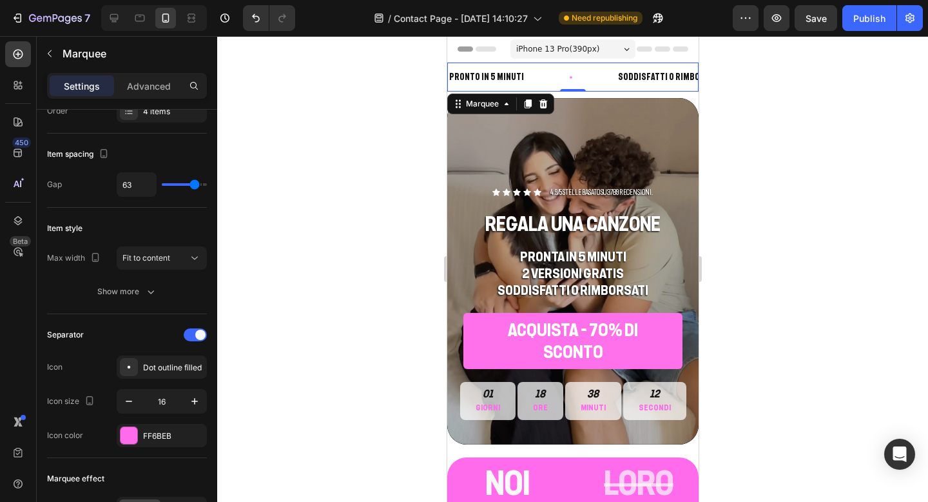
click at [726, 75] on div at bounding box center [572, 268] width 711 height 465
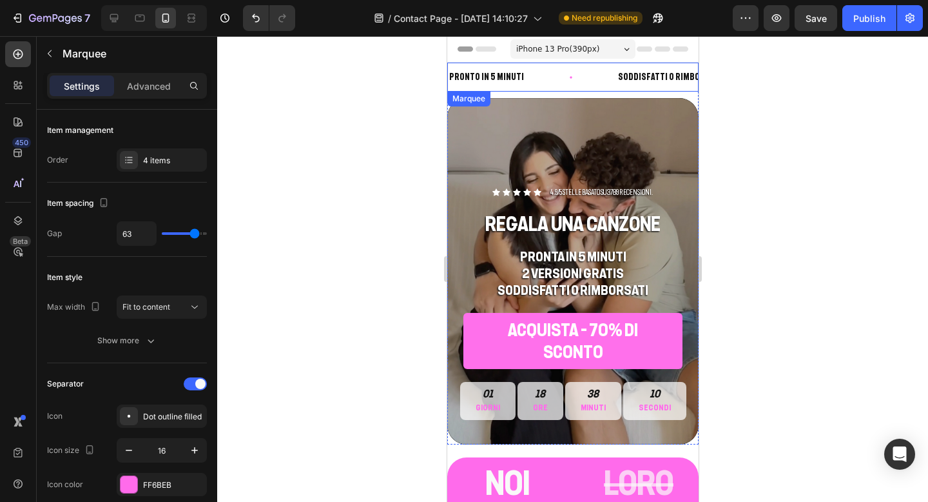
click at [687, 86] on div "SODDISFATTI O RIMBORSATI Text Block" at bounding box center [715, 77] width 198 height 29
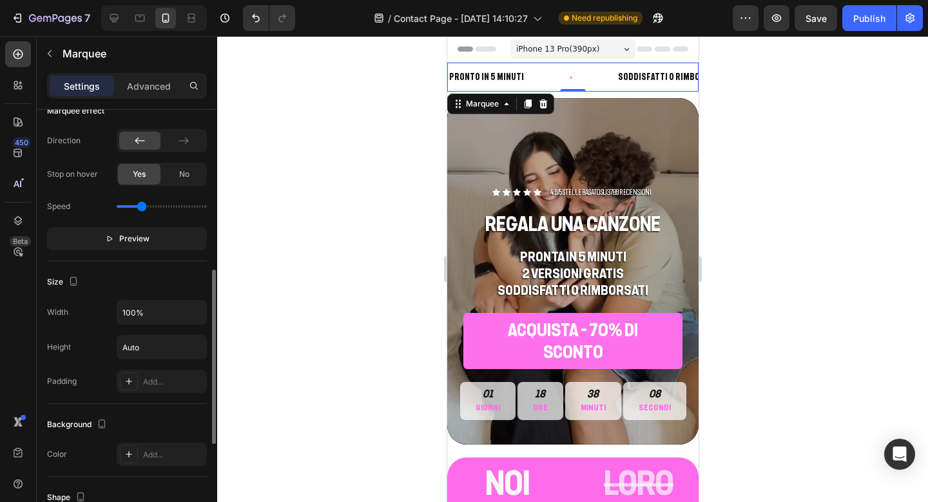
scroll to position [420, 0]
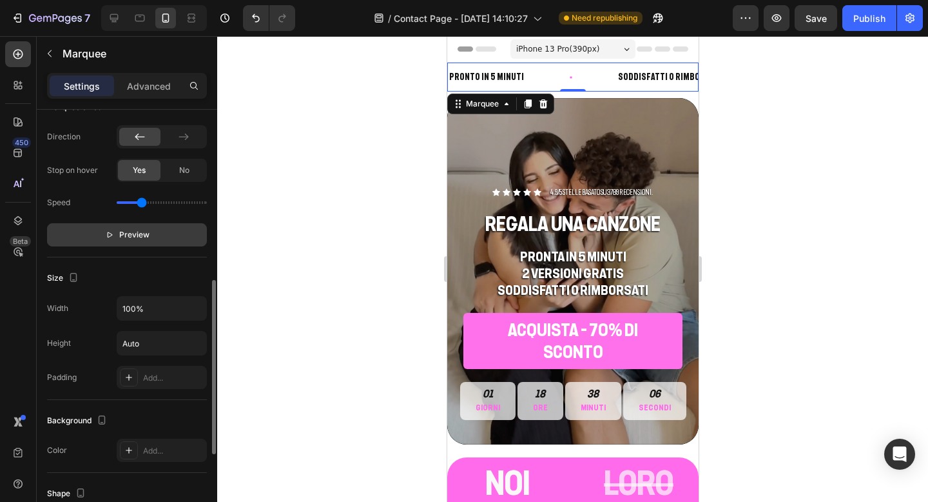
click at [135, 226] on button "Preview" at bounding box center [127, 234] width 160 height 23
drag, startPoint x: 141, startPoint y: 199, endPoint x: 131, endPoint y: 199, distance: 10.3
type input "0.5"
click at [131, 201] on input "range" at bounding box center [162, 202] width 90 height 3
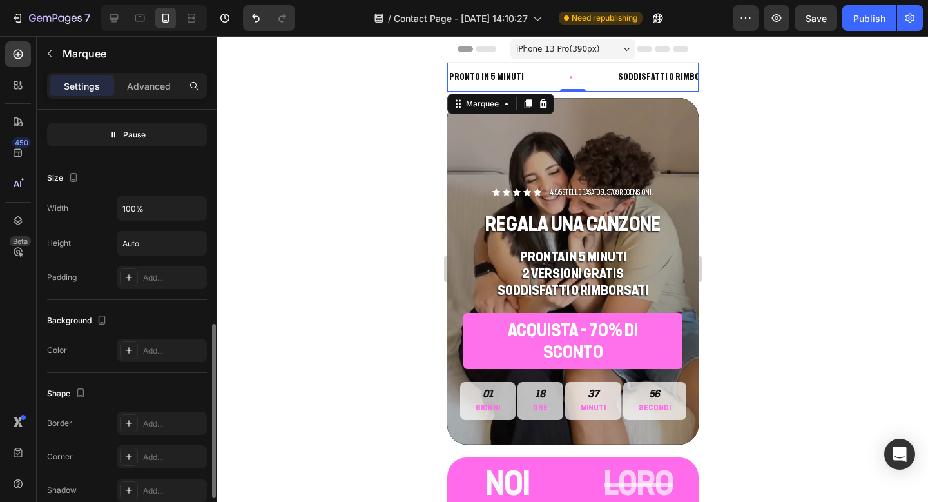
scroll to position [530, 0]
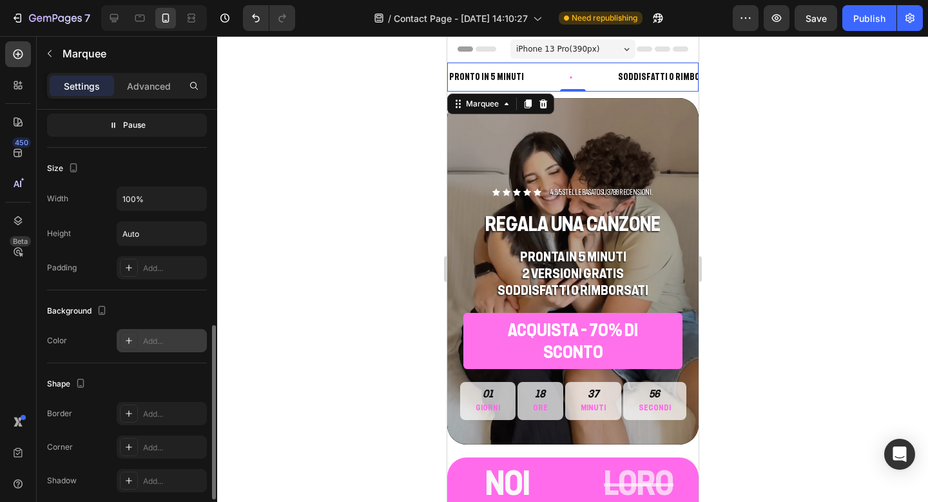
click at [149, 343] on div "Add..." at bounding box center [173, 341] width 61 height 12
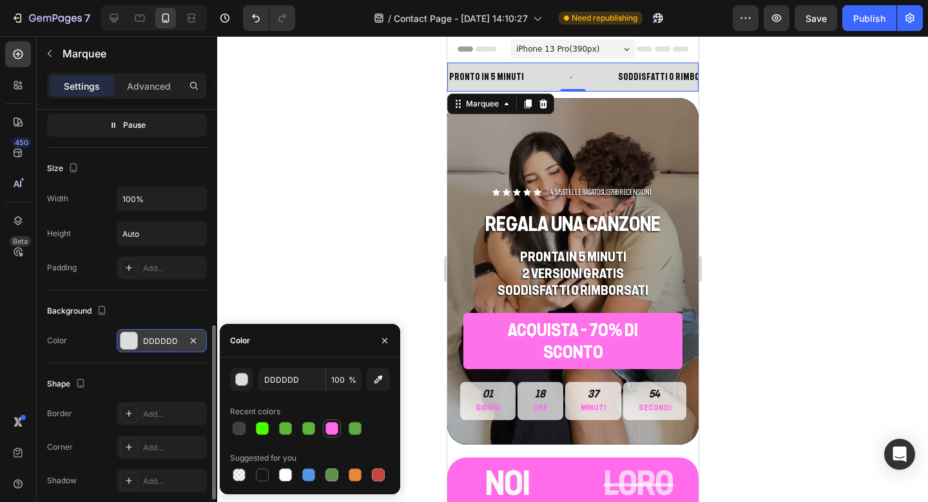
click at [328, 429] on div at bounding box center [332, 428] width 13 height 13
type input "FF6BEB"
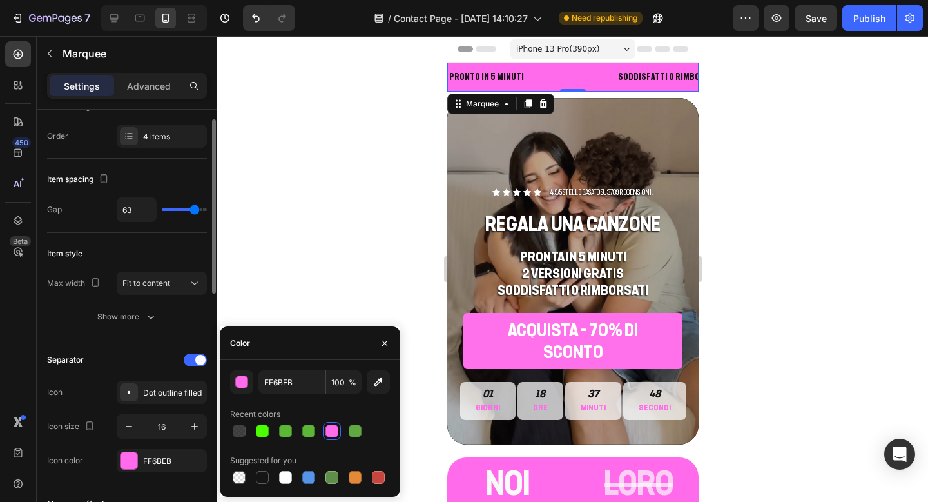
scroll to position [0, 0]
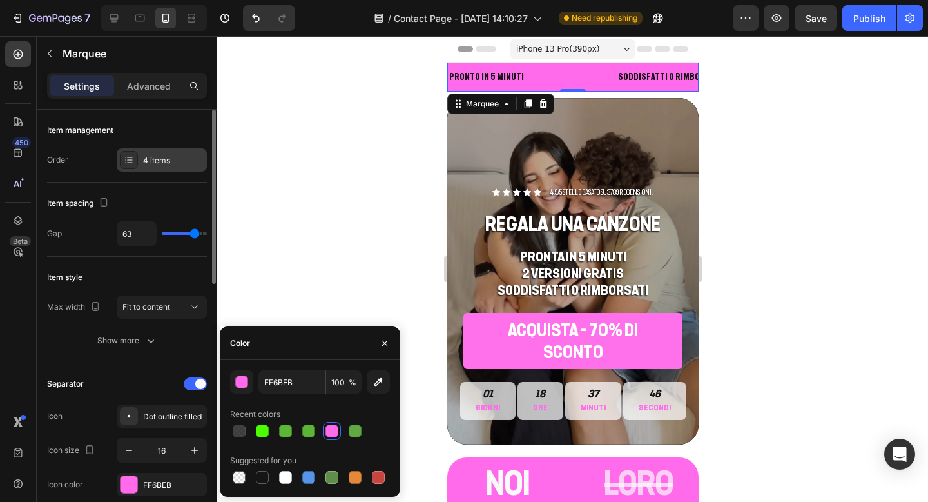
click at [178, 168] on div "4 items" at bounding box center [162, 159] width 90 height 23
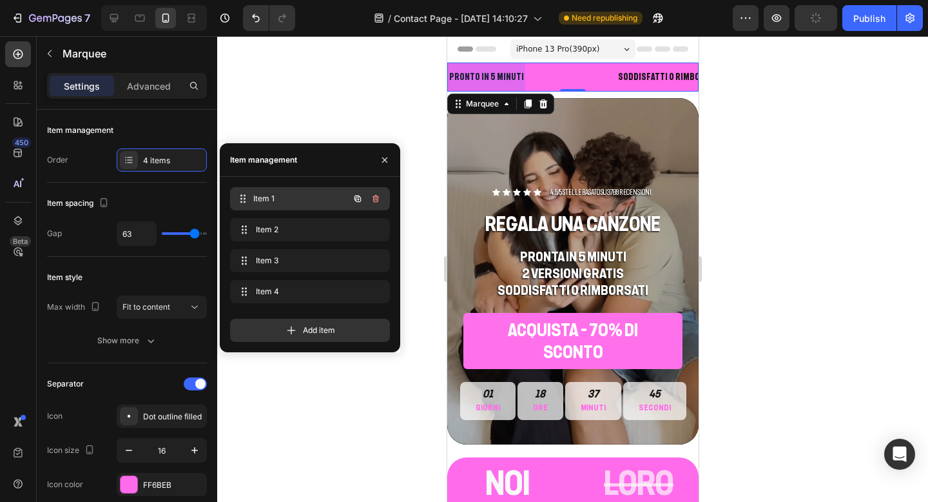
click at [297, 193] on span "Item 1" at bounding box center [300, 199] width 95 height 12
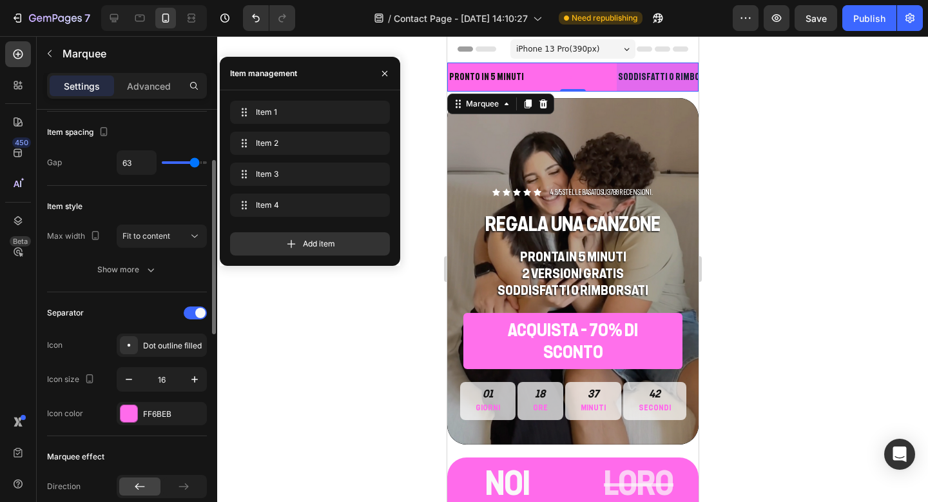
scroll to position [103, 0]
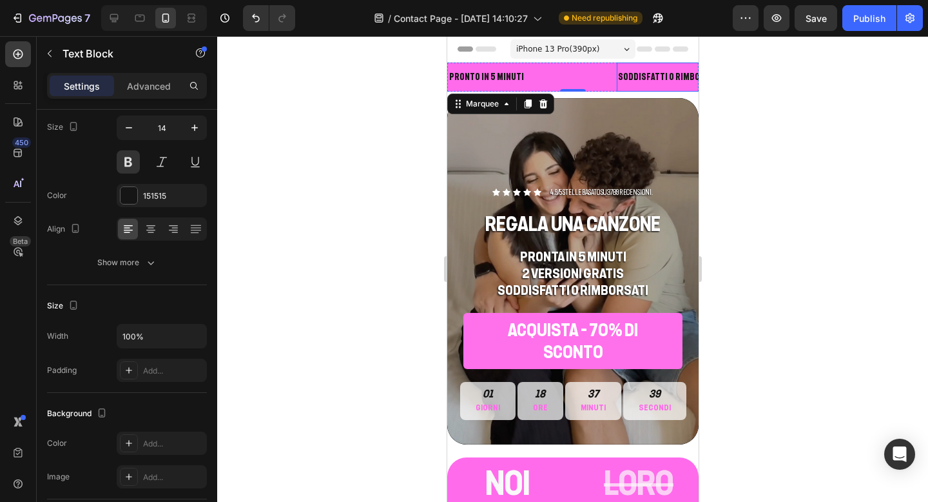
click at [616, 74] on p "SODDISFATTI O RIMBORSATI" at bounding box center [668, 77] width 104 height 16
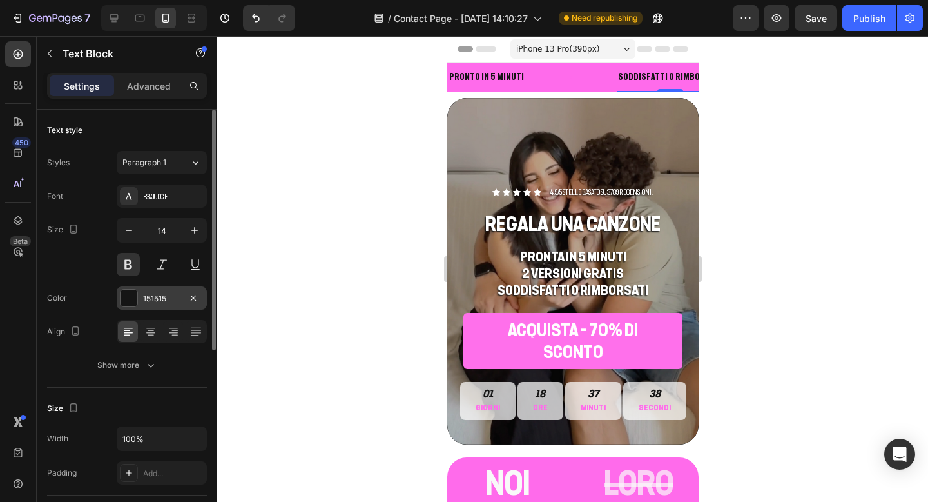
click at [121, 302] on div at bounding box center [129, 297] width 17 height 17
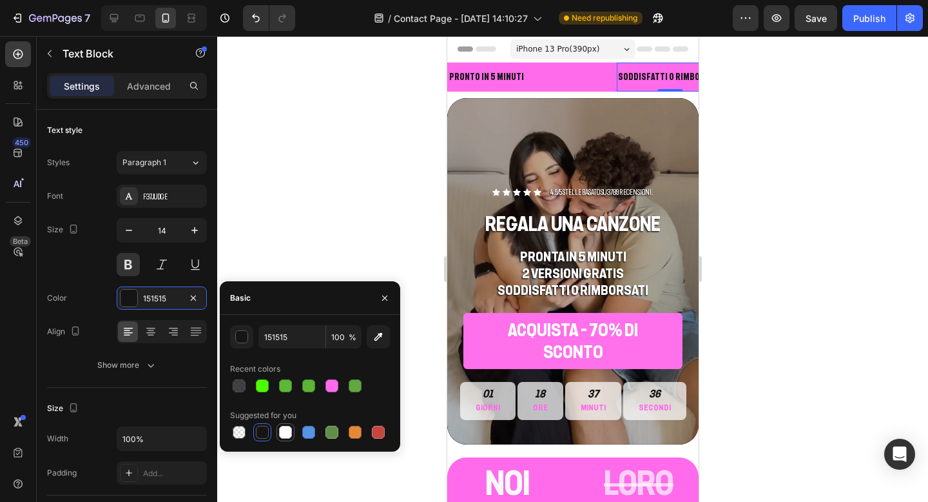
click at [280, 430] on div at bounding box center [285, 432] width 13 height 13
type input "FFFFFF"
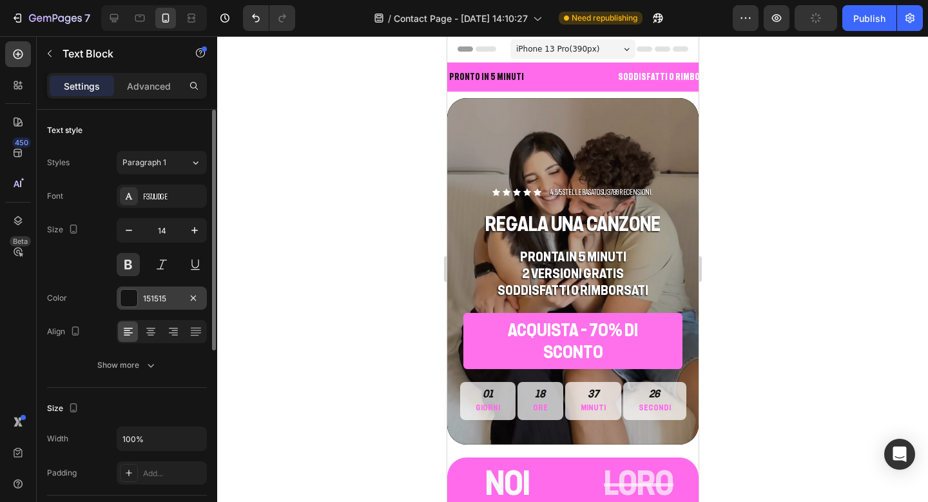
click at [128, 293] on div at bounding box center [129, 297] width 17 height 17
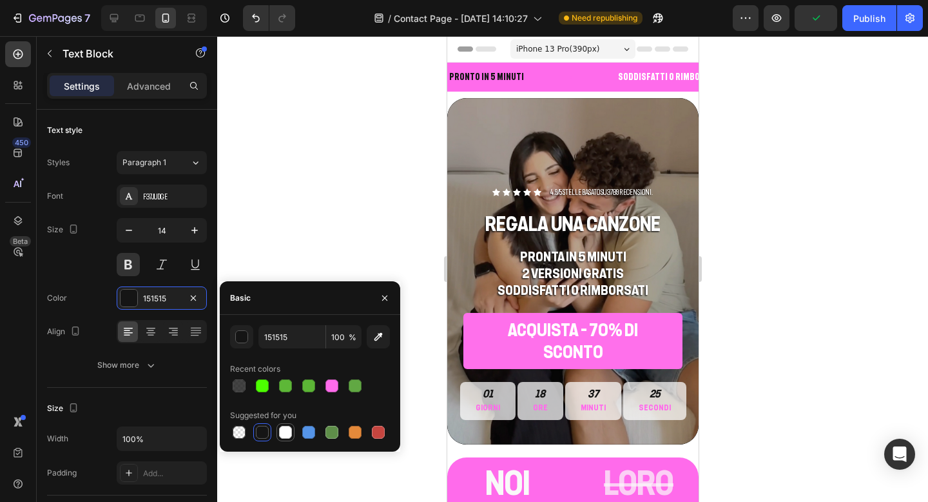
click at [288, 429] on div at bounding box center [285, 432] width 13 height 13
type input "FFFFFF"
click at [877, 195] on div at bounding box center [572, 268] width 711 height 465
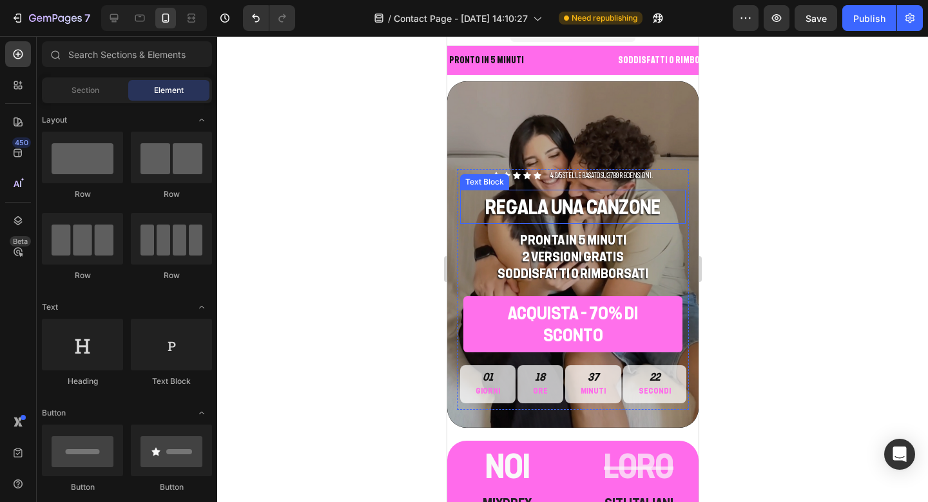
scroll to position [34, 0]
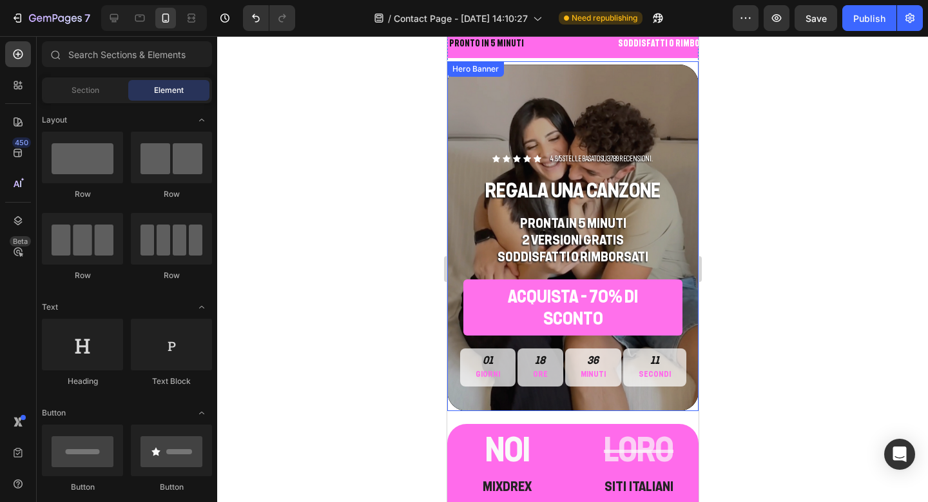
click at [477, 121] on div "Background Image" at bounding box center [572, 237] width 251 height 346
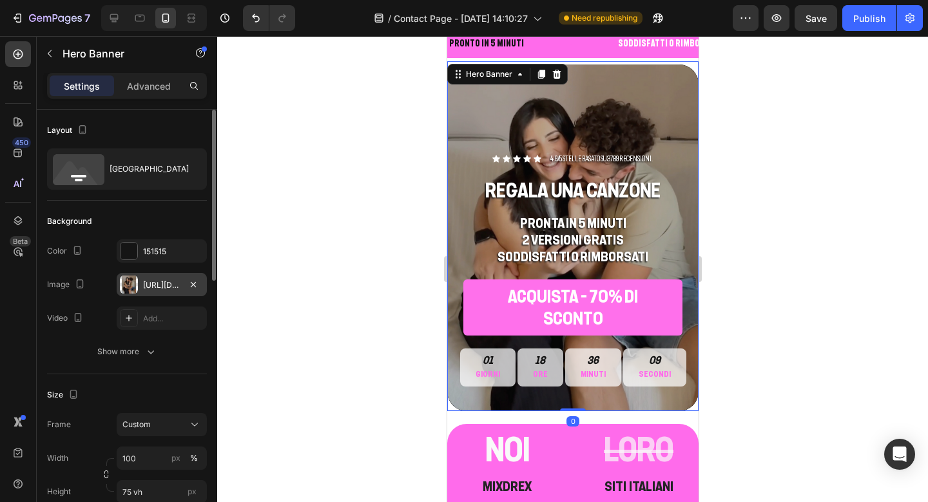
click at [137, 288] on div at bounding box center [129, 284] width 18 height 18
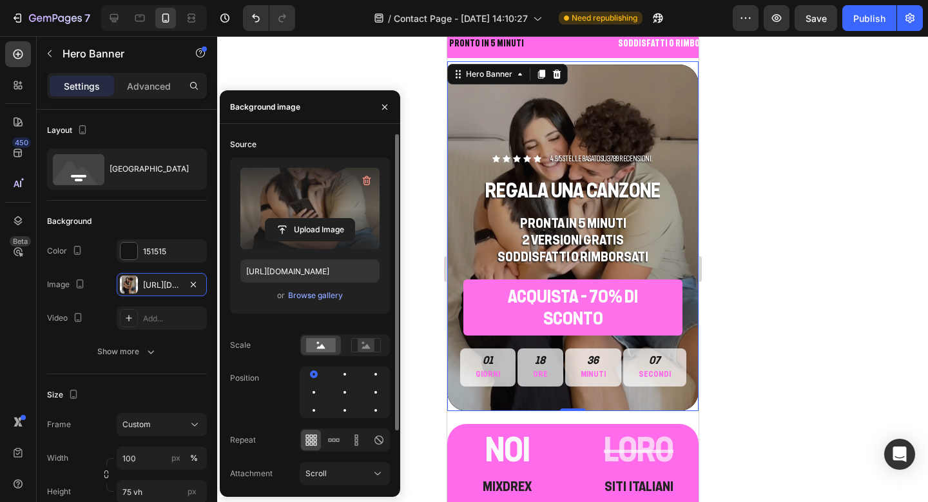
click at [289, 215] on label at bounding box center [309, 208] width 139 height 81
click at [289, 219] on input "file" at bounding box center [310, 230] width 89 height 22
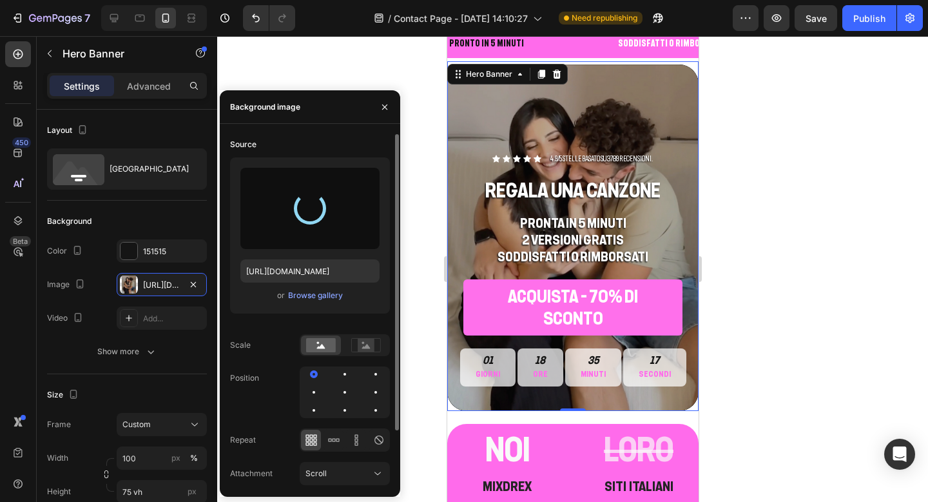
type input "https://cdn.shopify.com/s/files/1/0815/7246/2920/files/gempages_572965129692382…"
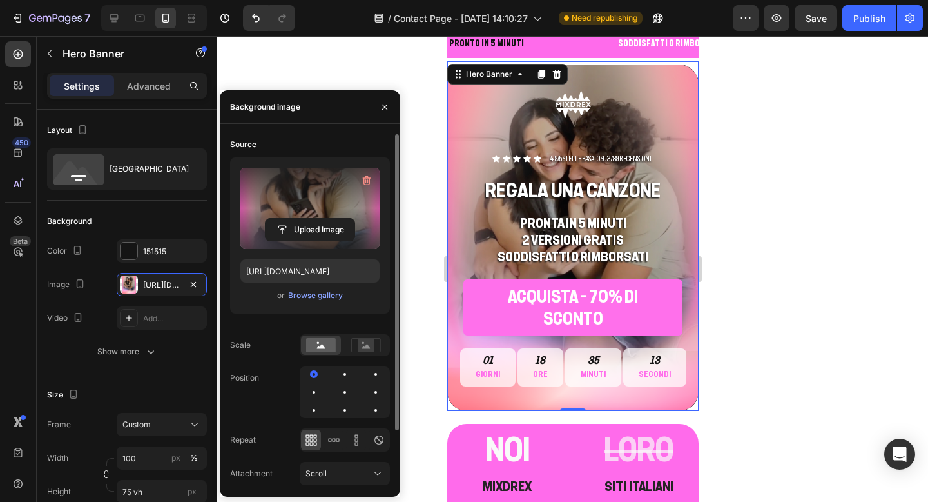
click at [845, 197] on div at bounding box center [572, 268] width 711 height 465
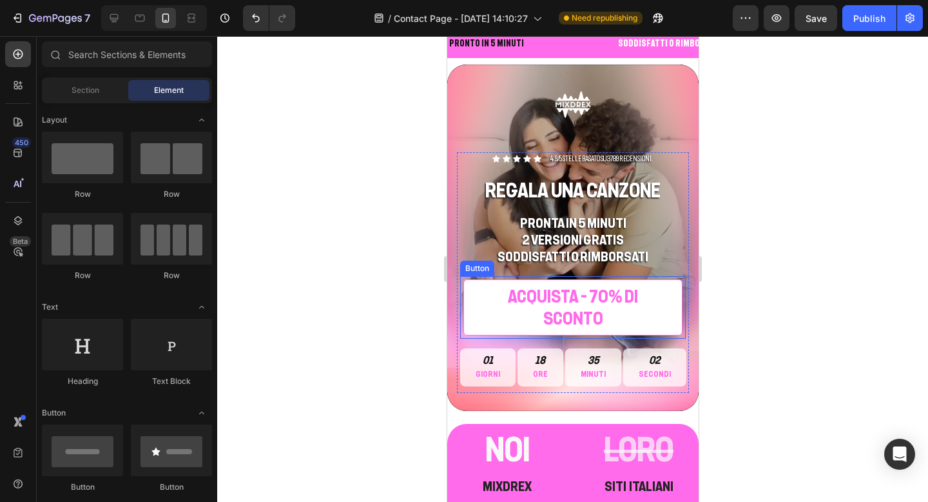
click at [471, 316] on link "ACQUISTA - 70% di sconto" at bounding box center [572, 307] width 219 height 57
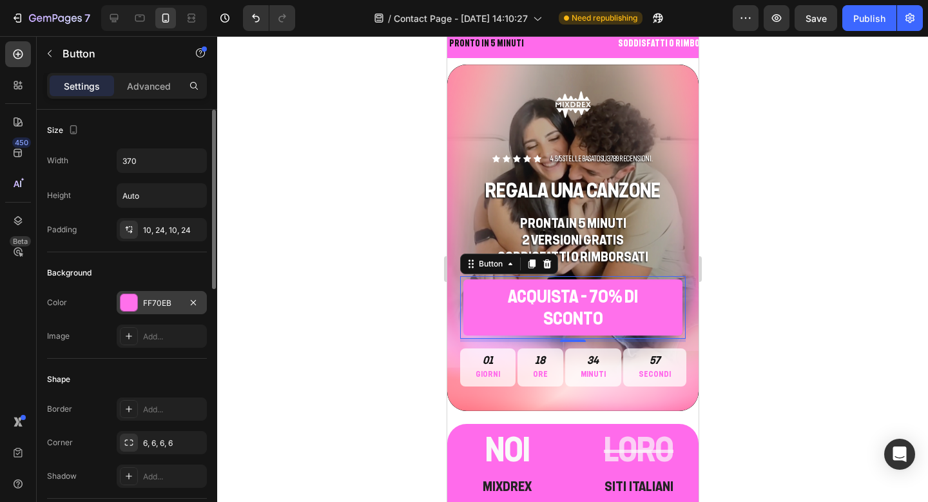
click at [159, 302] on div "FF70EB" at bounding box center [161, 303] width 37 height 12
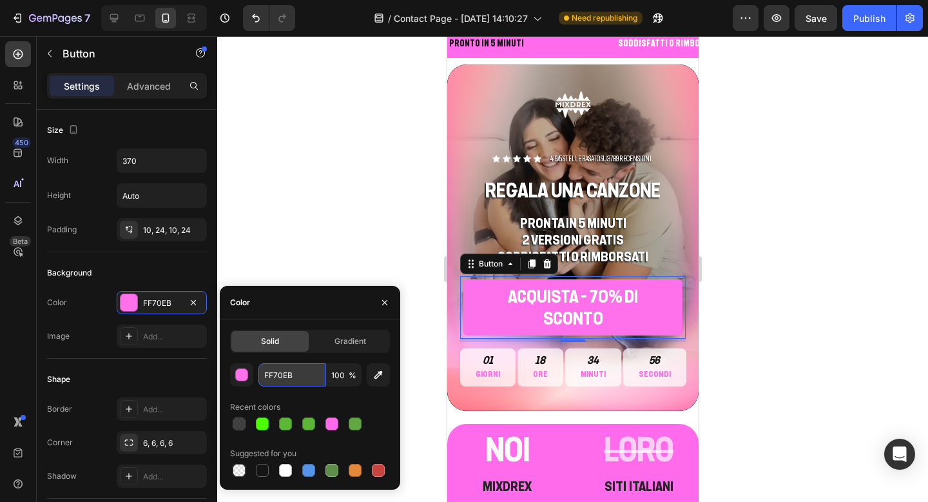
click at [282, 378] on input "FF70EB" at bounding box center [292, 374] width 67 height 23
click at [284, 373] on input "FF70EB" at bounding box center [292, 374] width 67 height 23
drag, startPoint x: 311, startPoint y: 377, endPoint x: 249, endPoint y: 374, distance: 61.9
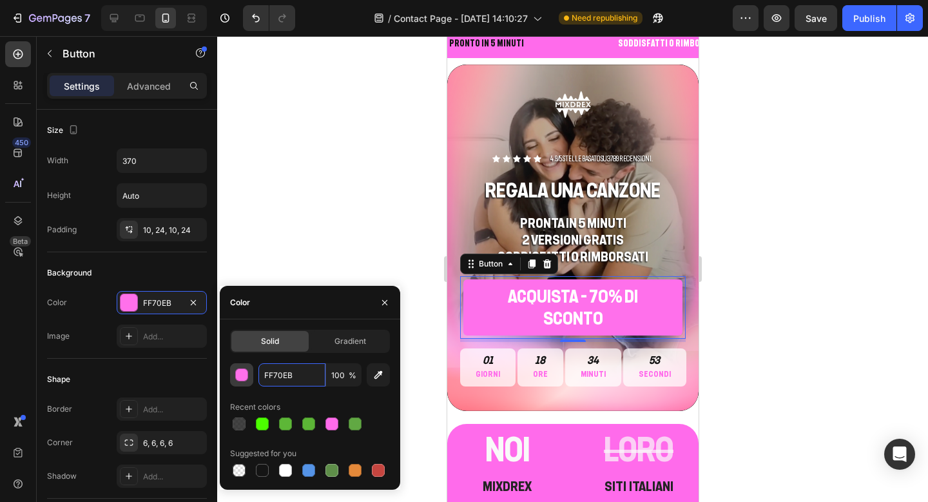
click at [249, 374] on div "FF70EB 100 %" at bounding box center [310, 374] width 160 height 23
click at [274, 375] on input "FF70EB" at bounding box center [292, 374] width 67 height 23
click at [785, 184] on div at bounding box center [572, 268] width 711 height 465
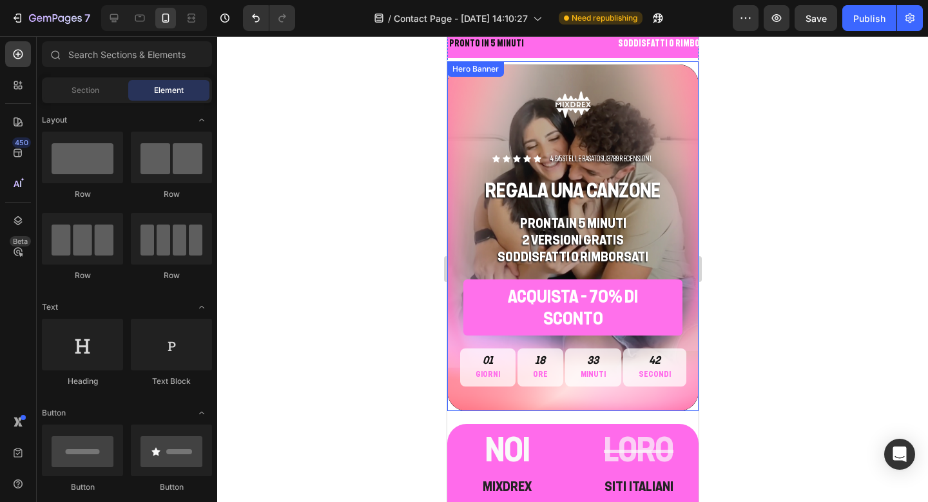
click at [659, 127] on div "Background Image" at bounding box center [572, 237] width 251 height 346
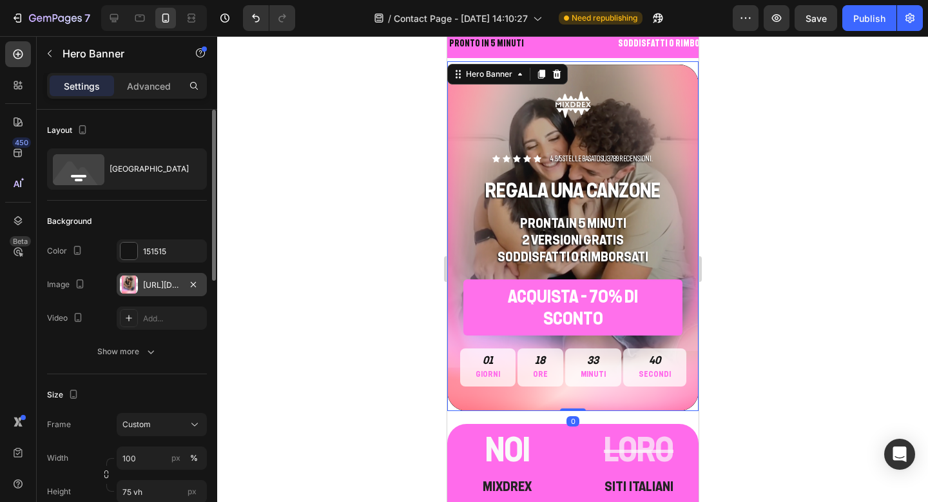
click at [157, 290] on div "https://cdn.shopify.com/s/files/1/0815/7246/2920/files/gempages_572965129692382…" at bounding box center [162, 284] width 90 height 23
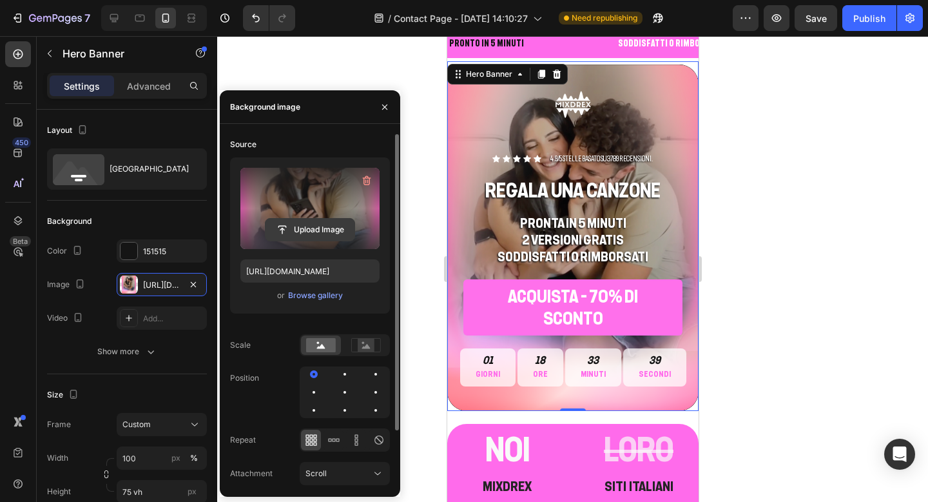
click at [311, 218] on button "Upload Image" at bounding box center [310, 229] width 90 height 23
click at [310, 230] on input "file" at bounding box center [310, 230] width 89 height 22
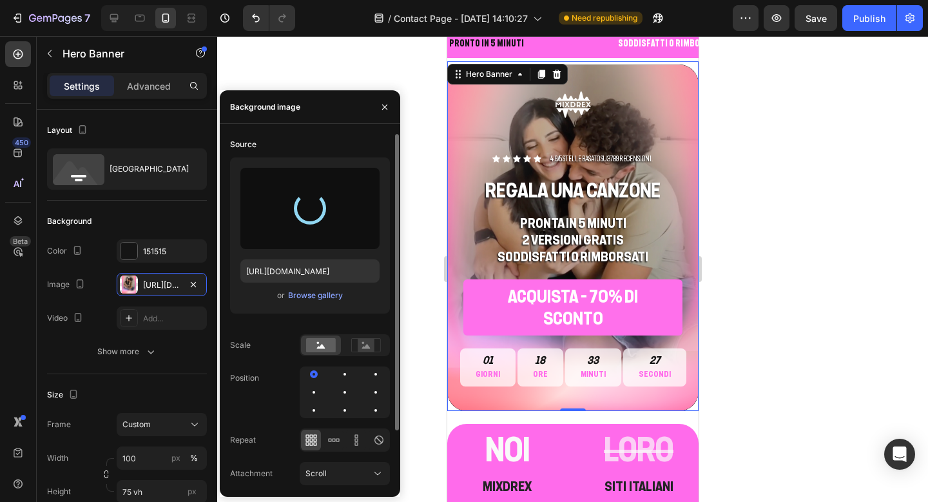
type input "https://cdn.shopify.com/s/files/1/0815/7246/2920/files/gempages_572965129692382…"
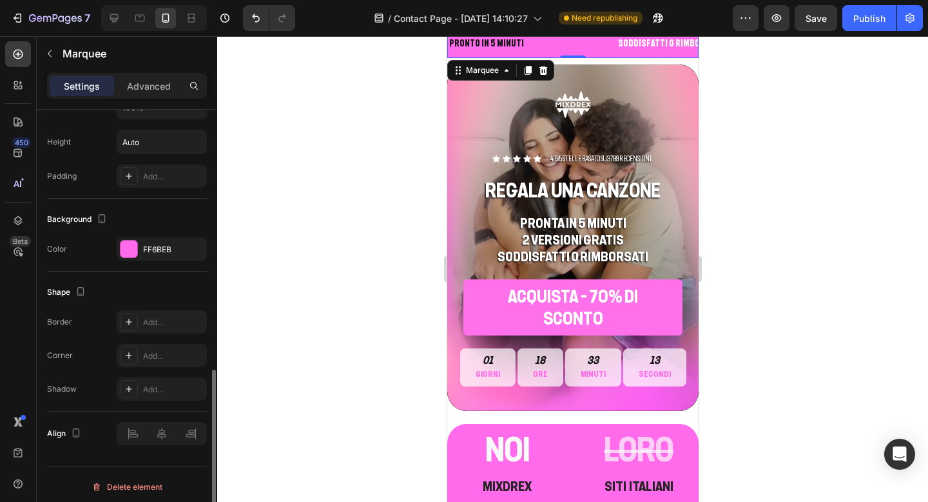
scroll to position [627, 0]
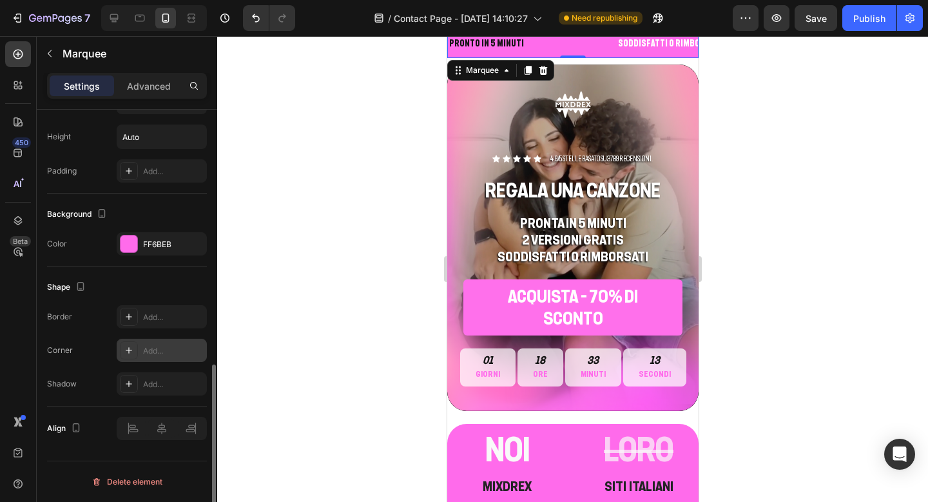
click at [159, 347] on div "Add..." at bounding box center [173, 351] width 61 height 12
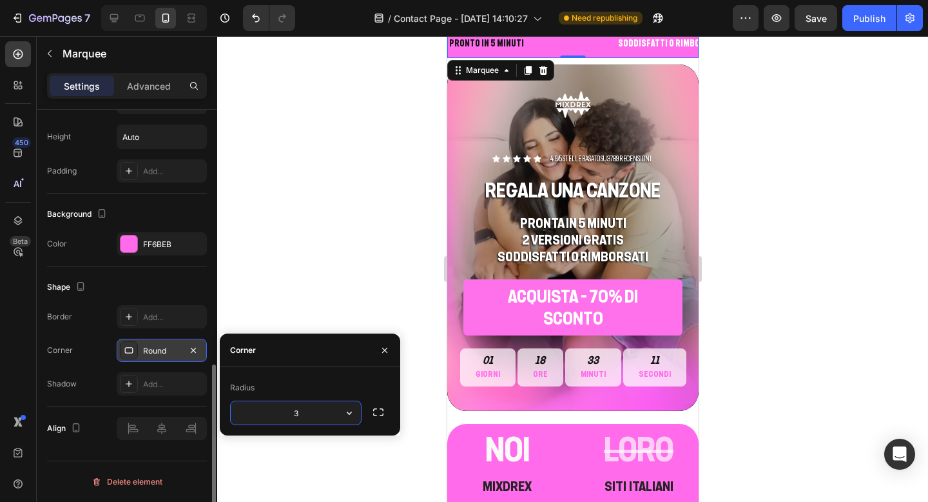
type input "30"
click at [260, 277] on div at bounding box center [572, 268] width 711 height 465
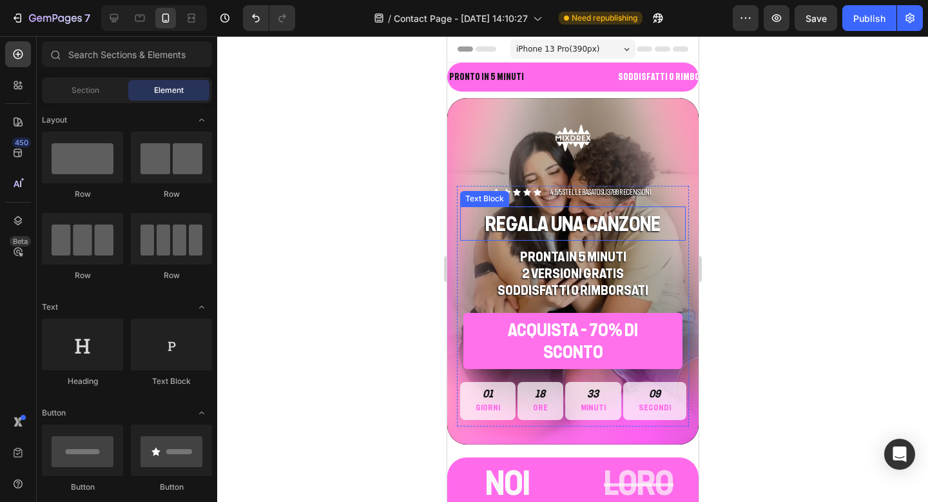
scroll to position [1, 0]
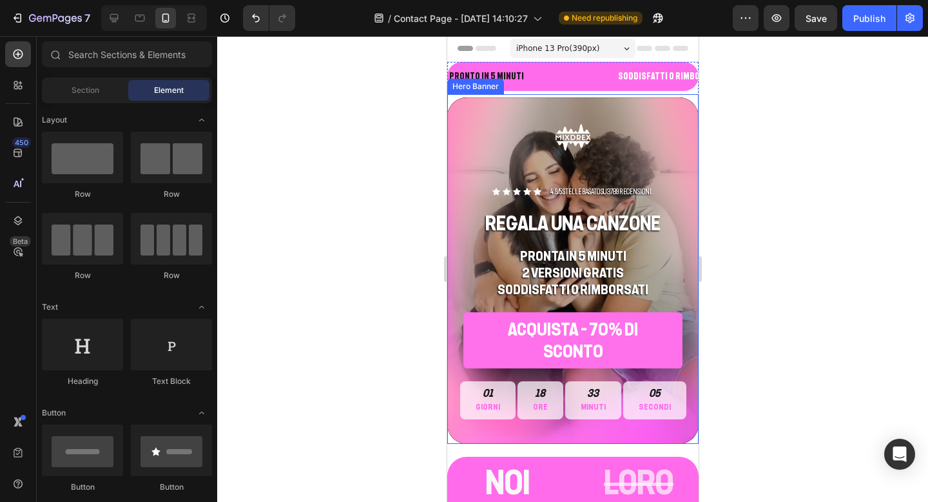
click at [687, 441] on div "Icon Icon Icon Icon Icon Icon List 4.9/5 Stelle basato su 3789 recensioni. Text…" at bounding box center [572, 305] width 251 height 277
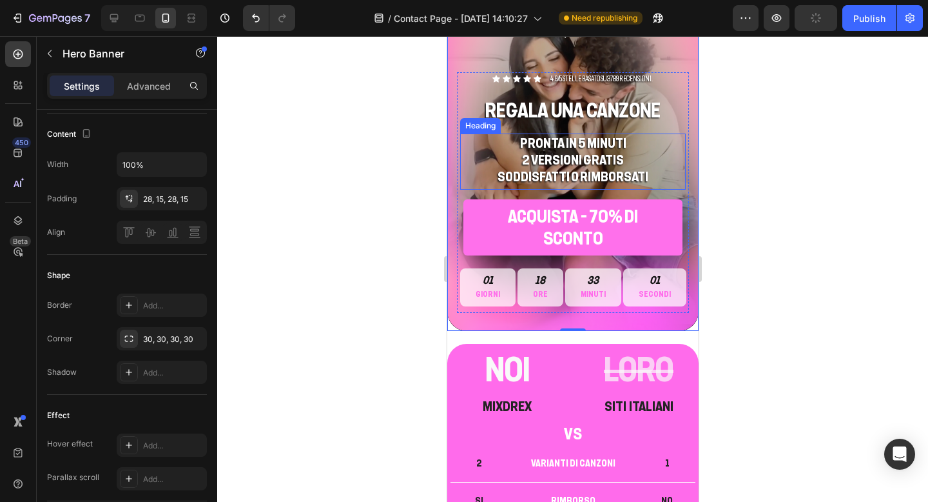
scroll to position [114, 0]
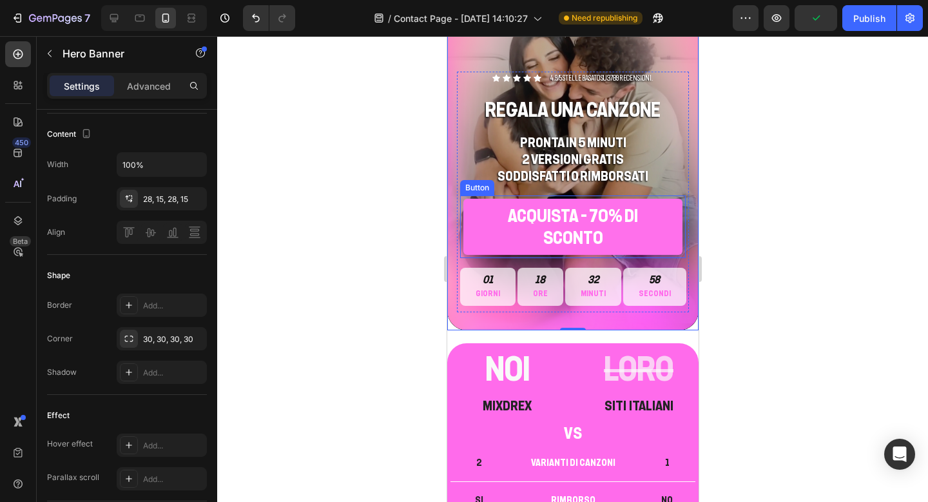
click at [721, 232] on div at bounding box center [572, 268] width 711 height 465
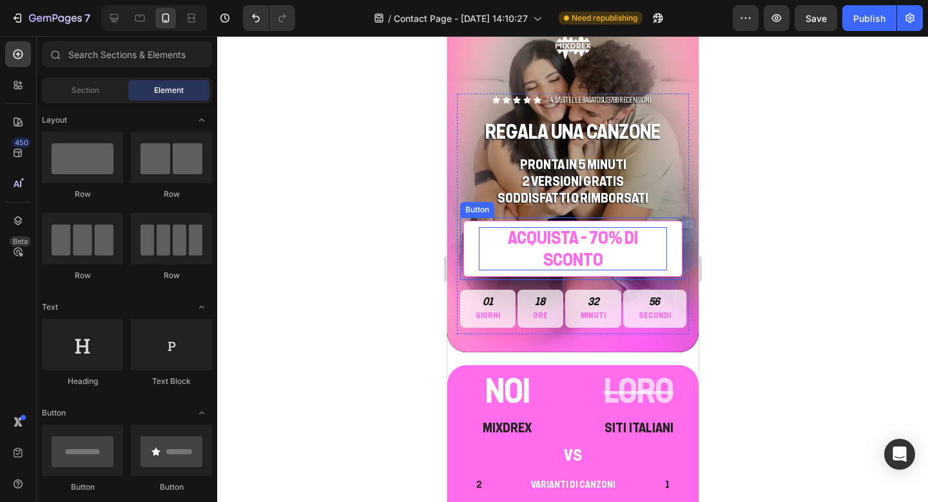
scroll to position [86, 0]
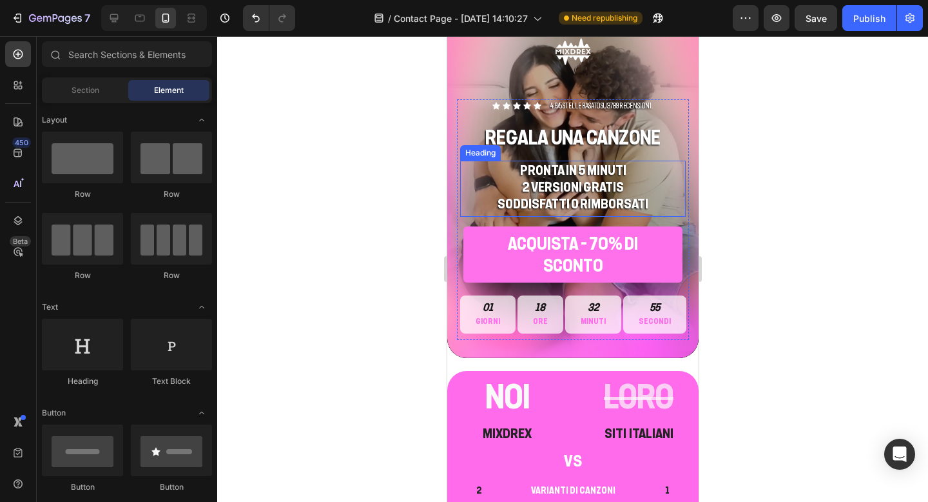
click at [603, 209] on h2 "PRONTA IN 5 MINUTI 2 VERSIONI GRATIS SODDISFATTI O RIMBORSATI" at bounding box center [573, 187] width 226 height 53
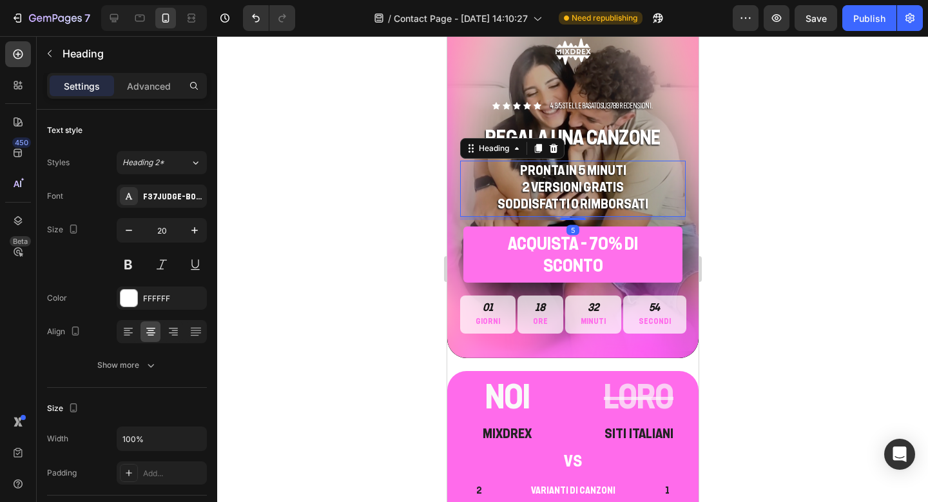
click at [622, 208] on h2 "PRONTA IN 5 MINUTI 2 VERSIONI GRATIS SODDISFATTI O RIMBORSATI" at bounding box center [573, 187] width 226 height 53
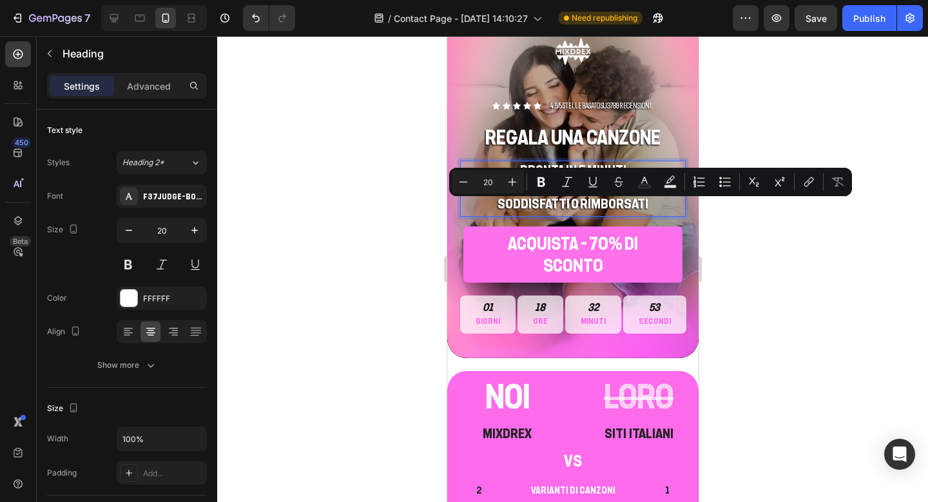
drag, startPoint x: 628, startPoint y: 208, endPoint x: 525, endPoint y: 208, distance: 102.5
click at [525, 207] on p "PRONTA IN 5 MINUTI 2 VERSIONI GRATIS SODDISFATTI O RIMBORSATI" at bounding box center [572, 187] width 223 height 50
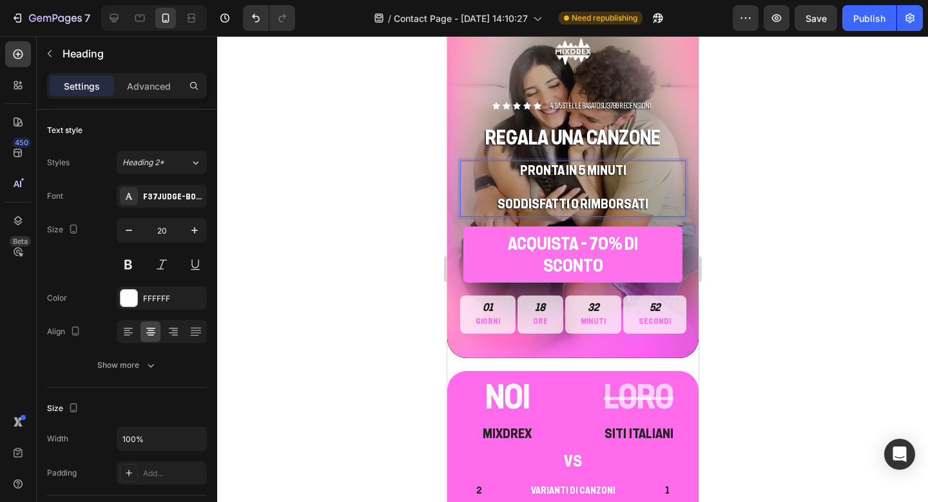
scroll to position [103, 0]
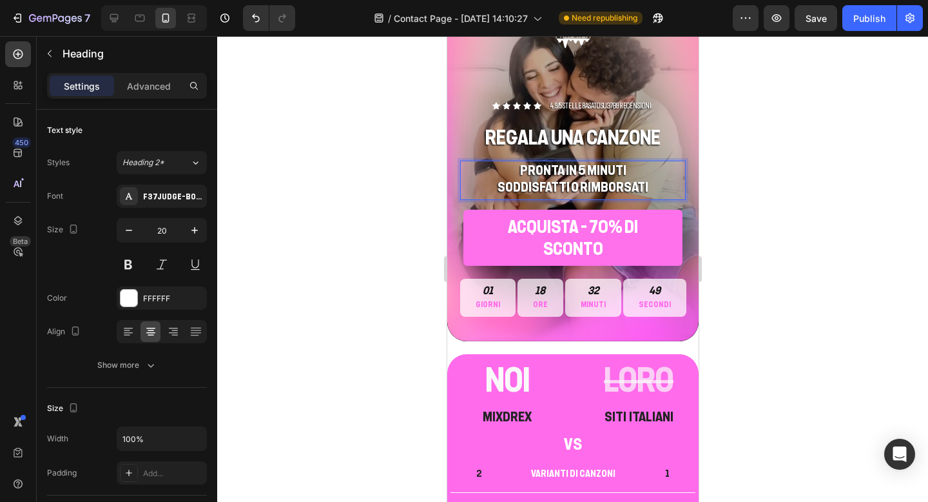
click at [649, 195] on p "PRONTA IN 5 MINUTI SODDISFATTI O RIMBORSATI" at bounding box center [572, 179] width 223 height 34
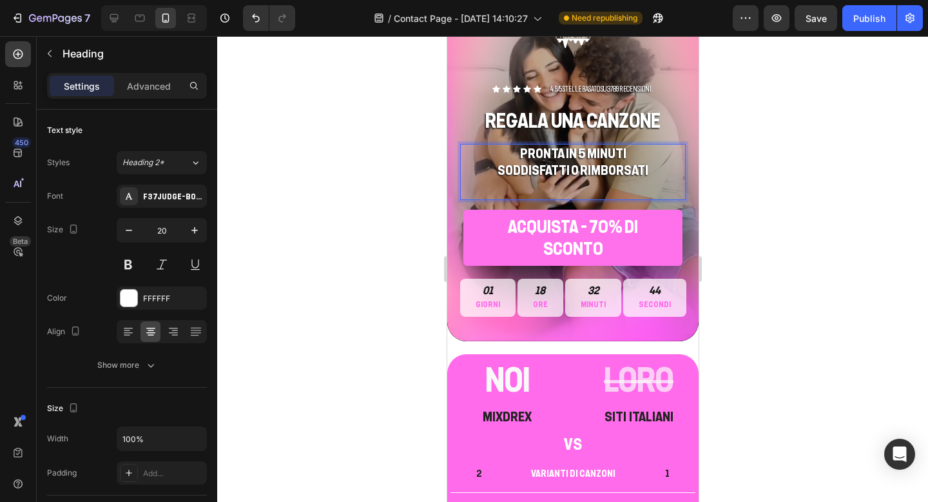
scroll to position [86, 0]
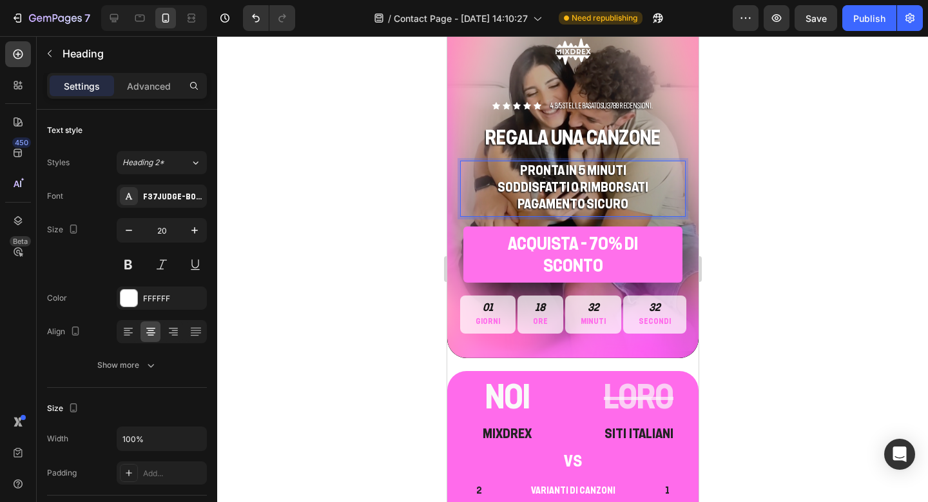
click at [774, 206] on div at bounding box center [572, 268] width 711 height 465
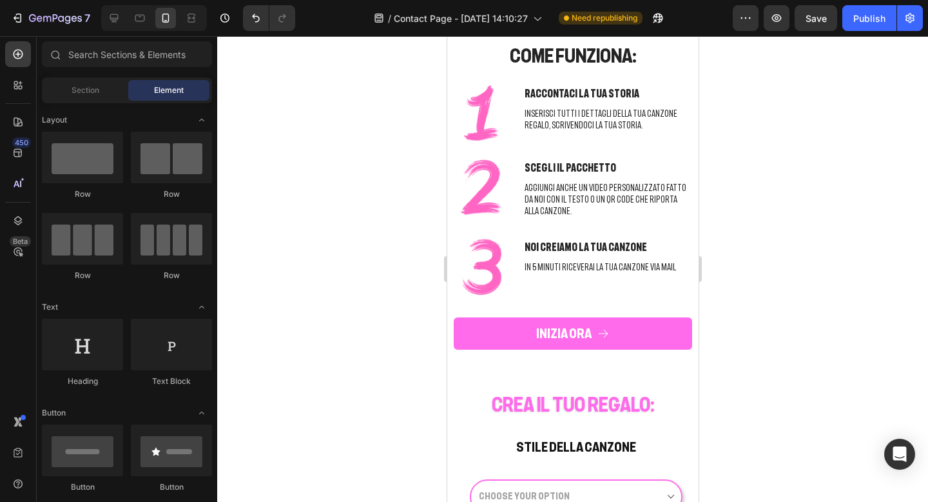
scroll to position [709, 0]
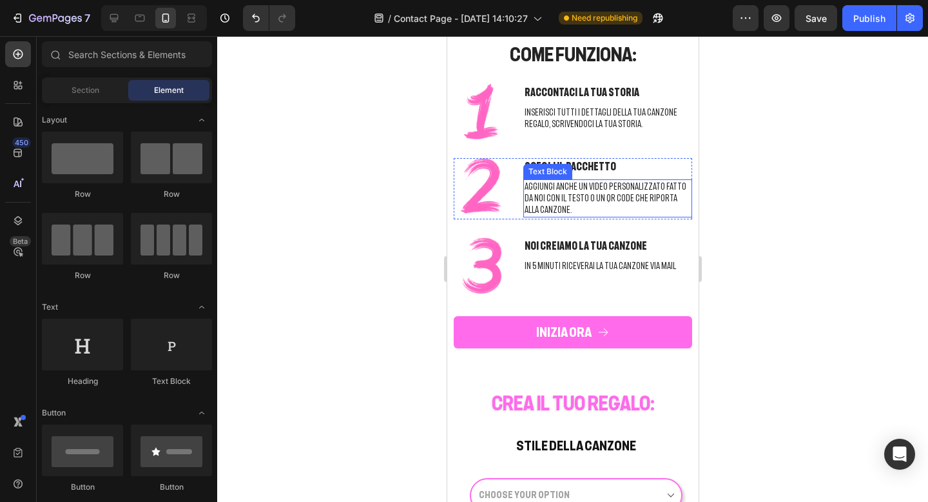
click at [591, 212] on p "AGGIUNGI ANCHE UN VIDEO PERSONALIZZATO FATTO DA NOI CON IL TESTO O UN QR CODE C…" at bounding box center [607, 198] width 166 height 35
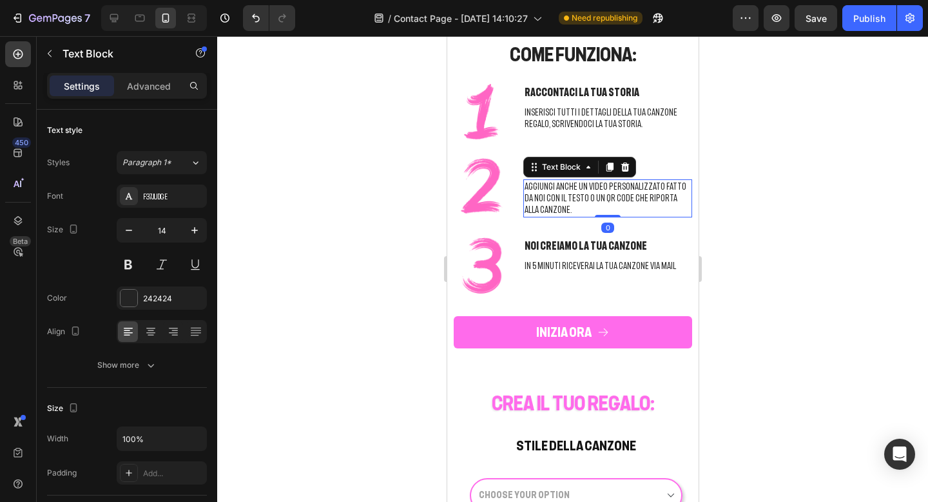
click at [591, 212] on p "AGGIUNGI ANCHE UN VIDEO PERSONALIZZATO FATTO DA NOI CON IL TESTO O UN QR CODE C…" at bounding box center [607, 198] width 166 height 35
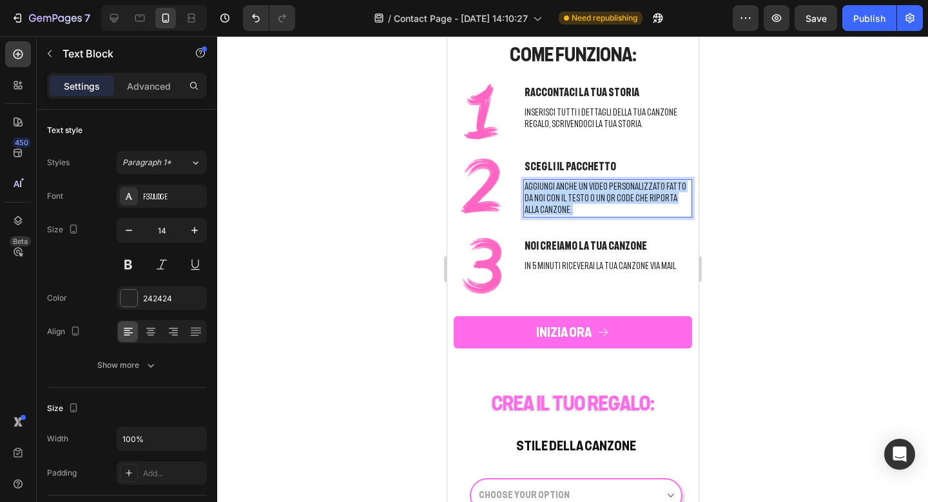
drag, startPoint x: 592, startPoint y: 211, endPoint x: 614, endPoint y: 198, distance: 26.3
click at [614, 198] on p "AGGIUNGI ANCHE UN VIDEO PERSONALIZZATO FATTO DA NOI CON IL TESTO O UN QR CODE C…" at bounding box center [607, 198] width 166 height 35
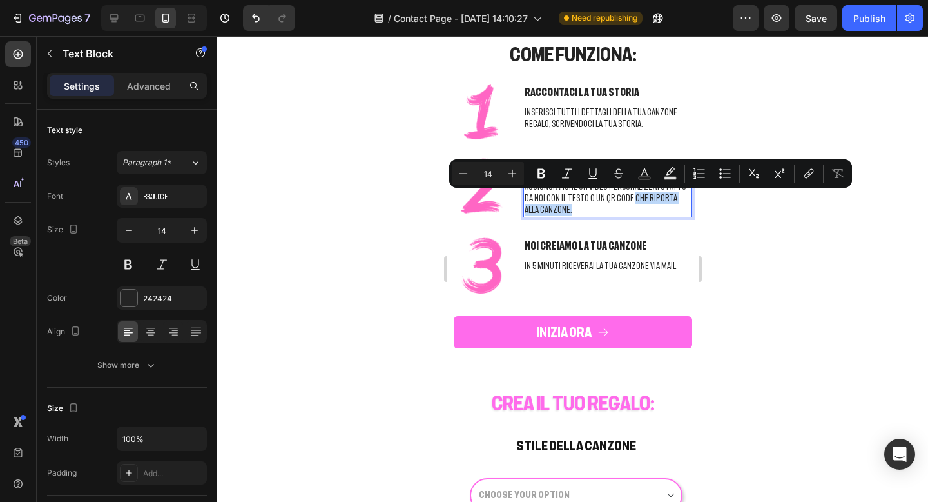
drag, startPoint x: 616, startPoint y: 197, endPoint x: 629, endPoint y: 211, distance: 19.6
click at [629, 211] on p "AGGIUNGI ANCHE UN VIDEO PERSONALIZZATO FATTO DA NOI CON IL TESTO O UN QR CODE C…" at bounding box center [607, 198] width 166 height 35
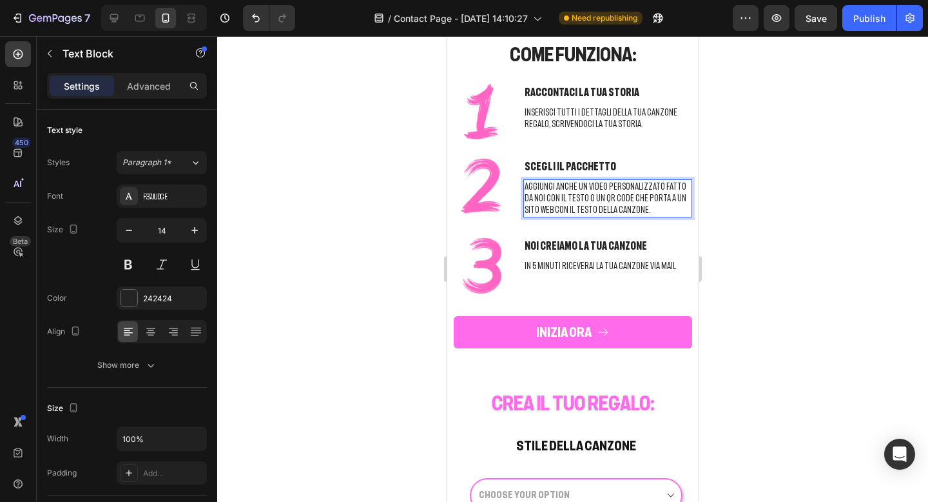
click at [830, 195] on div at bounding box center [572, 268] width 711 height 465
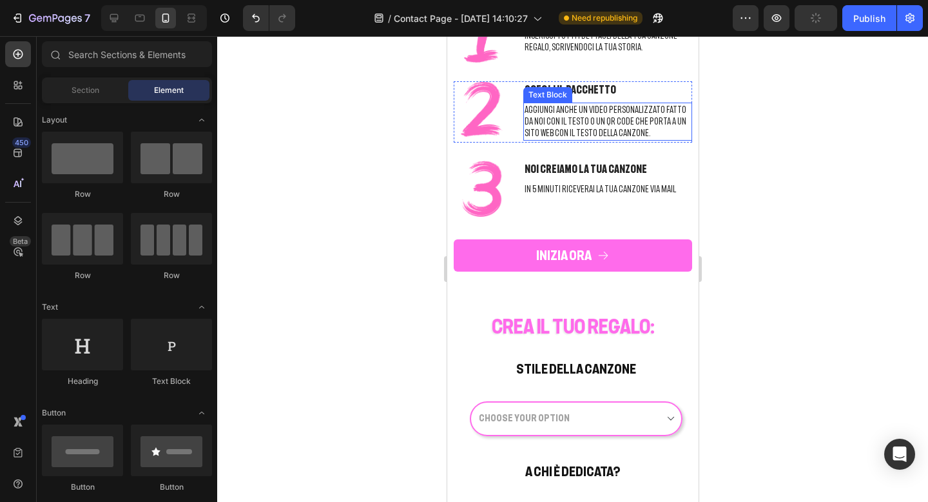
scroll to position [799, 0]
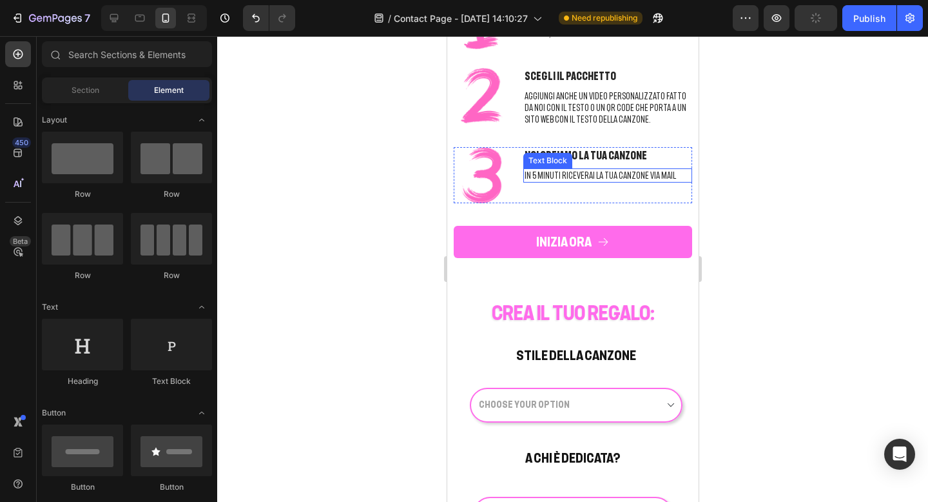
click at [663, 181] on div "IN 5 MINUTI RICEVERAI LA TUA CANZONE VIA MAIL" at bounding box center [607, 175] width 169 height 14
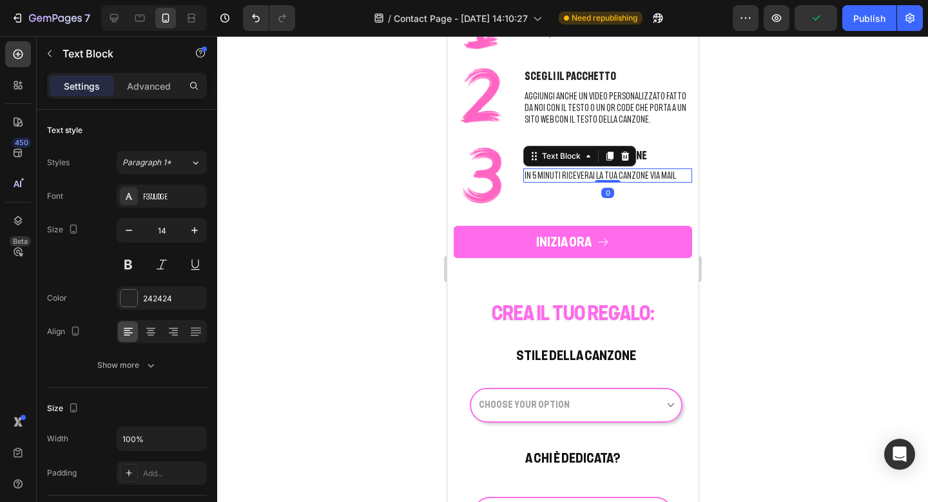
click at [666, 178] on p "IN 5 MINUTI RICEVERAI LA TUA CANZONE VIA MAIL" at bounding box center [607, 176] width 166 height 12
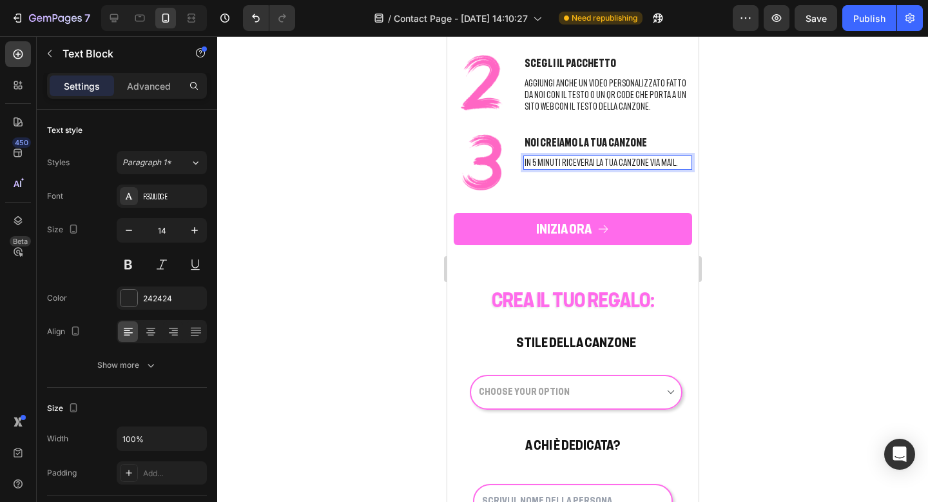
scroll to position [819, 0]
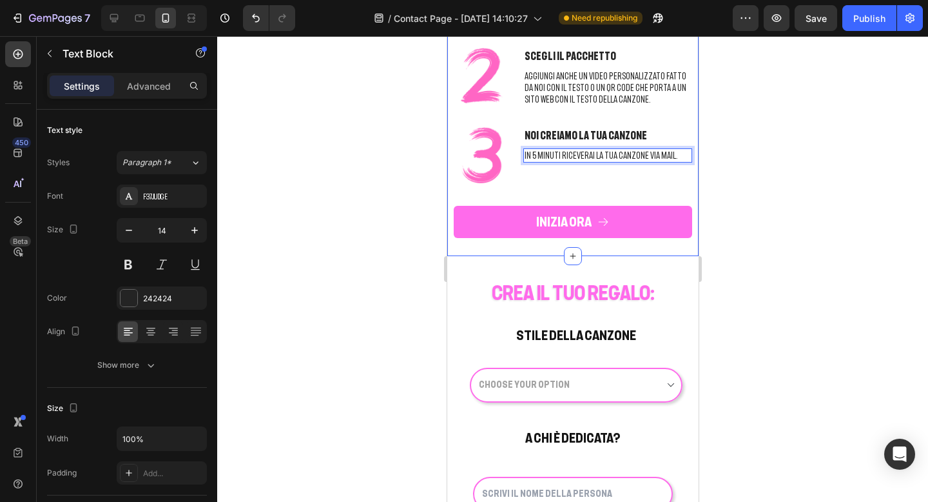
click at [603, 253] on div "COME FUNZIONA: Heading Row RACCONTACI LA TUA STORIA Text Block INSERISCI TUTTI …" at bounding box center [572, 90] width 239 height 331
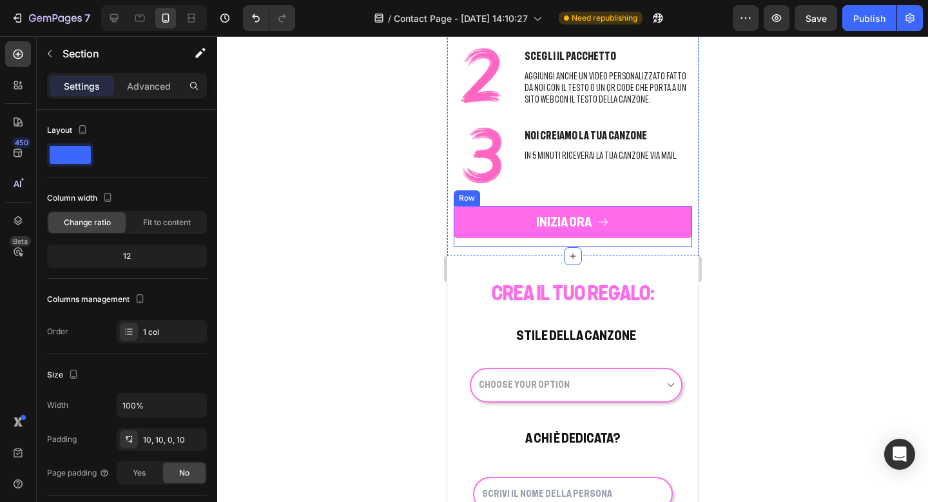
click at [804, 219] on div at bounding box center [572, 268] width 711 height 465
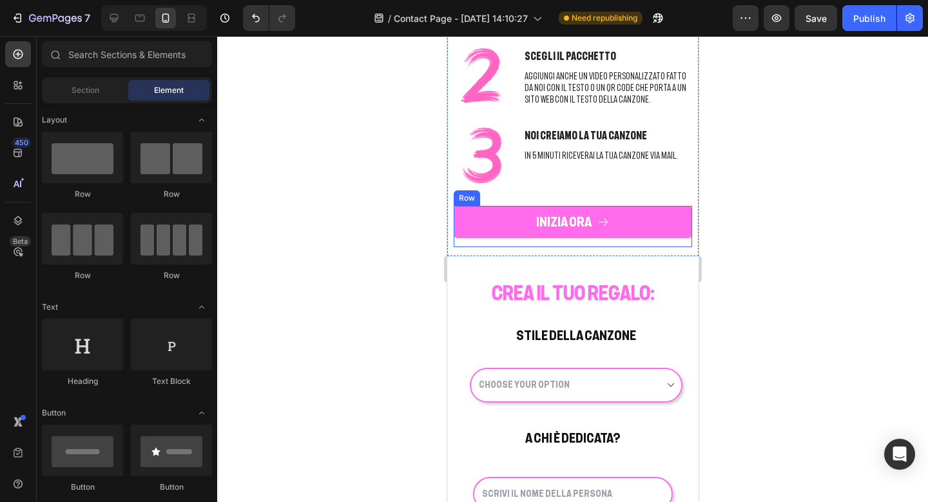
click at [804, 219] on div at bounding box center [572, 268] width 711 height 465
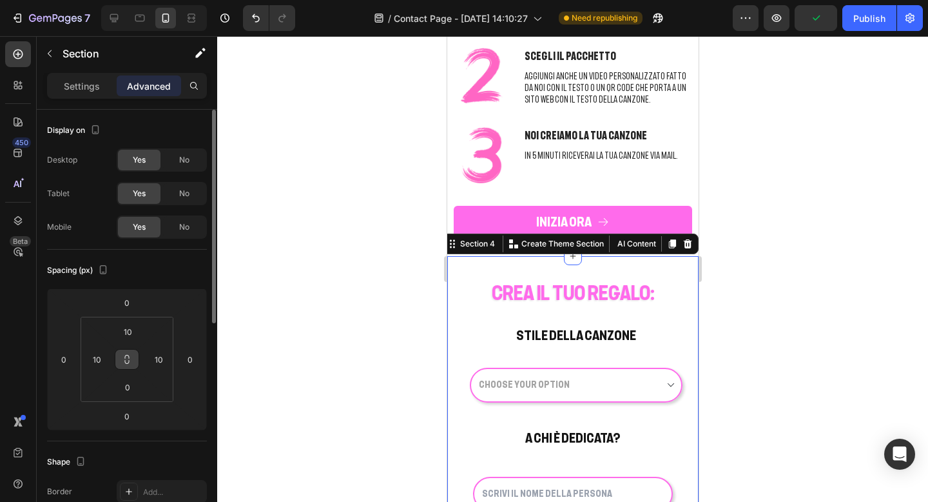
click at [128, 358] on icon at bounding box center [127, 359] width 10 height 10
click at [129, 358] on icon at bounding box center [127, 359] width 10 height 10
click at [129, 337] on input "10" at bounding box center [128, 331] width 26 height 19
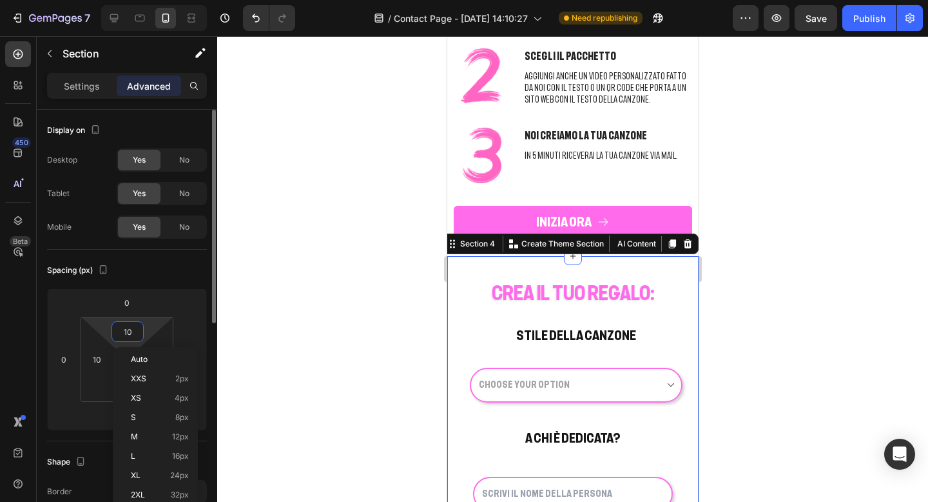
type input "0"
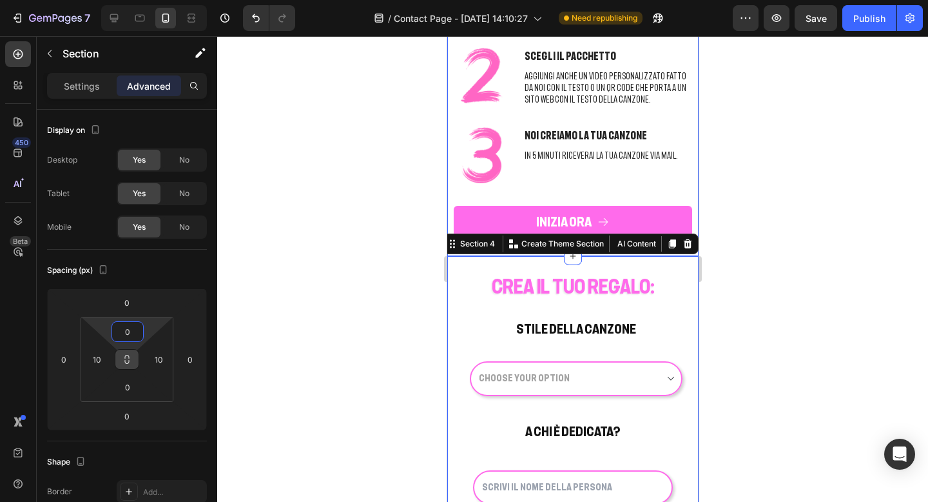
click at [725, 237] on div at bounding box center [572, 268] width 711 height 465
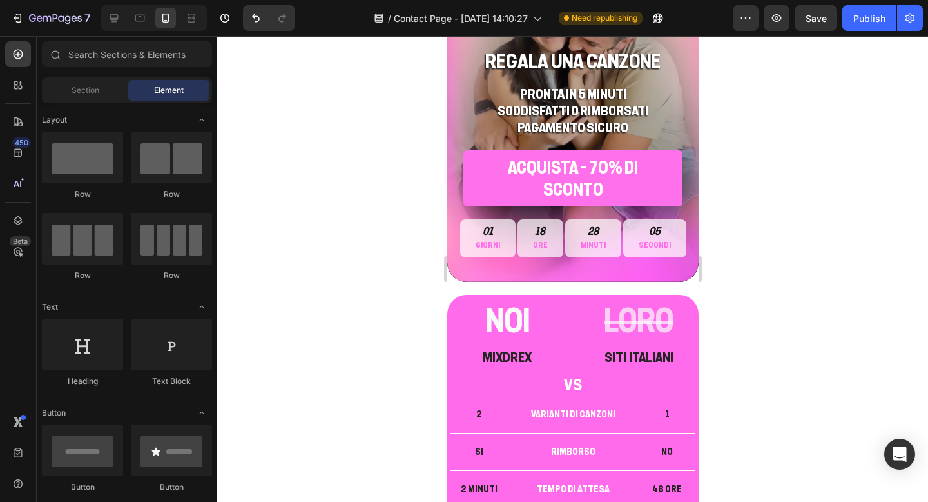
scroll to position [0, 0]
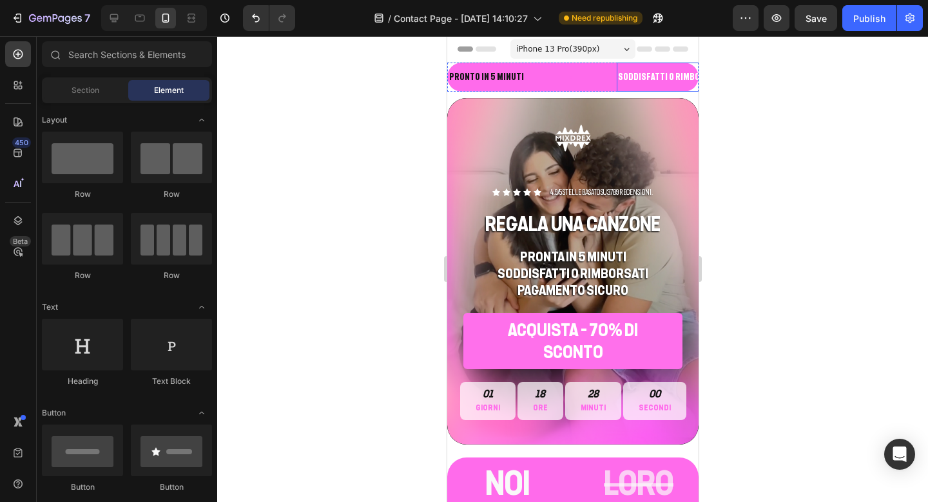
click at [642, 78] on p "SODDISFATTI O RIMBORSATI" at bounding box center [670, 77] width 104 height 16
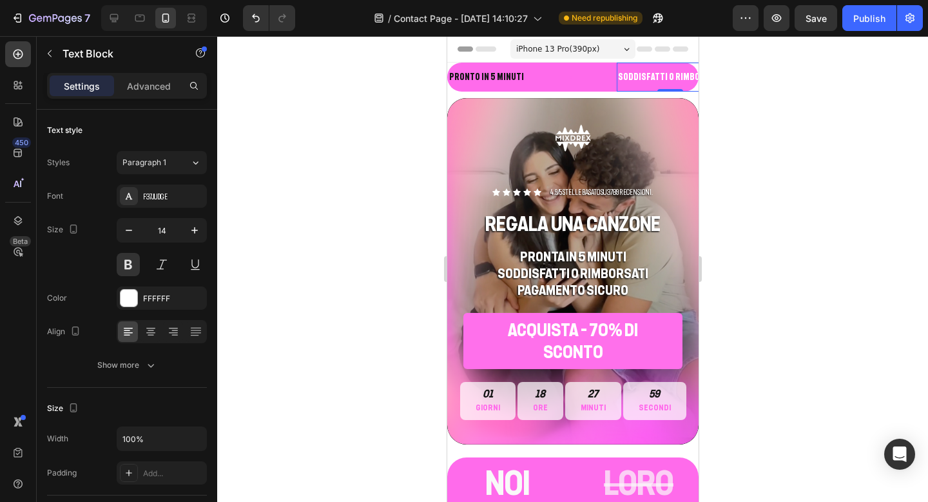
click at [642, 78] on p "SODDISFATTI O RIMBORSATI" at bounding box center [670, 77] width 104 height 16
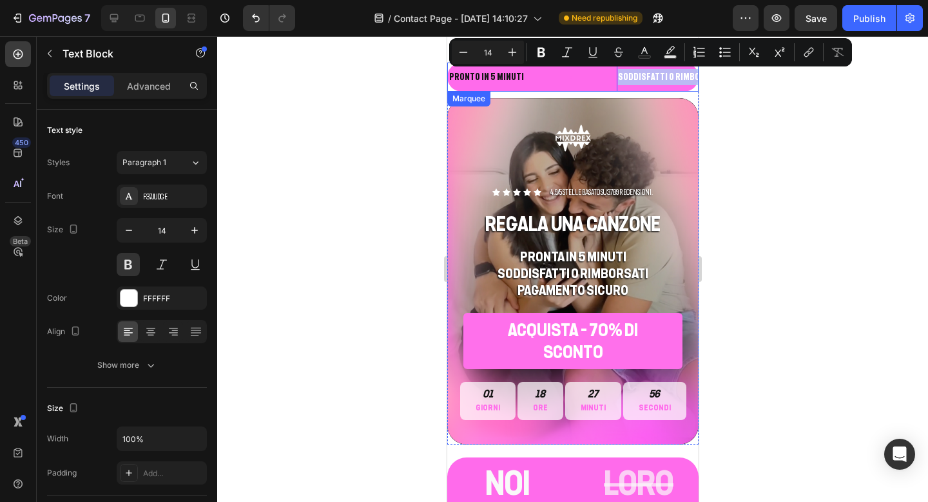
drag, startPoint x: 685, startPoint y: 78, endPoint x: 600, endPoint y: 82, distance: 85.2
click at [600, 82] on div "PRONTO IN 5 MINUTI Text Block SODDISFATTI O RIMBORSATI Text Block 0 70% OFF SOL…" at bounding box center [843, 77] width 792 height 29
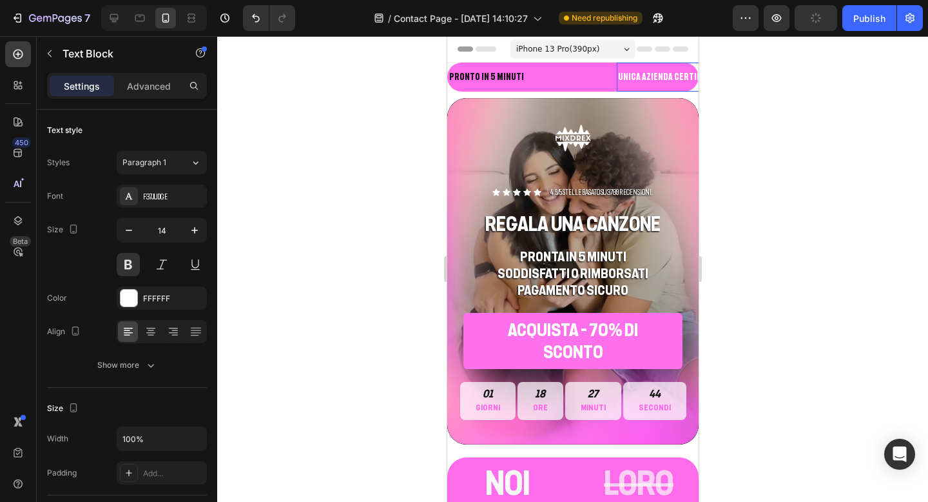
click at [649, 73] on p "UNICA AZIENDA CERTIFICATA" at bounding box center [670, 77] width 104 height 16
click at [681, 76] on p "UNICA AZIENDA ITALIANA CERTIFICATA" at bounding box center [687, 77] width 138 height 16
click at [693, 77] on p "UNICA AZIENDA ITALIANA VERTIFICATA" at bounding box center [686, 77] width 137 height 16
click at [729, 83] on div at bounding box center [572, 268] width 711 height 465
click at [473, 78] on p "PRONTO IN 5 MINUTI" at bounding box center [486, 77] width 75 height 16
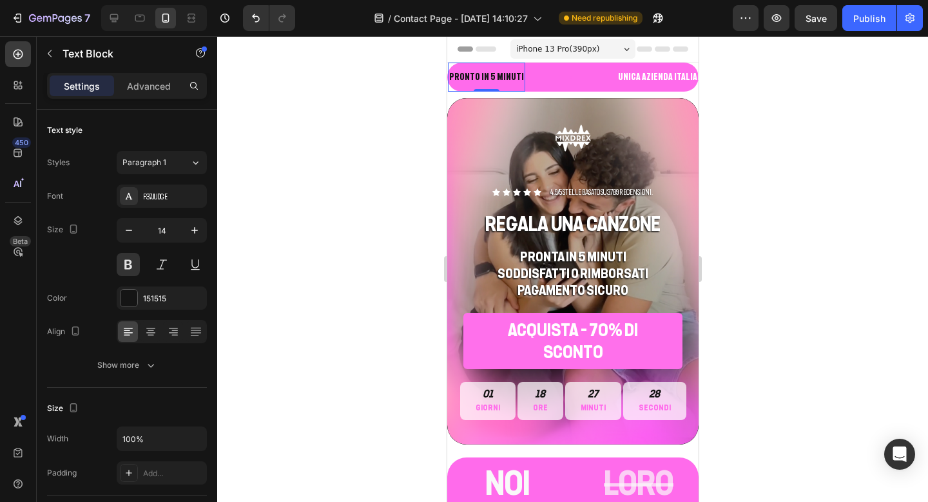
click at [473, 78] on p "PRONTO IN 5 MINUTI" at bounding box center [486, 77] width 75 height 16
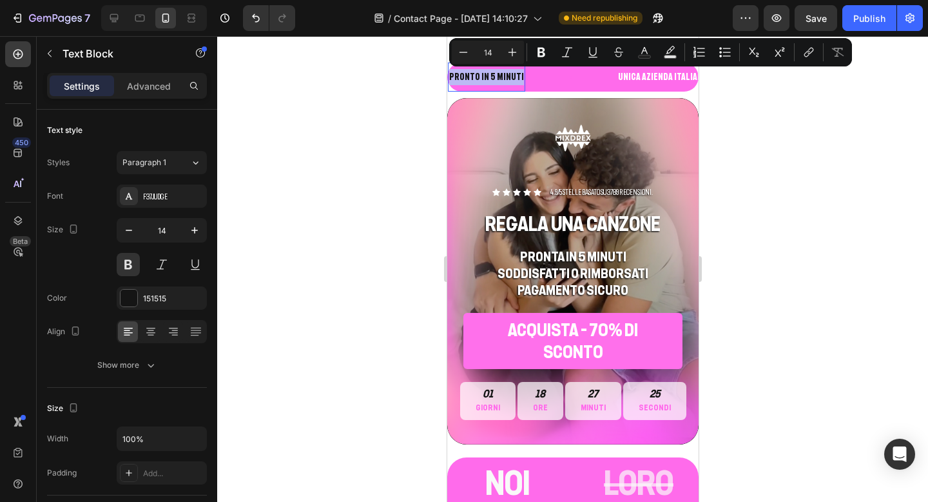
drag, startPoint x: 509, startPoint y: 79, endPoint x: 449, endPoint y: 77, distance: 60.6
click at [448, 77] on div "PRONTO IN 5 MINUTI" at bounding box center [485, 77] width 77 height 19
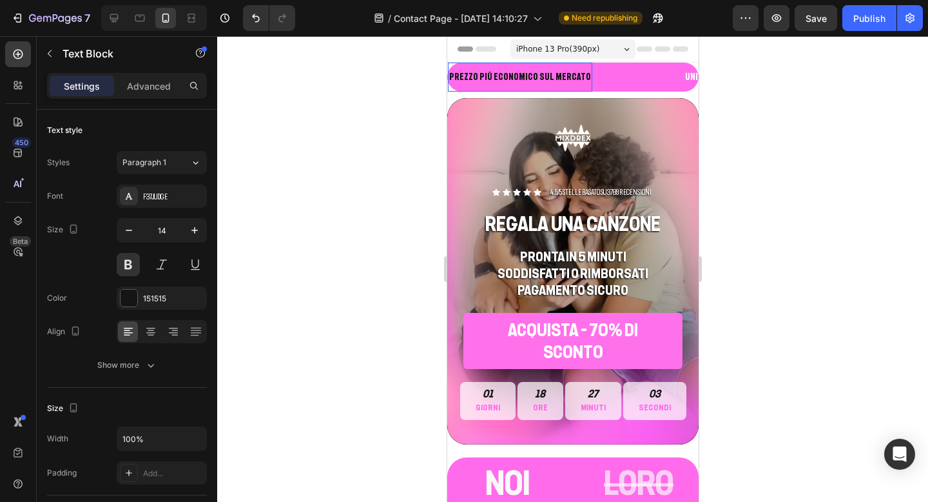
click at [754, 152] on div at bounding box center [572, 268] width 711 height 465
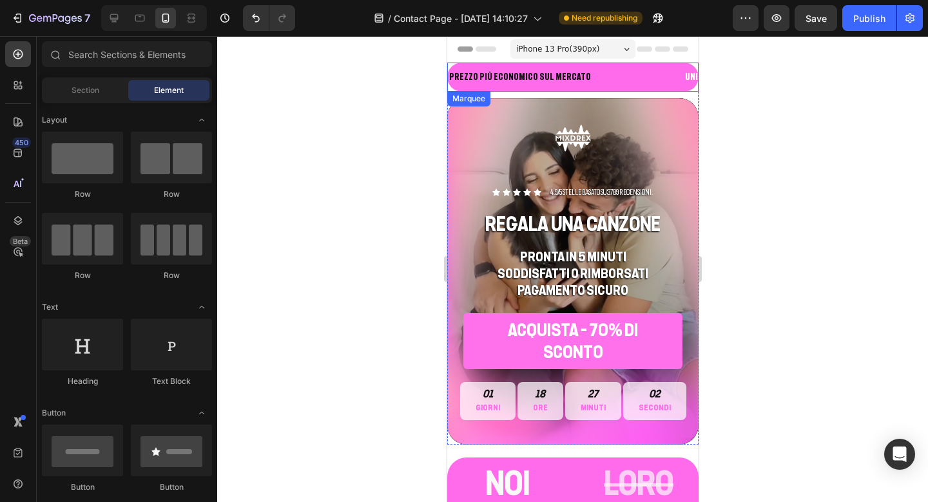
click at [574, 79] on div "PREZZO PIù ECONOMICO SUL MERCATO Text Block" at bounding box center [565, 77] width 236 height 29
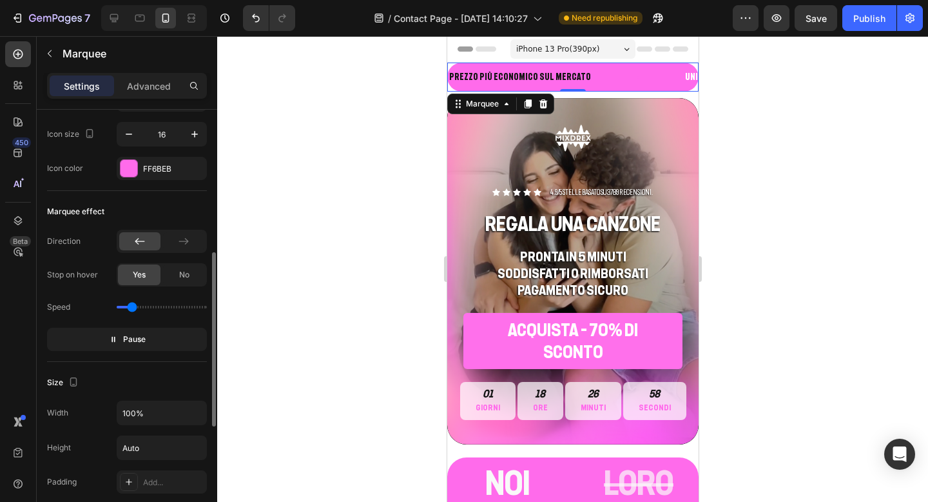
scroll to position [333, 0]
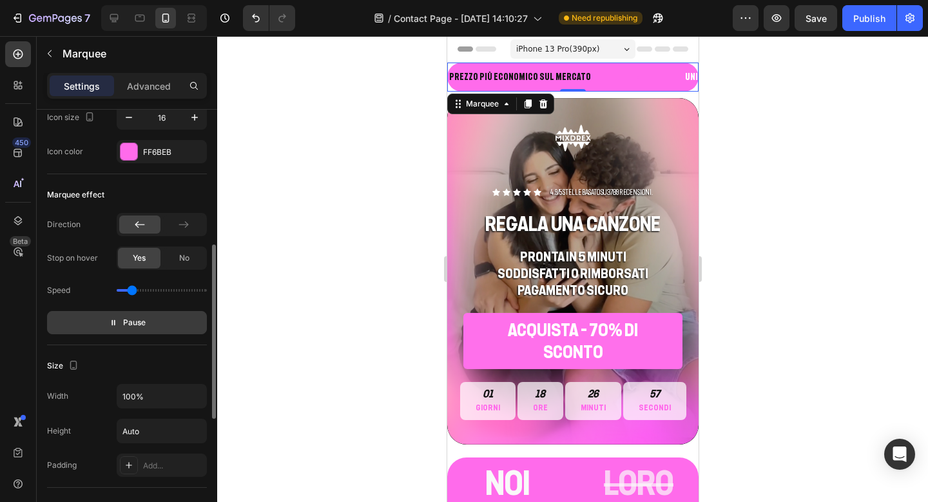
click at [139, 329] on button "Pause" at bounding box center [127, 322] width 160 height 23
click at [127, 325] on span "Preview" at bounding box center [134, 322] width 30 height 13
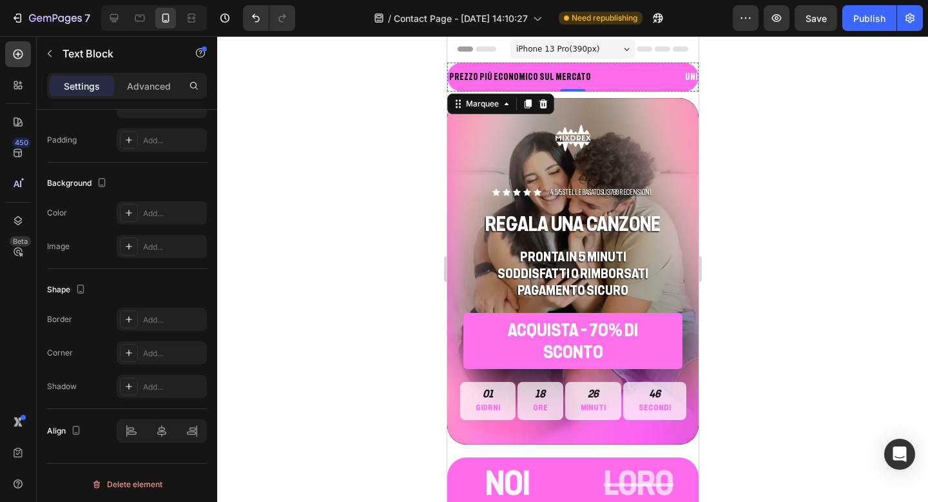
scroll to position [0, 0]
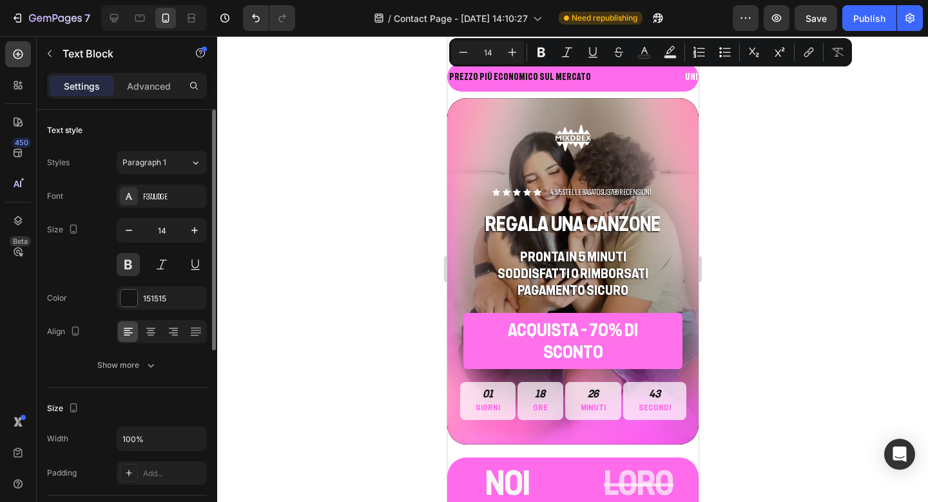
drag, startPoint x: 581, startPoint y: 78, endPoint x: 569, endPoint y: 78, distance: 11.6
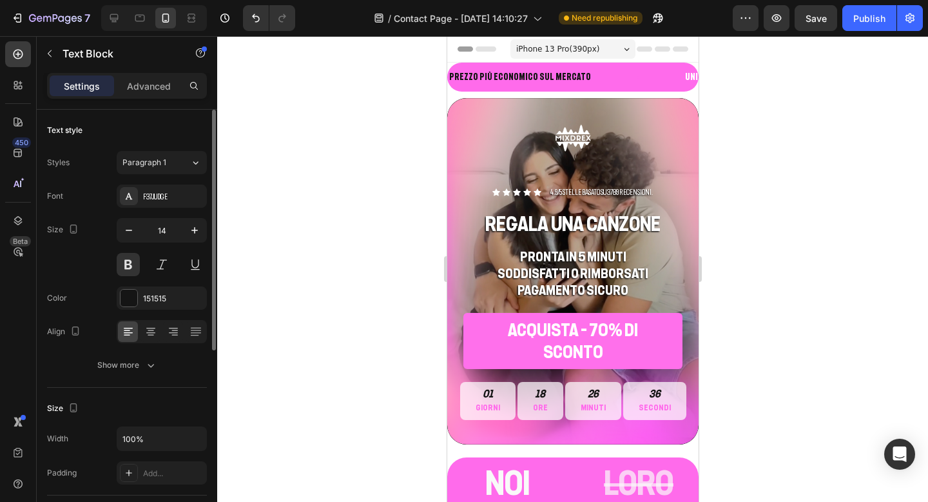
click at [727, 106] on div at bounding box center [572, 268] width 711 height 465
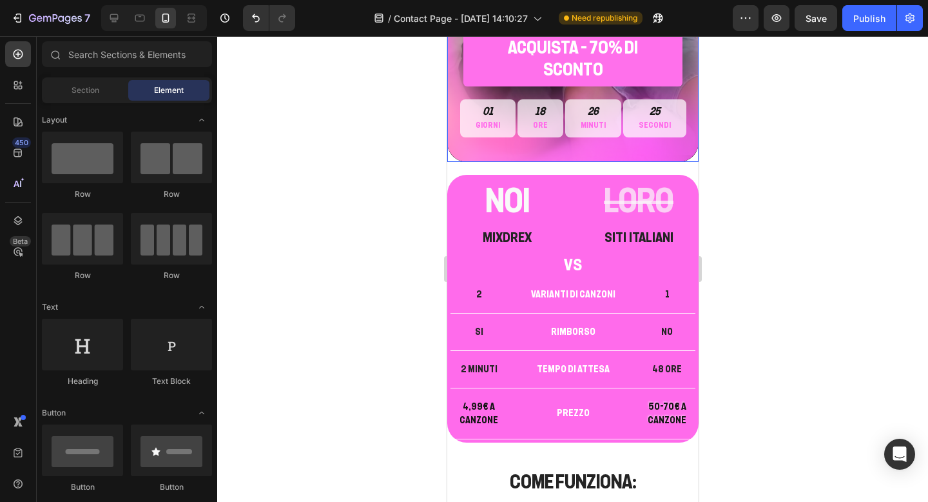
scroll to position [284, 0]
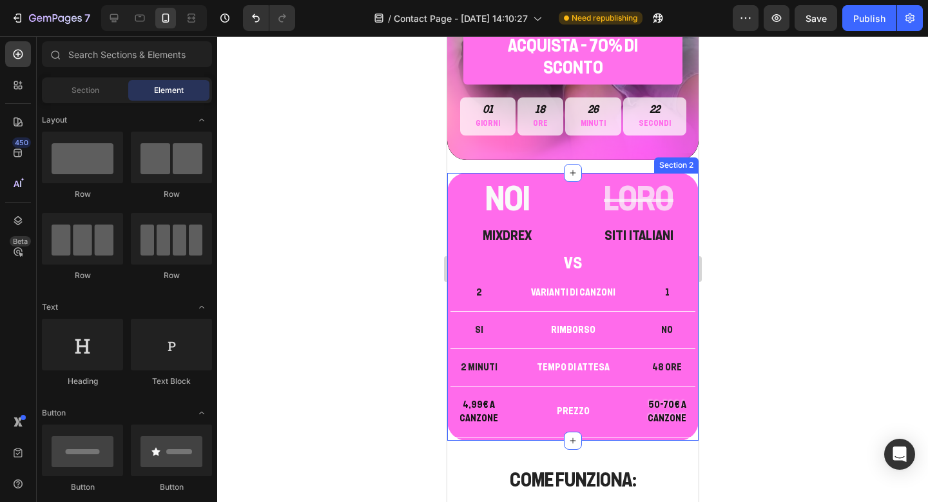
click at [582, 173] on div "NOI Heading MIXDREX Heading LORO Heading SITI ITALIANI Heading Row VS Heading 2…" at bounding box center [572, 307] width 251 height 268
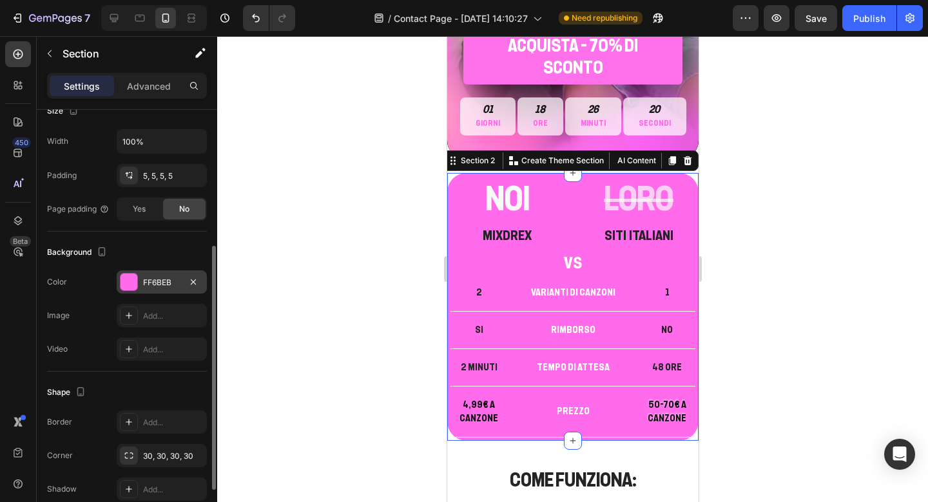
scroll to position [255, 0]
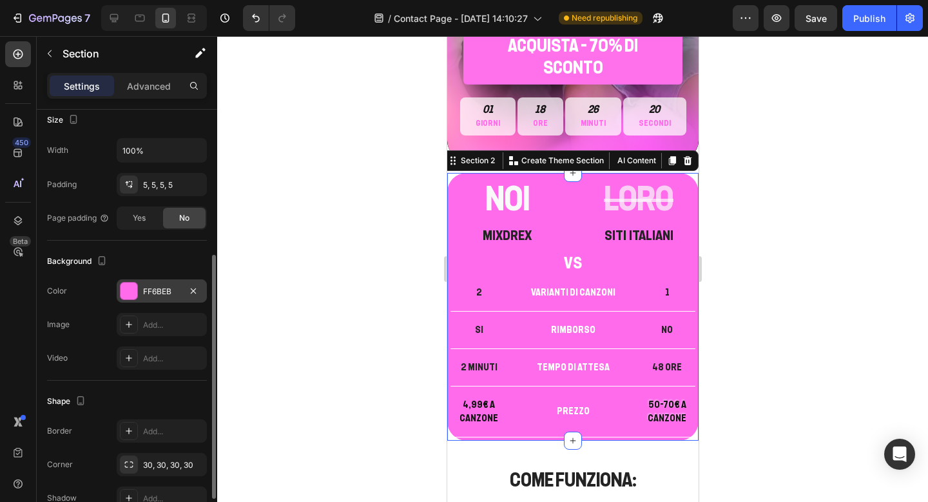
click at [160, 286] on div "FF6BEB" at bounding box center [161, 292] width 37 height 12
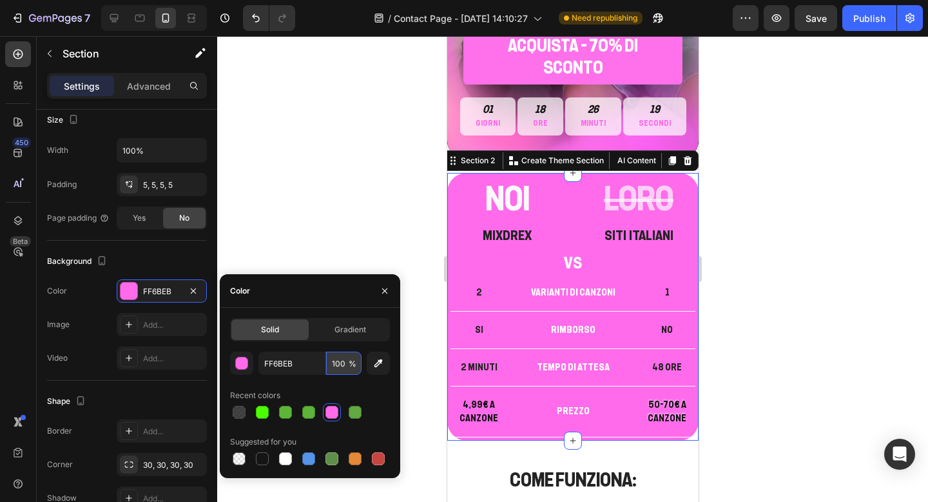
click at [340, 366] on input "100" at bounding box center [343, 362] width 35 height 23
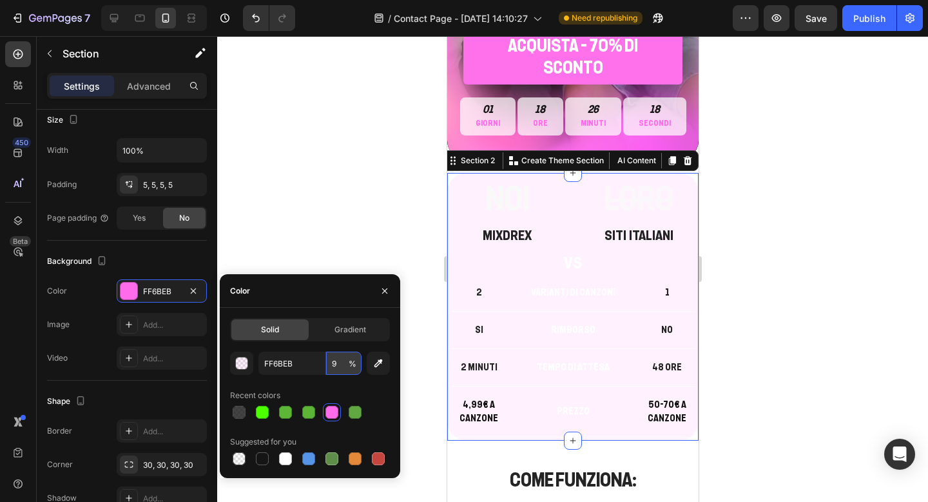
type input "90"
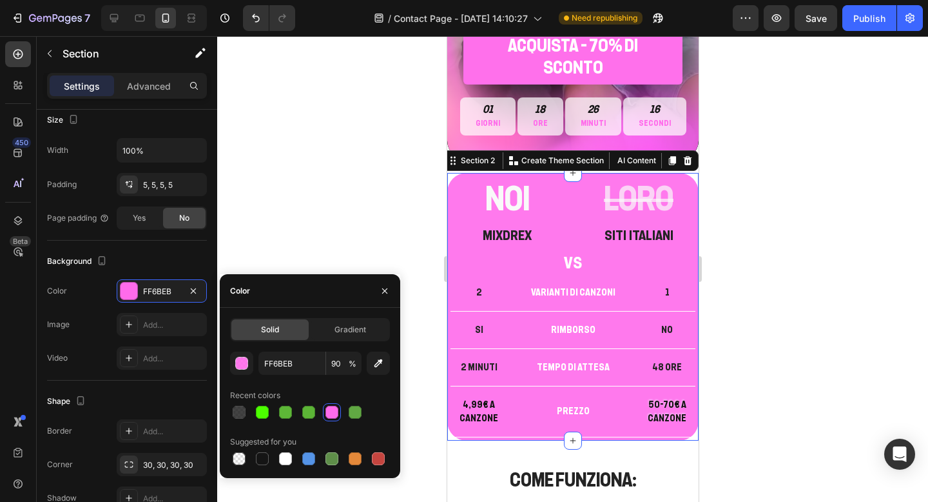
click at [794, 309] on div at bounding box center [572, 268] width 711 height 465
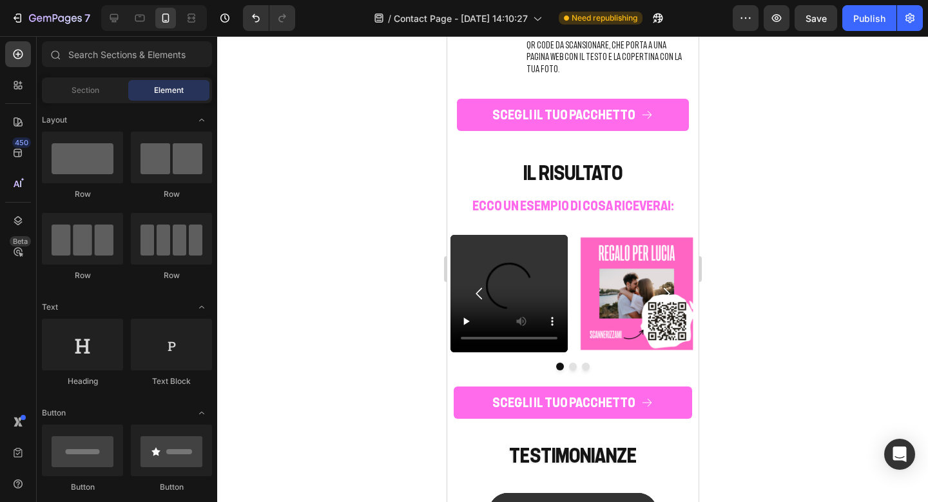
scroll to position [2796, 0]
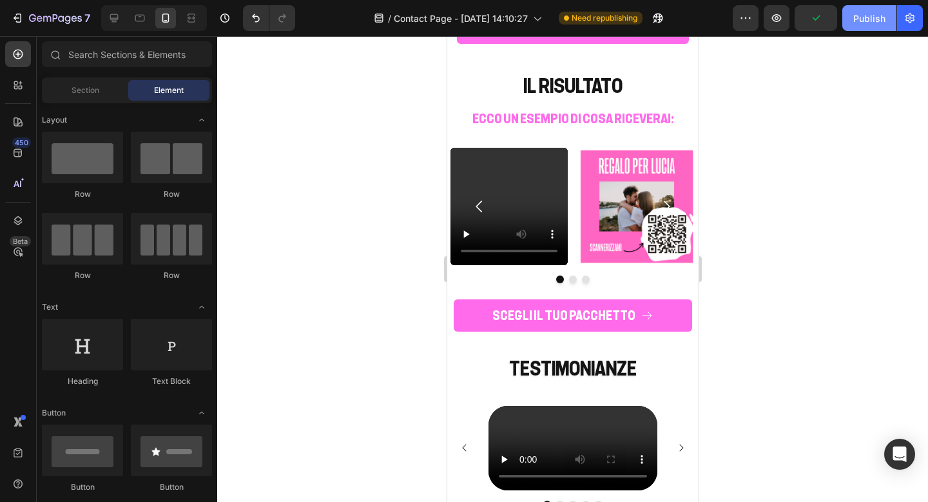
click at [851, 22] on button "Publish" at bounding box center [870, 18] width 54 height 26
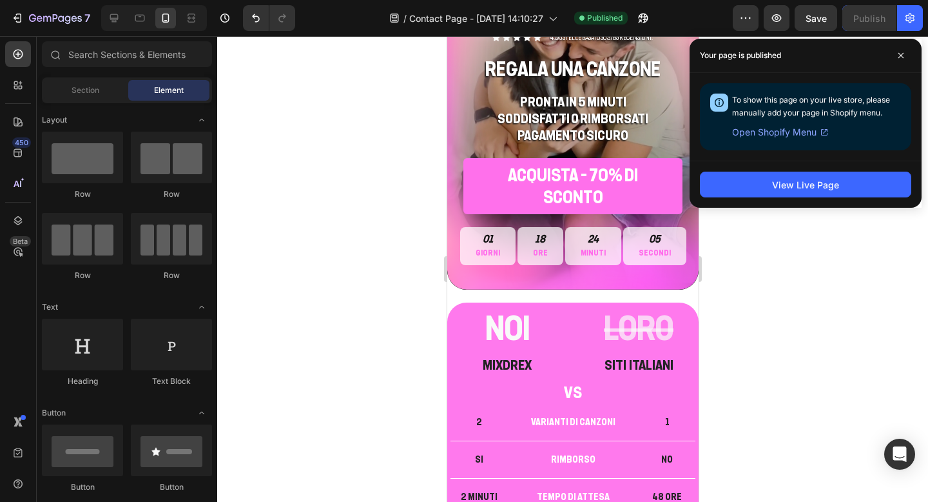
scroll to position [0, 0]
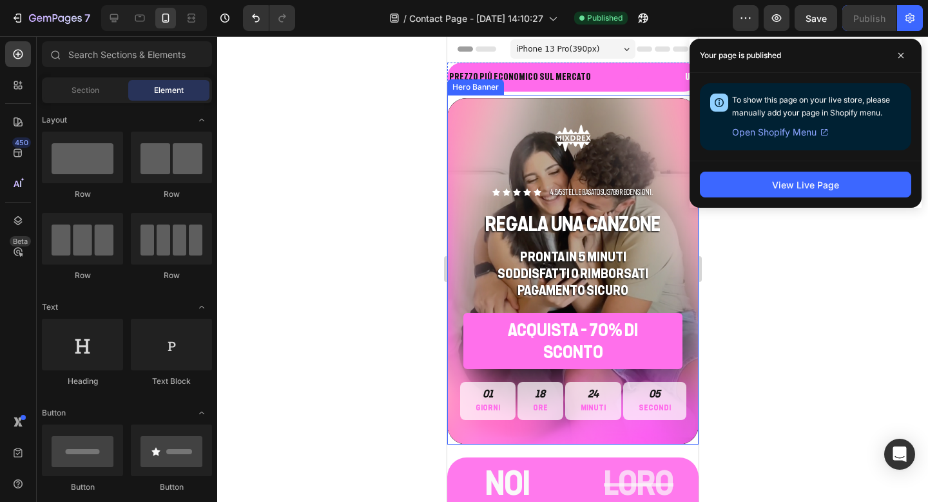
click at [480, 176] on div "Background Image" at bounding box center [572, 271] width 251 height 346
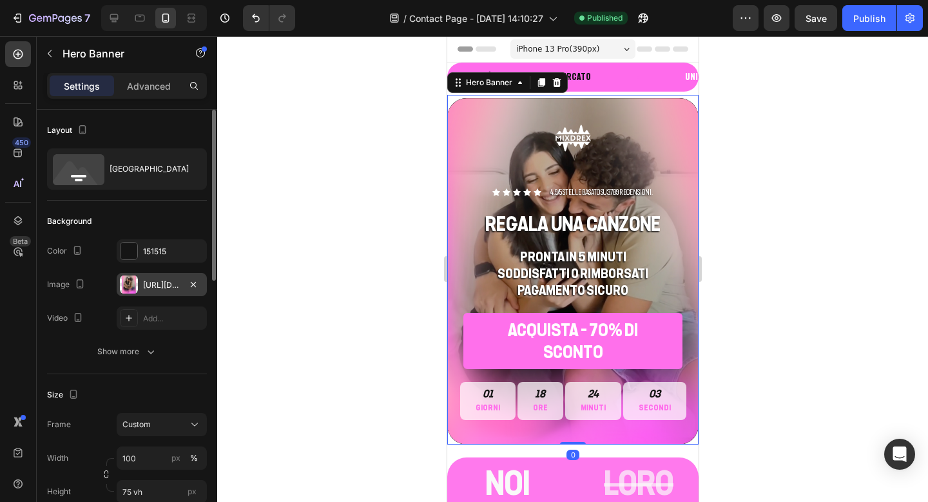
click at [175, 287] on div "https://cdn.shopify.com/s/files/1/0815/7246/2920/files/gempages_572965129692382…" at bounding box center [161, 285] width 37 height 12
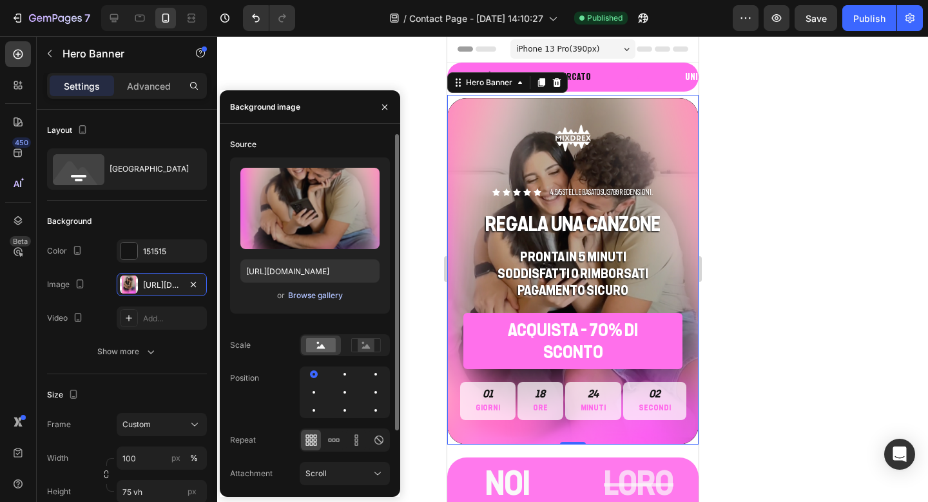
click at [306, 294] on div "Browse gallery" at bounding box center [315, 295] width 55 height 12
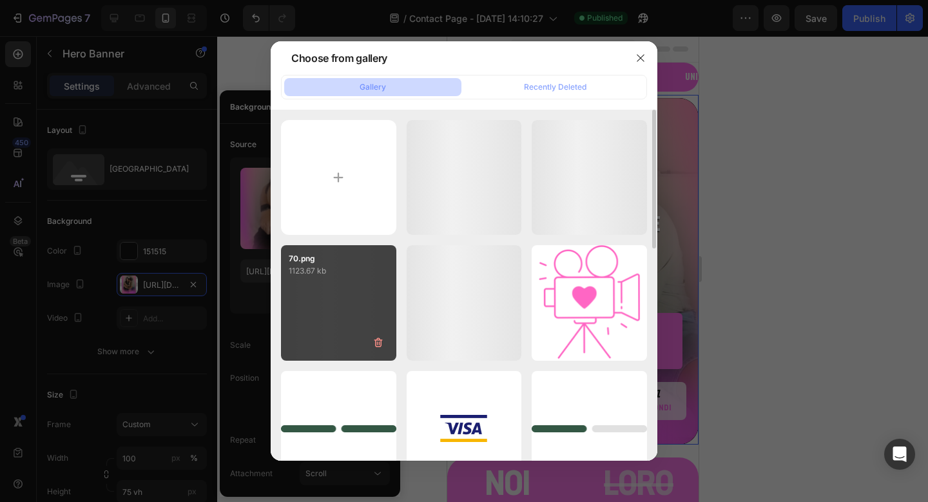
click at [326, 302] on div "70.png 1123.67 kb" at bounding box center [338, 302] width 115 height 115
type input "https://cdn.shopify.com/s/files/1/0815/7246/2920/files/gempages_572965129692382…"
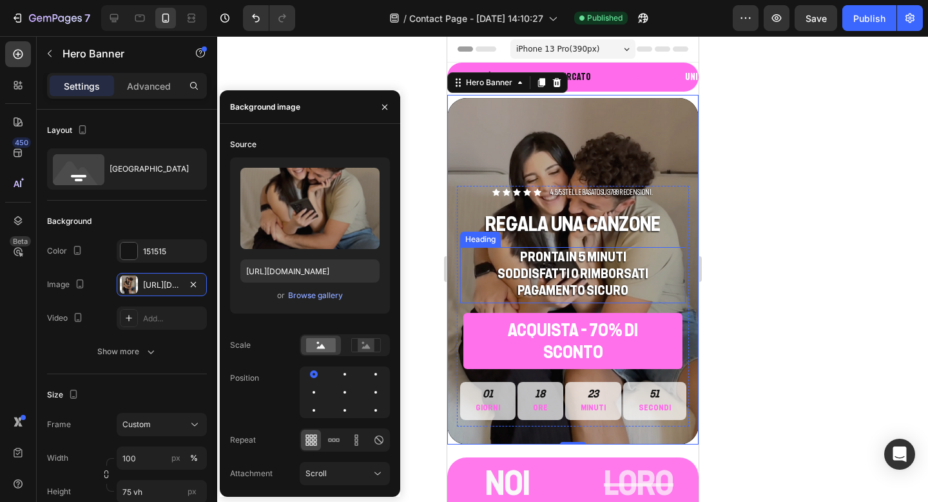
click at [863, 280] on div at bounding box center [572, 268] width 711 height 465
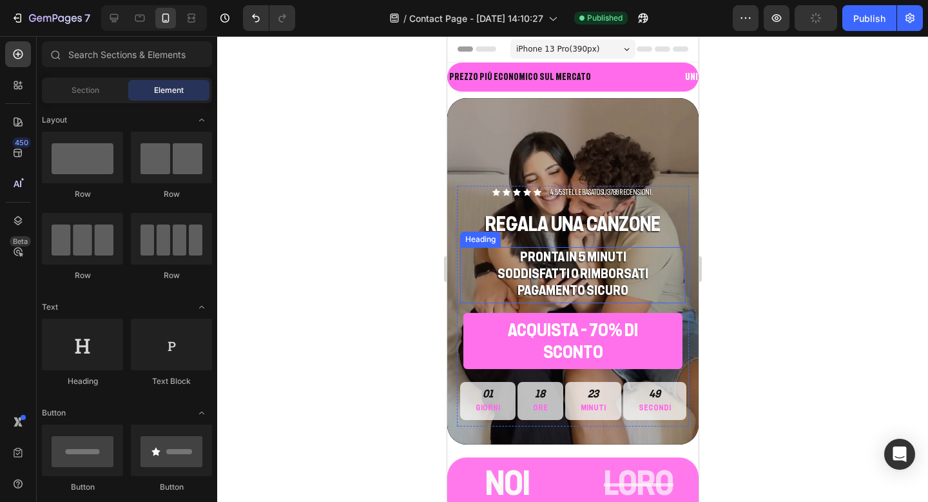
click at [822, 179] on div at bounding box center [572, 268] width 711 height 465
click at [871, 22] on div "Publish" at bounding box center [870, 19] width 32 height 14
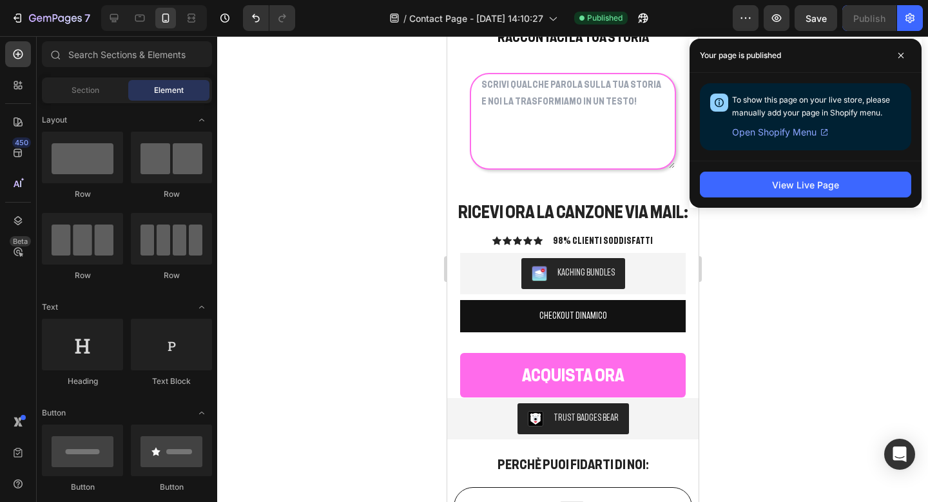
scroll to position [1641, 0]
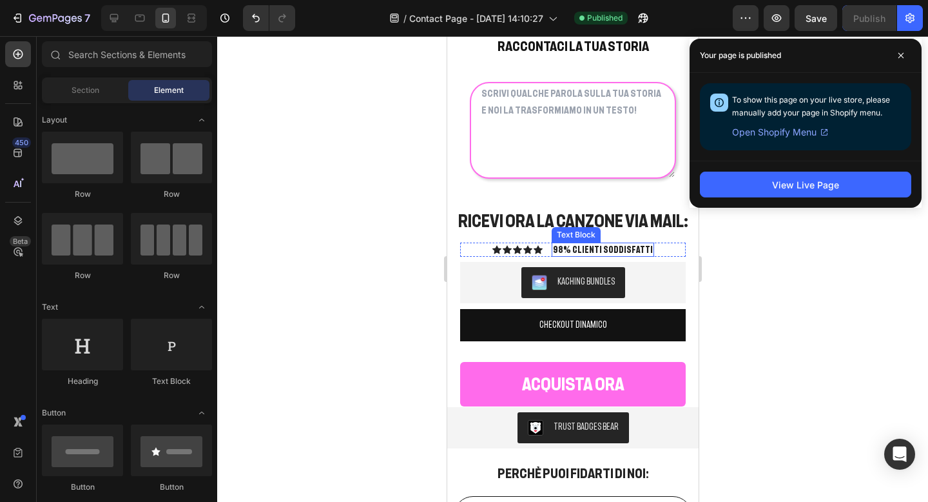
click at [565, 246] on p "98% CLIENTI SODDISFATTI" at bounding box center [603, 250] width 100 height 12
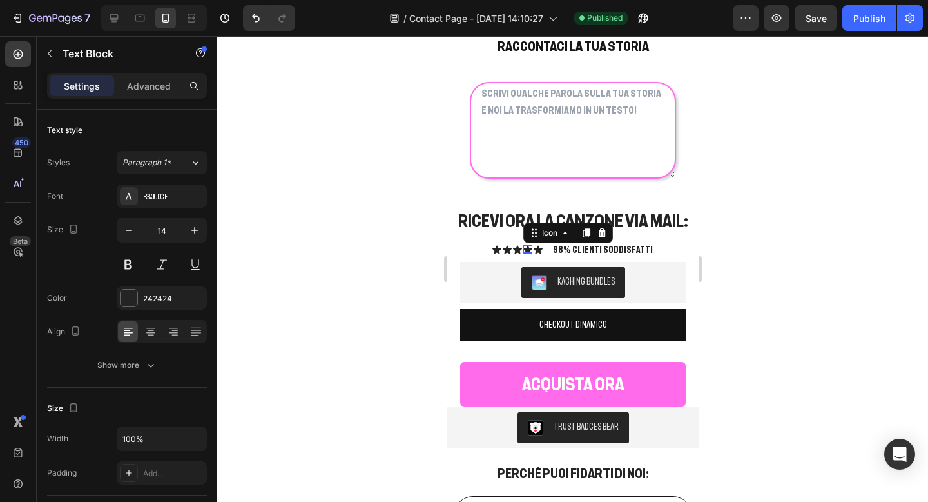
click at [532, 248] on icon at bounding box center [527, 249] width 9 height 9
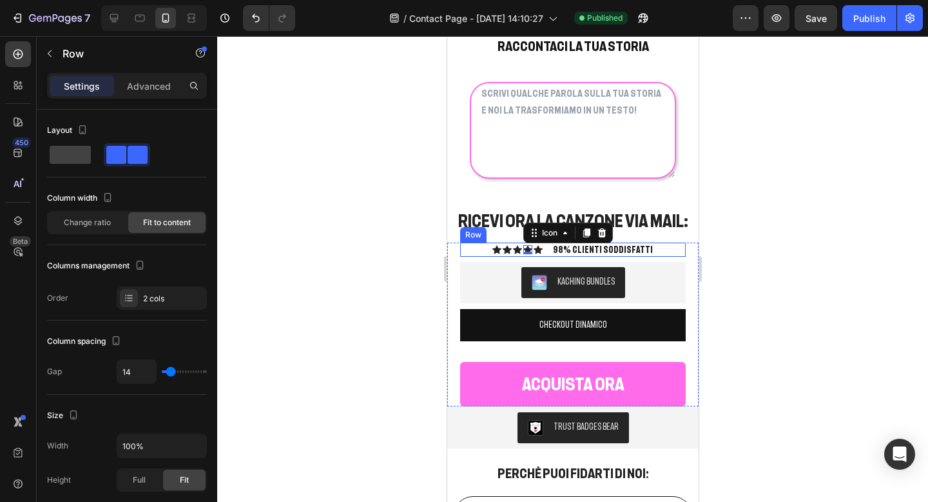
click at [483, 246] on div "Icon Icon Icon Icon 0 Icon Icon List 98% CLIENTI SODDISFATTI Text Block Row" at bounding box center [573, 249] width 226 height 14
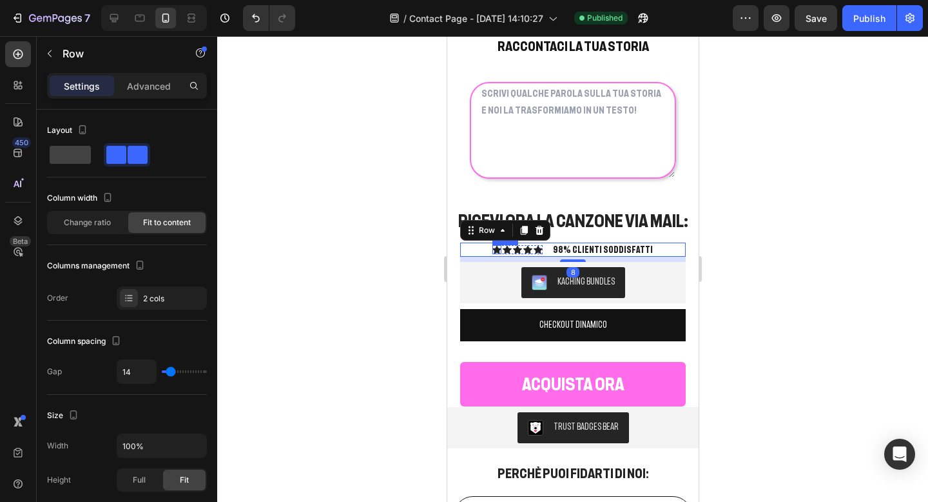
click at [501, 251] on div "Icon" at bounding box center [496, 249] width 9 height 9
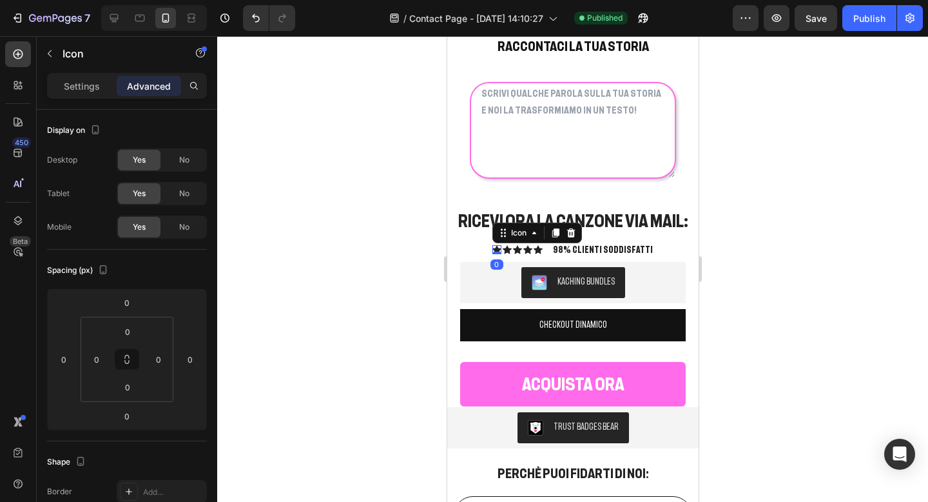
click at [82, 79] on p "Settings" at bounding box center [82, 86] width 36 height 14
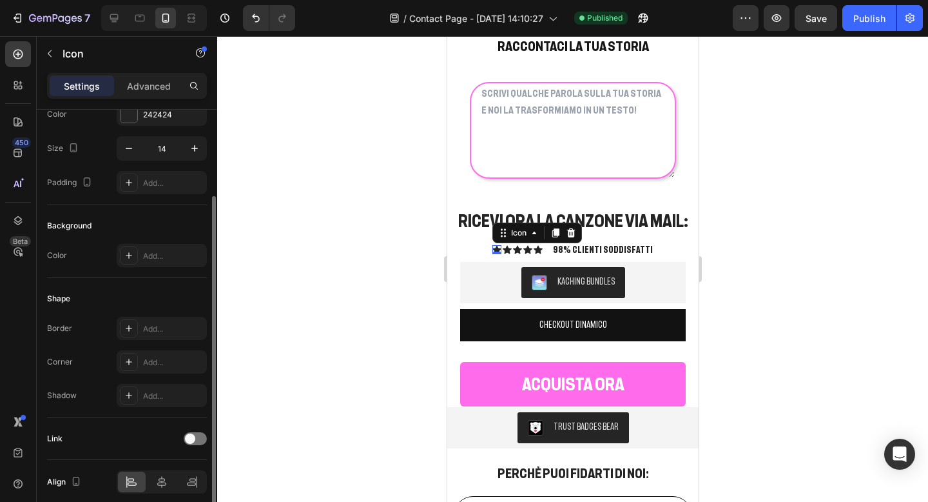
scroll to position [68, 0]
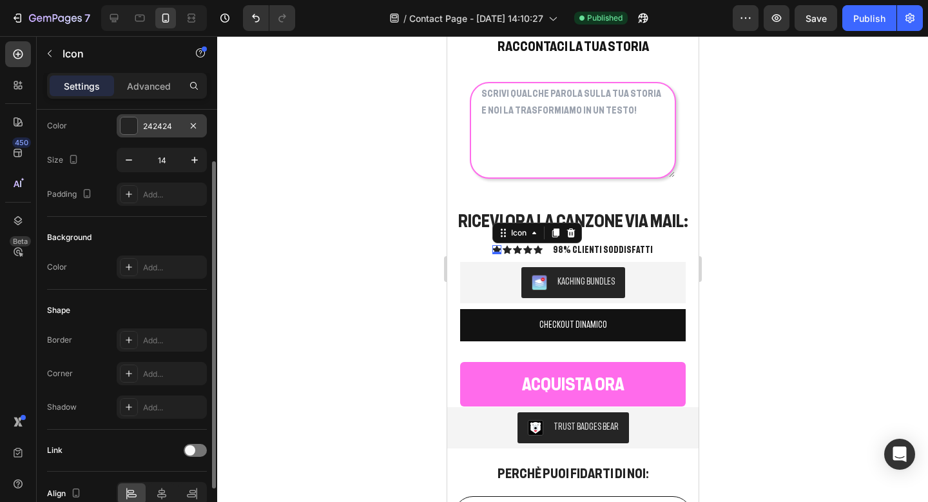
click at [130, 126] on div at bounding box center [129, 125] width 17 height 17
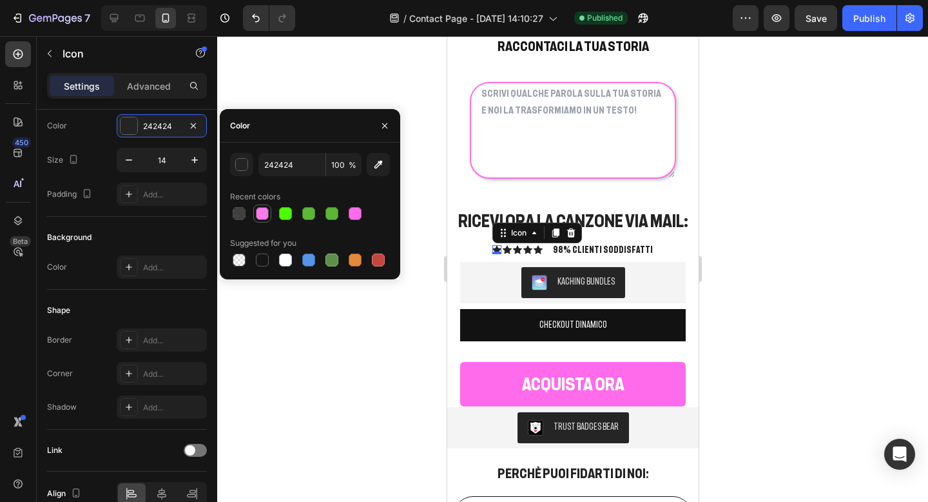
click at [260, 216] on div at bounding box center [262, 213] width 13 height 13
type input "FF6BEB"
click at [243, 168] on div "button" at bounding box center [242, 165] width 13 height 13
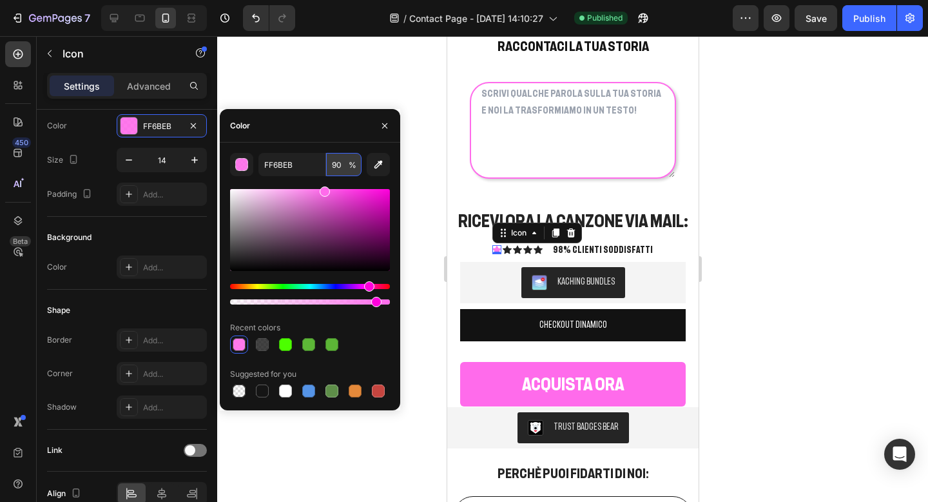
click at [340, 166] on input "90" at bounding box center [343, 164] width 35 height 23
drag, startPoint x: 378, startPoint y: 301, endPoint x: 406, endPoint y: 301, distance: 27.7
click at [406, 0] on div "7 Version history / Contact Page - Aug 14, 14:10:27 Published Preview Publish 4…" at bounding box center [464, 0] width 928 height 0
type input "100"
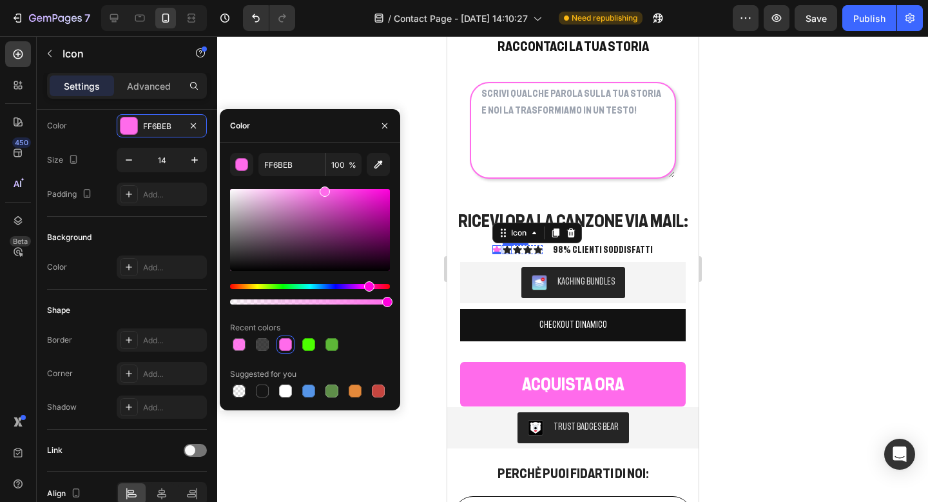
click at [511, 251] on icon at bounding box center [506, 250] width 9 height 8
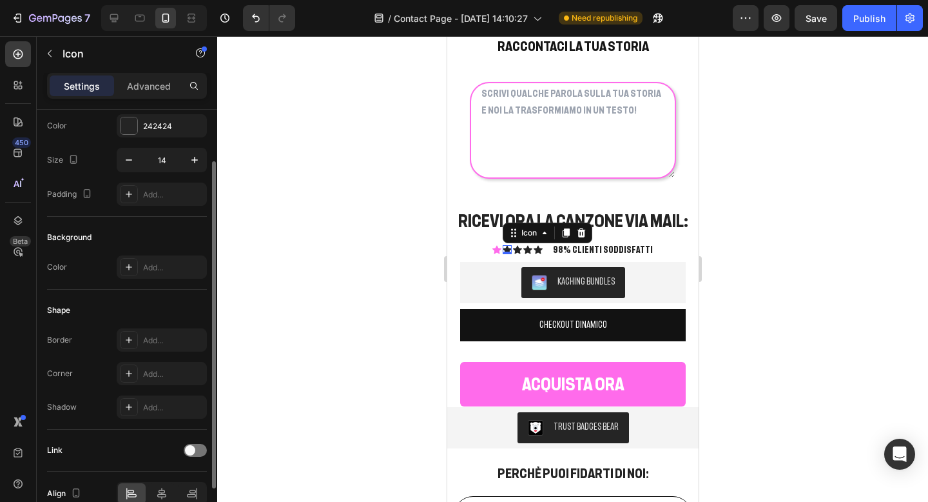
click at [138, 137] on div "Choose Icon Color 242424 Size 14 Padding Add..." at bounding box center [127, 143] width 160 height 125
click at [133, 130] on div at bounding box center [129, 125] width 17 height 17
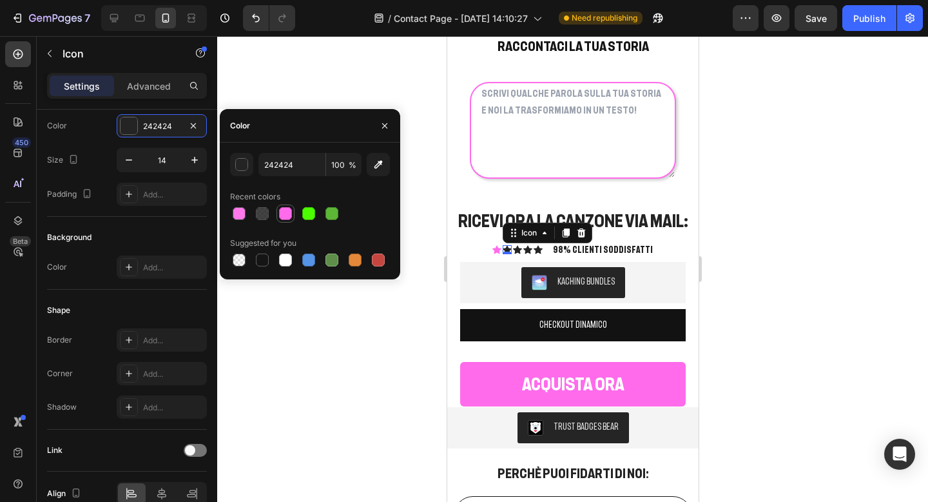
click at [288, 211] on div at bounding box center [285, 213] width 13 height 13
type input "FF6BEB"
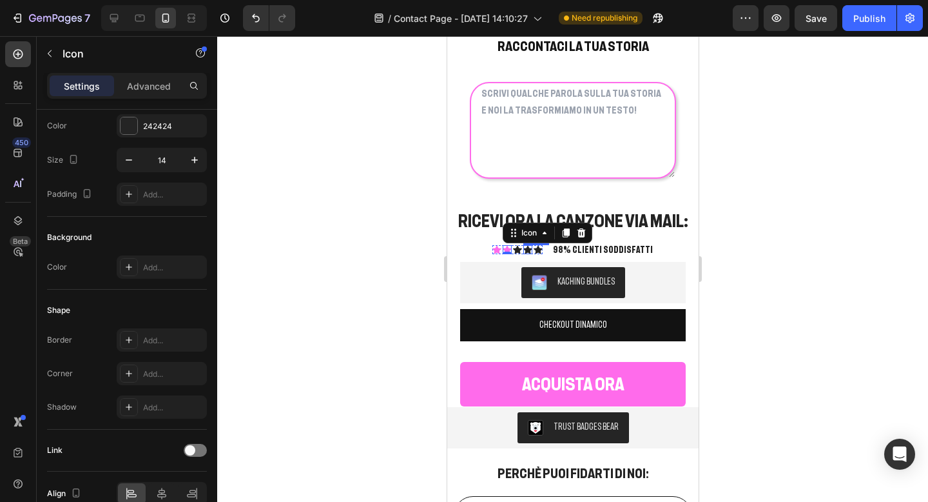
click at [532, 251] on div "Icon" at bounding box center [527, 249] width 9 height 9
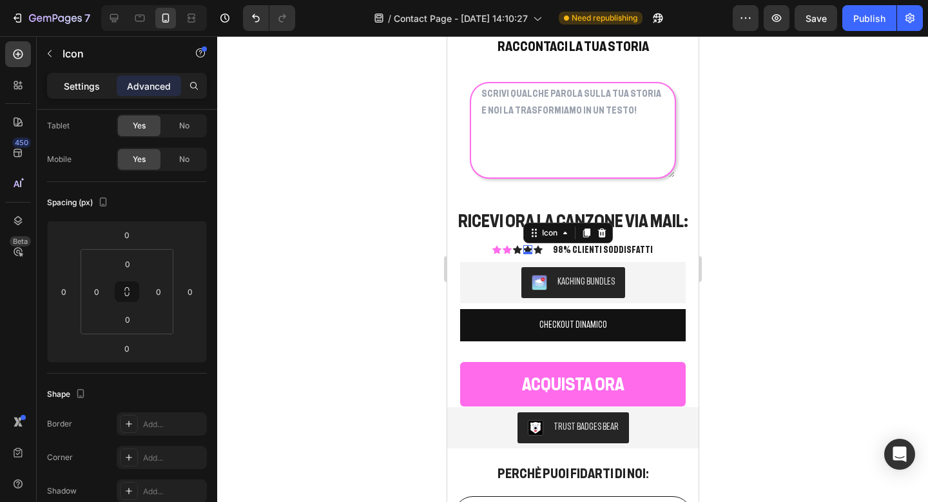
click at [75, 86] on p "Settings" at bounding box center [82, 86] width 36 height 14
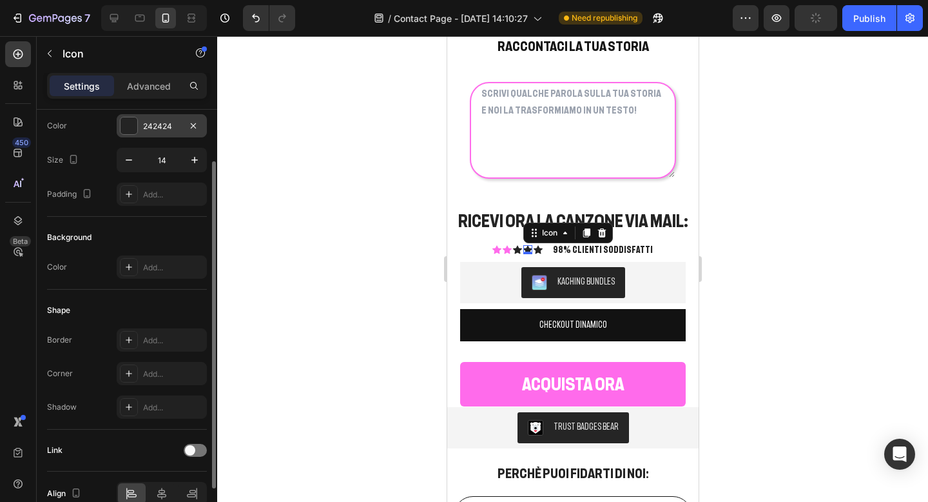
click at [135, 130] on div at bounding box center [129, 125] width 17 height 17
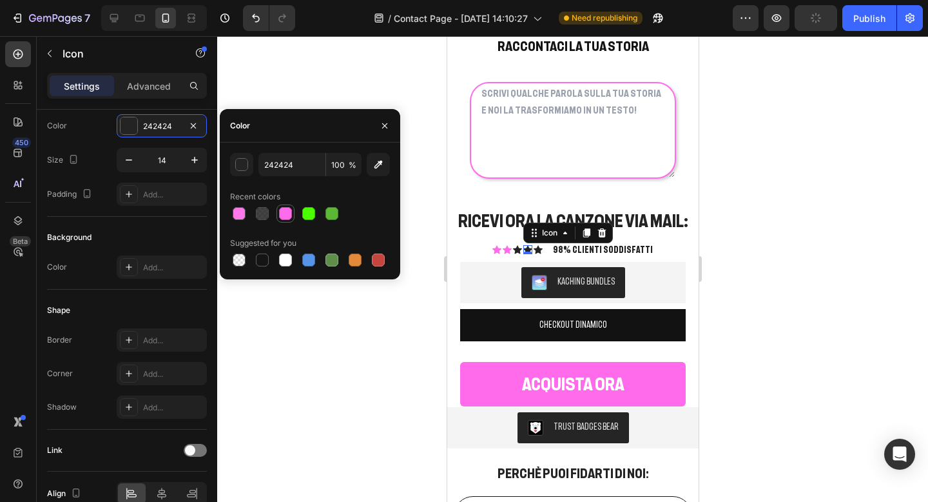
click at [279, 215] on div at bounding box center [285, 213] width 15 height 15
type input "FF6BEB"
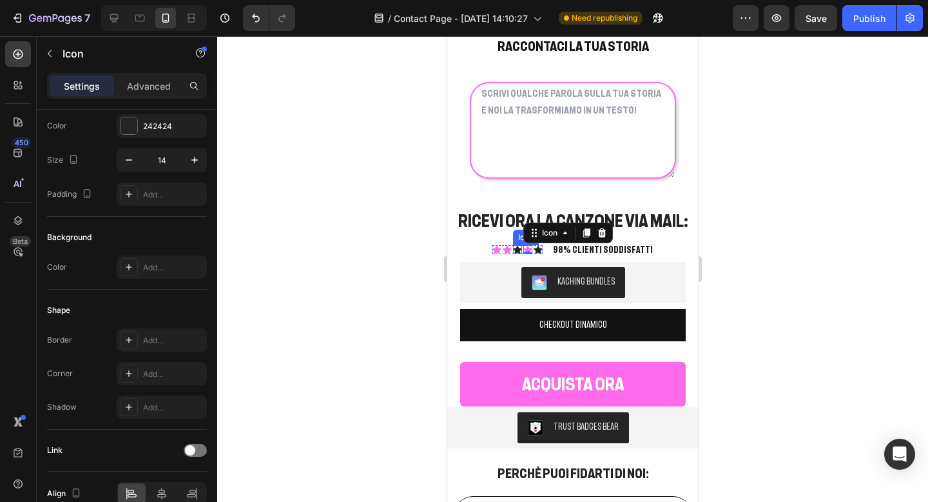
click at [522, 251] on div "Icon" at bounding box center [517, 249] width 9 height 9
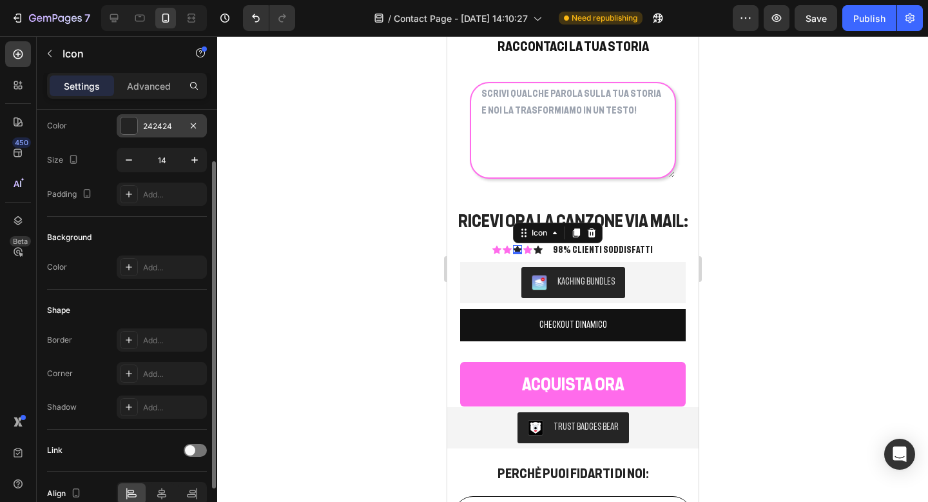
click at [129, 132] on div at bounding box center [129, 125] width 17 height 17
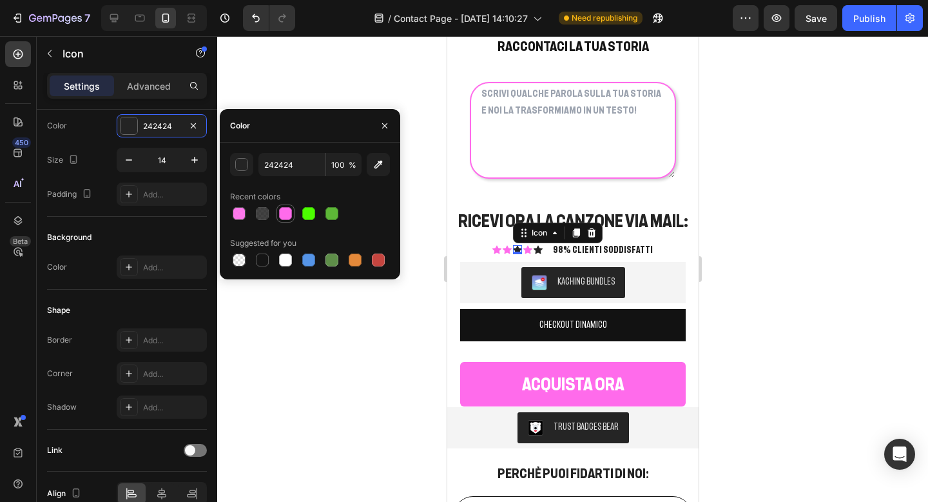
click at [285, 212] on div at bounding box center [285, 213] width 13 height 13
type input "FF6BEB"
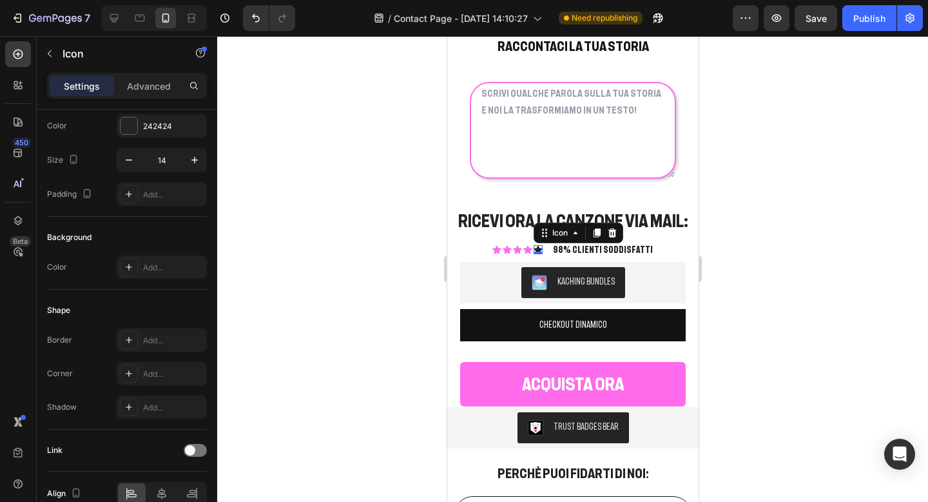
click at [542, 250] on div "Icon 0" at bounding box center [537, 249] width 9 height 9
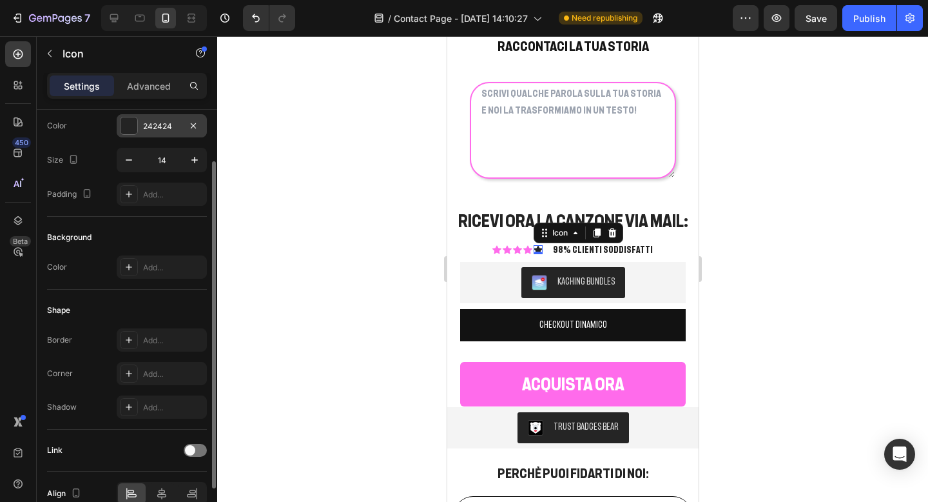
click at [133, 127] on div at bounding box center [129, 125] width 17 height 17
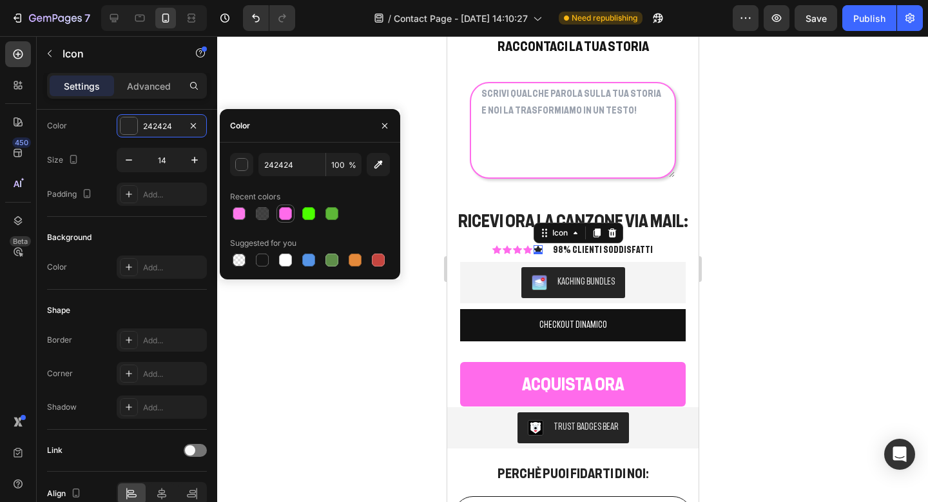
click at [280, 212] on div at bounding box center [285, 213] width 13 height 13
type input "FF6BEB"
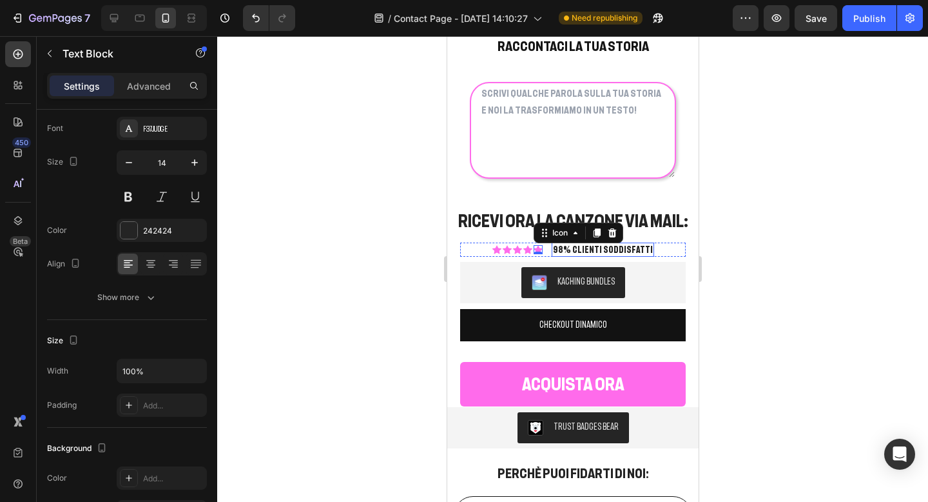
click at [631, 246] on p "98% CLIENTI SODDISFATTI" at bounding box center [603, 250] width 100 height 12
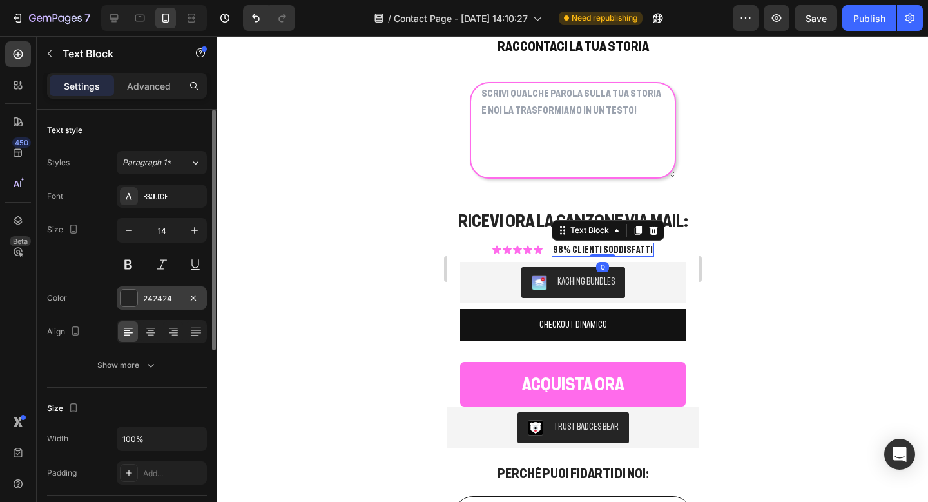
click at [132, 293] on div at bounding box center [129, 297] width 17 height 17
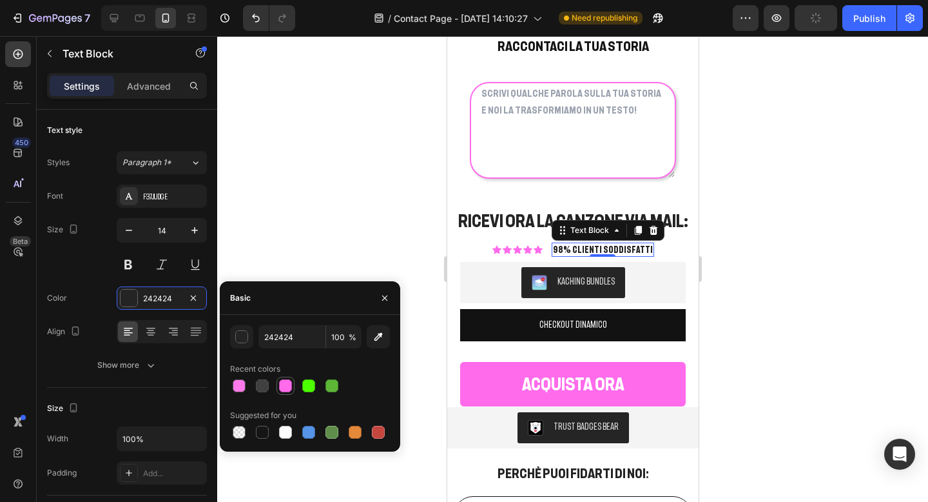
click at [286, 382] on div at bounding box center [285, 385] width 13 height 13
type input "FF6BEB"
click at [335, 233] on div at bounding box center [572, 268] width 711 height 465
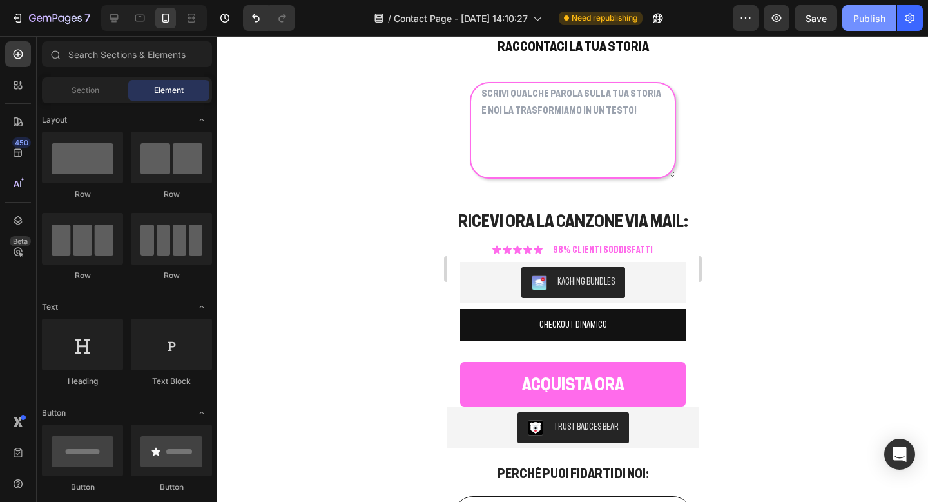
click at [854, 29] on button "Publish" at bounding box center [870, 18] width 54 height 26
